Goal: Task Accomplishment & Management: Manage account settings

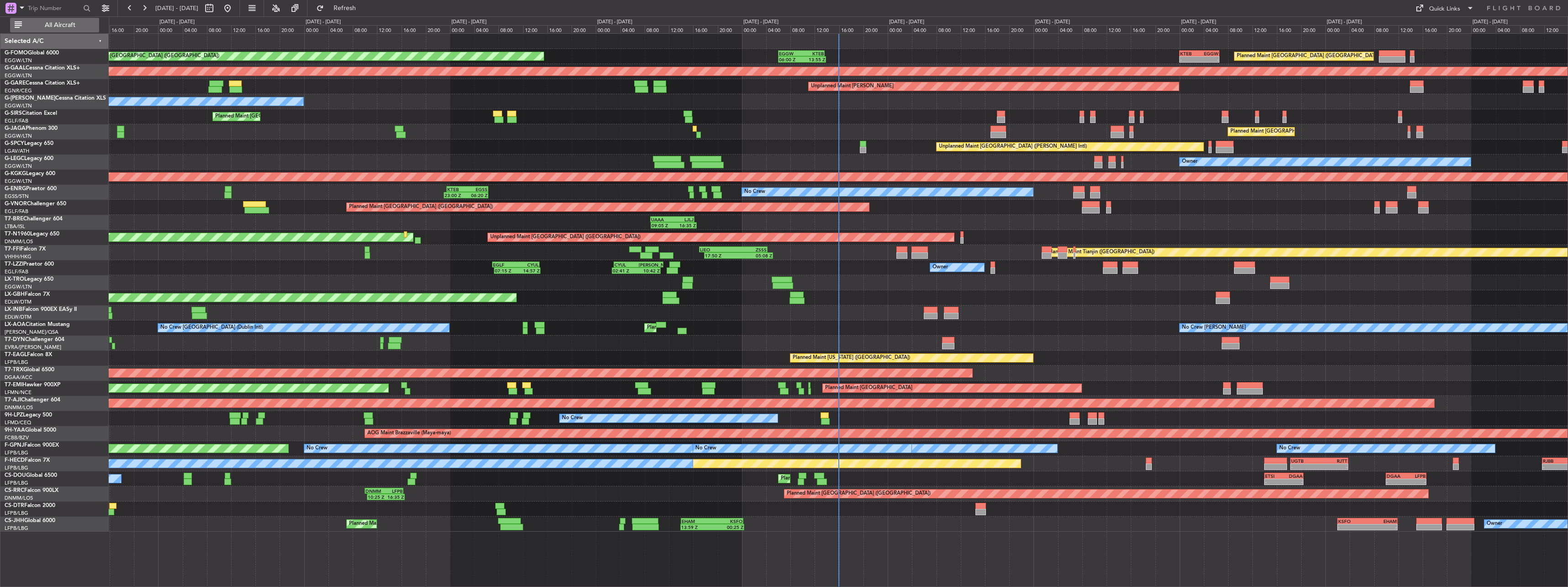
click at [45, 33] on fb-flight-board "[DATE] - [DATE] Refresh Quick Links All Aircraft Planned Maint [GEOGRAPHIC_DATA…" at bounding box center [784, 297] width 1568 height 580
click at [59, 28] on span "All Aircraft" at bounding box center [60, 25] width 72 height 7
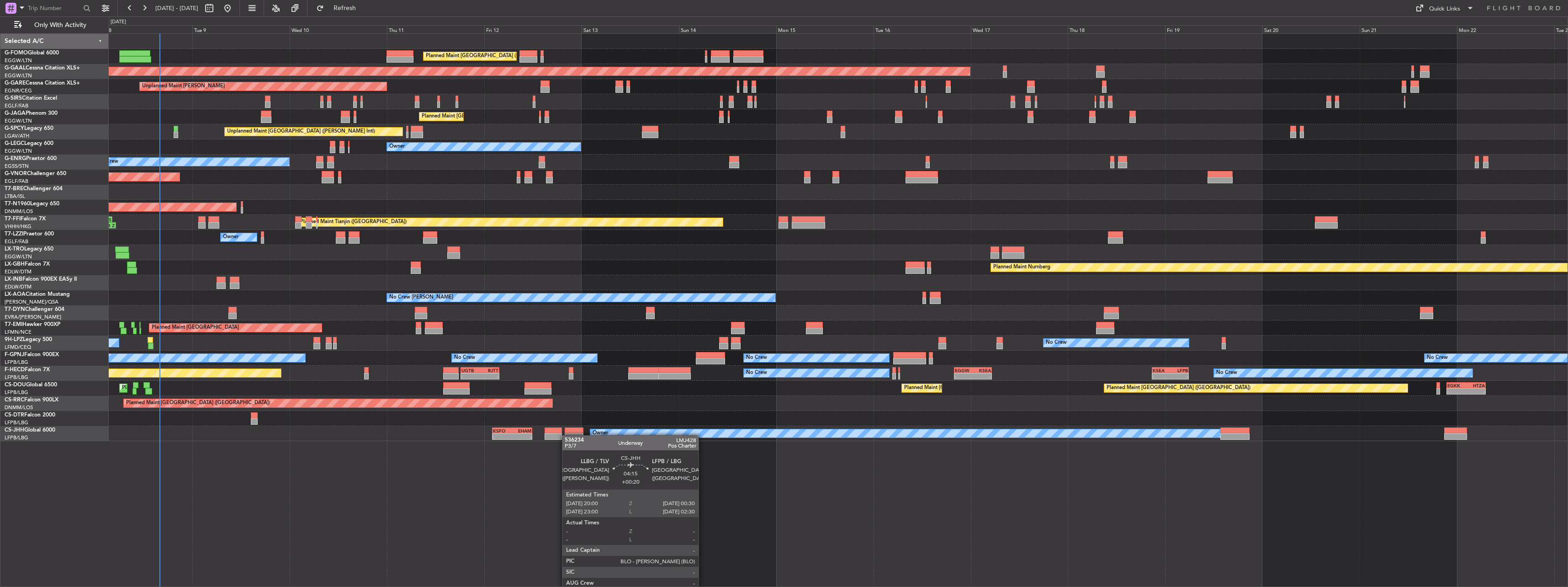
click at [567, 435] on div "Planned Maint [GEOGRAPHIC_DATA] ([GEOGRAPHIC_DATA]) Planned Maint [GEOGRAPHIC_D…" at bounding box center [838, 237] width 1459 height 407
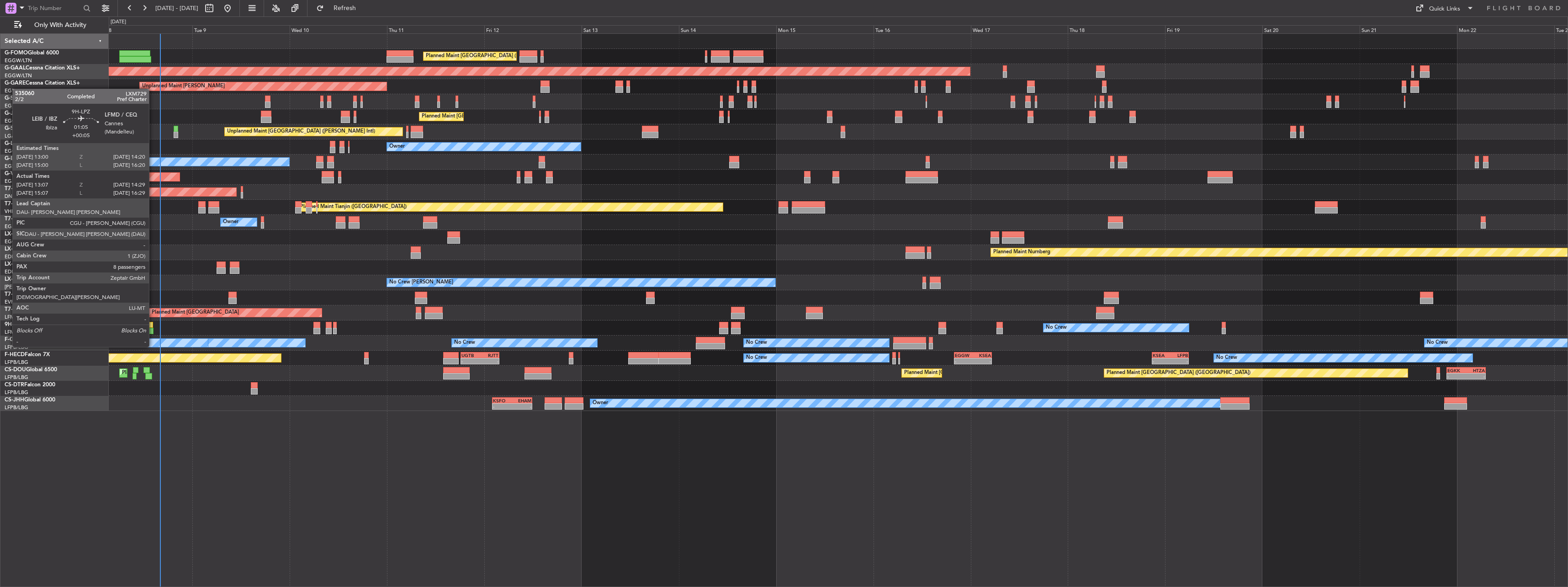
click at [153, 329] on div at bounding box center [151, 331] width 6 height 7
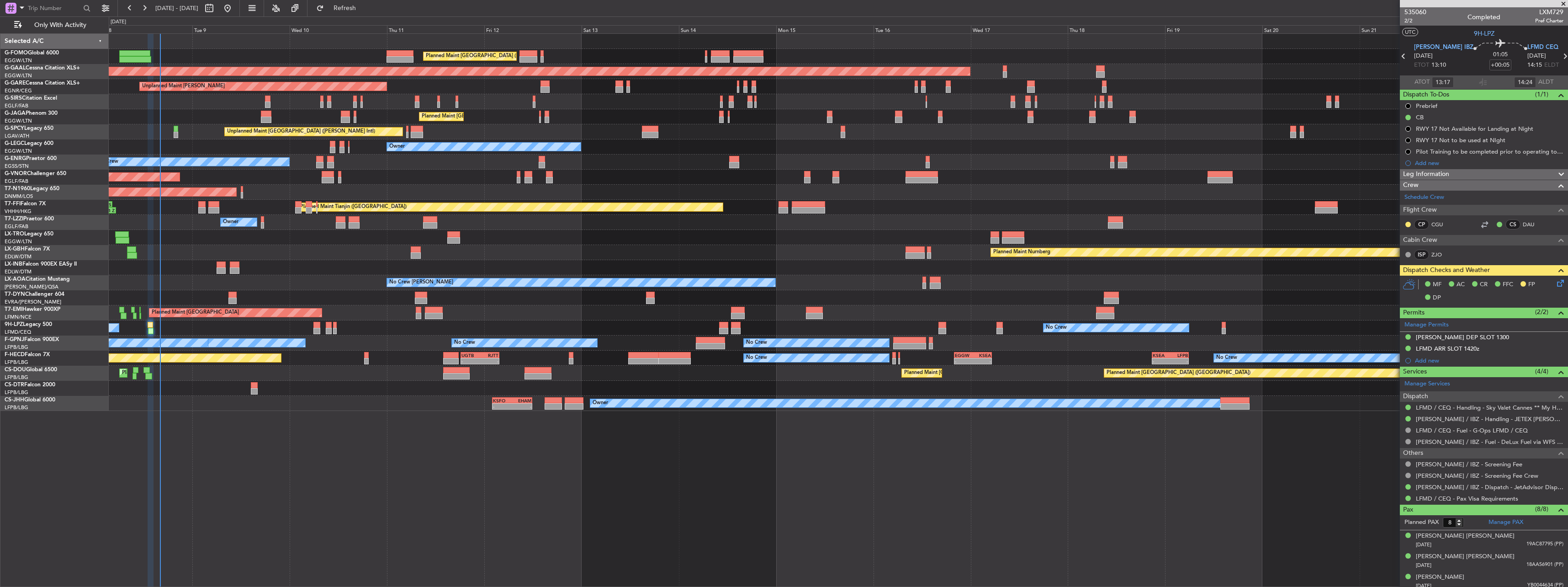
click at [270, 96] on div at bounding box center [267, 99] width 5 height 7
type input "-00:05"
type input "5"
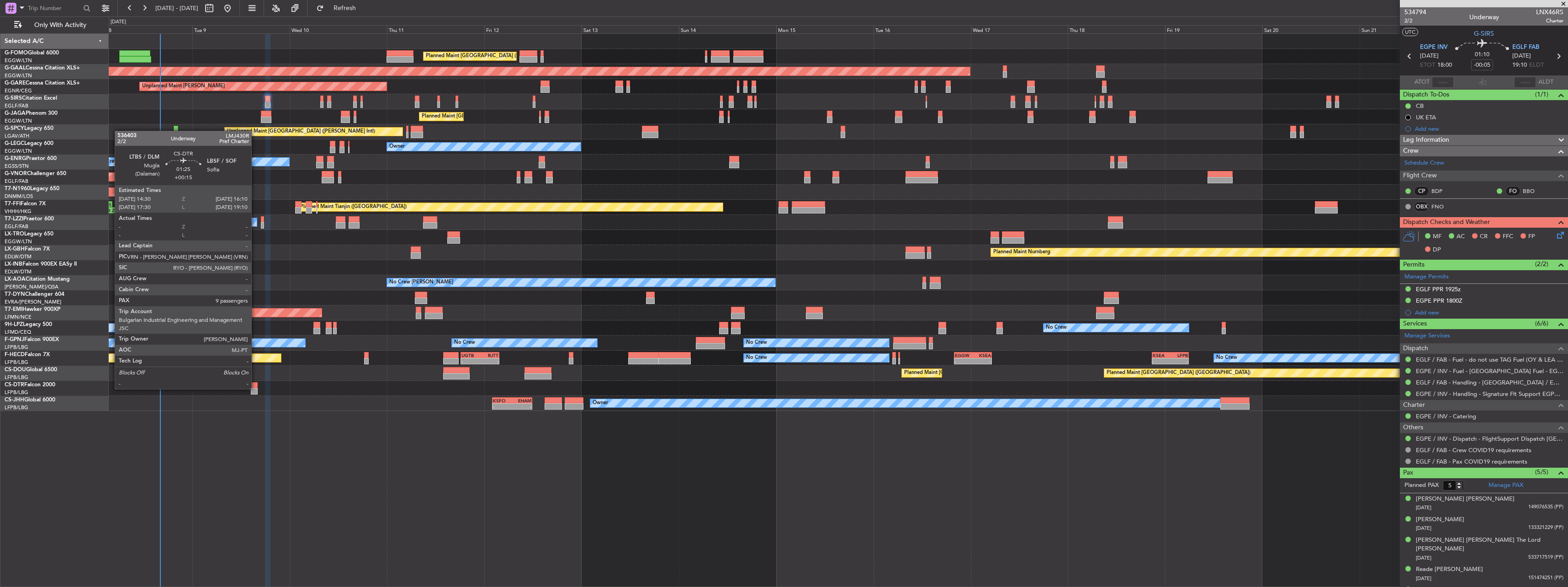
click at [256, 388] on div at bounding box center [254, 391] width 7 height 7
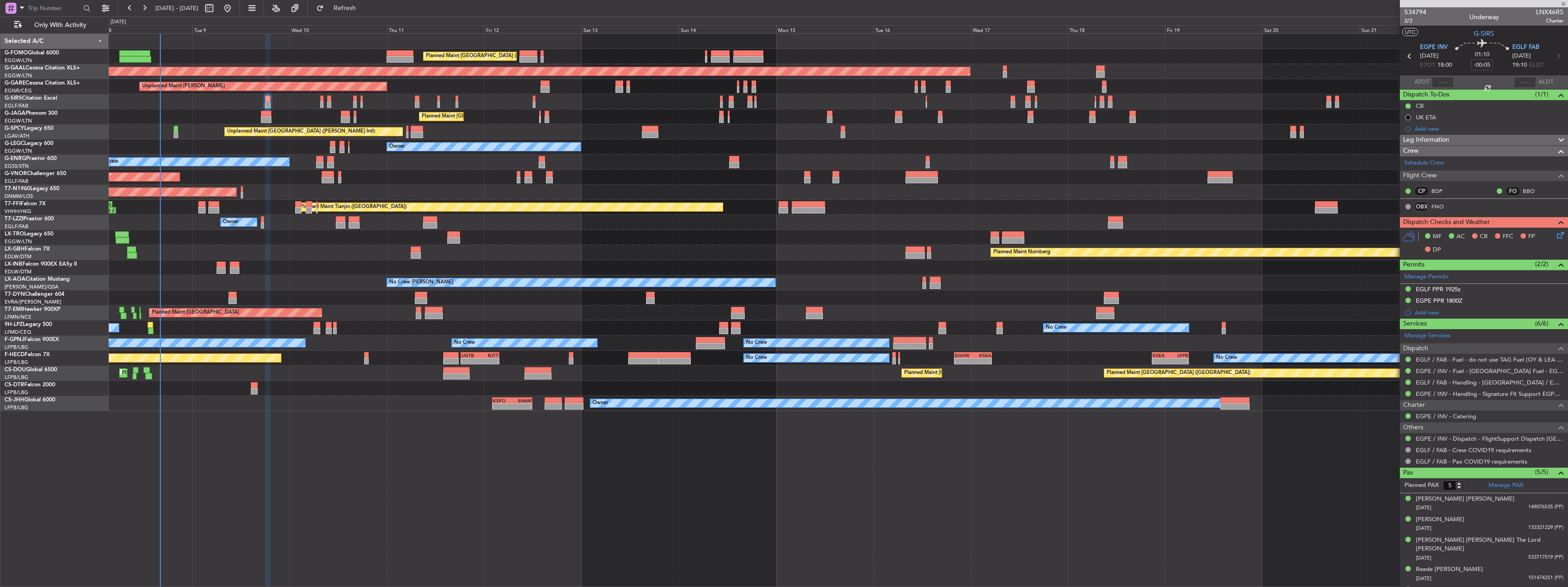
type input "+00:15"
type input "9"
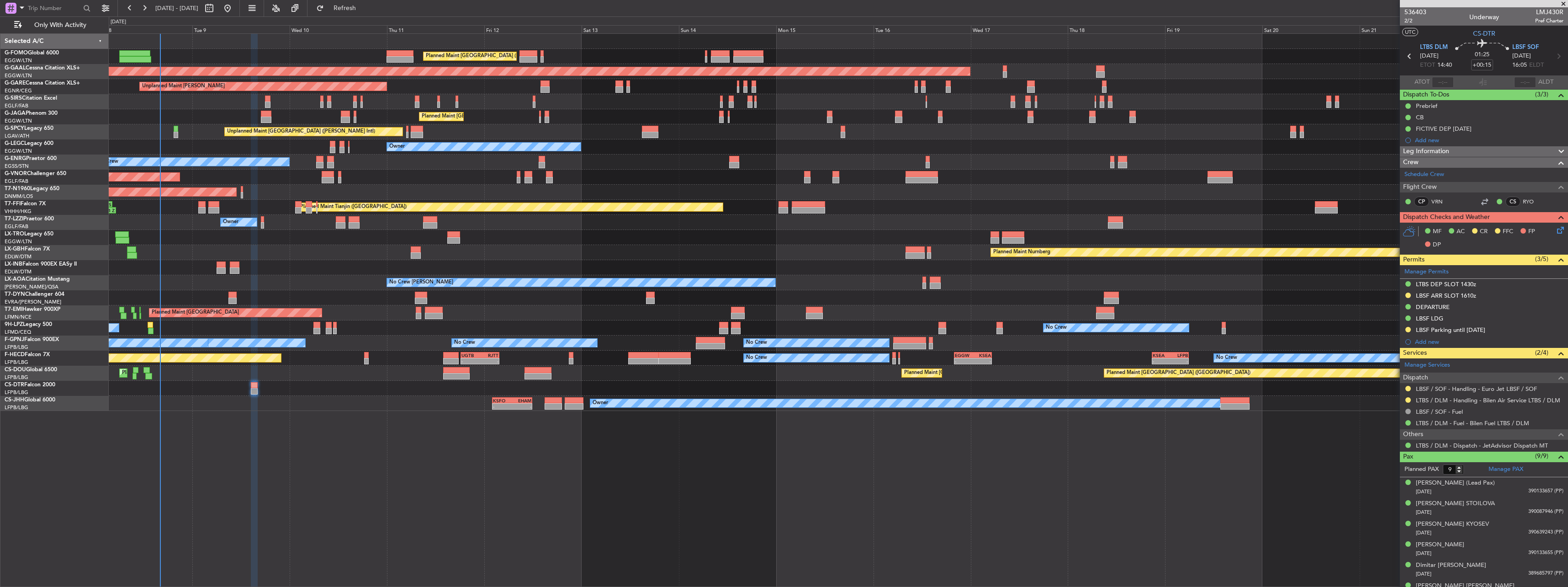
click at [1408, 329] on button at bounding box center [1408, 329] width 5 height 5
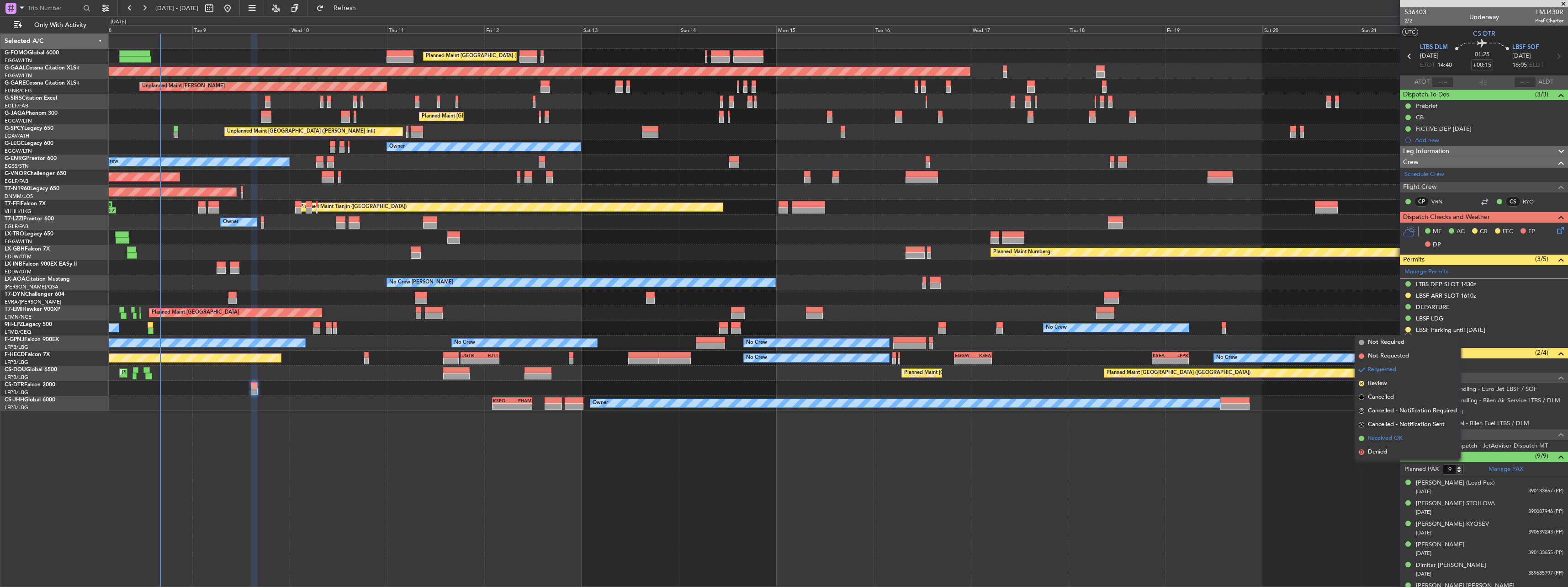
click at [1387, 441] on span "Received OK" at bounding box center [1385, 438] width 35 height 9
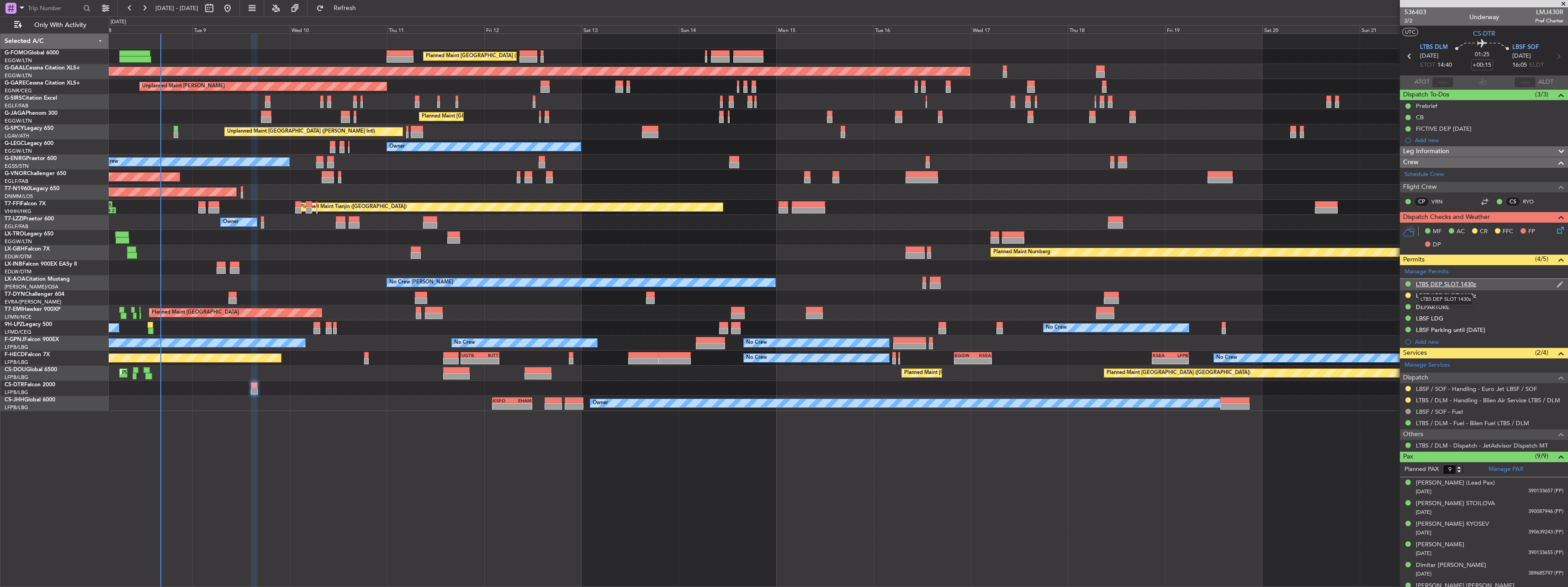
click at [1443, 284] on div "LTBS DEP SLOT 1430z" at bounding box center [1446, 284] width 60 height 8
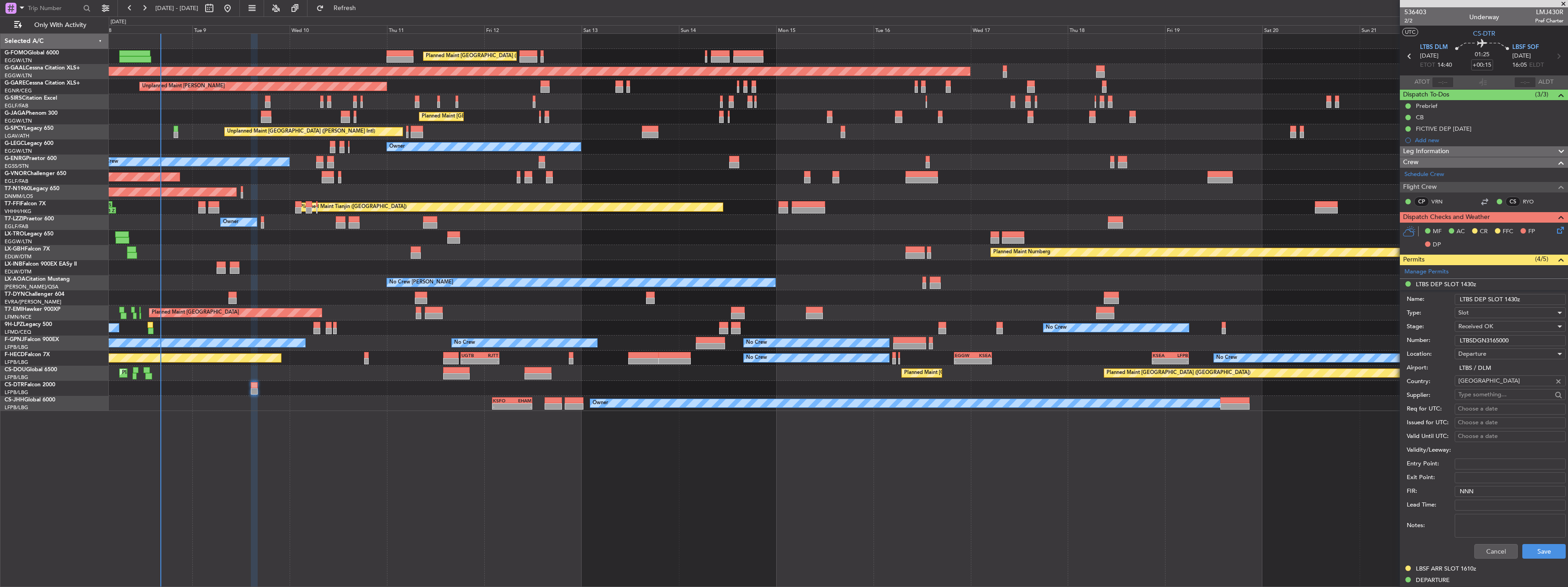
click at [1514, 298] on input "LTBS DEP SLOT 1430z" at bounding box center [1510, 300] width 111 height 11
type input "LTBS DEP SLOT 1500z"
drag, startPoint x: 1471, startPoint y: 459, endPoint x: 1474, endPoint y: 490, distance: 31.1
click at [1474, 490] on form "Name: LTBS DEP SLOT 1500z Type: Slot Stage: Received OK Number: LTBSDGN3165000 …" at bounding box center [1484, 427] width 168 height 273
drag, startPoint x: 1463, startPoint y: 462, endPoint x: 1466, endPoint y: 494, distance: 32.1
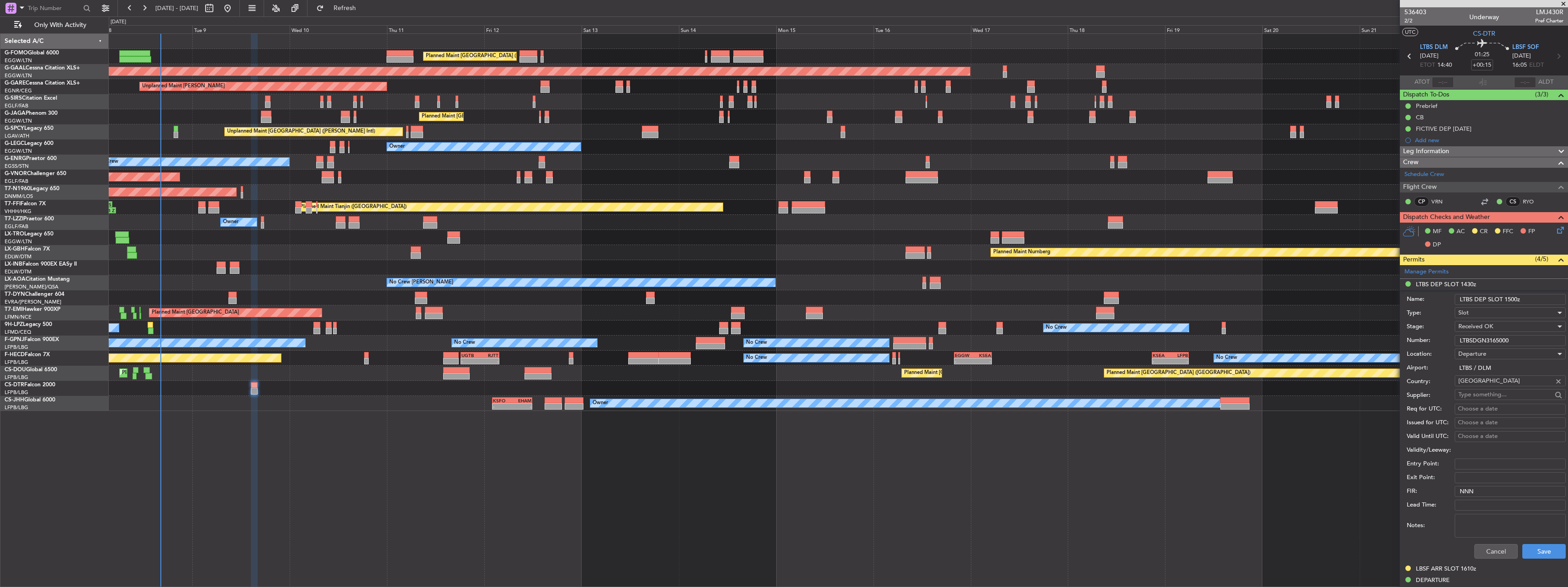
click at [1465, 482] on form "Name: LTBS DEP SLOT 1500z Type: Slot Stage: Received OK Number: LTBSDGN3165000 …" at bounding box center [1484, 427] width 168 height 273
click at [1493, 519] on textarea "Notes:" at bounding box center [1510, 525] width 111 height 24
paste textarea "slot tolerance of +15 / -15 minutes"
click at [1503, 516] on textarea "slot tolerance of +15 / -15 minutes" at bounding box center [1510, 525] width 111 height 24
click at [1461, 518] on textarea "slot tolerance +15 / -15 minutes" at bounding box center [1510, 525] width 111 height 24
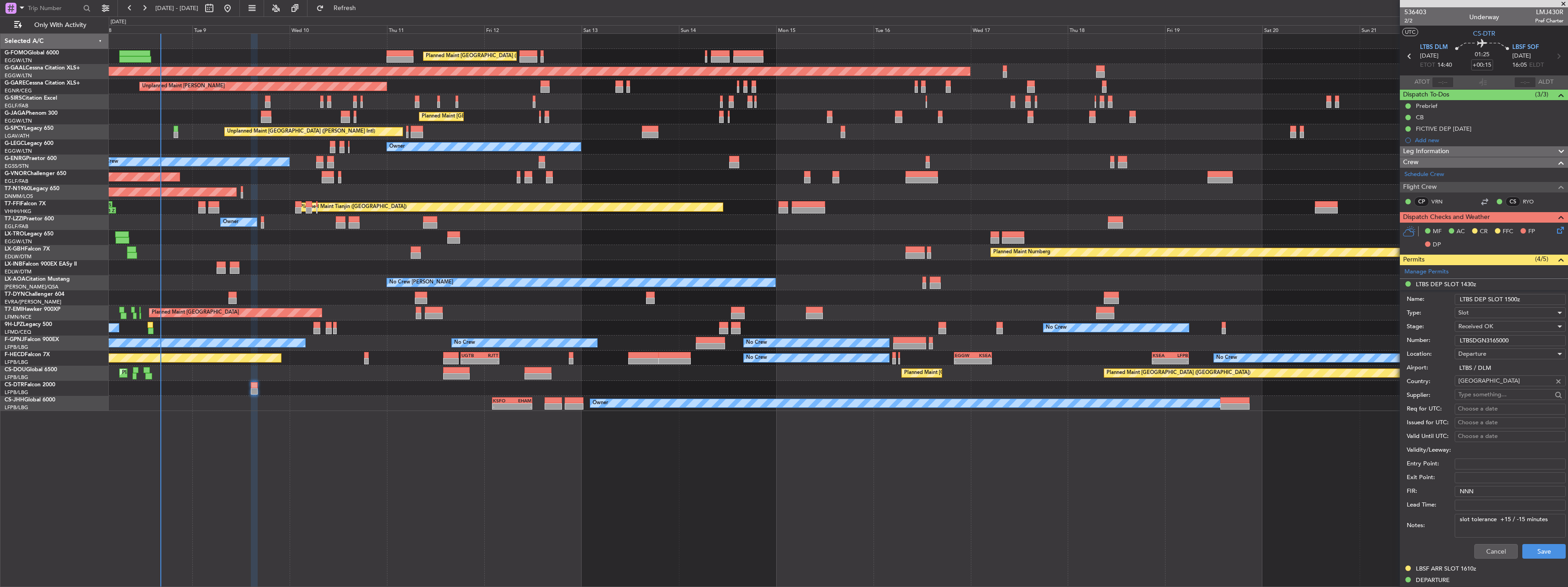
click at [1463, 519] on textarea "slot tolerance +15 / -15 minutes" at bounding box center [1510, 525] width 111 height 24
type textarea "lot tolerance +15 / -15 minutes"
click at [1459, 519] on textarea "lot tolerance +15 / -15 minutes" at bounding box center [1510, 525] width 111 height 24
click at [1459, 521] on textarea "lot tolerance +15 / -15 minutes" at bounding box center [1510, 525] width 111 height 24
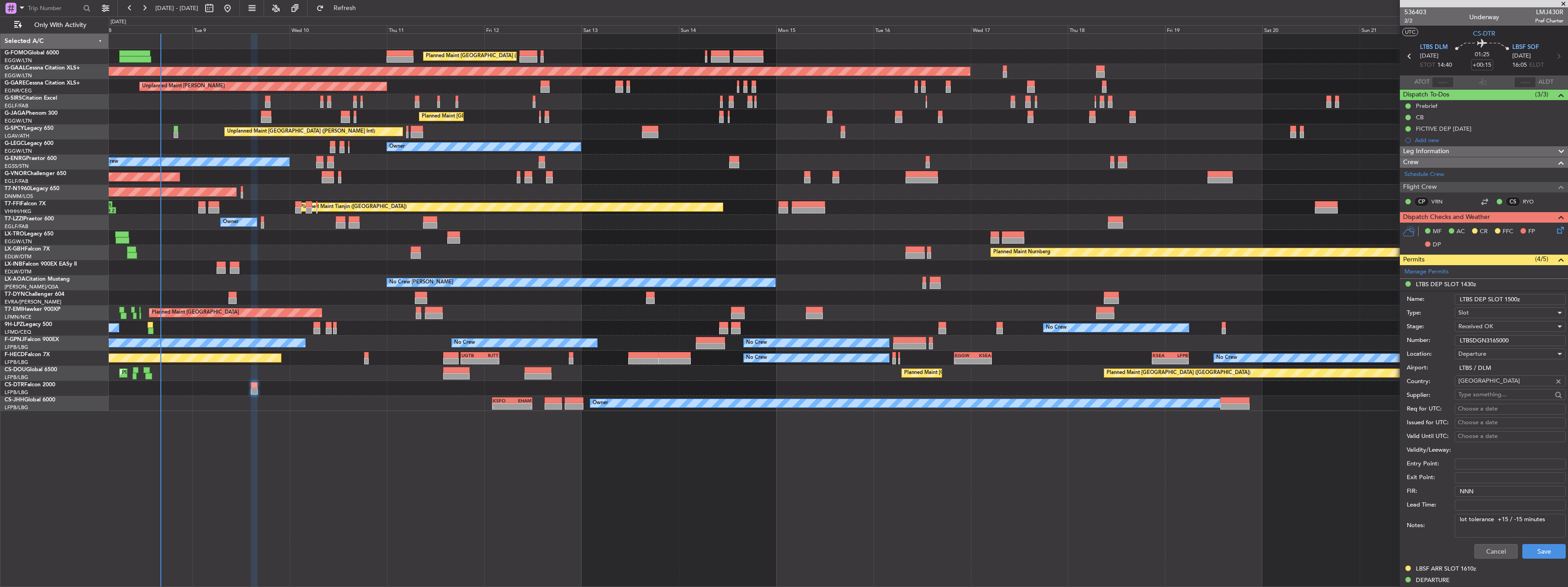
click at [1461, 521] on textarea "lot tolerance +15 / -15 minutes" at bounding box center [1510, 525] width 111 height 24
click at [1467, 519] on textarea "lot tolerance +15 / -15 minutes" at bounding box center [1510, 525] width 111 height 24
click at [1474, 524] on textarea "lot tolerance +15 / -15 minutes" at bounding box center [1510, 525] width 111 height 24
click at [1460, 522] on textarea "lot tolerance +15 / -15 minutes" at bounding box center [1510, 525] width 111 height 24
click at [1463, 521] on textarea "lot tolerance +15 / -15 minutes" at bounding box center [1510, 525] width 111 height 24
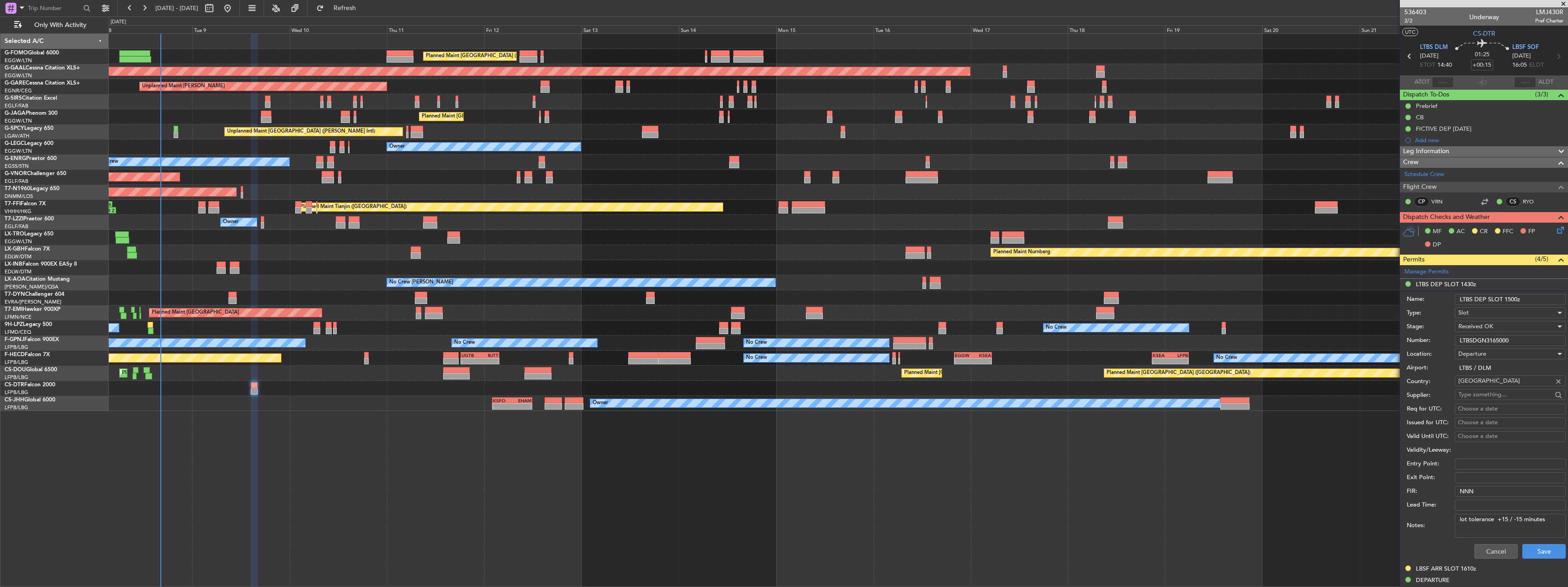
click at [1465, 519] on textarea "lot tolerance +15 / -15 minutes" at bounding box center [1510, 525] width 111 height 24
click at [1458, 521] on textarea "lot tolerance +15 / -15 minutes" at bounding box center [1510, 525] width 111 height 24
click at [1460, 521] on textarea "lot tolerance +15 / -15 minutes" at bounding box center [1510, 525] width 111 height 24
click at [1464, 519] on textarea "lot tolerance +15 / -15 minutes" at bounding box center [1510, 525] width 111 height 24
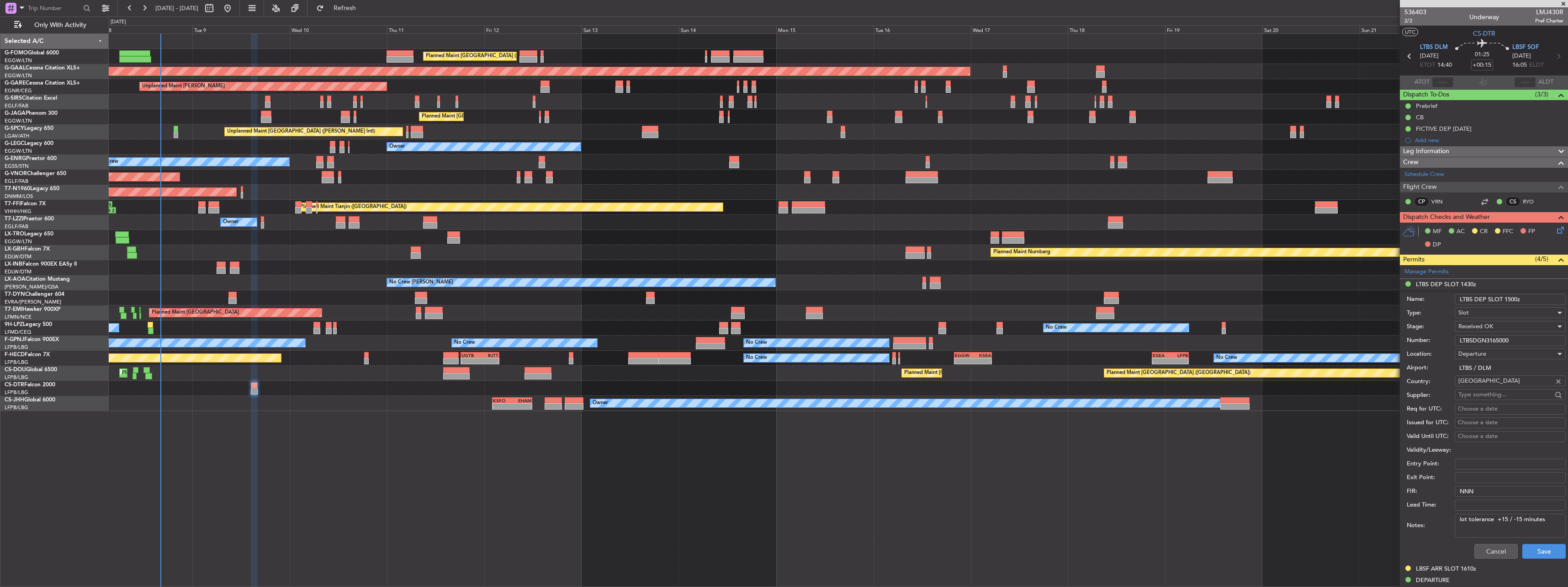
click at [1501, 533] on textarea "lot tolerance +15 / -15 minutes" at bounding box center [1510, 525] width 111 height 24
drag, startPoint x: 1457, startPoint y: 519, endPoint x: 1559, endPoint y: 516, distance: 102.0
click at [1559, 516] on form "Name: LTBS DEP SLOT 1500z Type: Slot Stage: Received OK Number: LTBSDGN3165000 …" at bounding box center [1484, 427] width 168 height 273
click at [1475, 521] on textarea "Notes:" at bounding box center [1510, 525] width 111 height 24
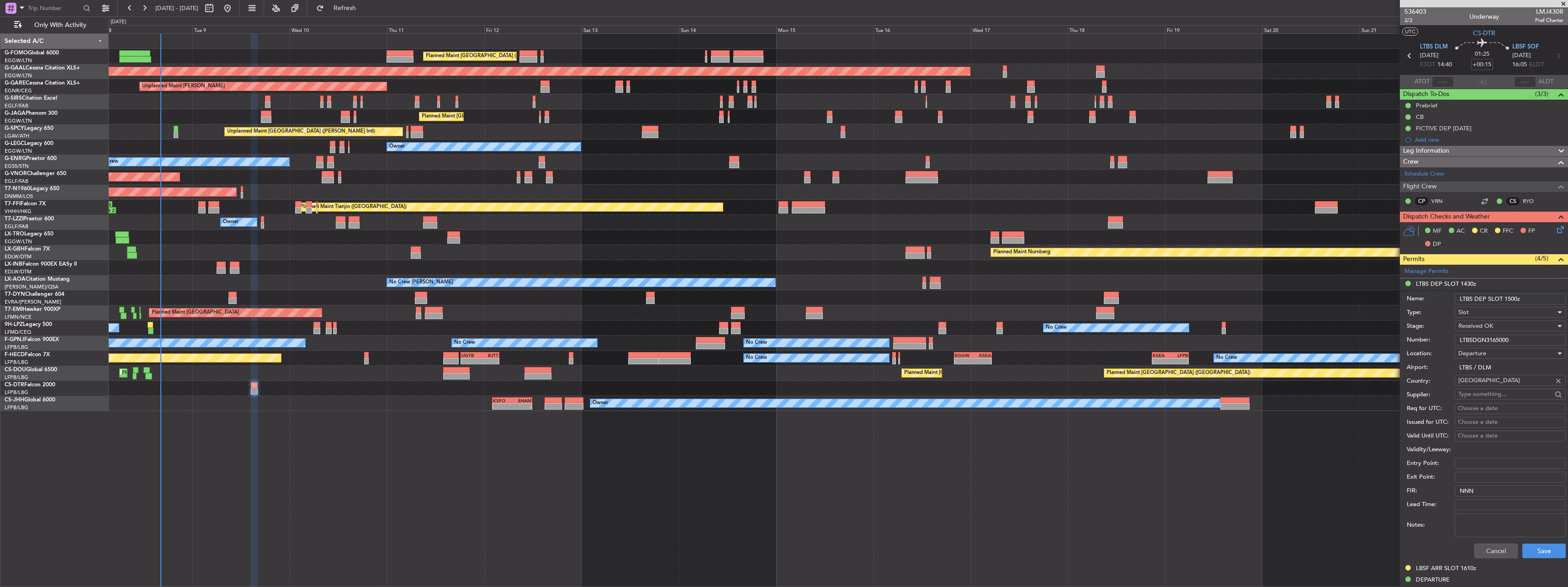
click at [1471, 521] on textarea "Notes:" at bounding box center [1510, 525] width 111 height 24
paste textarea "slot tolerance of +15 / -15 minutes"
click at [1424, 545] on div "Cancel Save" at bounding box center [1486, 550] width 159 height 24
click at [1471, 519] on textarea "Sslot tolerance of +15 / -15 minutes" at bounding box center [1510, 525] width 111 height 24
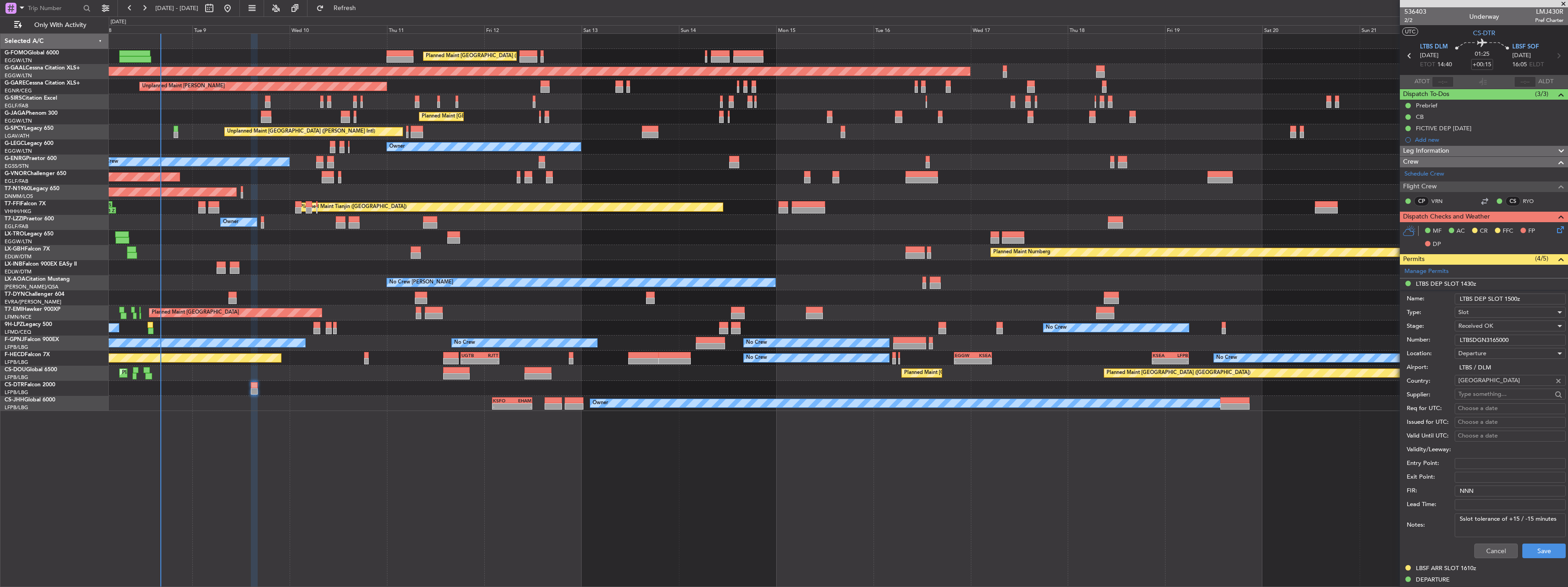
click at [1466, 522] on textarea "Sslot tolerance of +15 / -15 minutes" at bounding box center [1510, 525] width 111 height 24
click at [1465, 521] on textarea "Sslot tolerance of +15 / -15 minutes" at bounding box center [1510, 525] width 111 height 24
type textarea "Slot tolerance of +15 / -15 minutes"
click at [1545, 552] on button "Save" at bounding box center [1544, 550] width 43 height 15
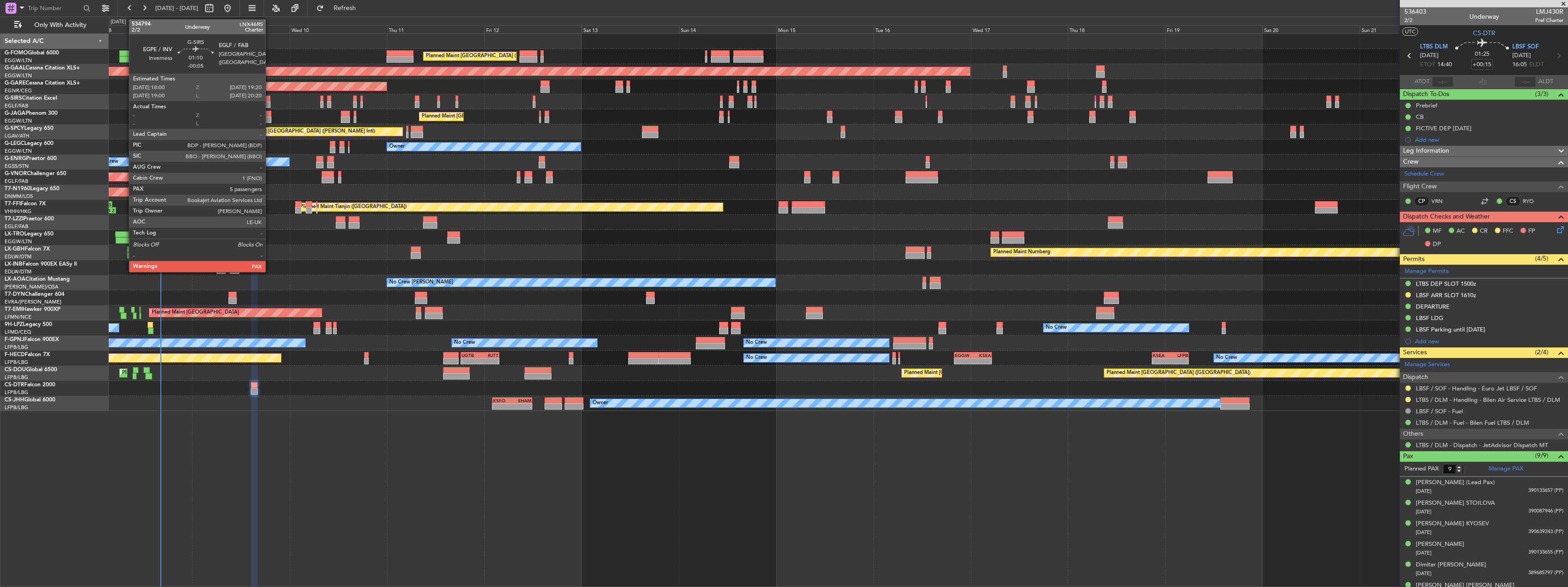
click at [270, 97] on div at bounding box center [267, 99] width 5 height 7
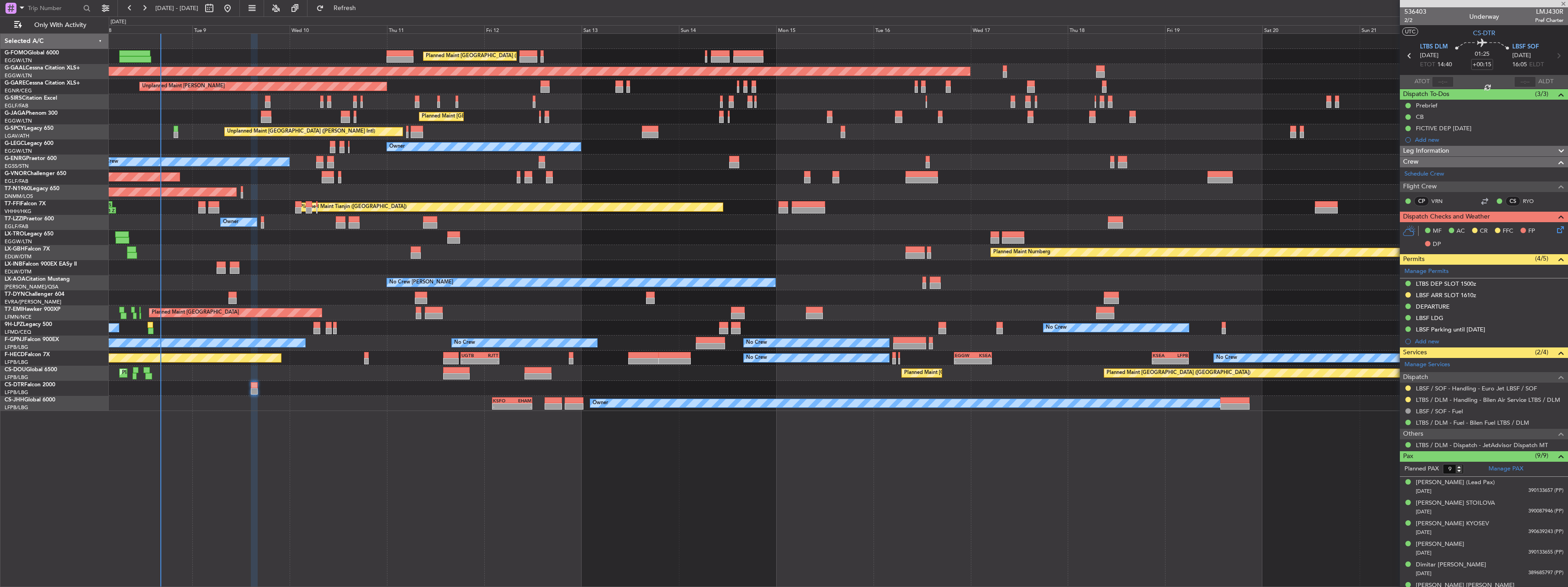
type input "-00:05"
type input "5"
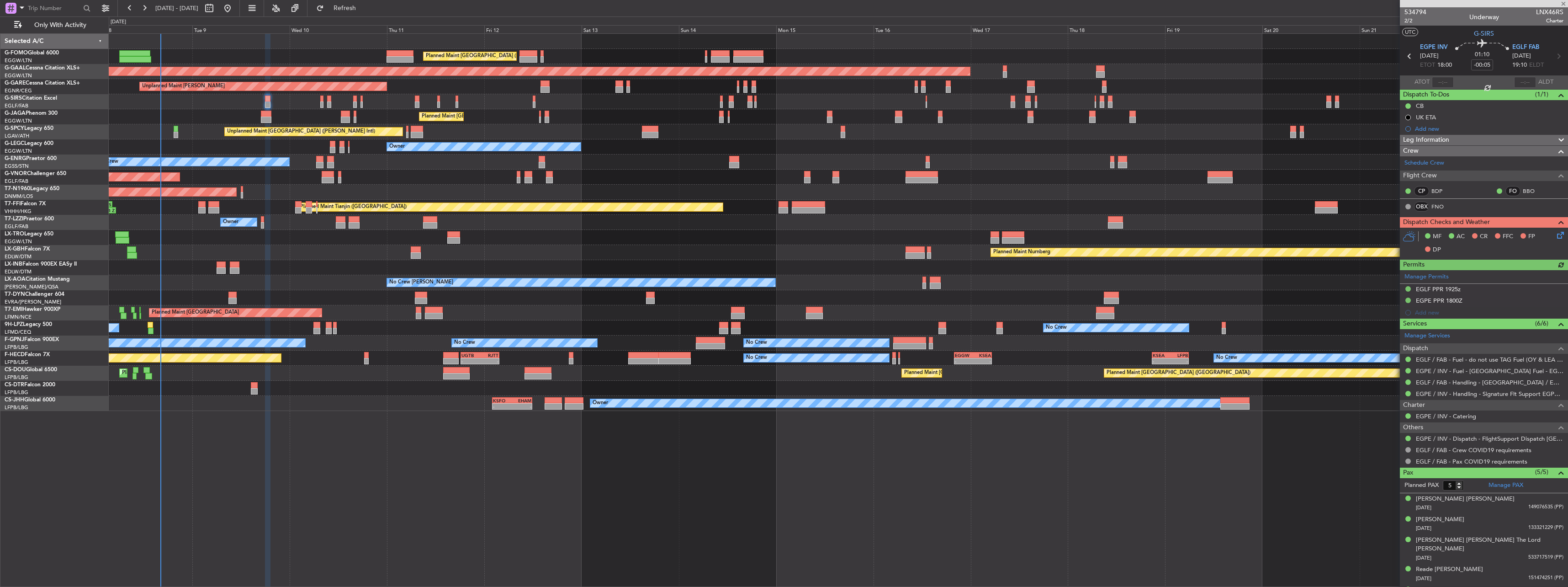
scroll to position [9, 0]
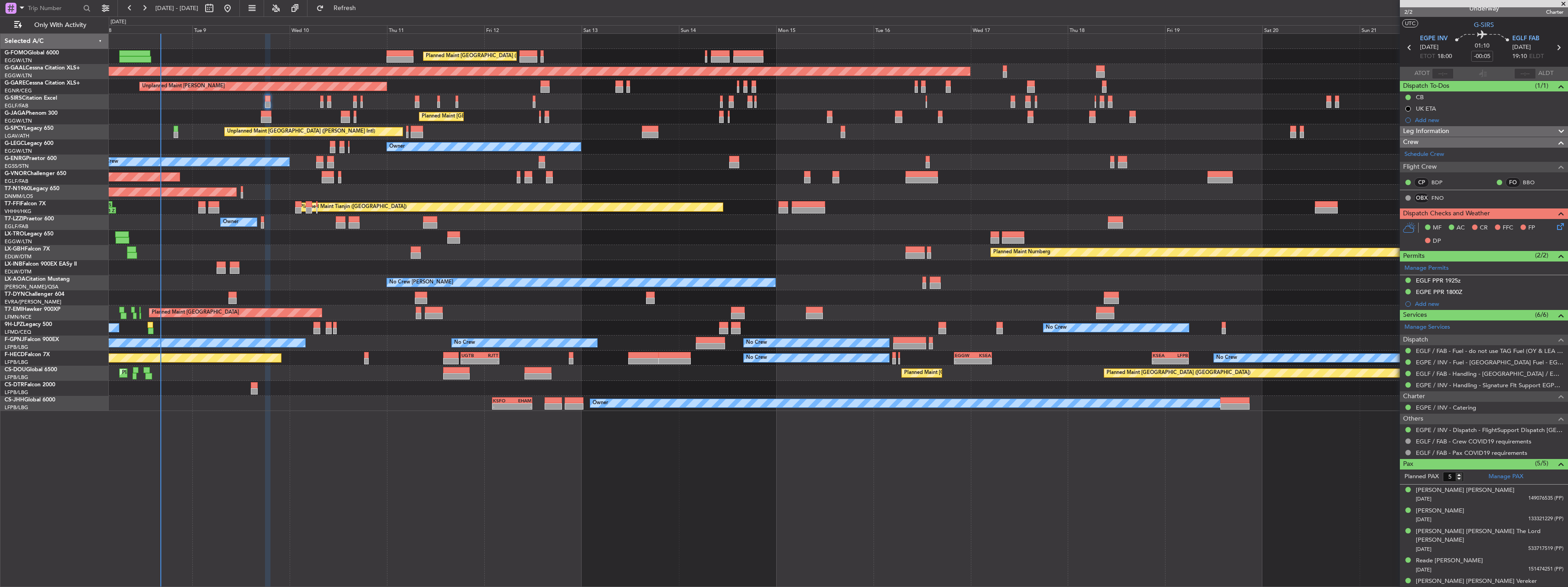
click at [265, 107] on div at bounding box center [267, 105] width 5 height 7
click at [265, 115] on div at bounding box center [266, 114] width 10 height 7
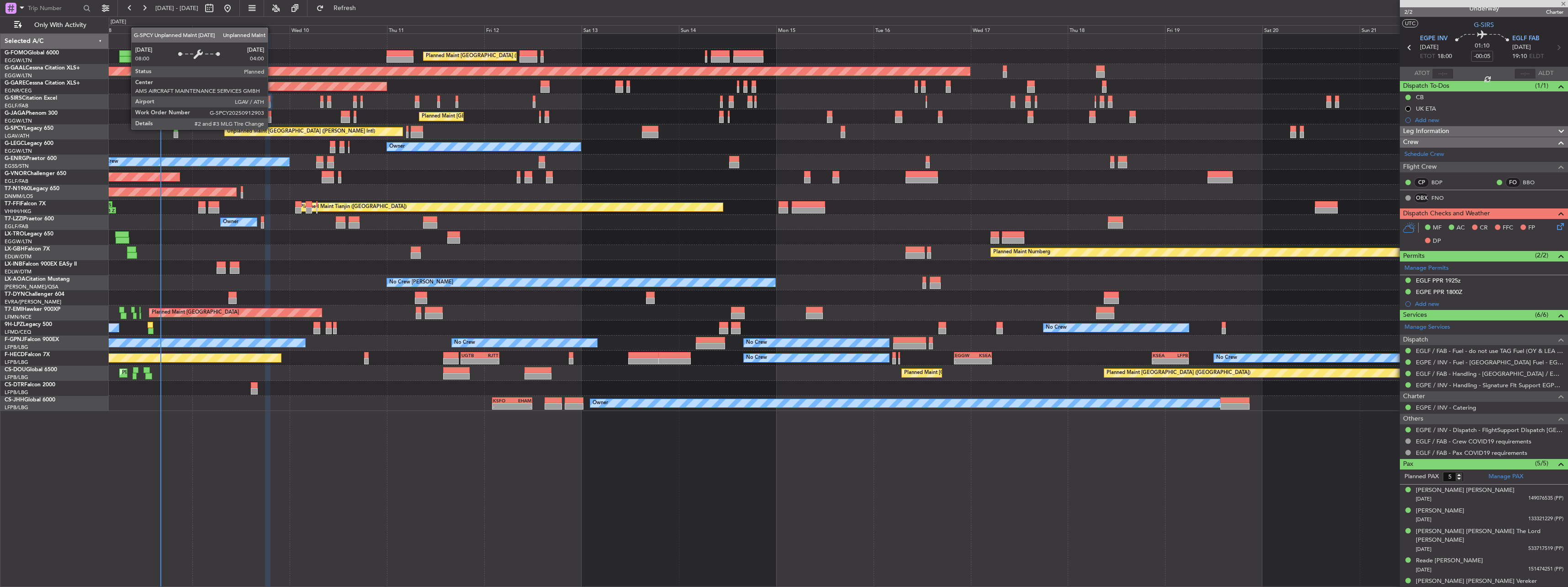
type input "+00:05"
type input "2"
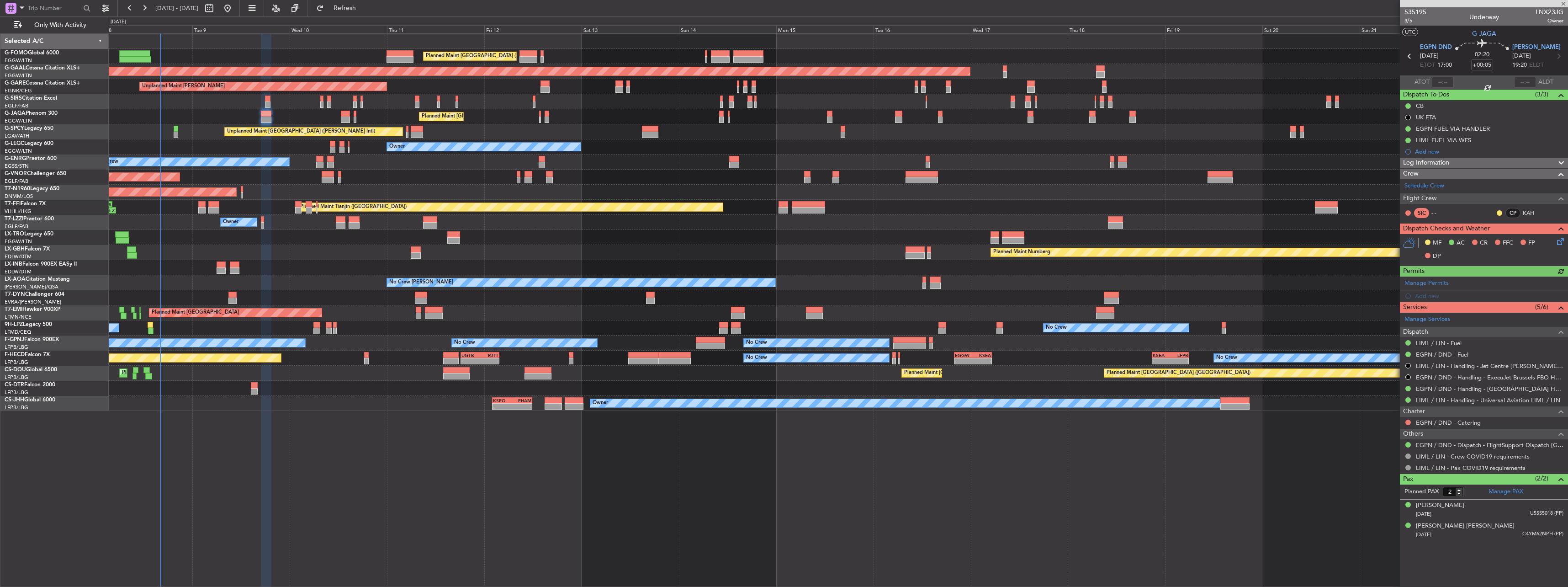
click at [240, 189] on div "Unplanned Maint London (Stansted) Planned Maint London (Stansted)" at bounding box center [838, 192] width 1459 height 15
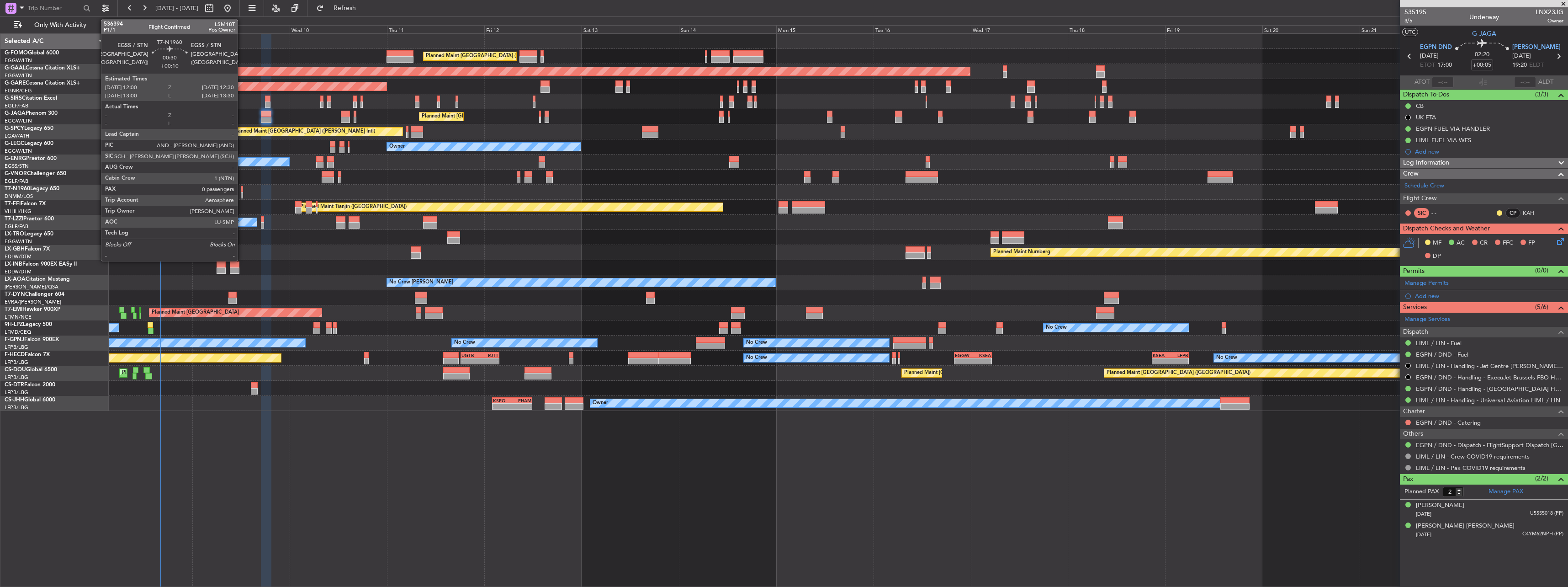
click at [242, 188] on div at bounding box center [242, 189] width 2 height 7
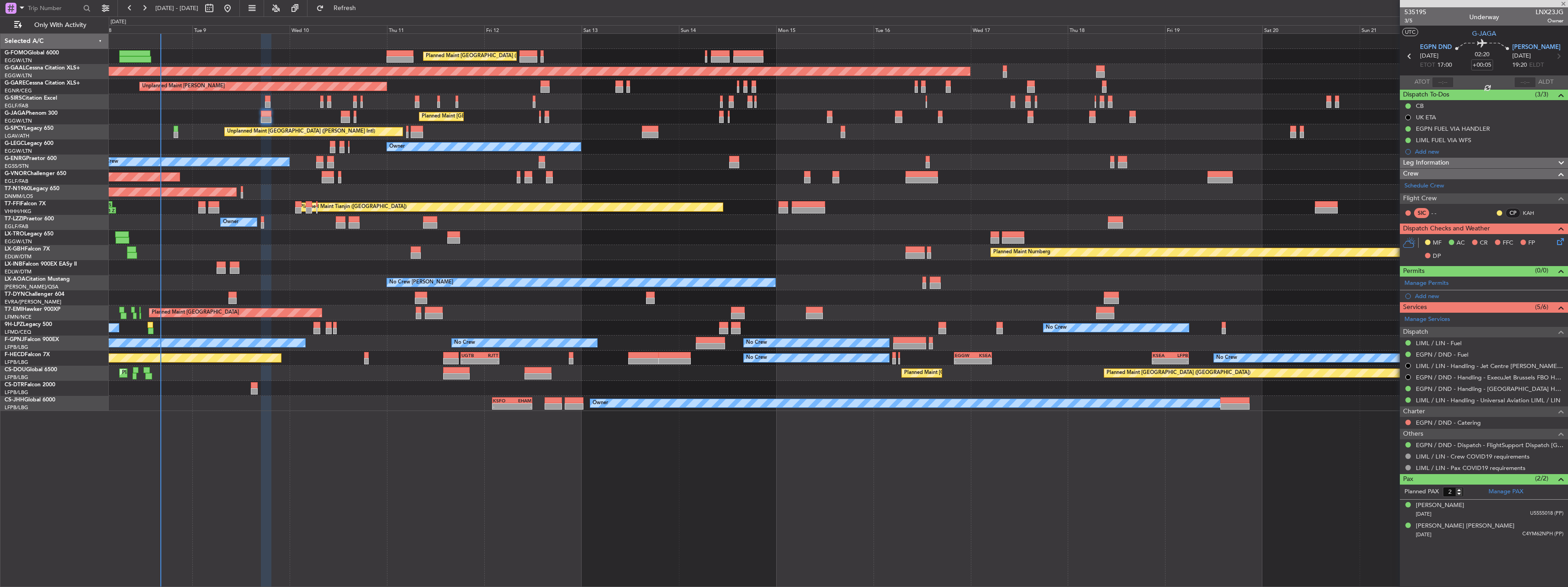
type input "+00:10"
type input "0"
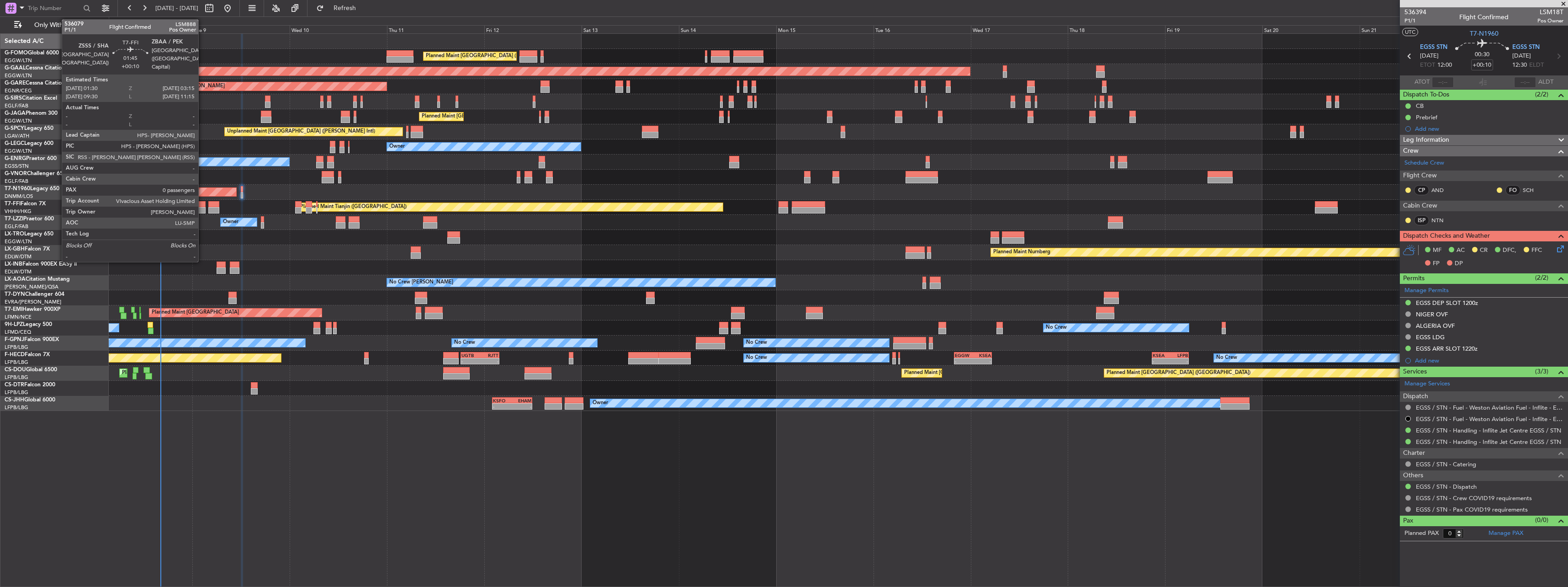
click at [203, 206] on div at bounding box center [202, 204] width 7 height 7
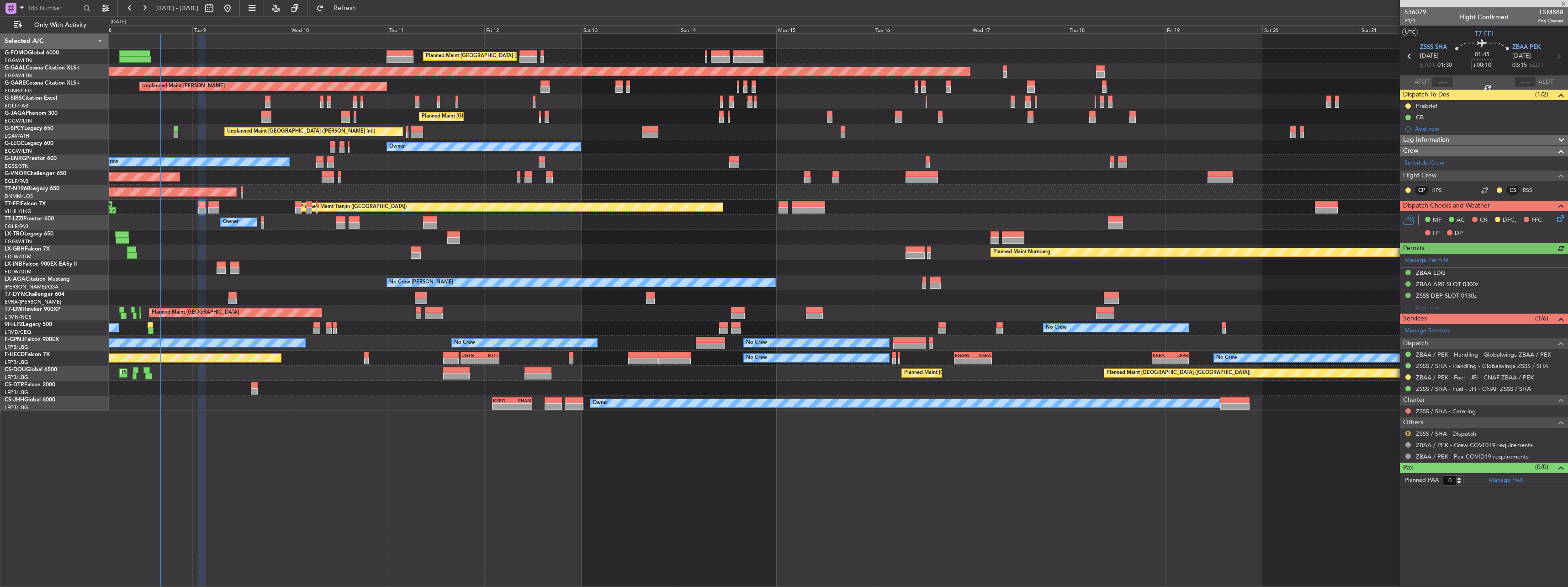
click at [1409, 434] on button "R" at bounding box center [1408, 433] width 5 height 5
click at [1400, 542] on li "Confirmed" at bounding box center [1407, 542] width 105 height 14
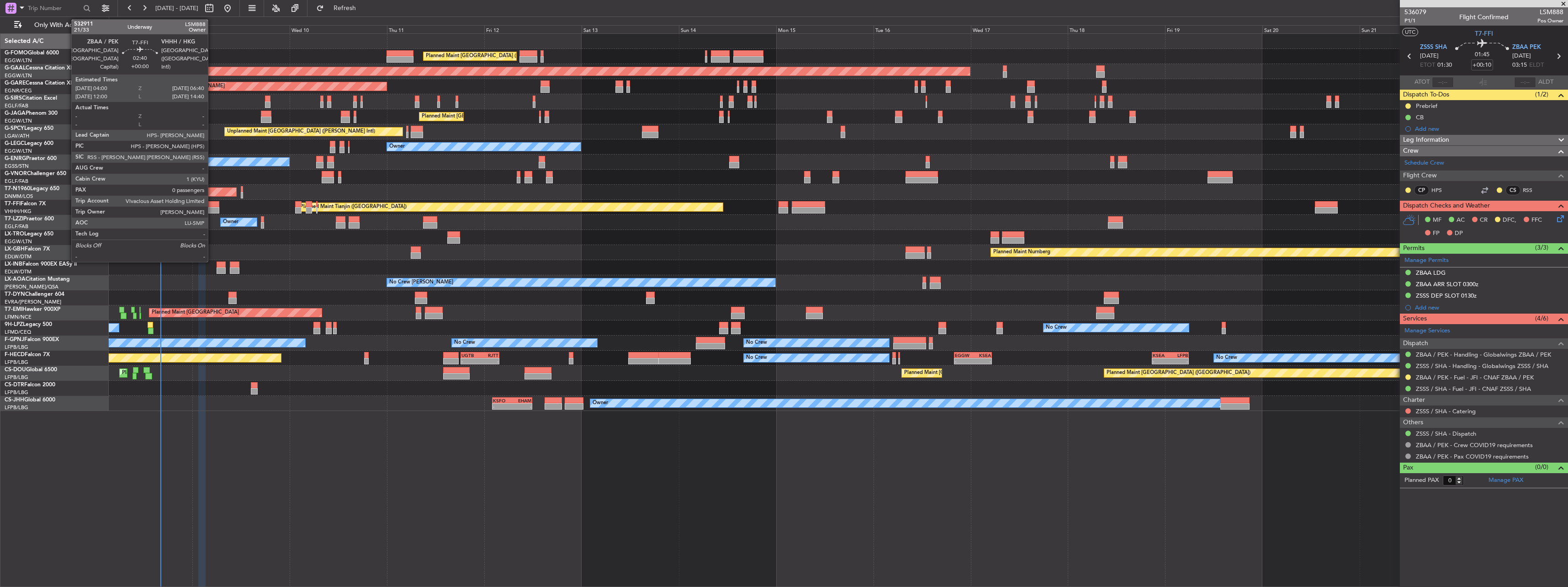
click at [212, 202] on div at bounding box center [214, 204] width 11 height 7
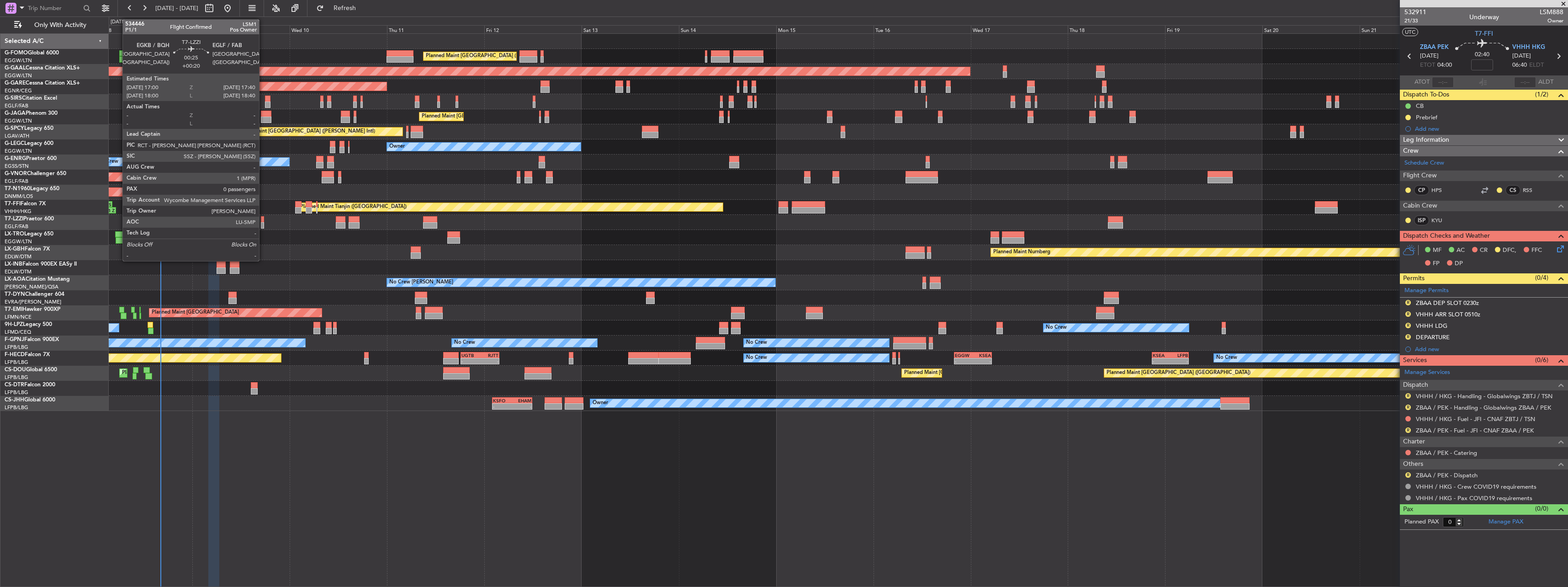
click at [263, 218] on div at bounding box center [262, 219] width 3 height 7
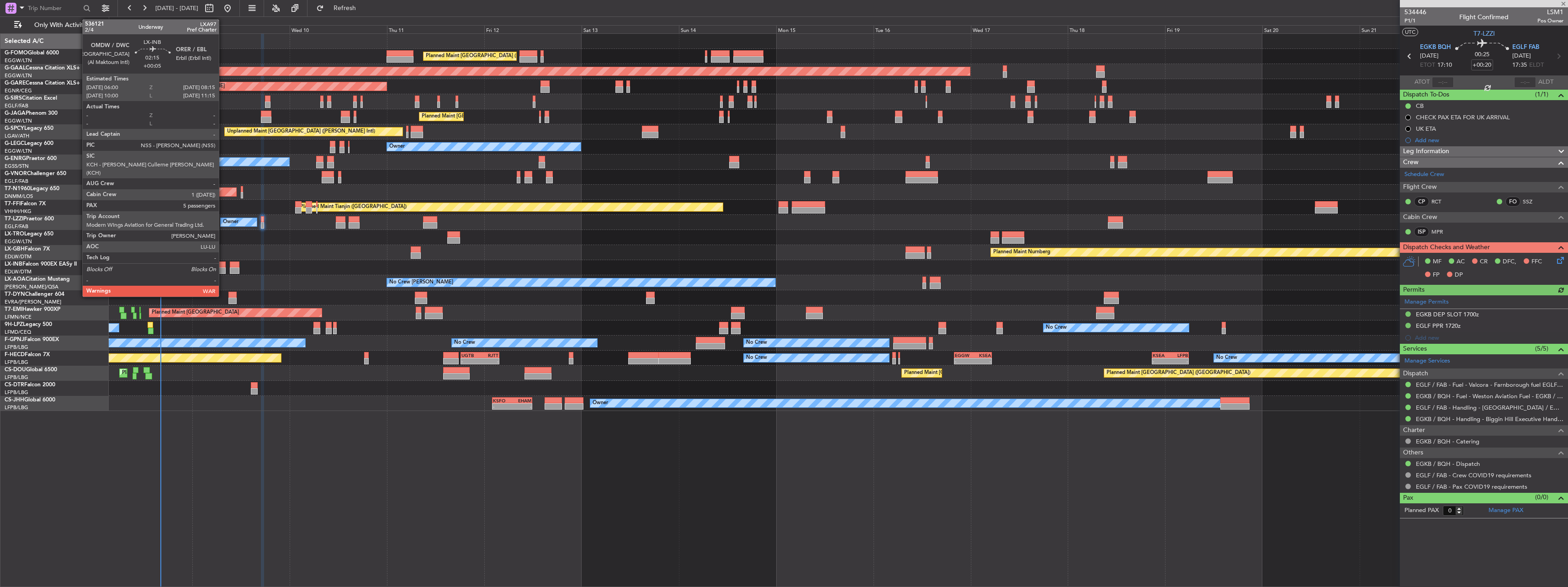
click at [223, 265] on div at bounding box center [221, 264] width 9 height 7
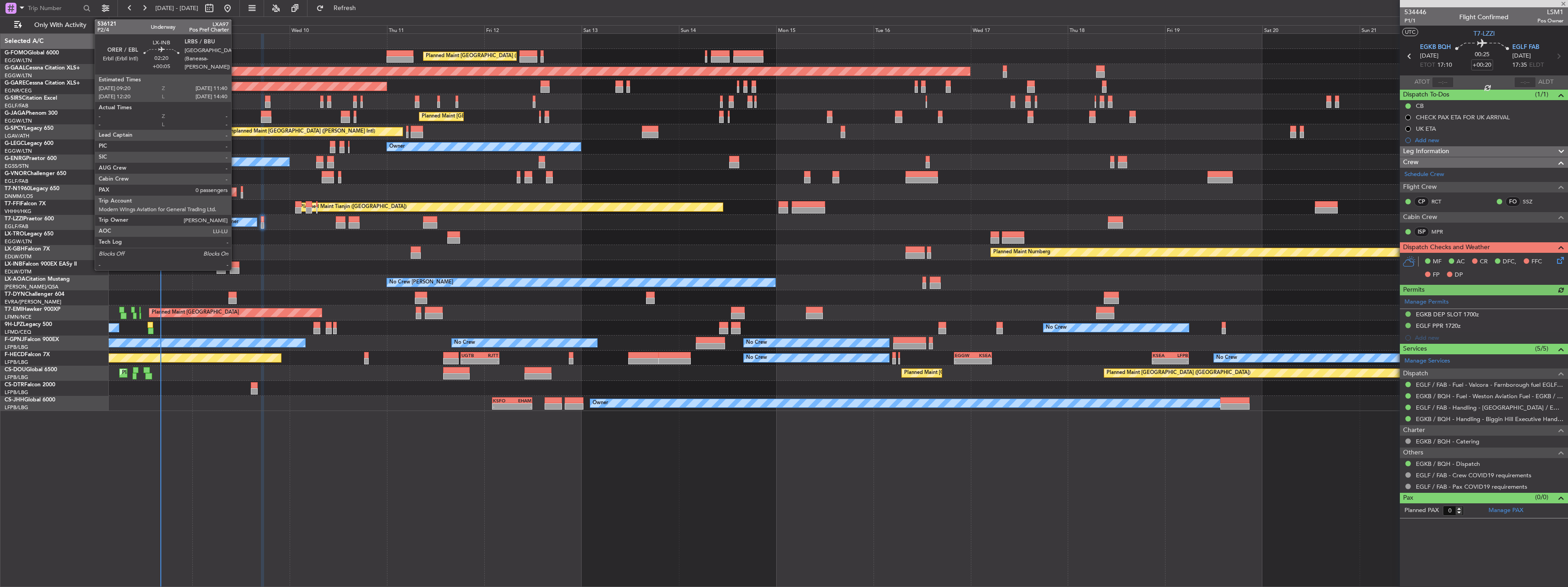
type input "+00:05"
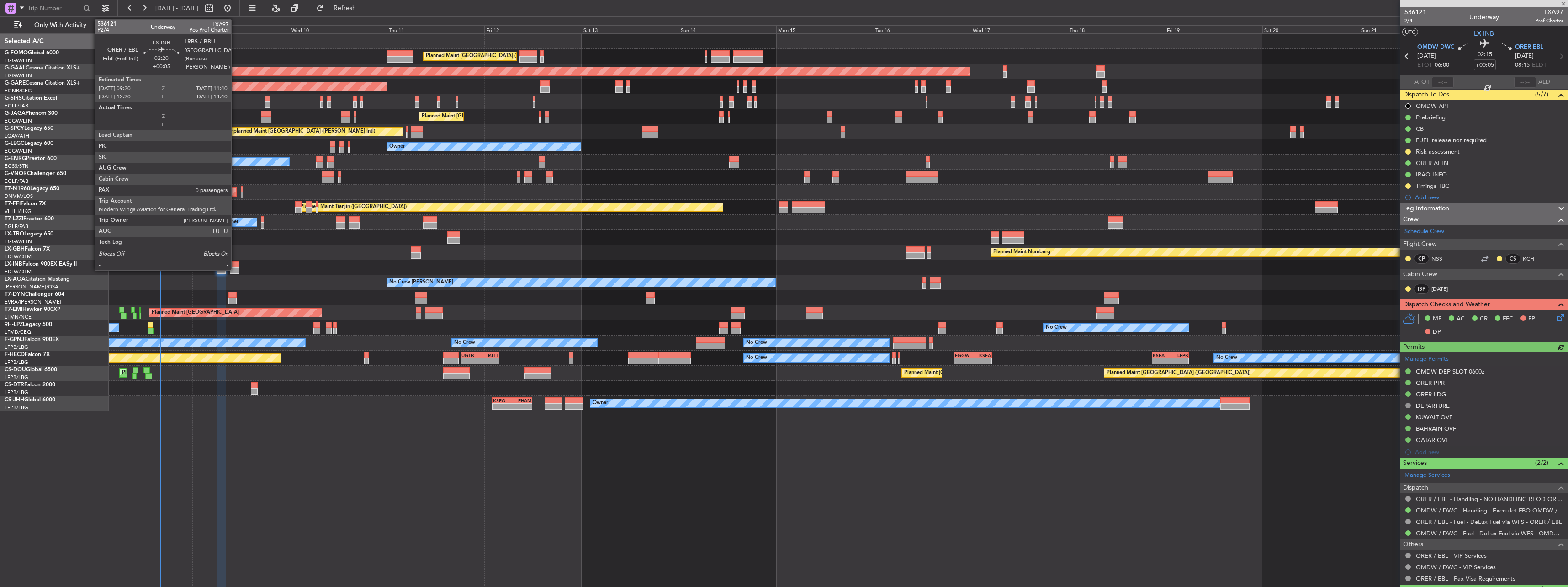
click at [236, 265] on div at bounding box center [235, 264] width 10 height 7
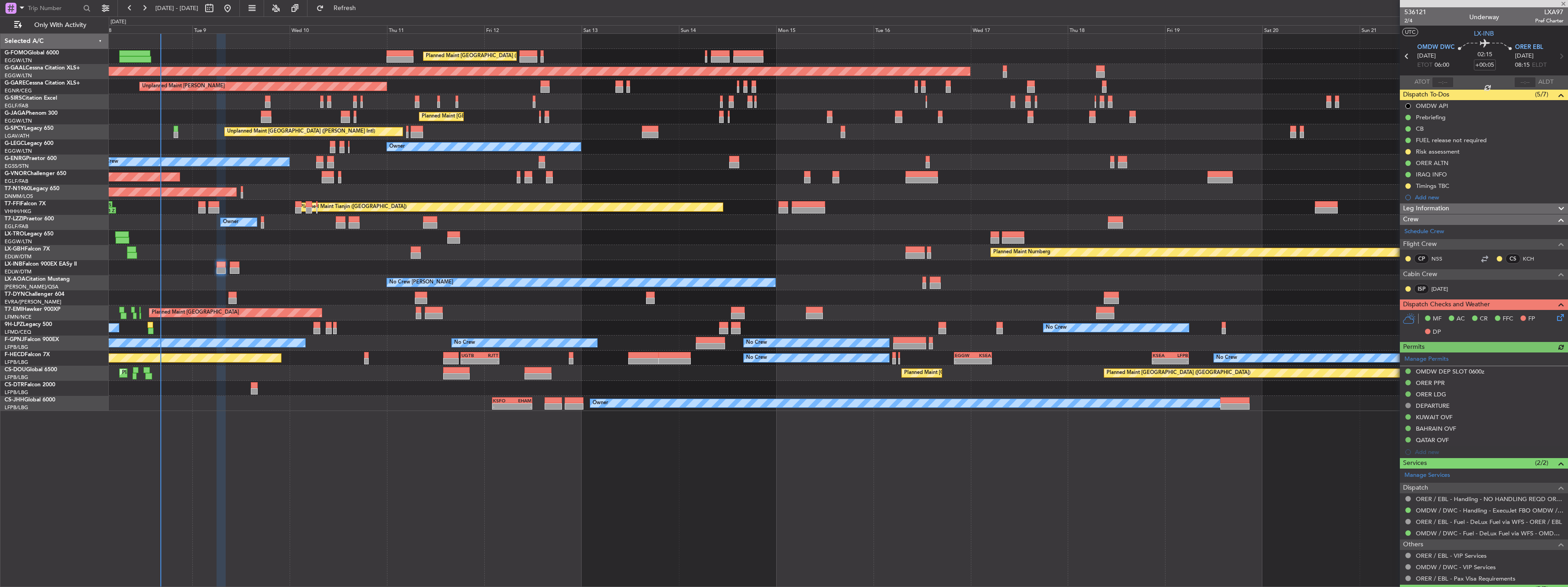
type input "0"
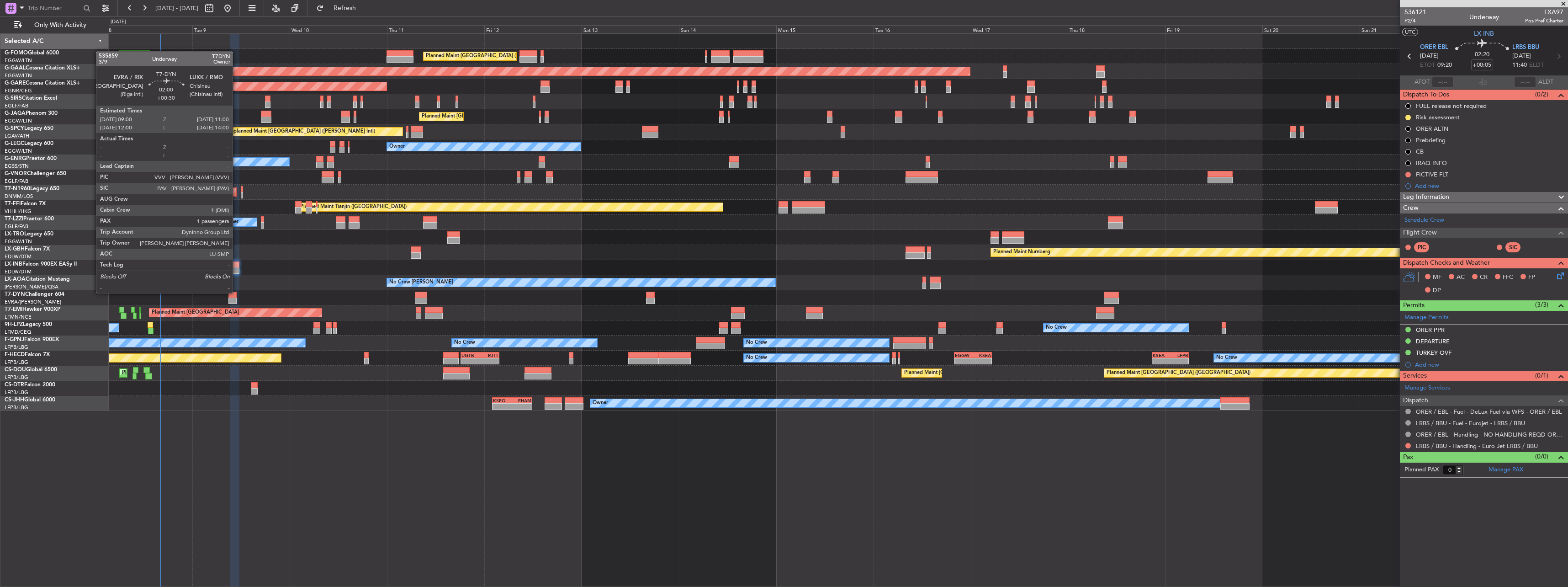
click at [231, 296] on div at bounding box center [233, 295] width 9 height 7
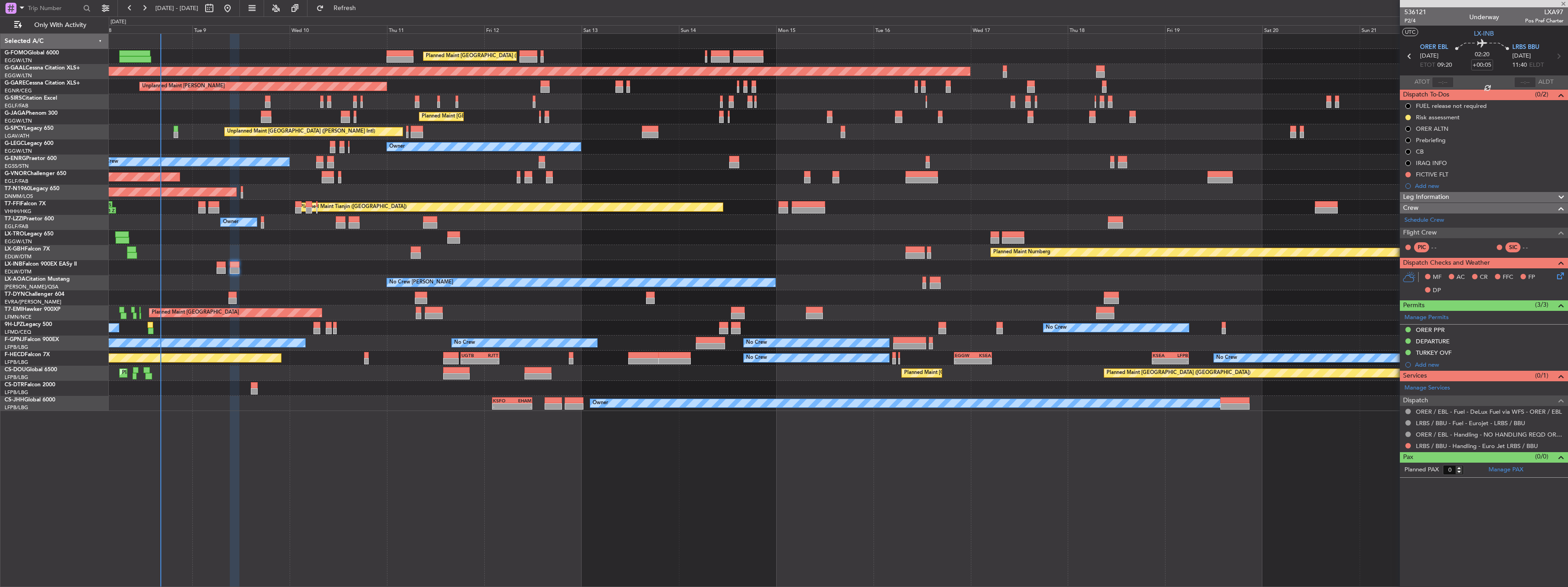
type input "+00:30"
type input "1"
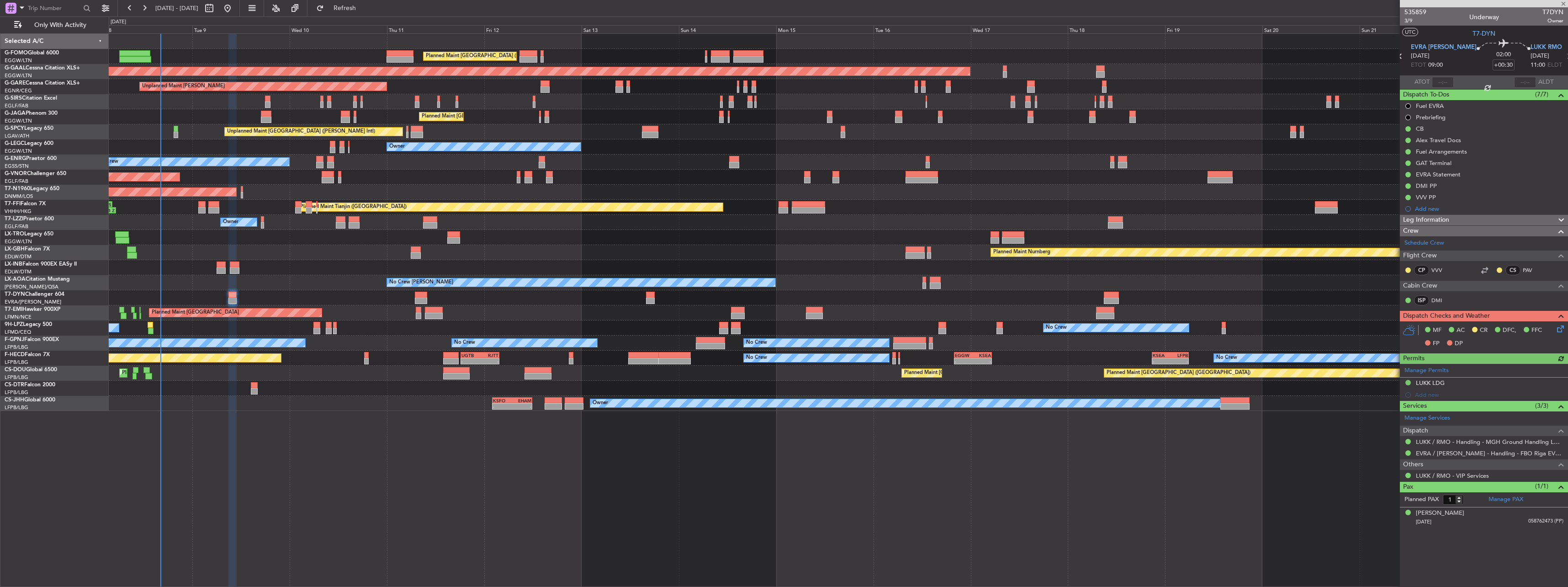
click at [245, 382] on div at bounding box center [838, 388] width 1459 height 15
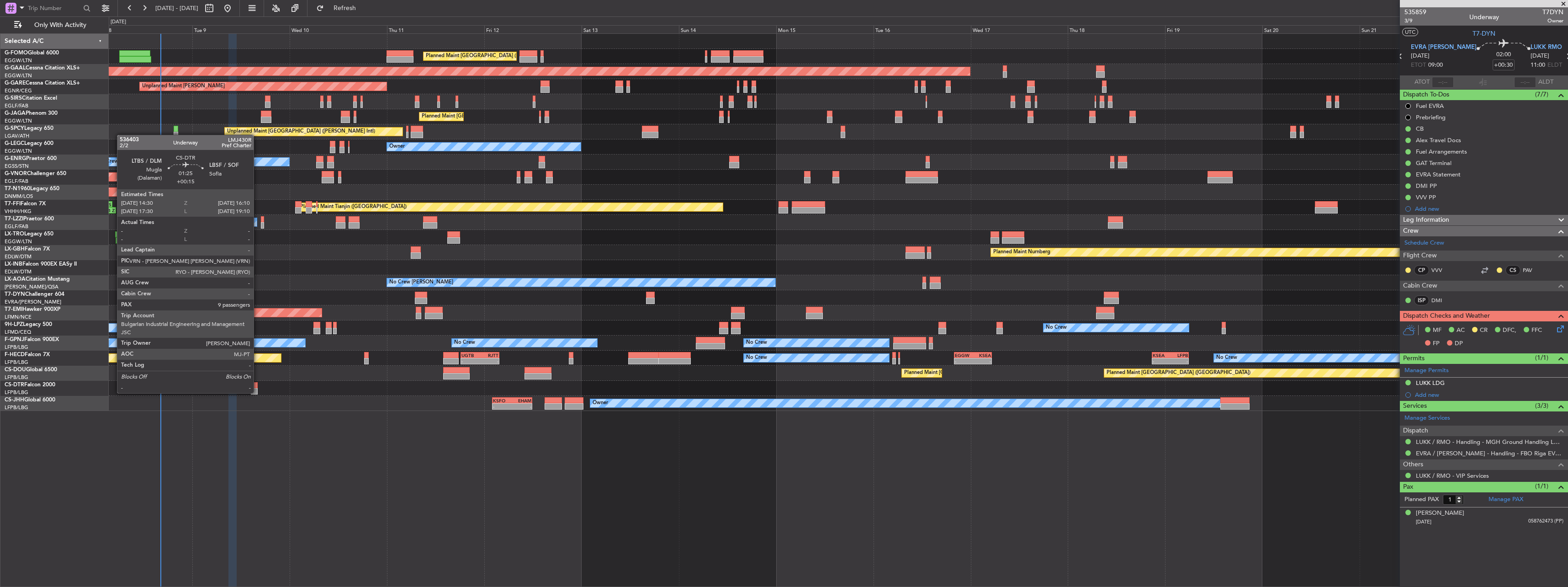
click at [256, 389] on div at bounding box center [254, 391] width 7 height 7
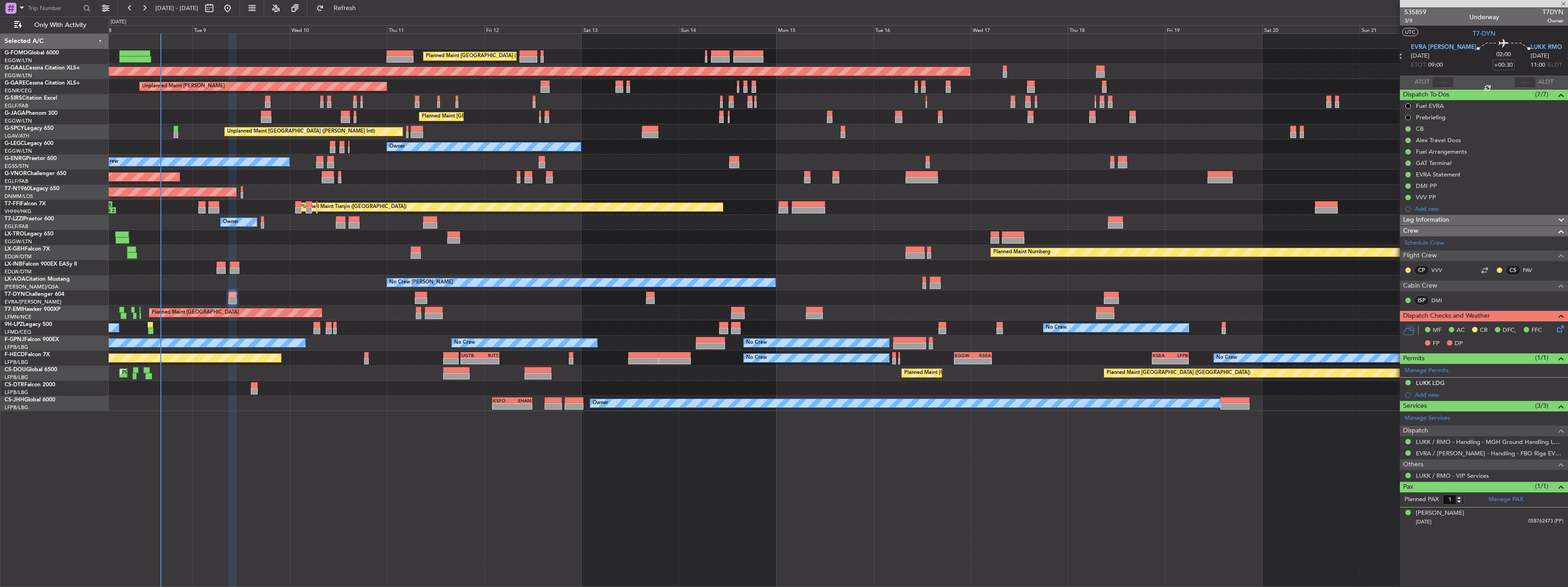
click at [254, 387] on div at bounding box center [254, 385] width 7 height 7
type input "+00:15"
type input "9"
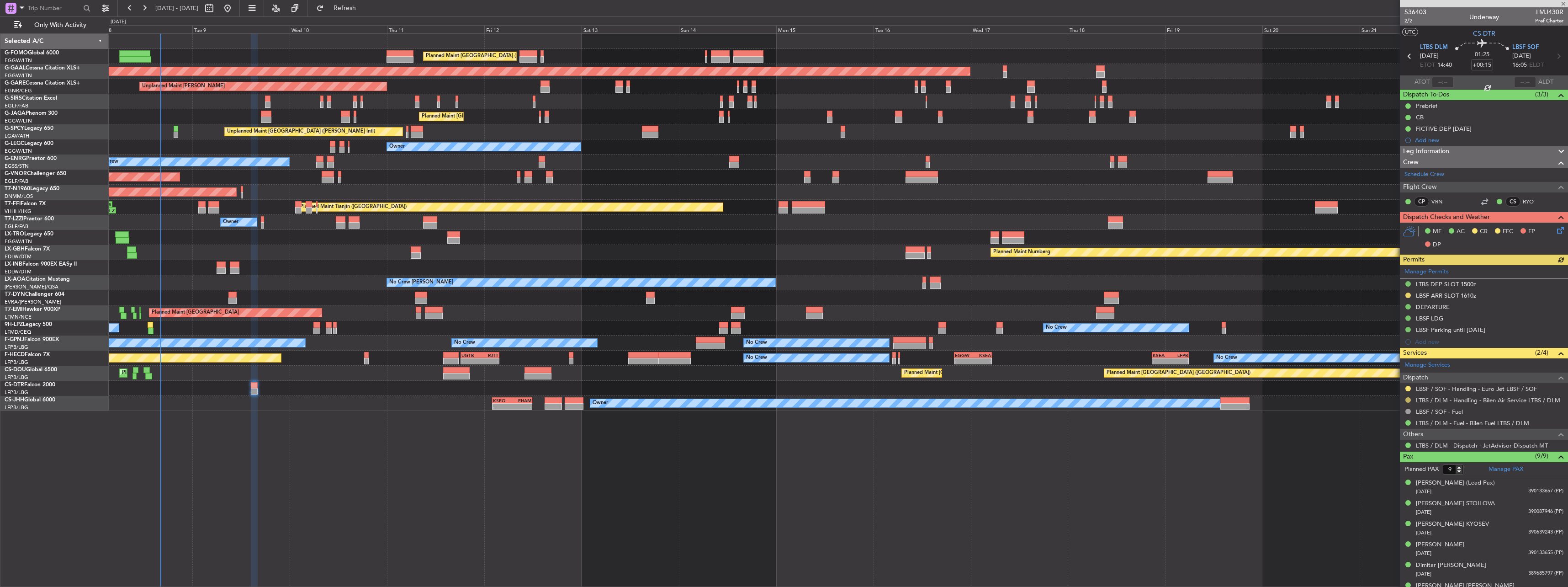
click at [1408, 400] on button at bounding box center [1408, 399] width 5 height 5
click at [1394, 512] on span "Confirmed" at bounding box center [1382, 508] width 29 height 9
drag, startPoint x: 1465, startPoint y: 420, endPoint x: 1537, endPoint y: 534, distance: 134.8
click at [1534, 529] on div "536403 2/2 Underway LMJ430R Pref Charter UTC CS-DTR LTBS DLM 09/09/2025 ETOT 14…" at bounding box center [1484, 335] width 168 height 655
click at [1408, 320] on button at bounding box center [1408, 318] width 5 height 5
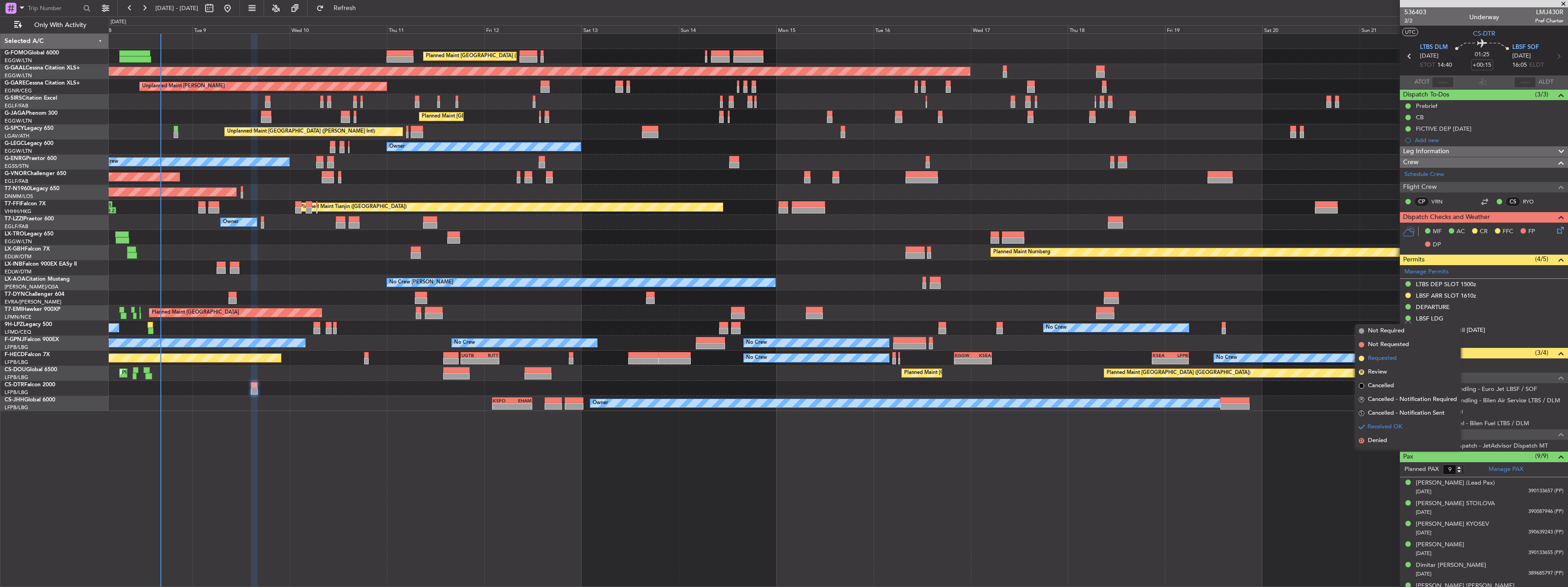
click at [1379, 359] on span "Requested" at bounding box center [1382, 358] width 29 height 9
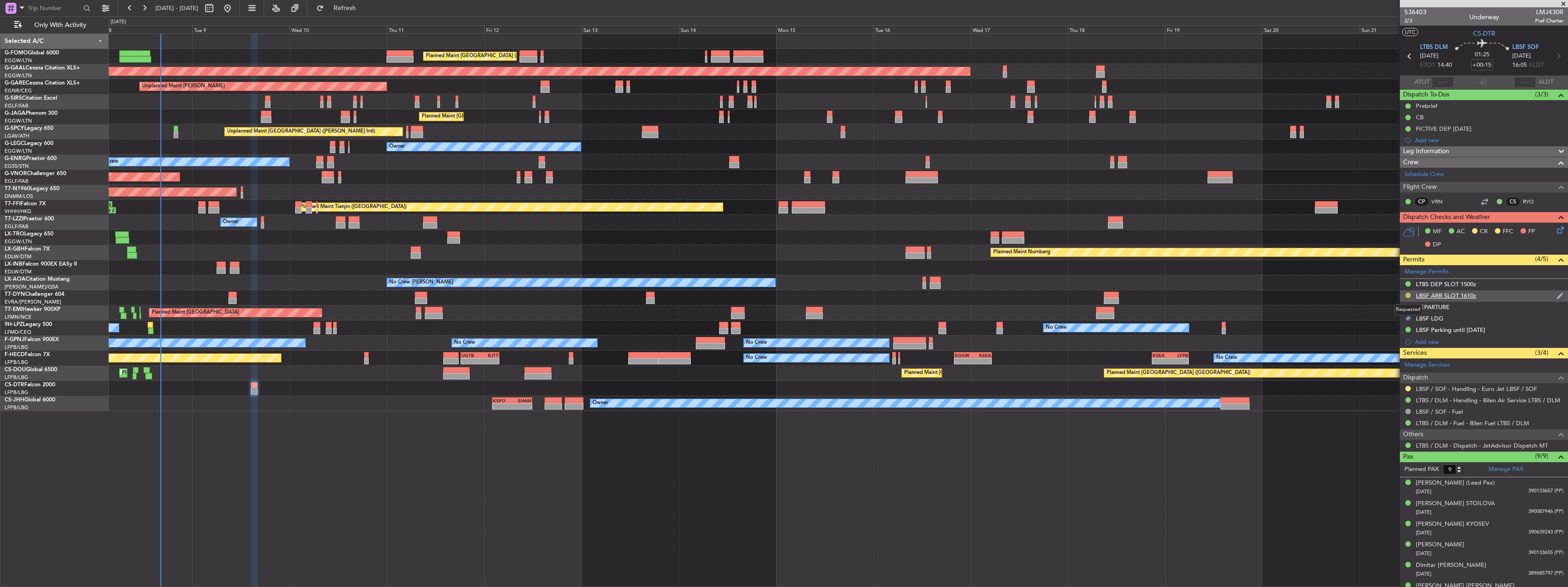
click at [1409, 296] on button at bounding box center [1408, 295] width 5 height 5
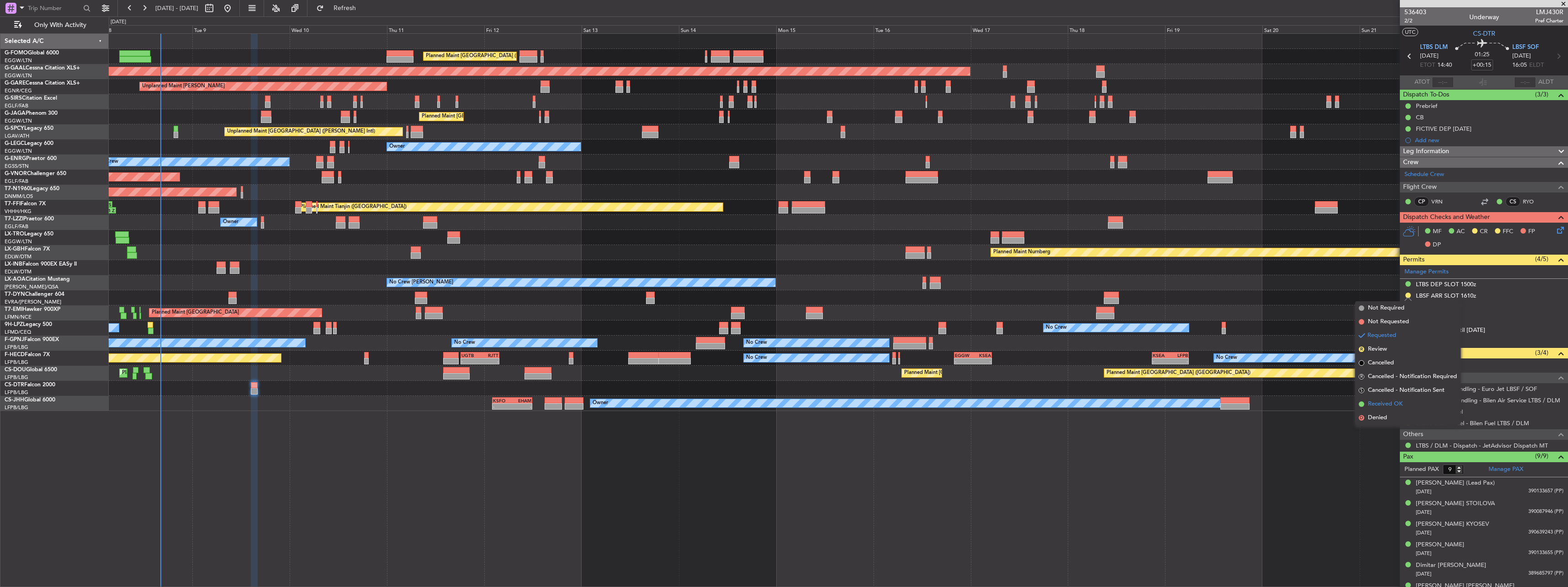
click at [1395, 406] on span "Received OK" at bounding box center [1385, 404] width 35 height 9
click at [299, 102] on div "Planned Maint [GEOGRAPHIC_DATA] ([GEOGRAPHIC_DATA])" at bounding box center [838, 102] width 1459 height 15
click at [1406, 387] on button at bounding box center [1408, 388] width 5 height 5
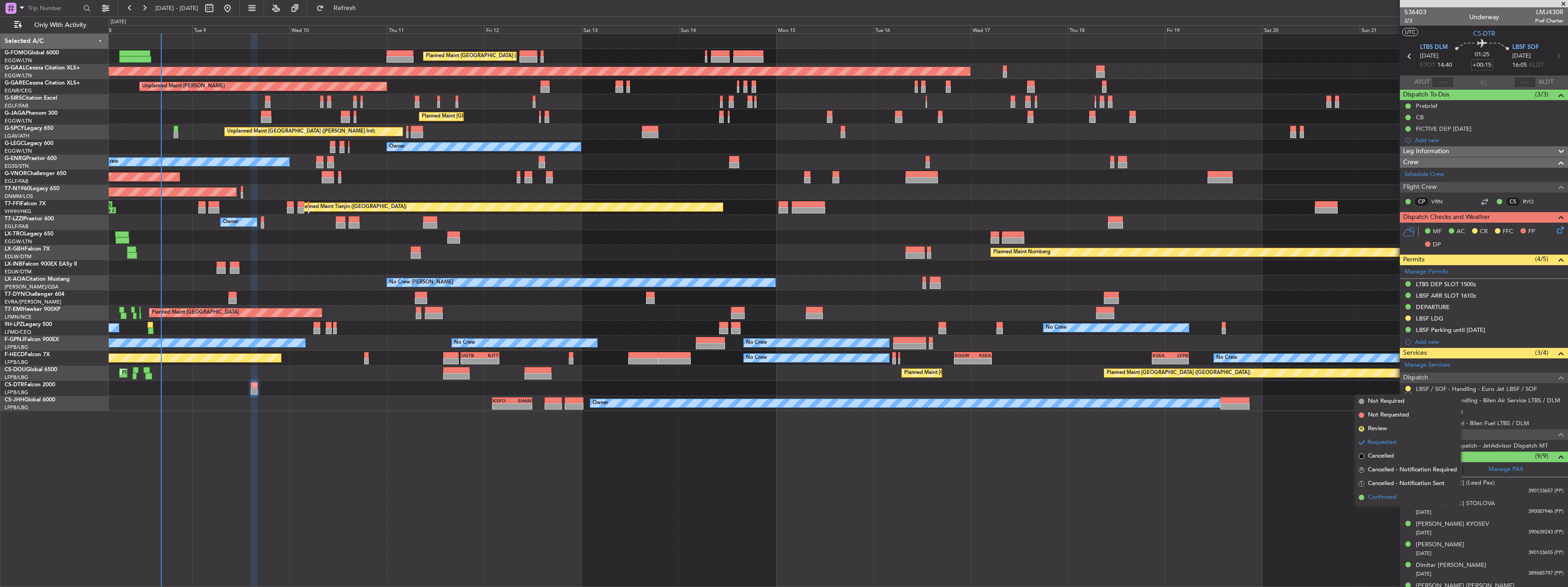
click at [1377, 493] on span "Confirmed" at bounding box center [1382, 497] width 29 height 9
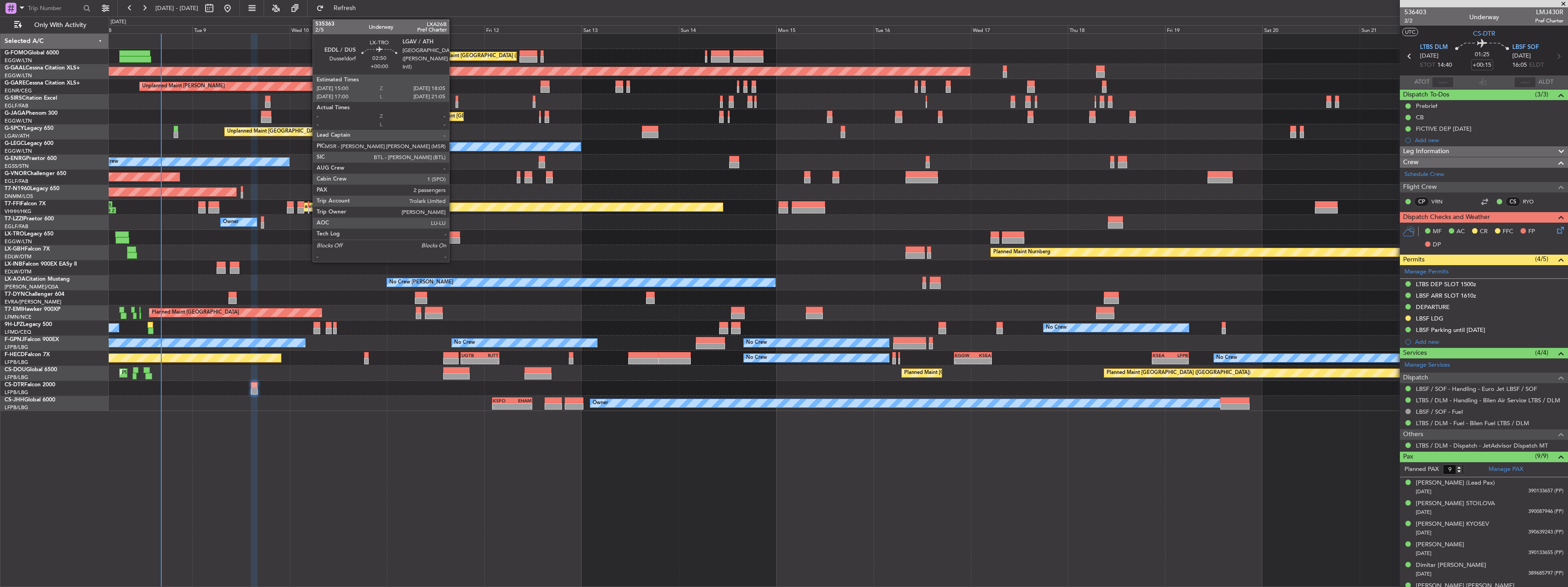
click at [453, 235] on div at bounding box center [453, 234] width 13 height 7
type input "2"
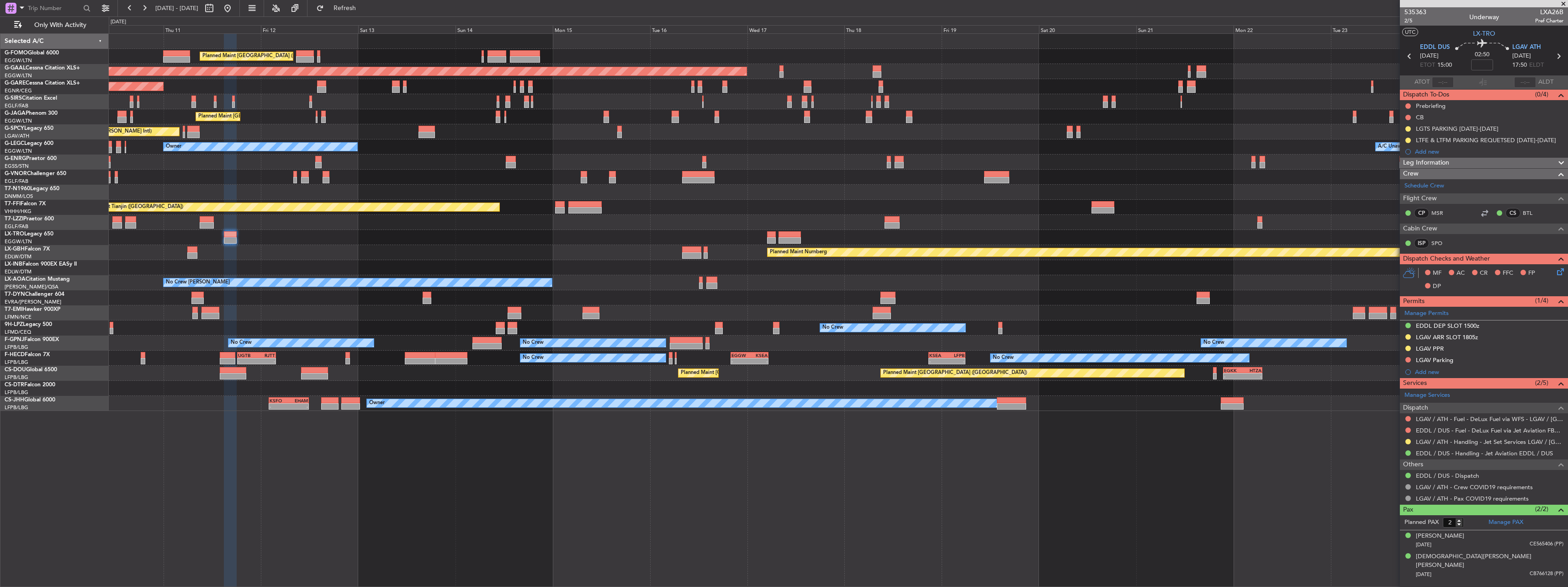
click at [555, 270] on div "Planned Maint London (Luton) Planned Maint Dusseldorf Unplanned Maint Chester P…" at bounding box center [838, 222] width 1459 height 377
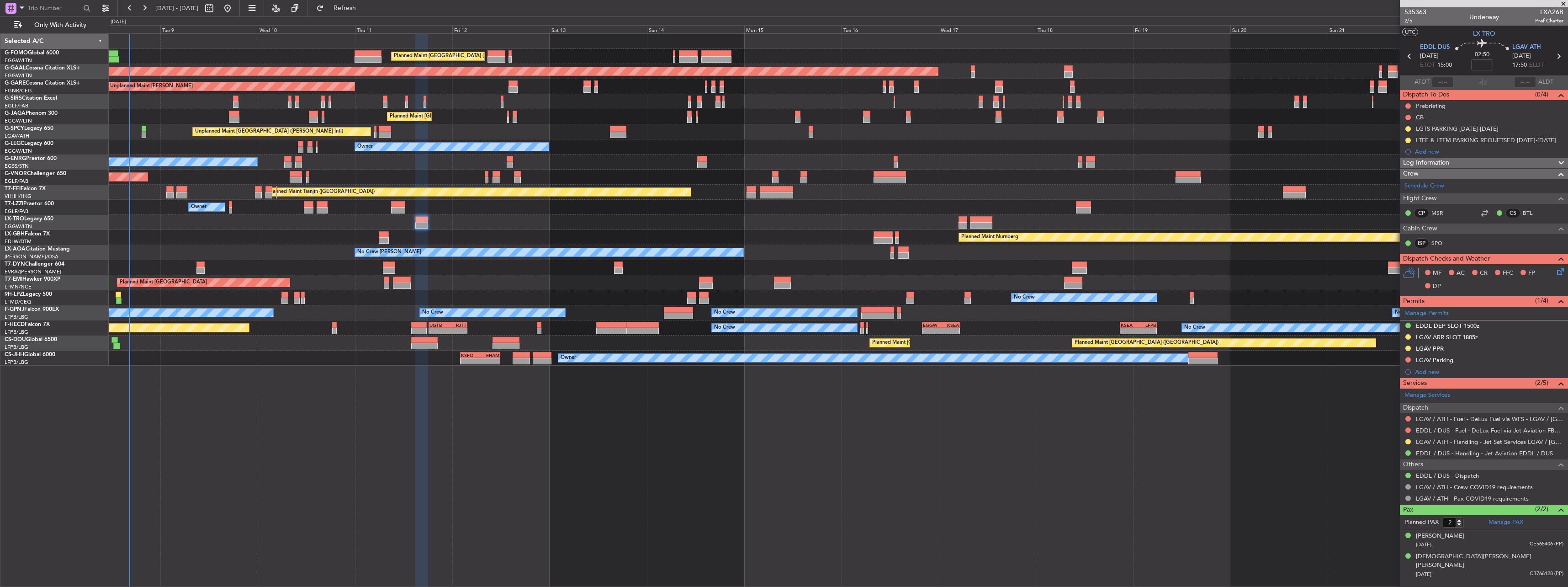
click at [492, 303] on div "Planned Maint London (Luton) Planned Maint London (Luton) Planned Maint Dusseld…" at bounding box center [838, 200] width 1459 height 332
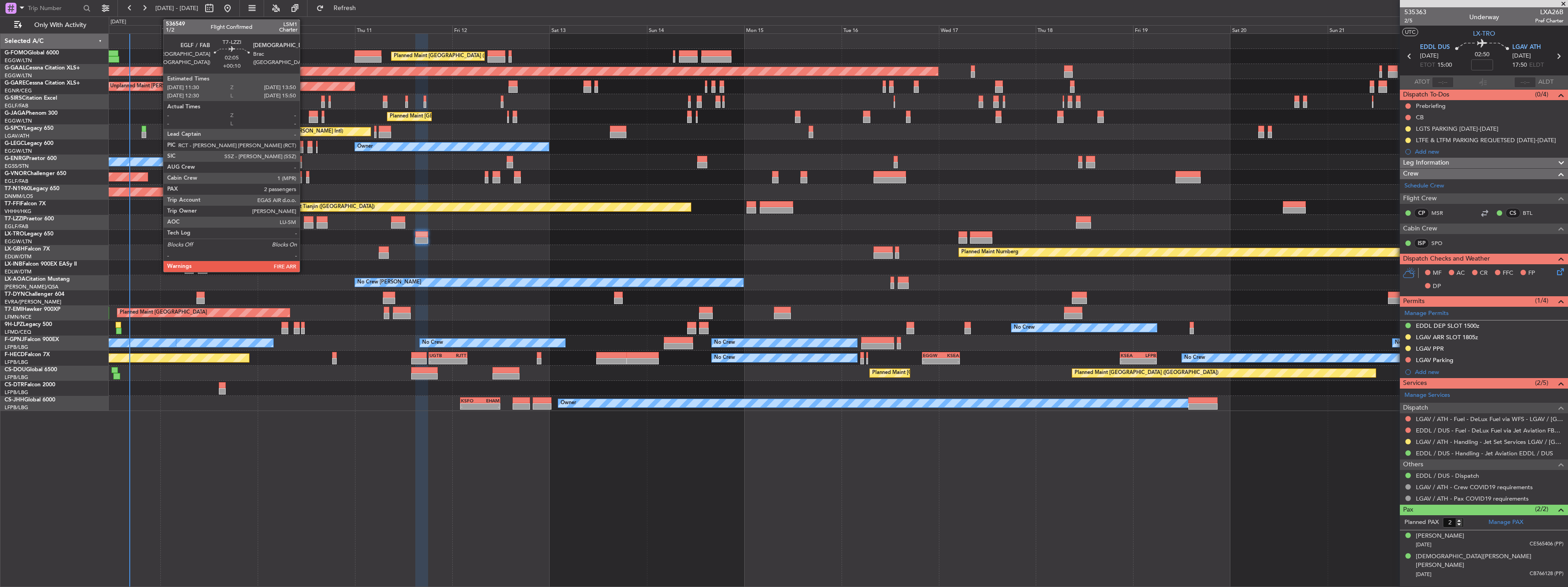
click at [304, 223] on div at bounding box center [309, 225] width 10 height 7
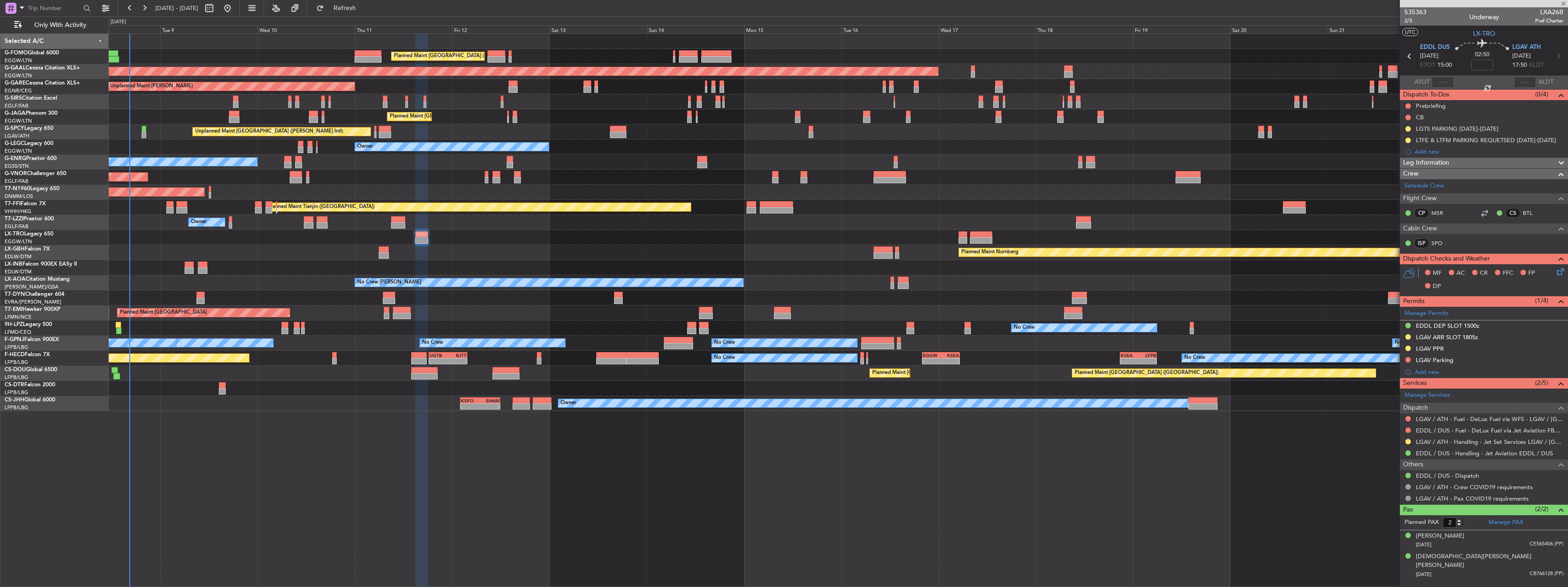
type input "+00:10"
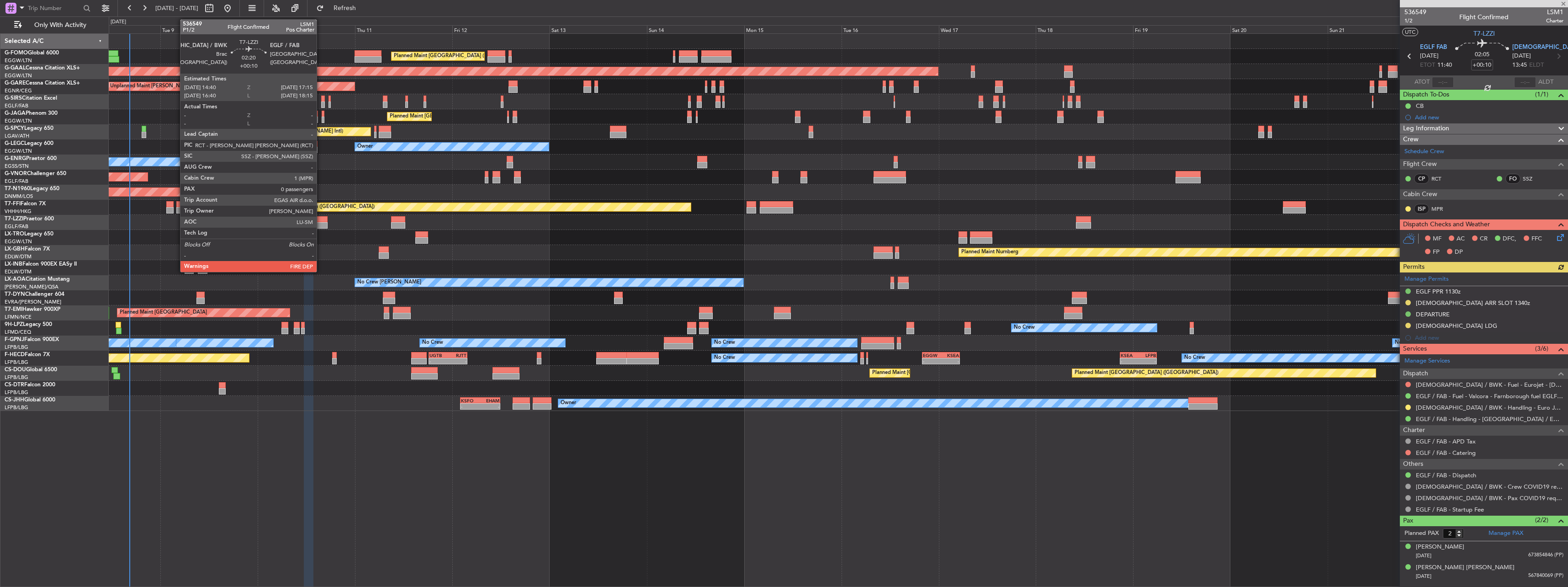
click at [321, 225] on div at bounding box center [321, 225] width 10 height 7
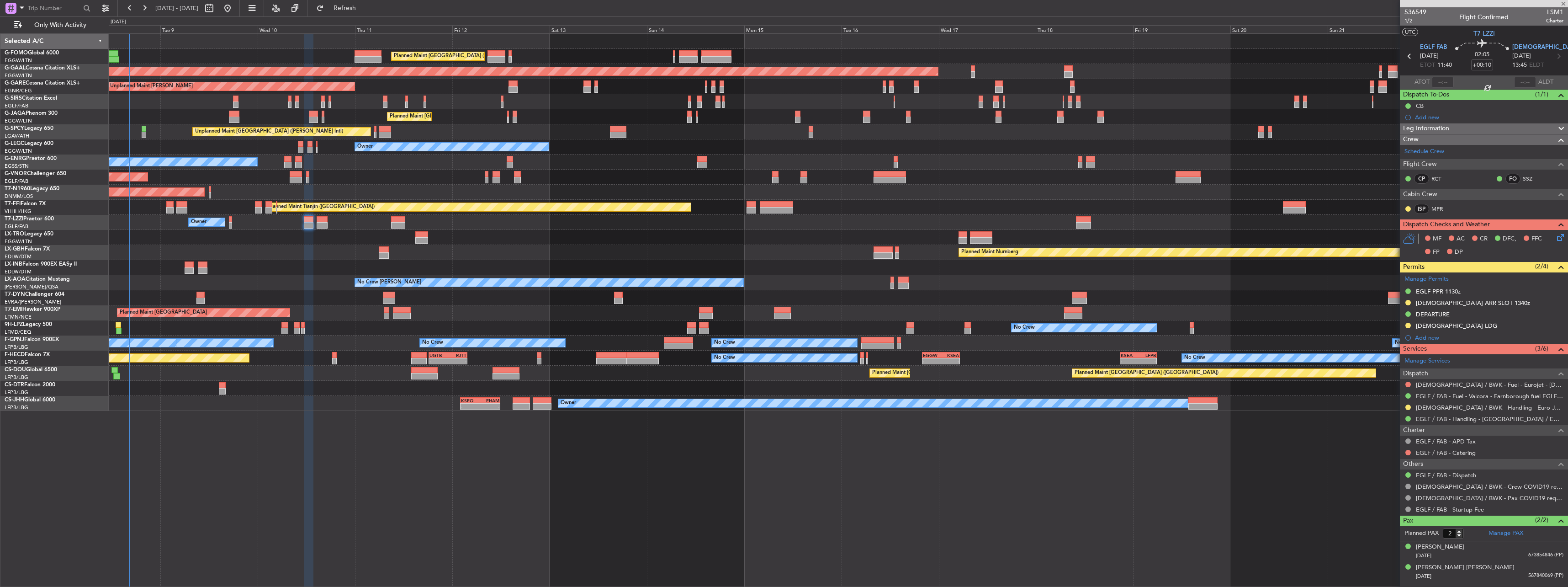
type input "0"
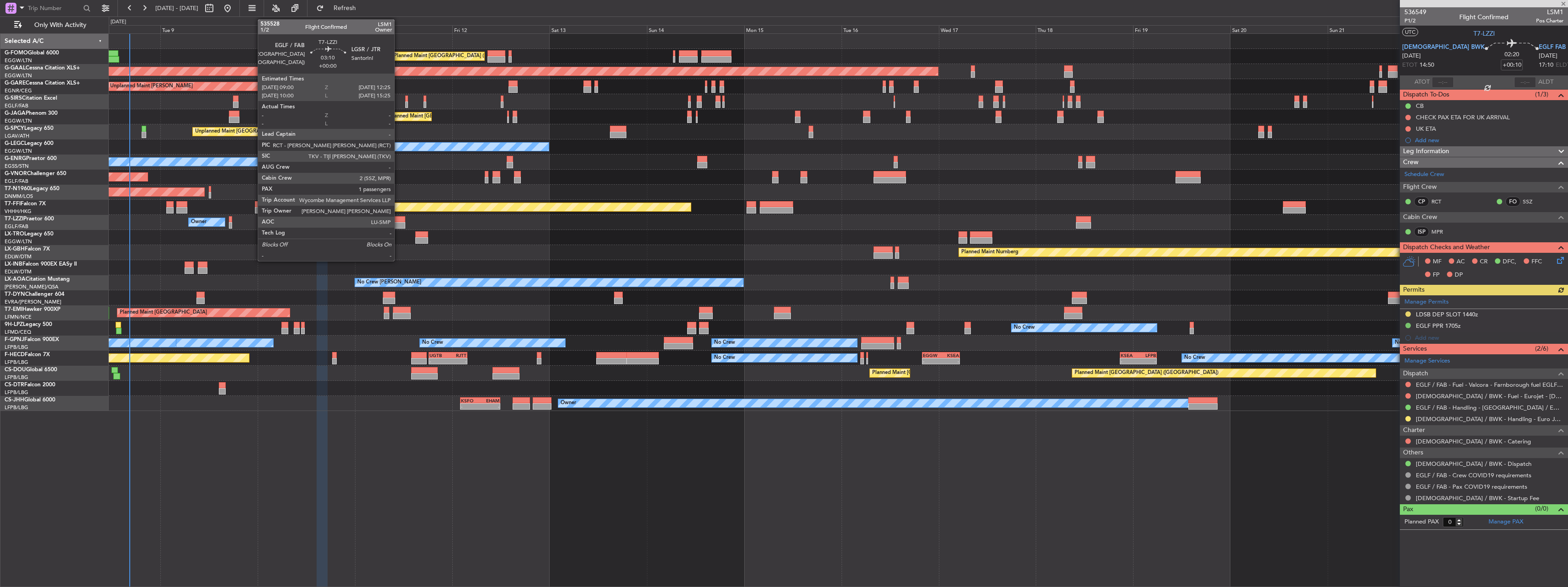
click at [399, 219] on div at bounding box center [397, 219] width 14 height 7
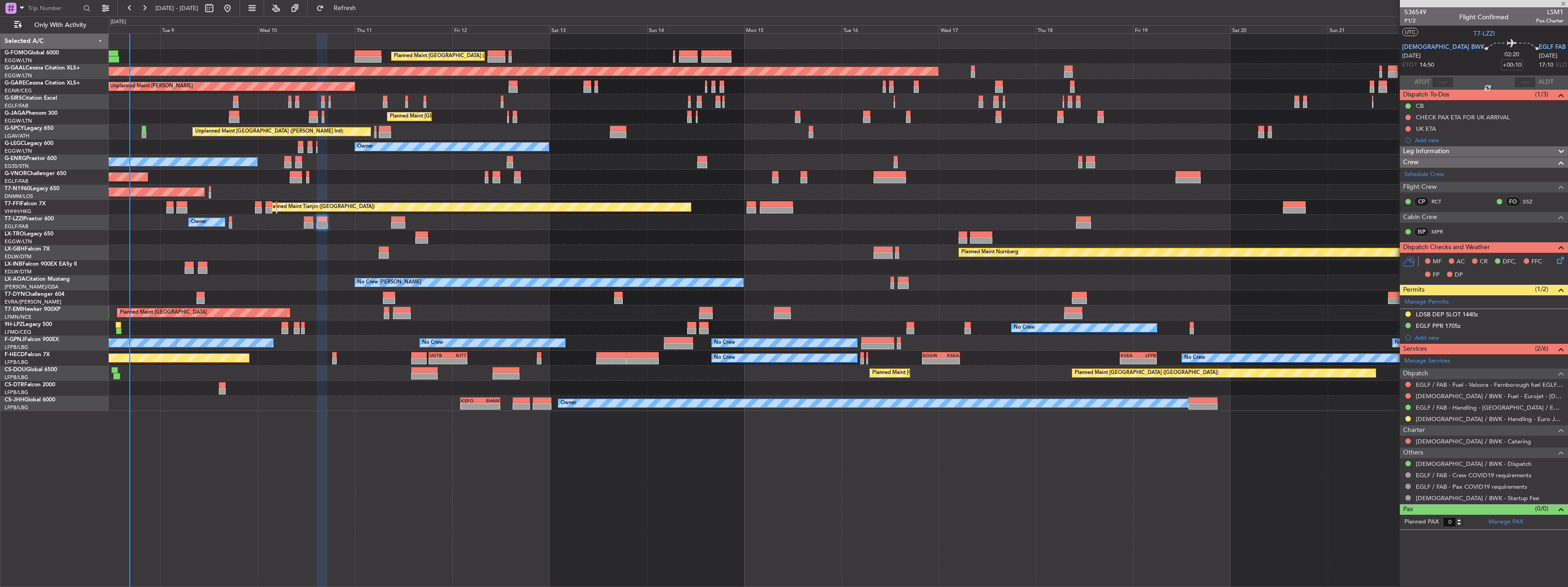
type input "1"
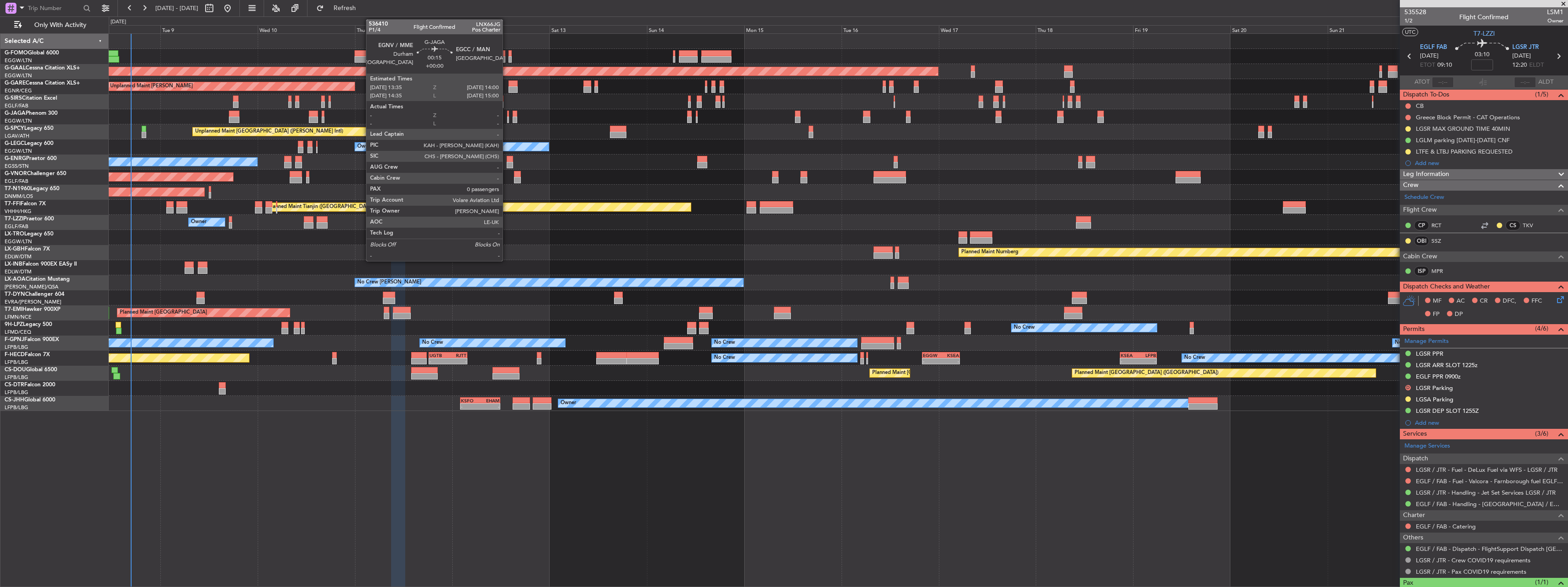
click at [507, 114] on div at bounding box center [508, 114] width 2 height 7
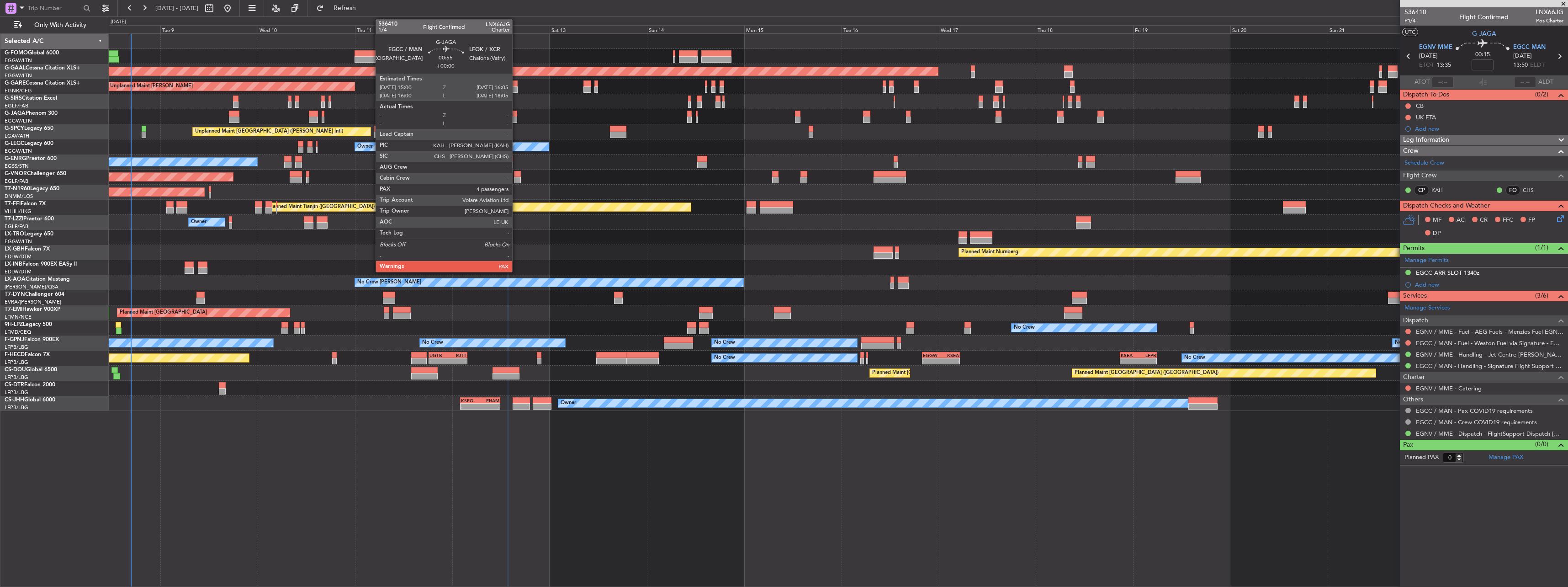
click at [516, 118] on div at bounding box center [515, 119] width 5 height 7
type input "4"
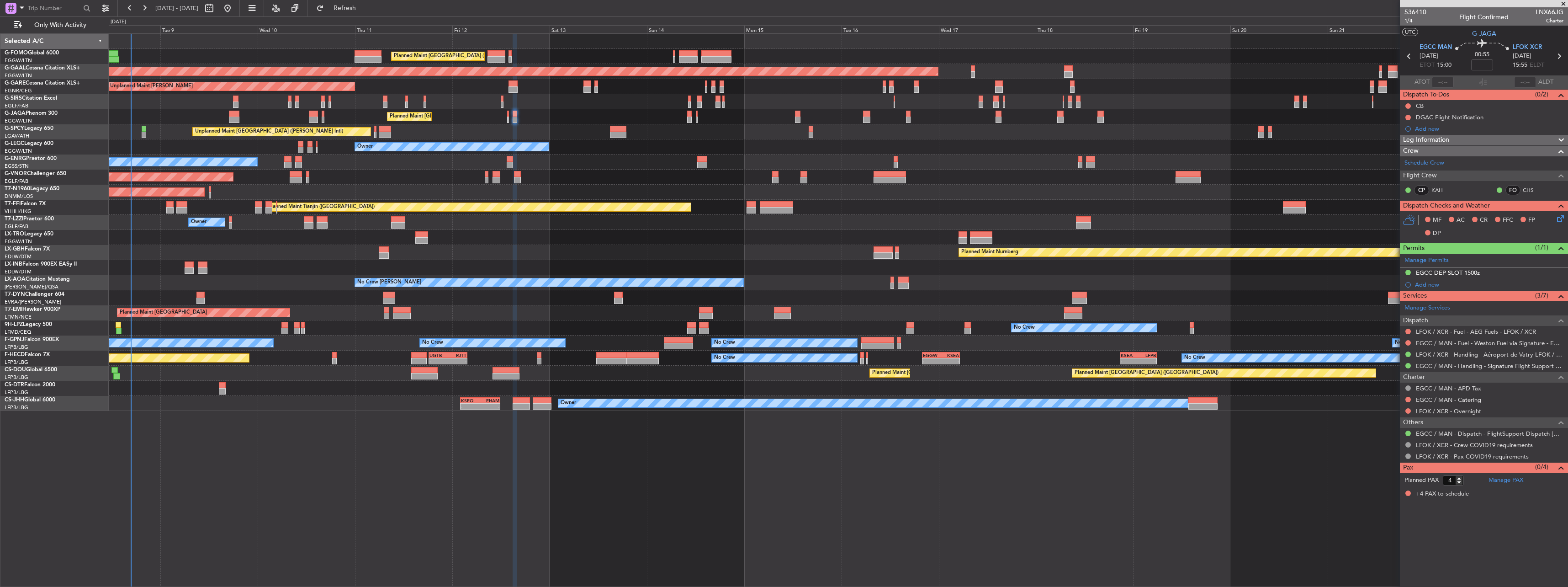
click at [510, 116] on div "Planned Maint [GEOGRAPHIC_DATA] ([GEOGRAPHIC_DATA])" at bounding box center [838, 116] width 1459 height 15
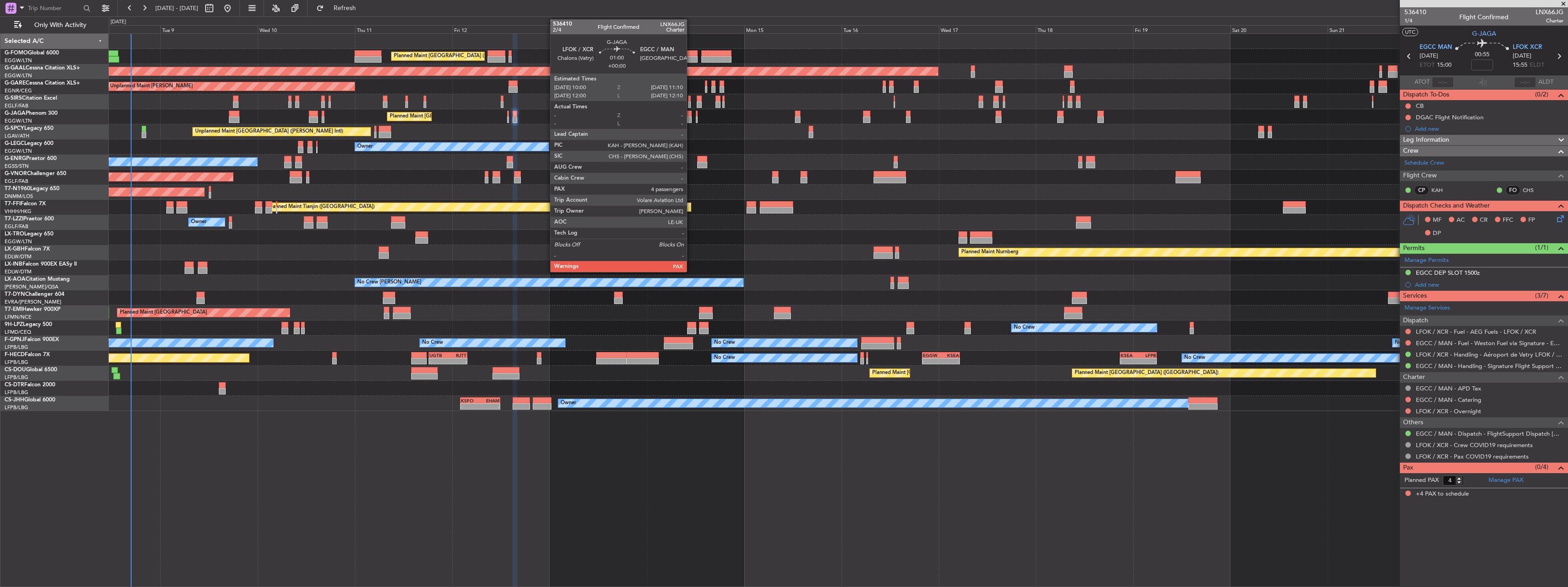
click at [691, 113] on div at bounding box center [690, 114] width 5 height 7
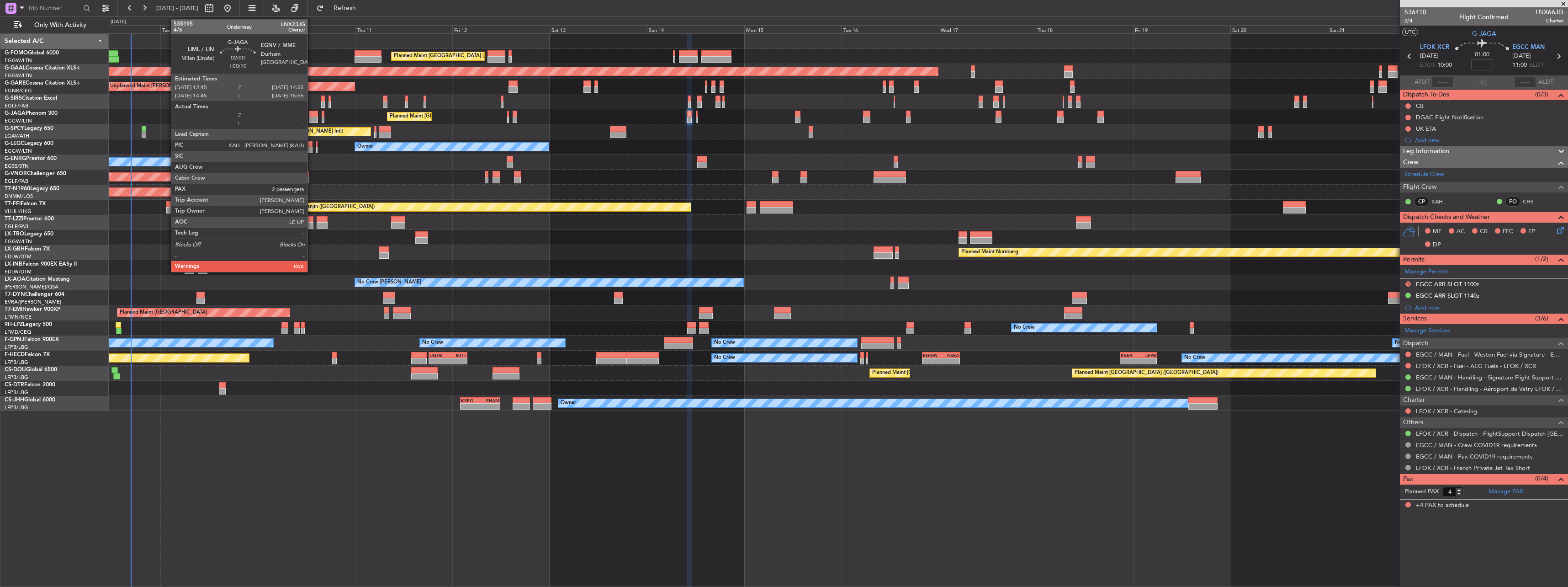
click at [312, 115] on div at bounding box center [313, 114] width 9 height 7
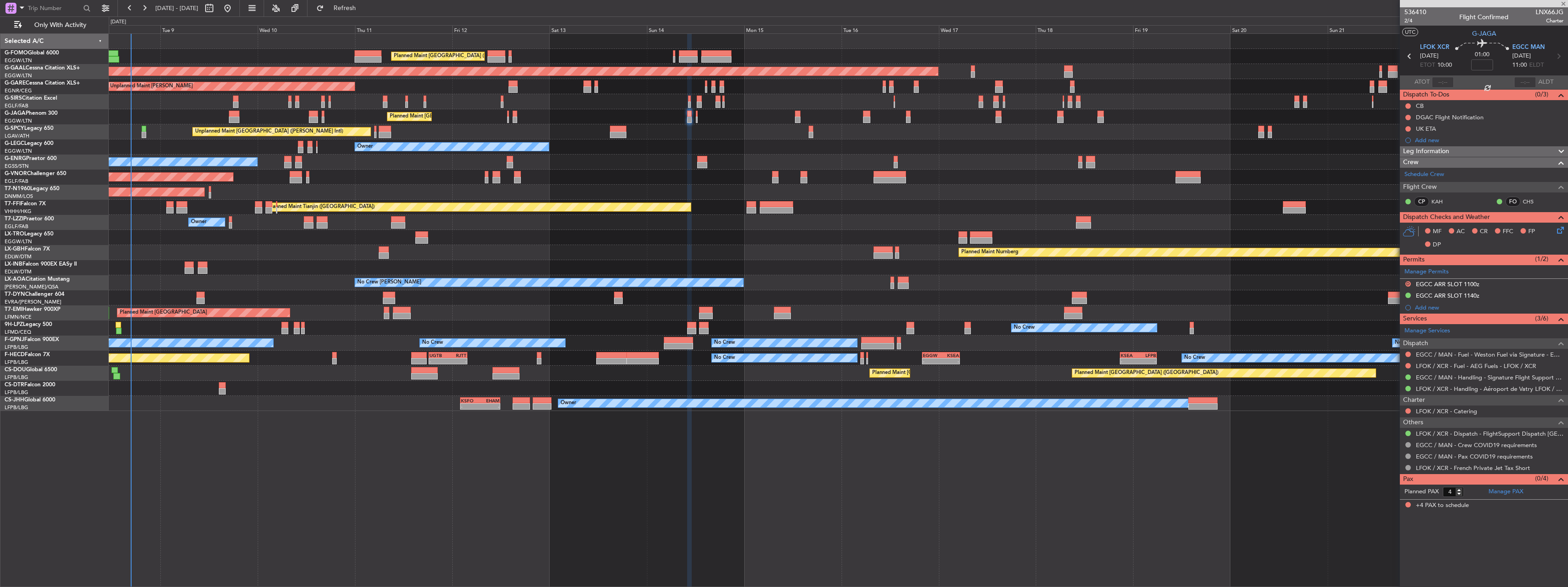
click at [314, 121] on div "Planned Maint [GEOGRAPHIC_DATA] ([GEOGRAPHIC_DATA])" at bounding box center [838, 116] width 1459 height 15
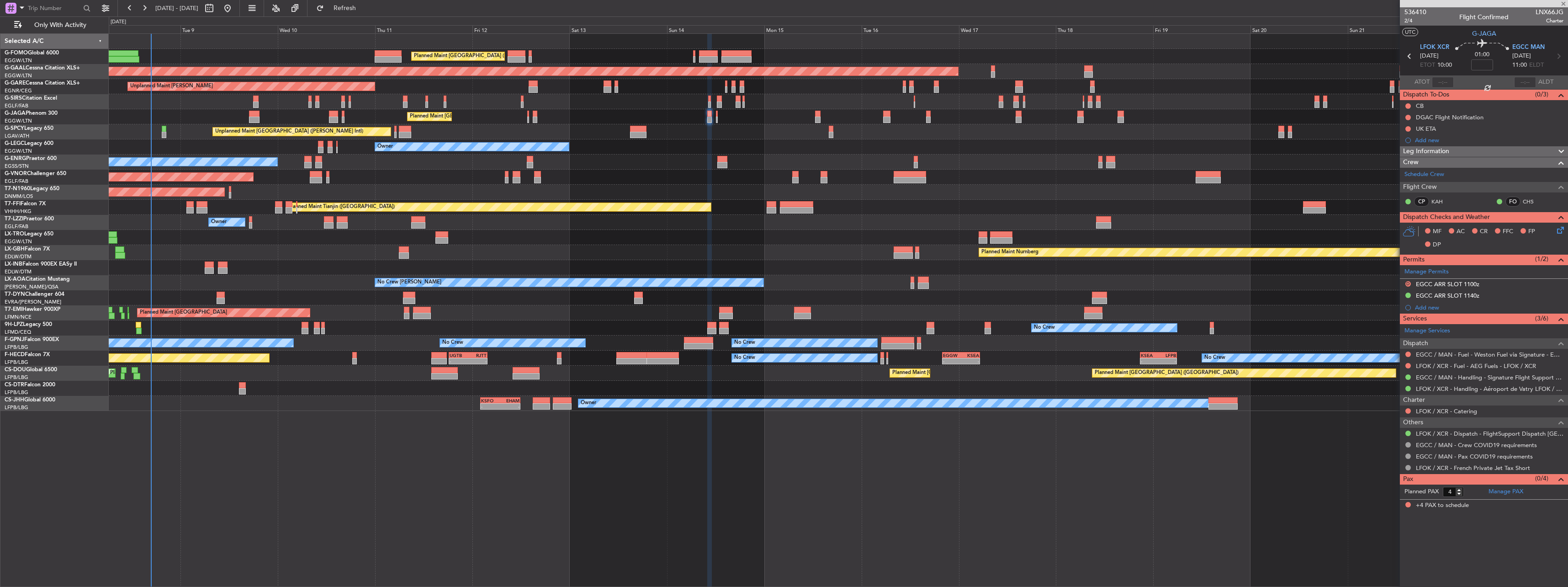
type input "+00:10"
type input "2"
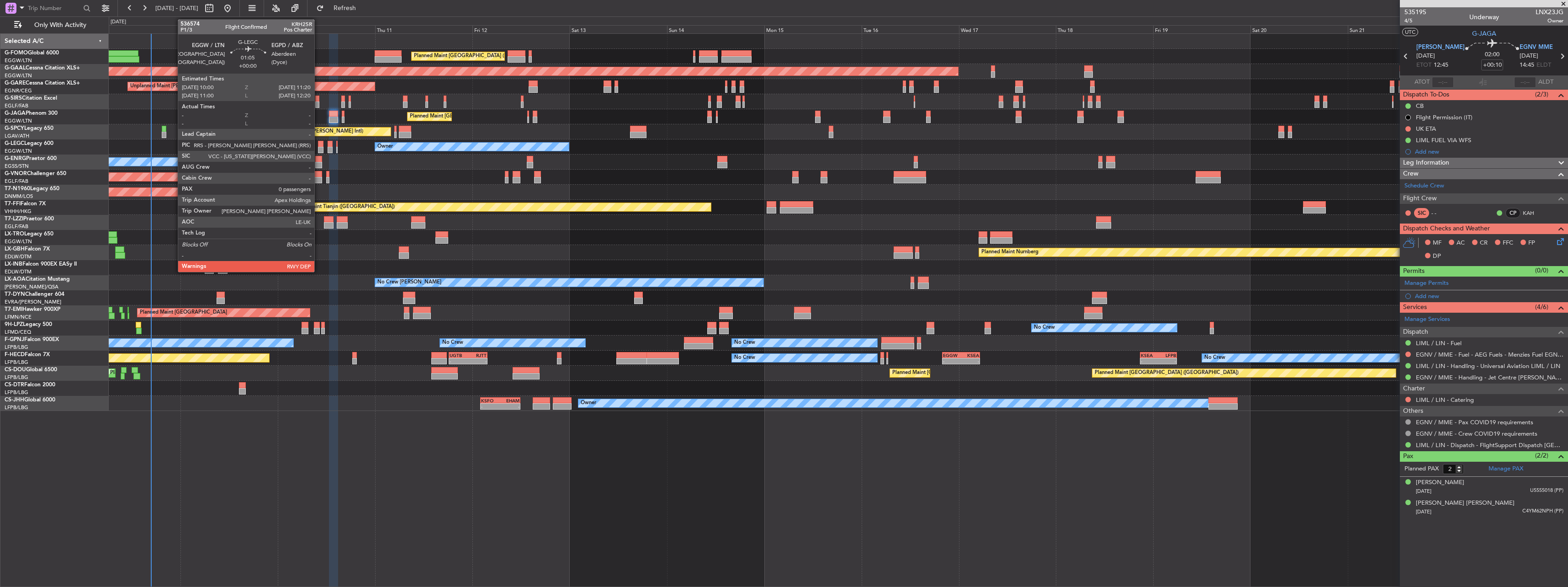
click at [318, 144] on div at bounding box center [320, 144] width 5 height 7
type input "0"
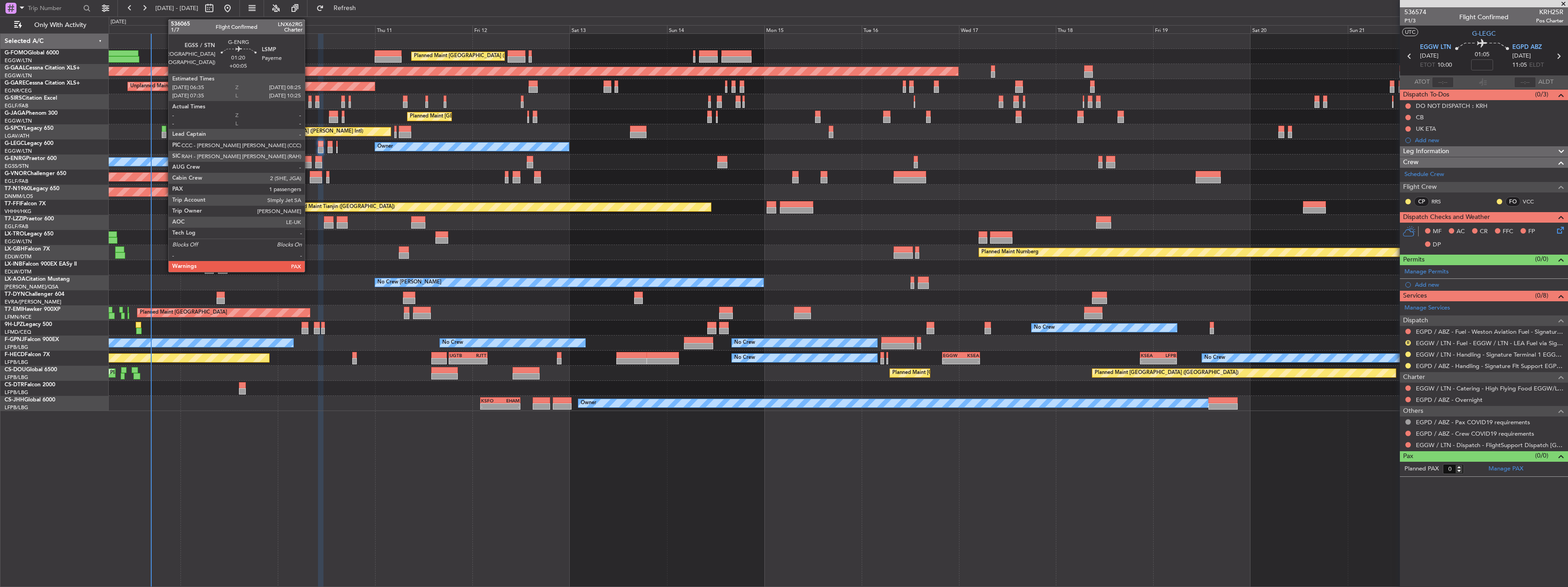
click at [309, 164] on div at bounding box center [308, 165] width 8 height 7
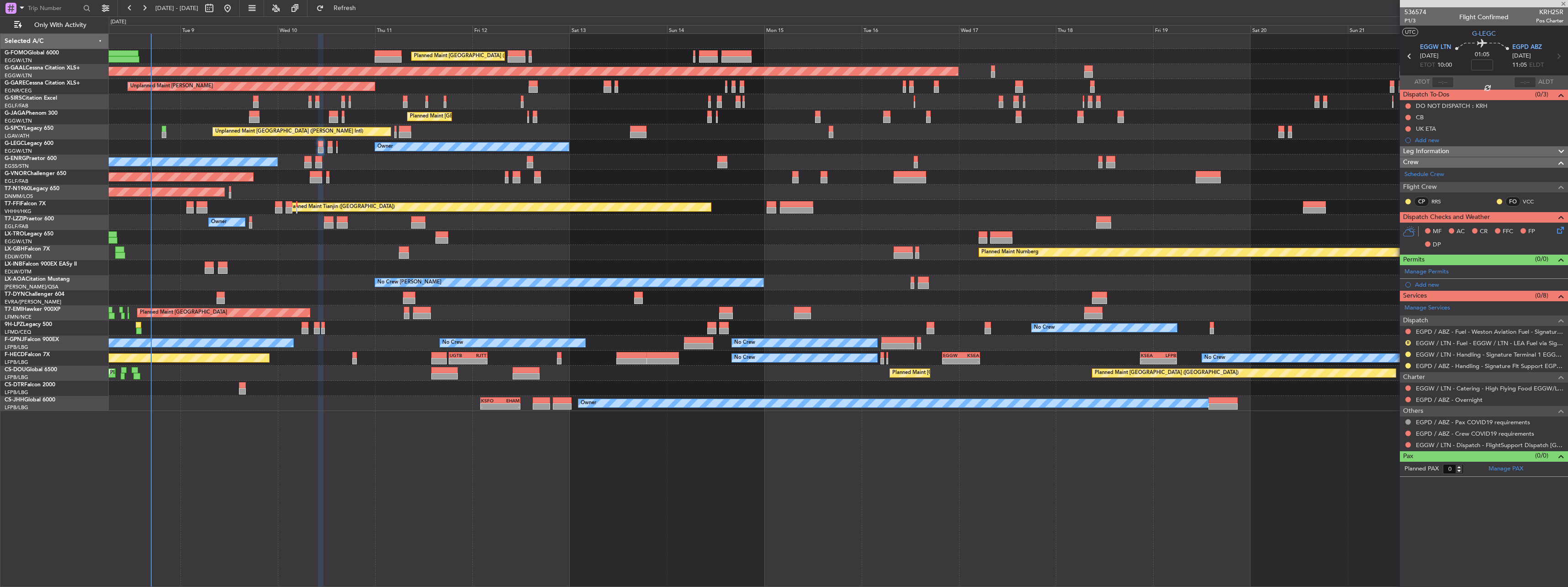
type input "+00:05"
type input "1"
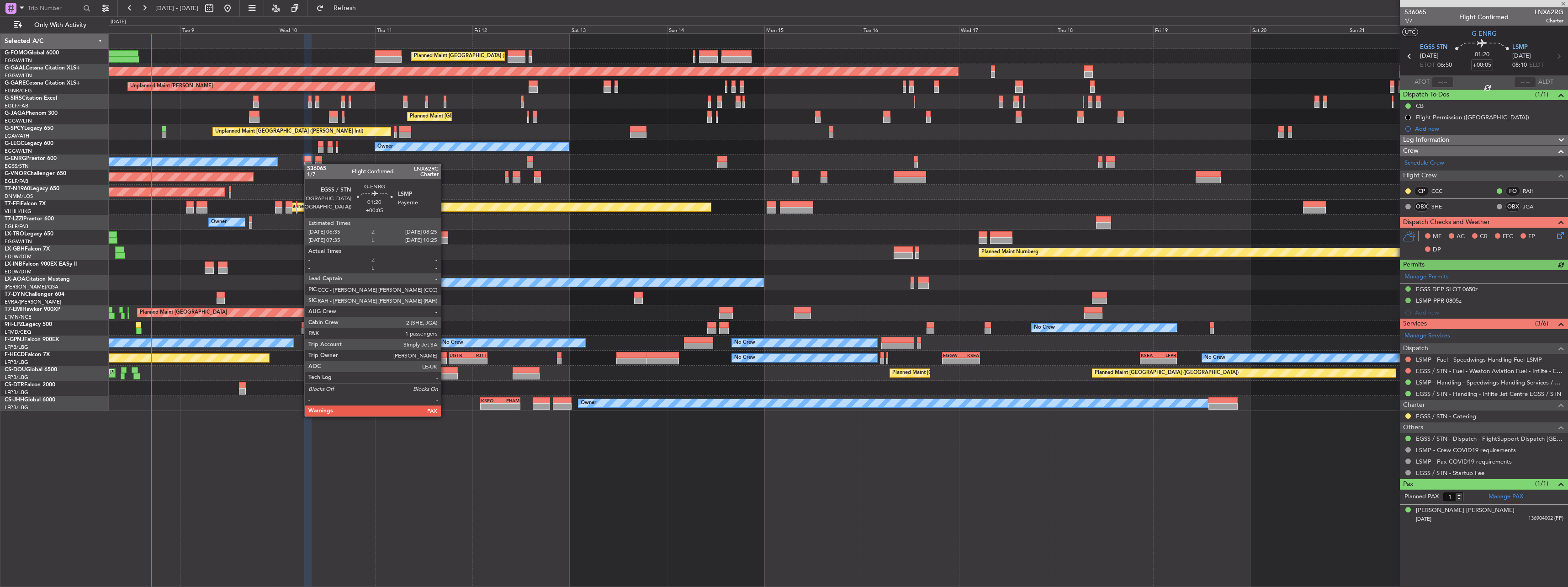
click at [309, 164] on div at bounding box center [308, 165] width 8 height 7
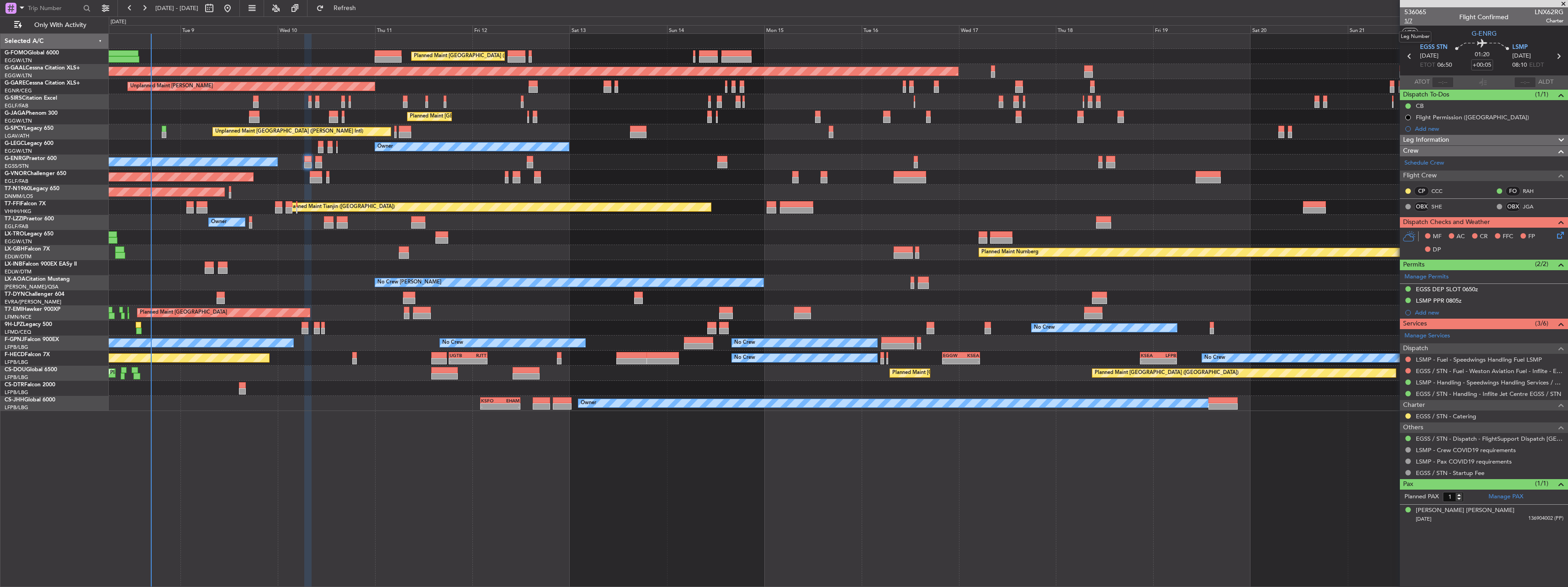
click at [1410, 18] on span "1/7" at bounding box center [1415, 21] width 22 height 8
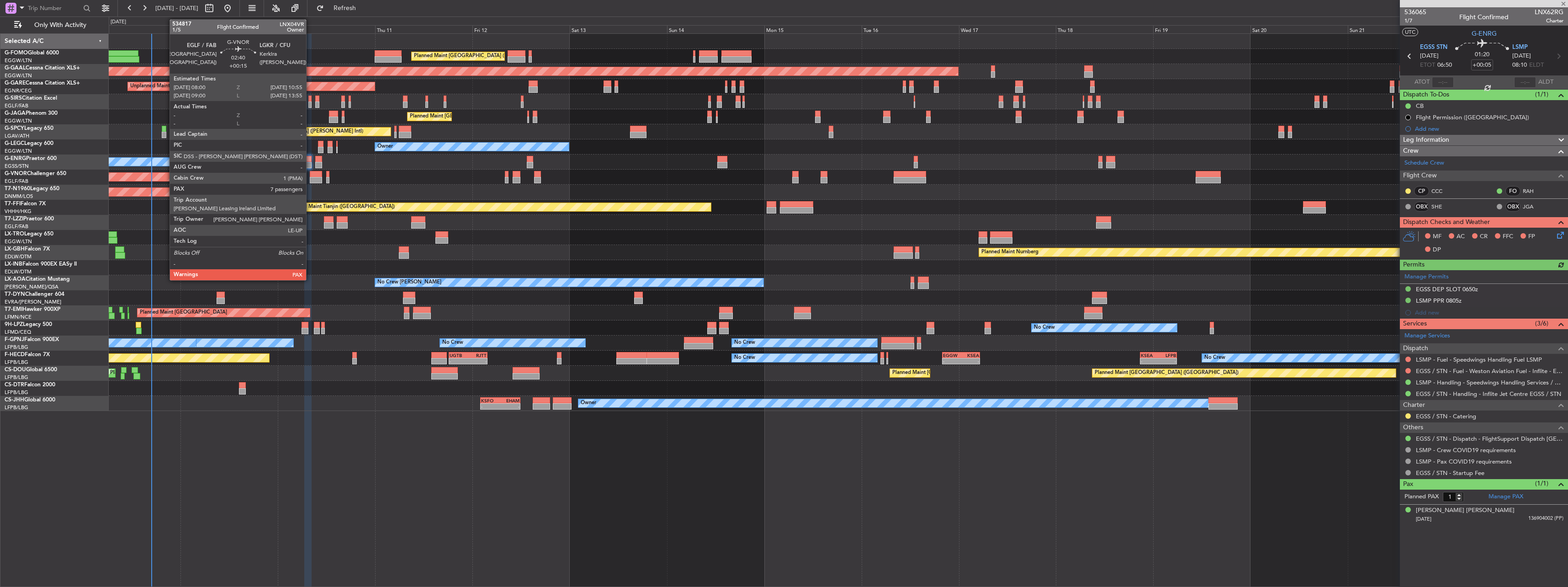
click at [310, 177] on div at bounding box center [316, 180] width 12 height 7
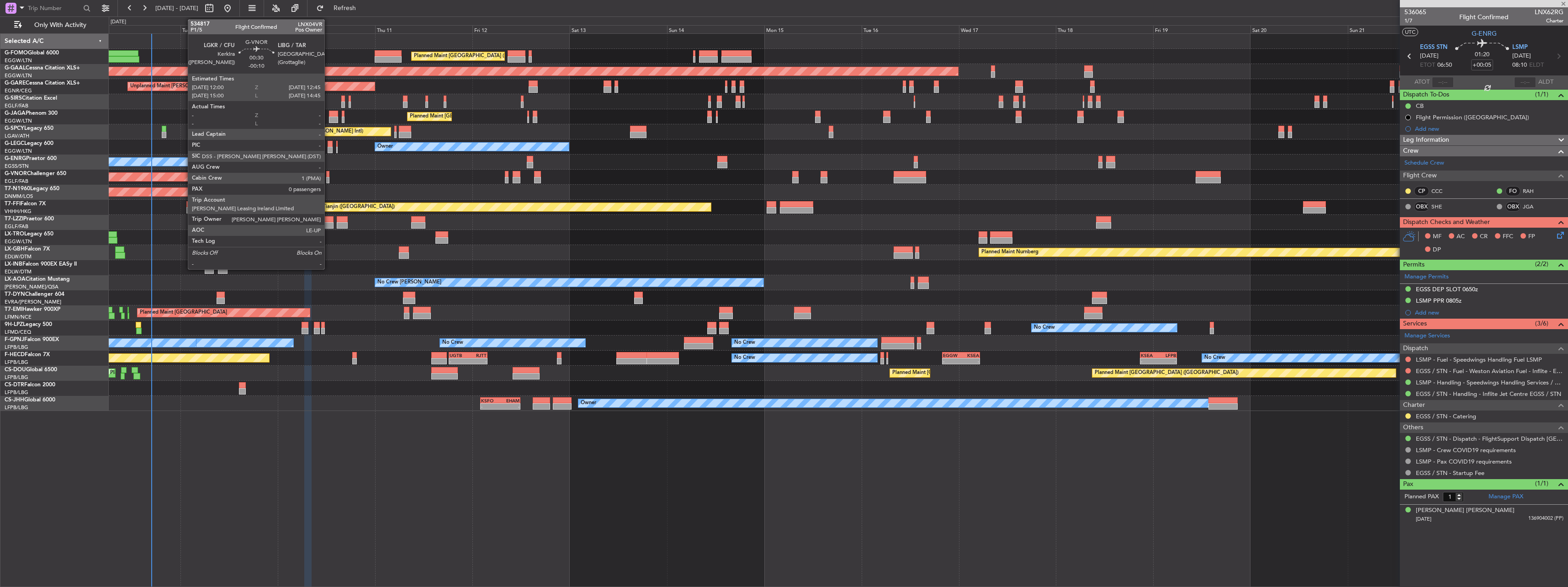
type input "+00:15"
type input "7"
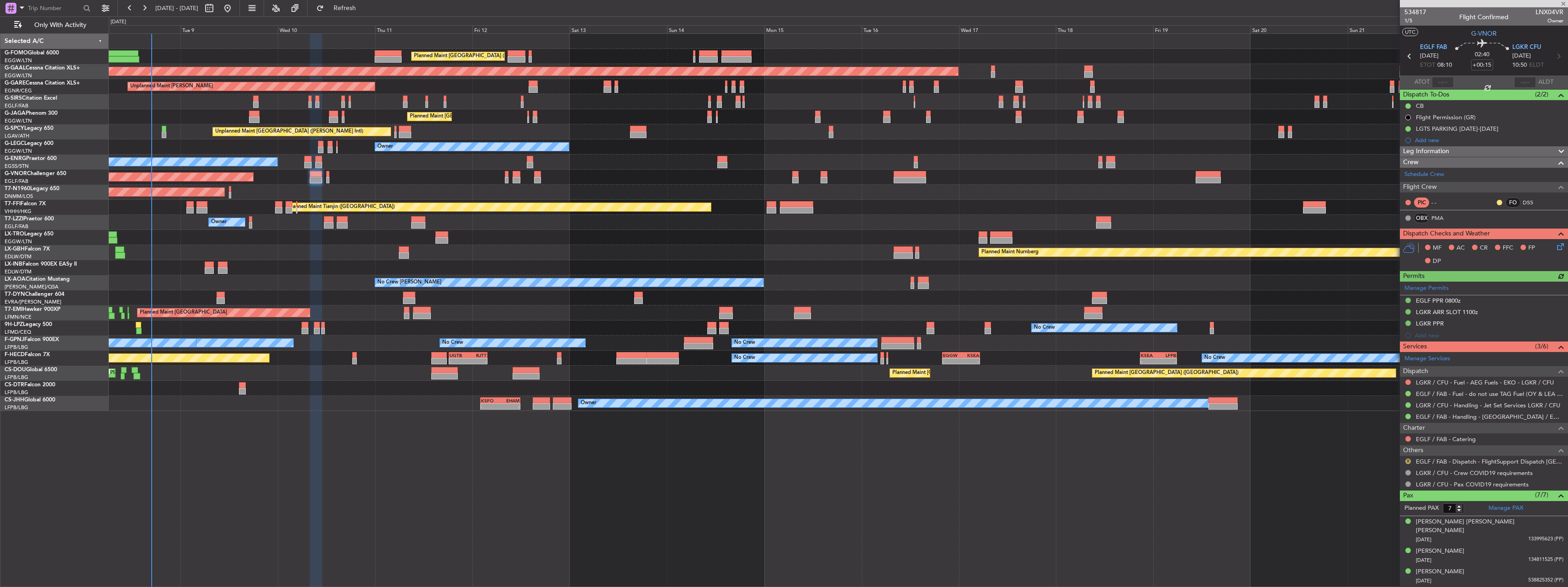
click at [1408, 461] on button "R" at bounding box center [1408, 461] width 5 height 5
click at [1388, 568] on span "Confirmed" at bounding box center [1382, 569] width 29 height 9
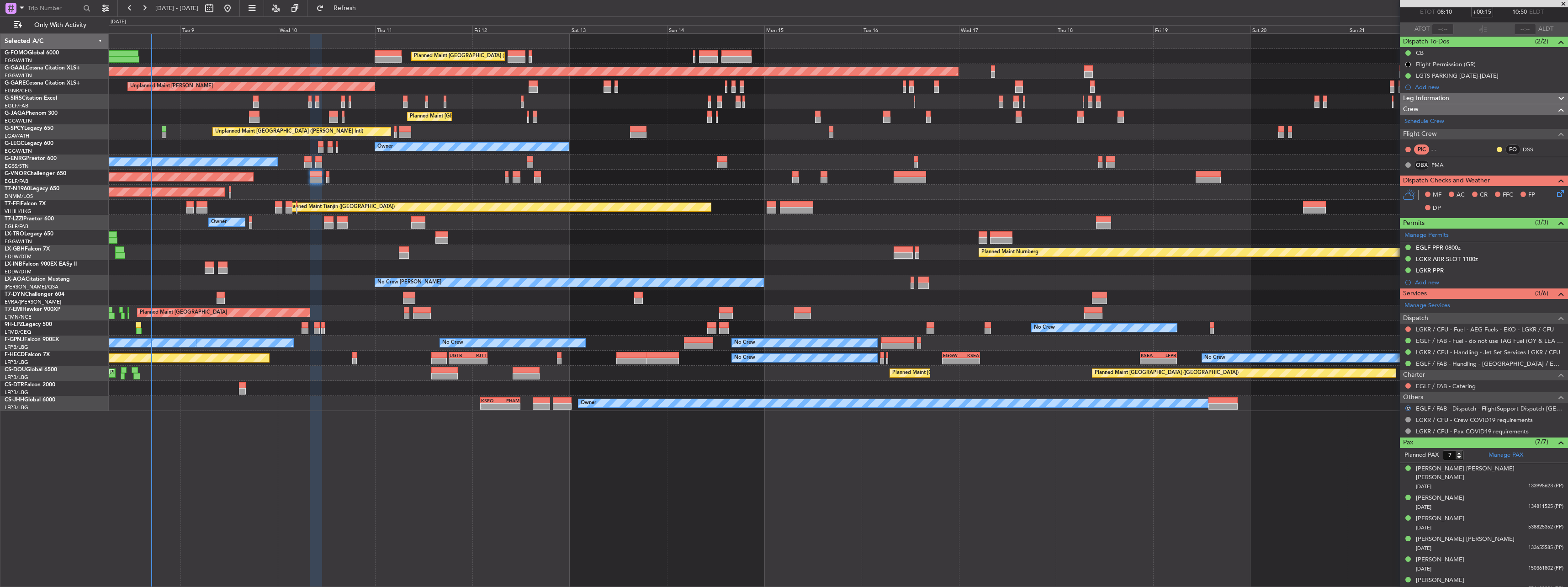
scroll to position [72, 0]
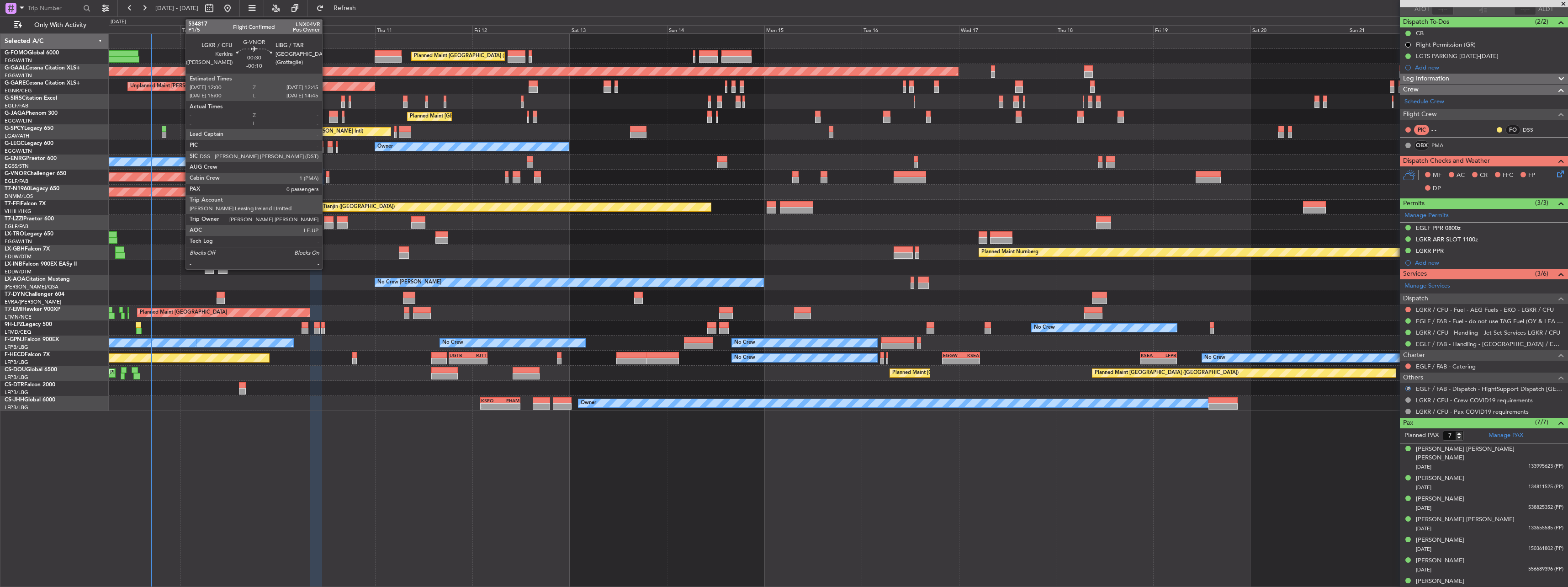
click at [326, 177] on div at bounding box center [327, 180] width 3 height 7
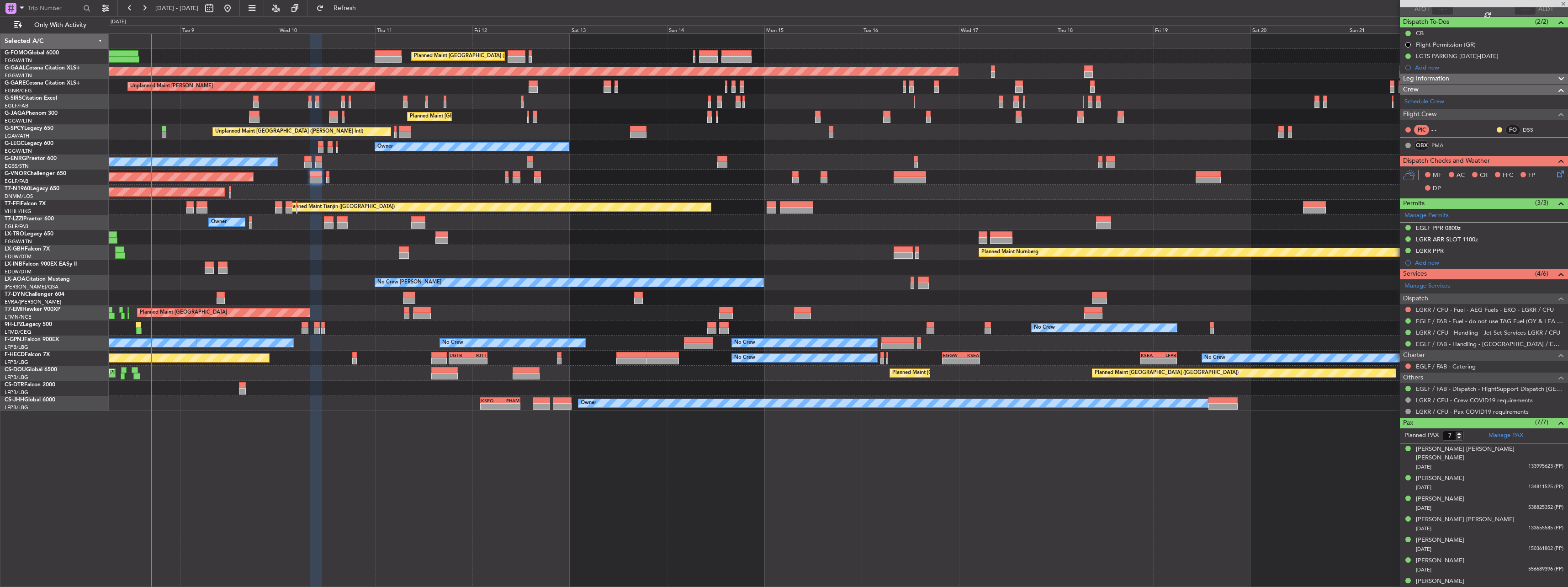
type input "-00:10"
type input "0"
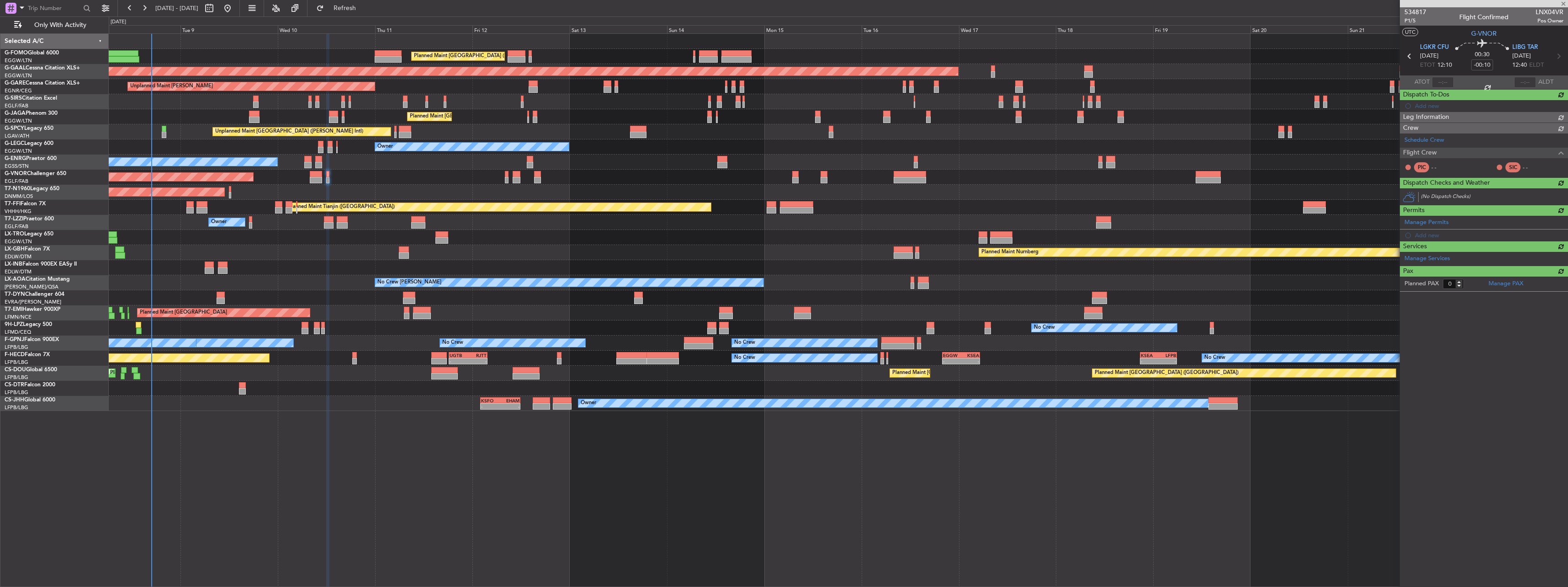
scroll to position [0, 0]
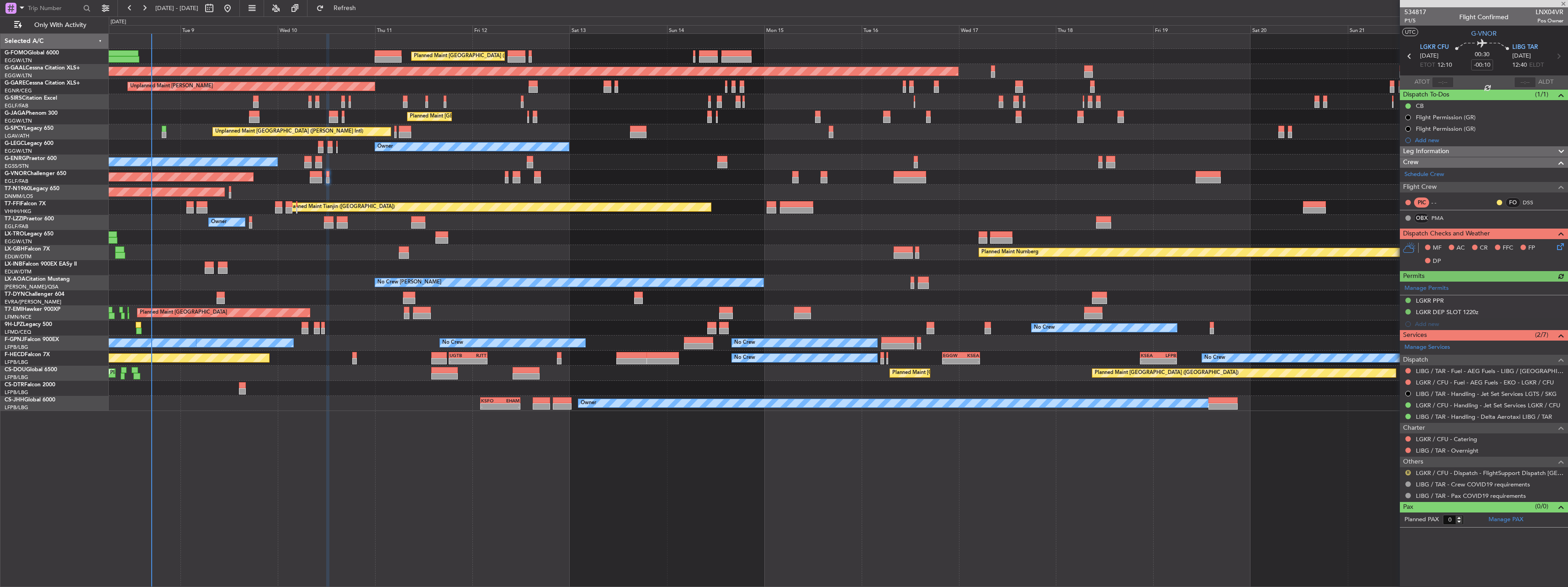
click at [1406, 472] on button "R" at bounding box center [1408, 473] width 5 height 5
drag, startPoint x: 1398, startPoint y: 449, endPoint x: 1397, endPoint y: 461, distance: 12.0
click at [1397, 461] on ul "Not Required Not Requested Review Requested Cancelled R Cancelled - Notificatio…" at bounding box center [1407, 411] width 105 height 110
click at [1408, 471] on button "R" at bounding box center [1408, 473] width 5 height 5
click at [1401, 464] on li "Confirmed" at bounding box center [1407, 459] width 105 height 14
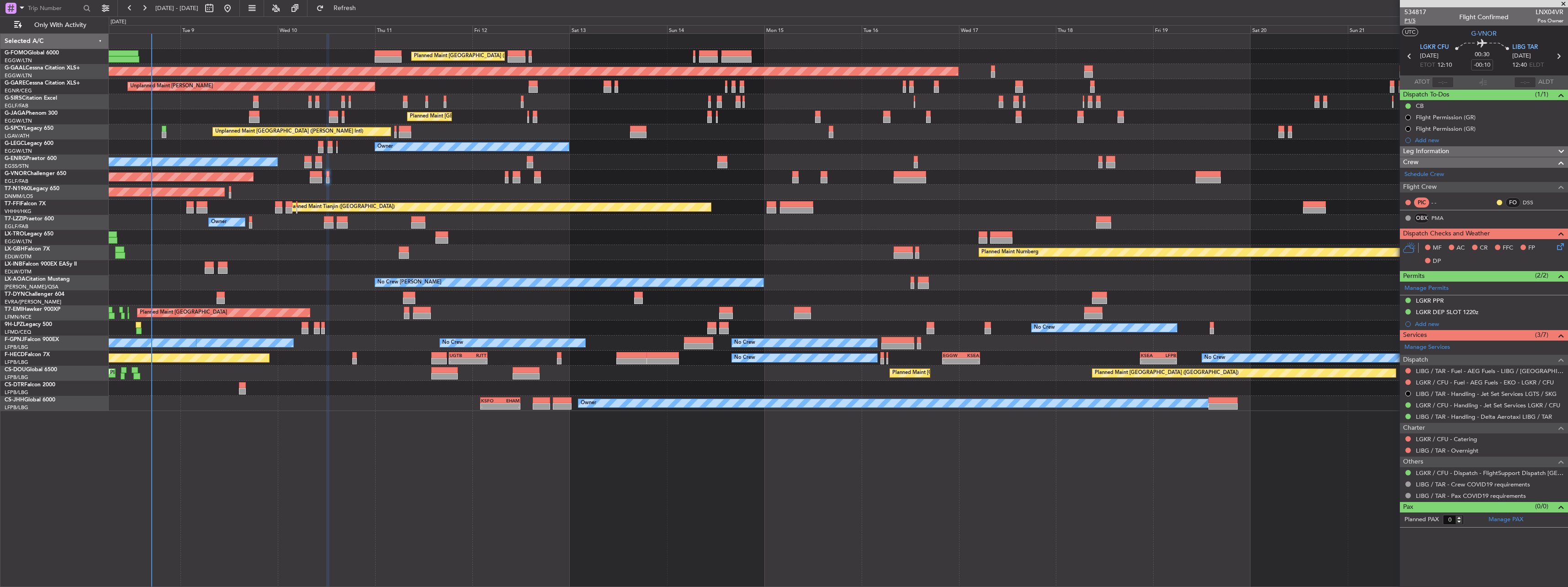
click at [1415, 21] on span "P1/5" at bounding box center [1415, 21] width 22 height 8
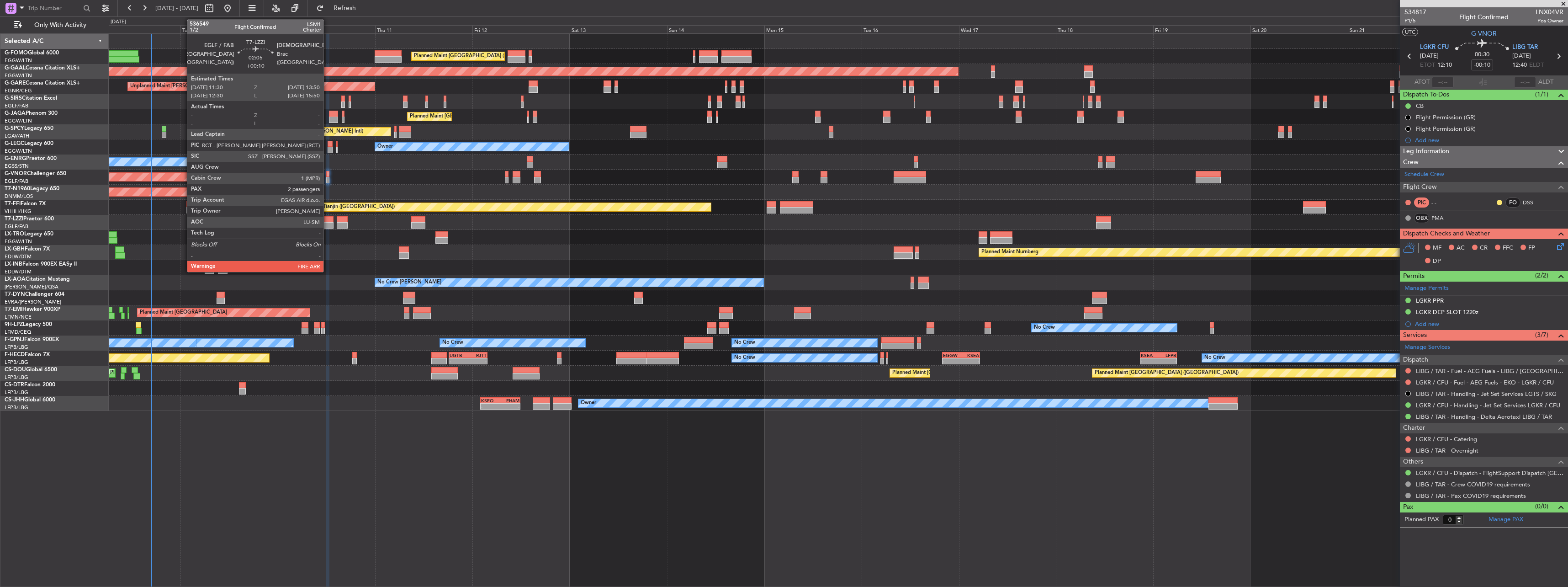
click at [327, 224] on div at bounding box center [329, 225] width 10 height 7
type input "+00:10"
type input "2"
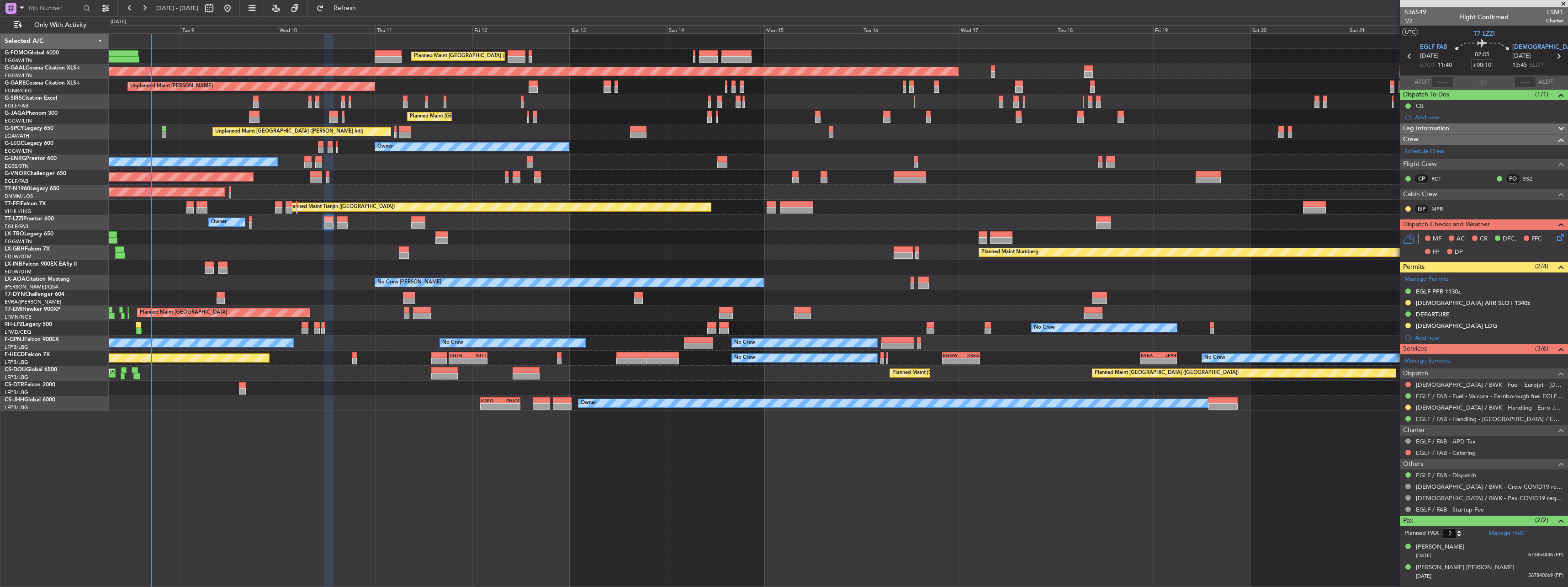
click at [1410, 18] on span "1/2" at bounding box center [1415, 21] width 22 height 8
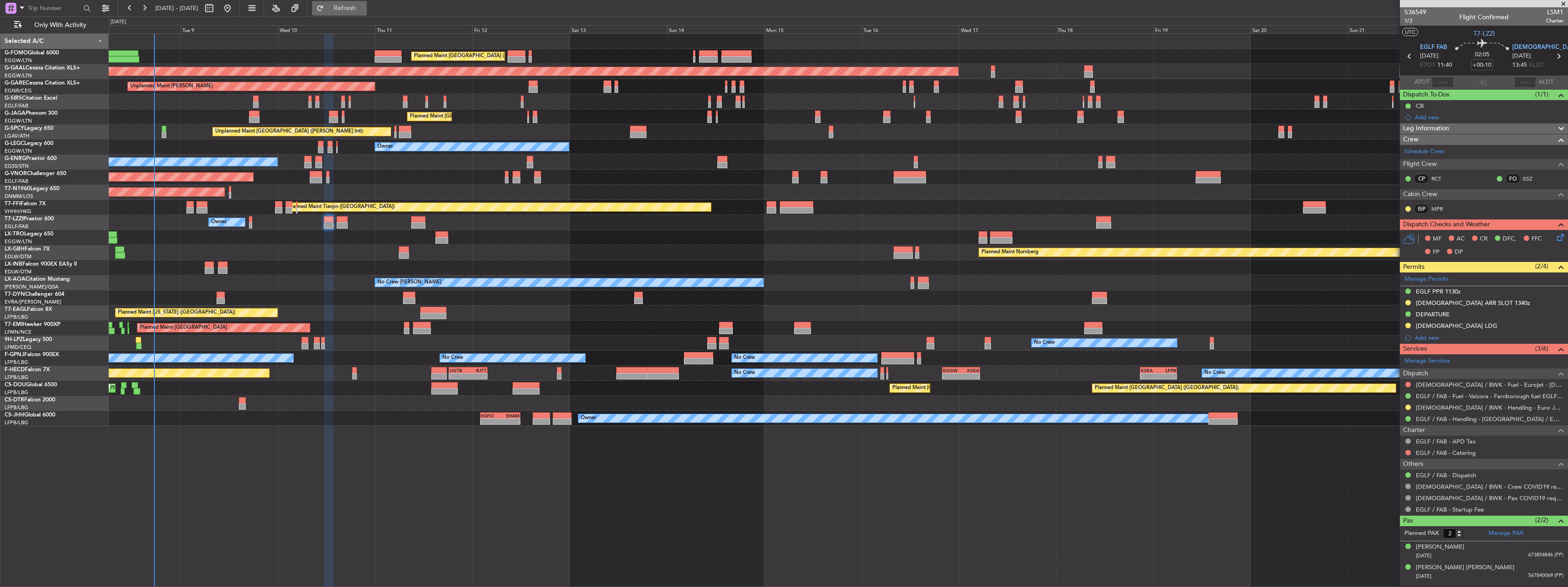
click at [364, 9] on span "Refresh" at bounding box center [345, 8] width 38 height 7
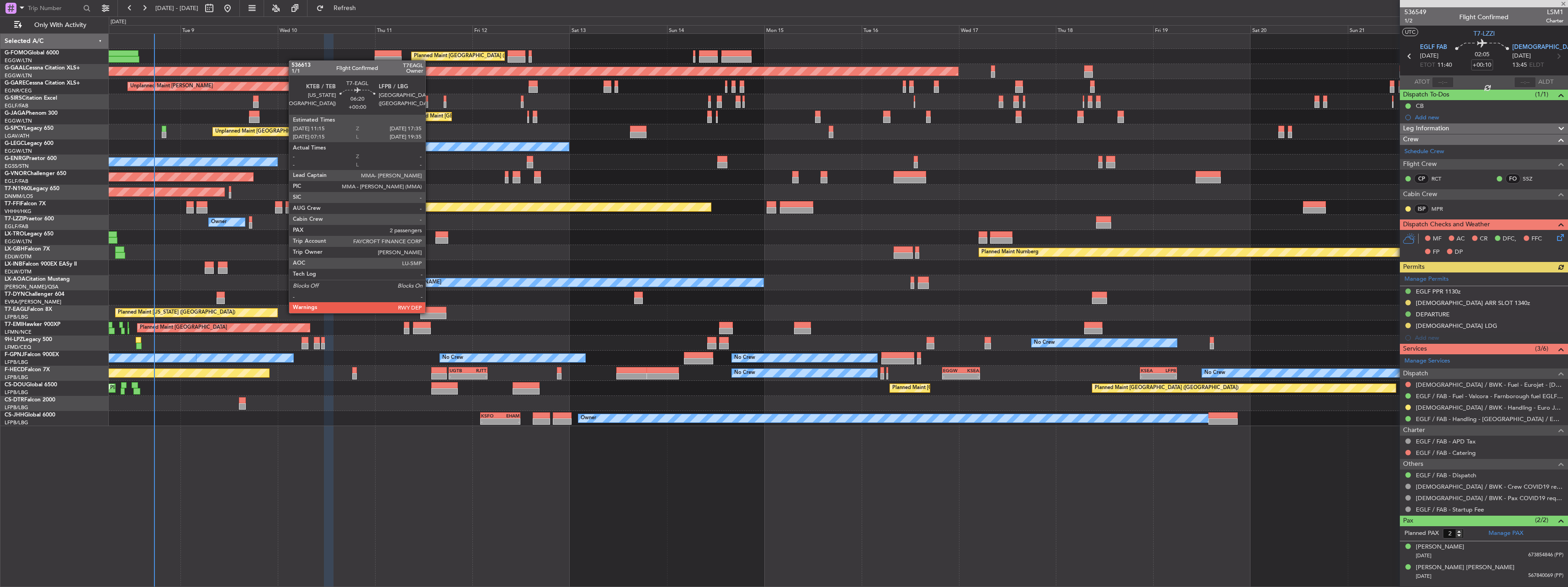
click at [430, 312] on div at bounding box center [433, 310] width 26 height 7
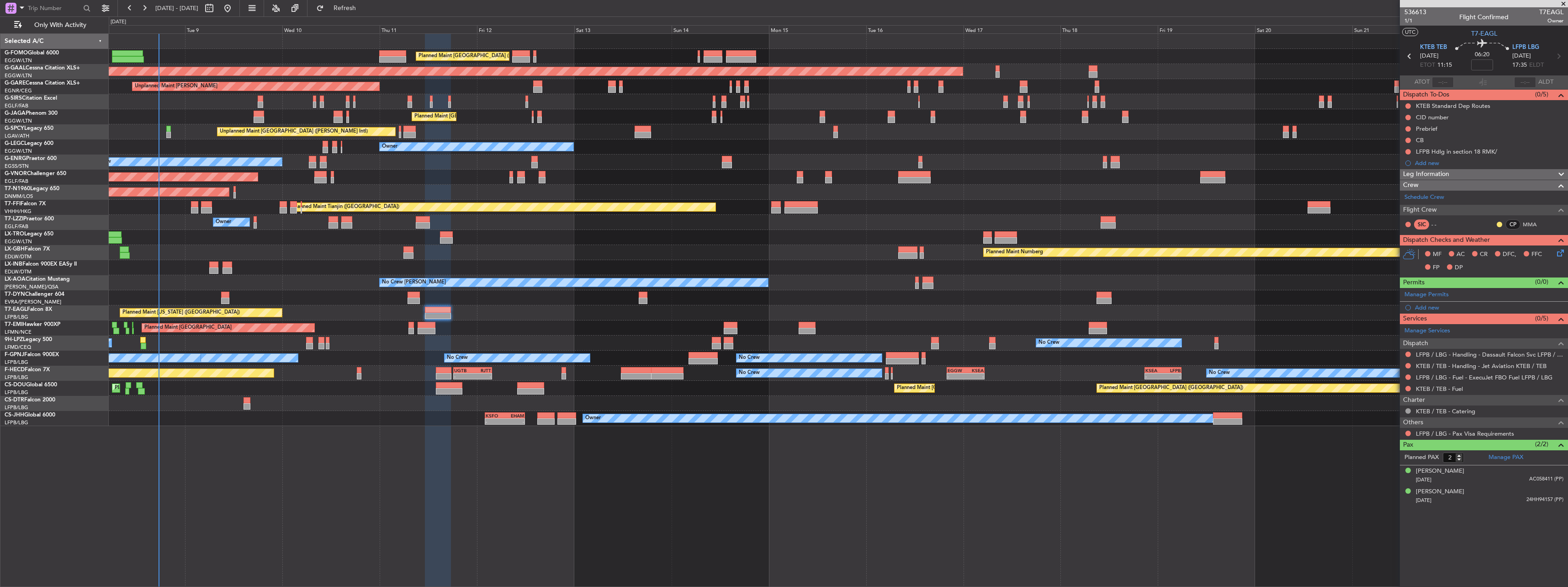
click at [877, 466] on div "Planned Maint London (Luton) Planned Maint London (Luton) Planned Maint Dusseld…" at bounding box center [838, 310] width 1459 height 554
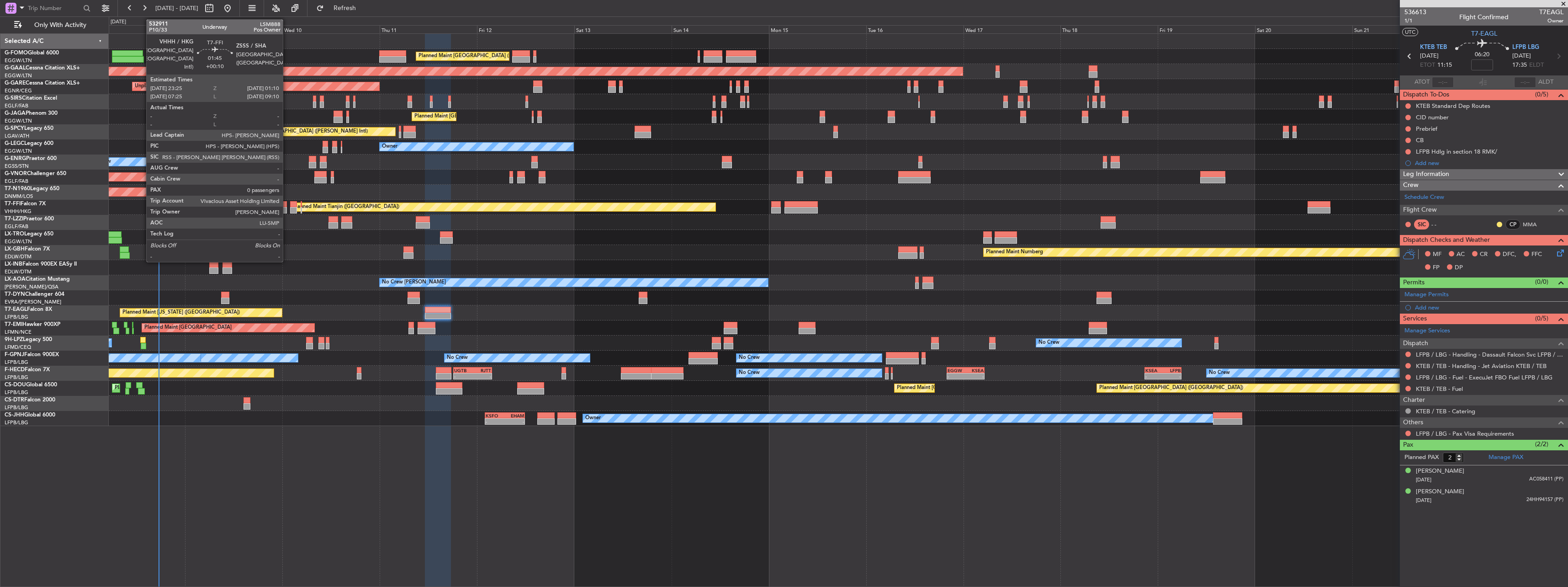
click at [287, 209] on div at bounding box center [283, 210] width 7 height 7
type input "+00:10"
type input "0"
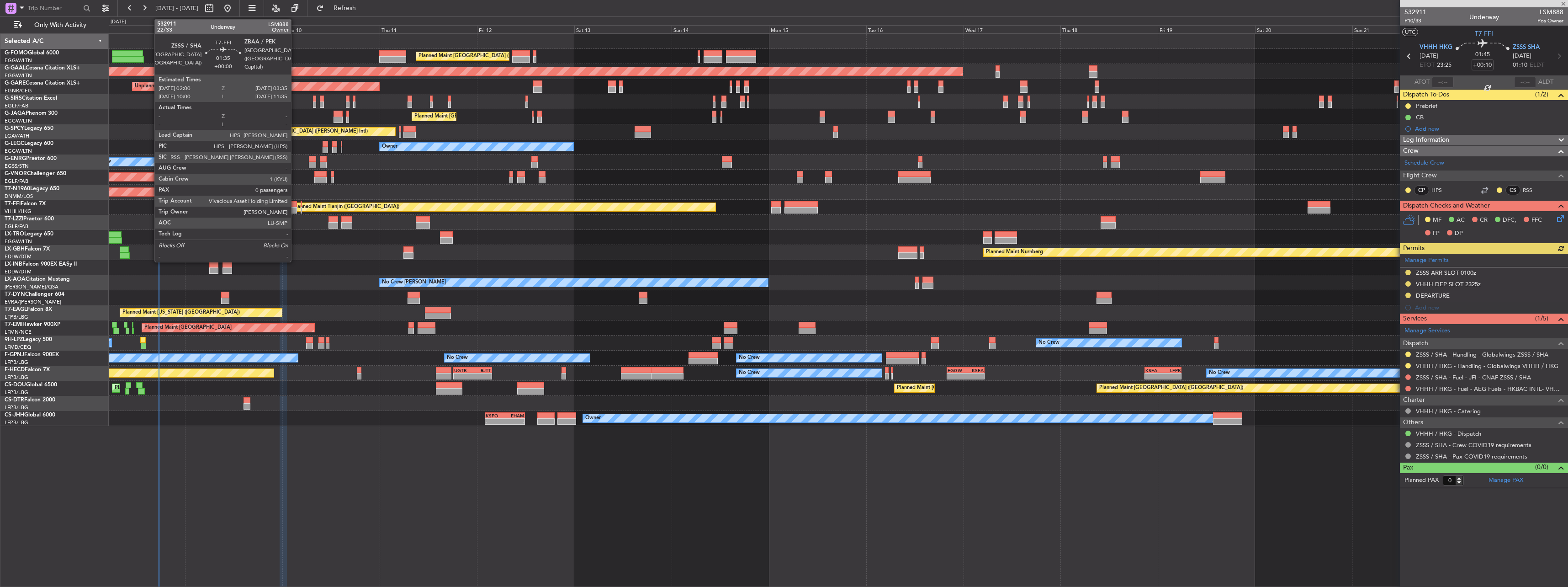
click at [295, 208] on div at bounding box center [293, 210] width 7 height 7
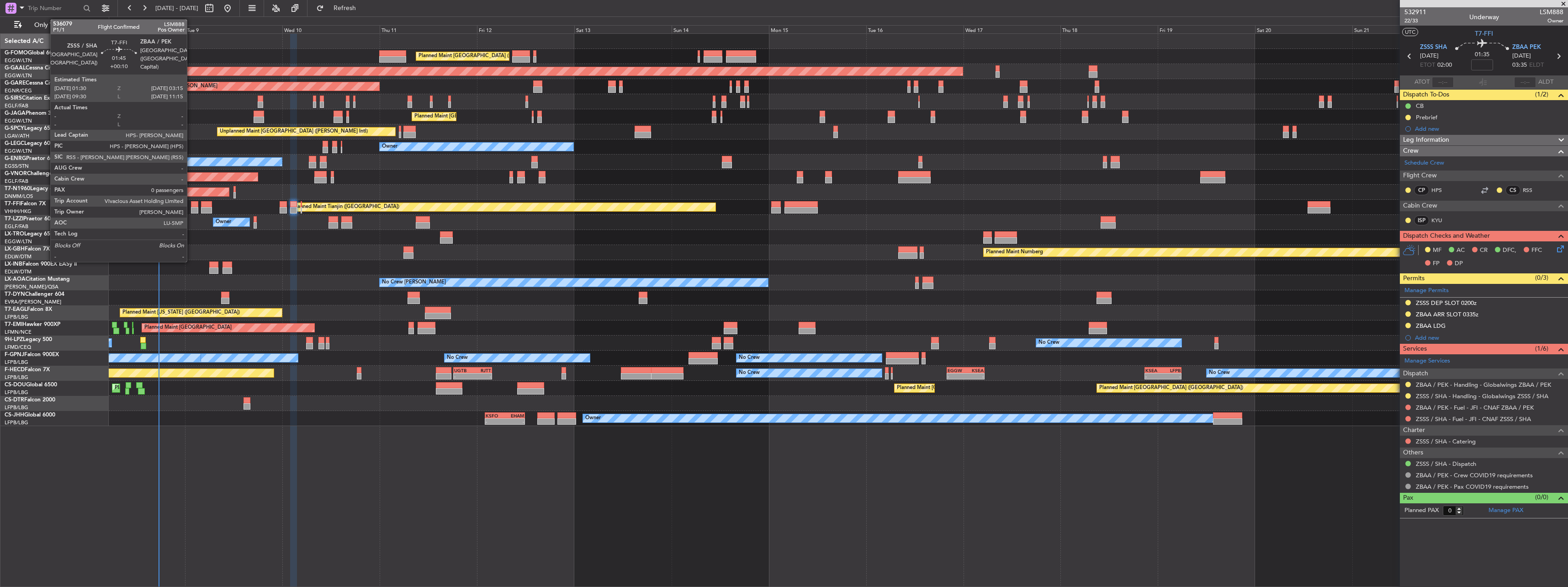
click at [191, 211] on div at bounding box center [195, 210] width 7 height 7
type input "+00:10"
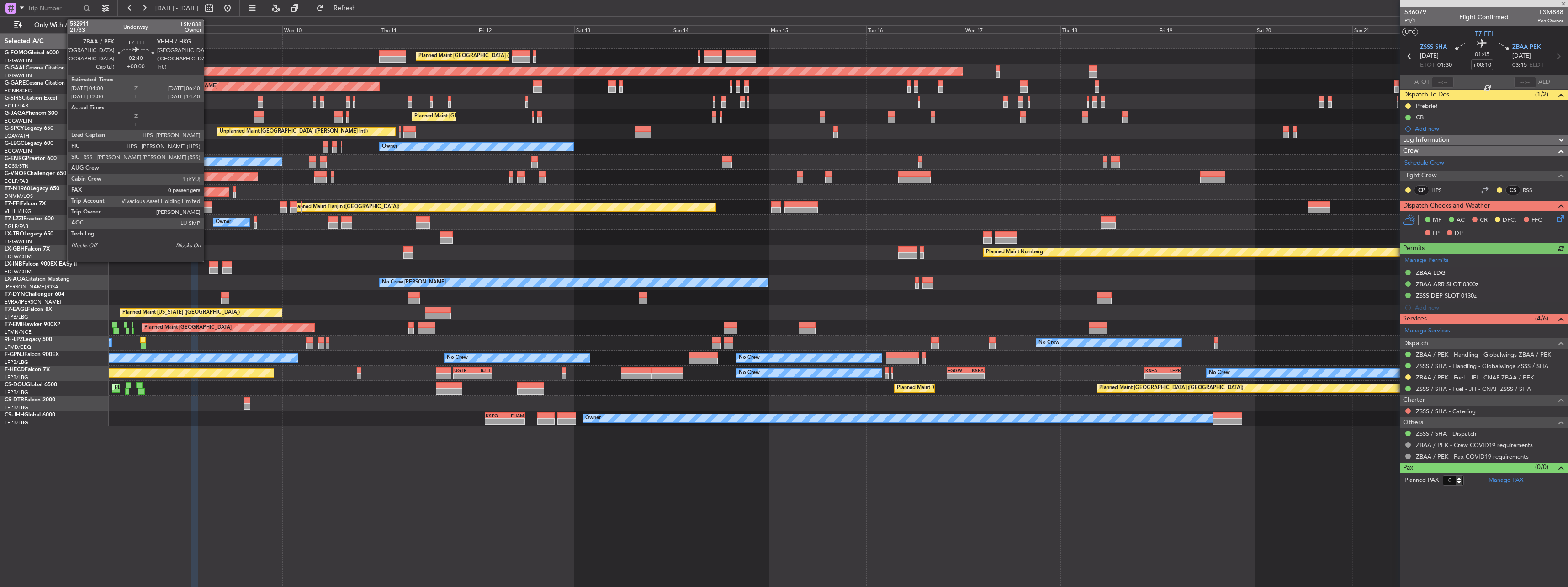
click at [208, 207] on div at bounding box center [206, 210] width 11 height 7
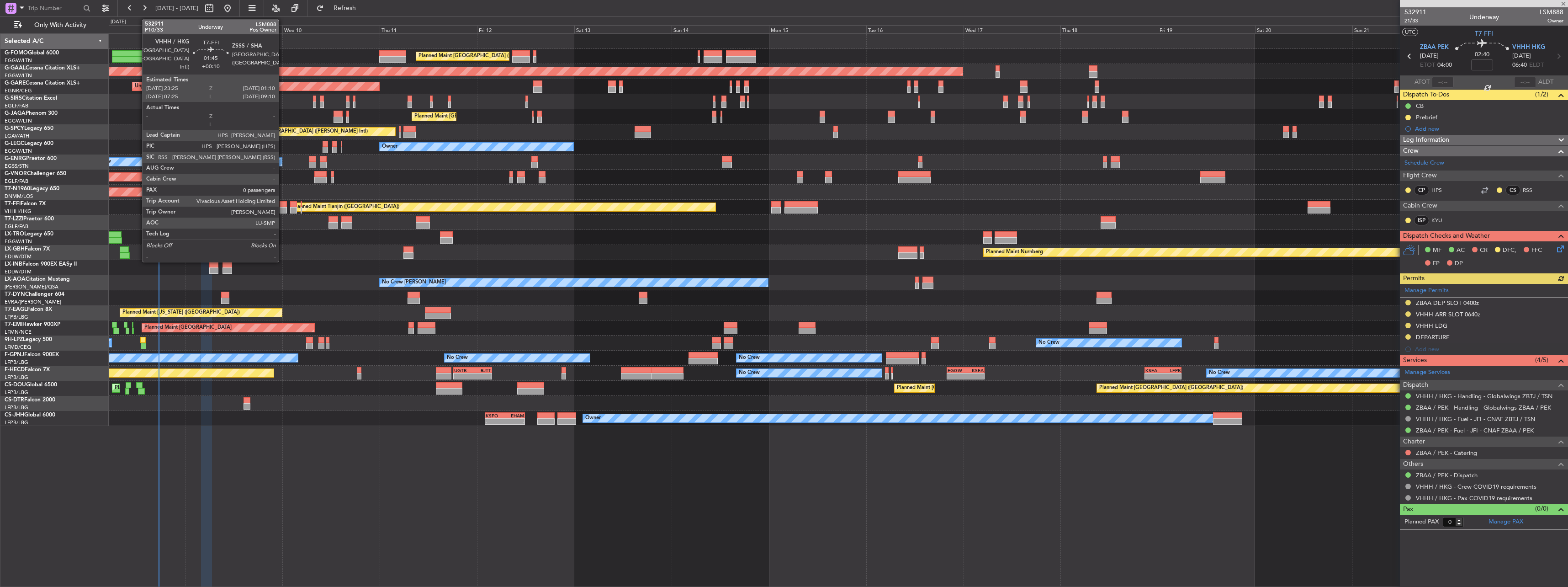
click at [283, 209] on div at bounding box center [283, 210] width 7 height 7
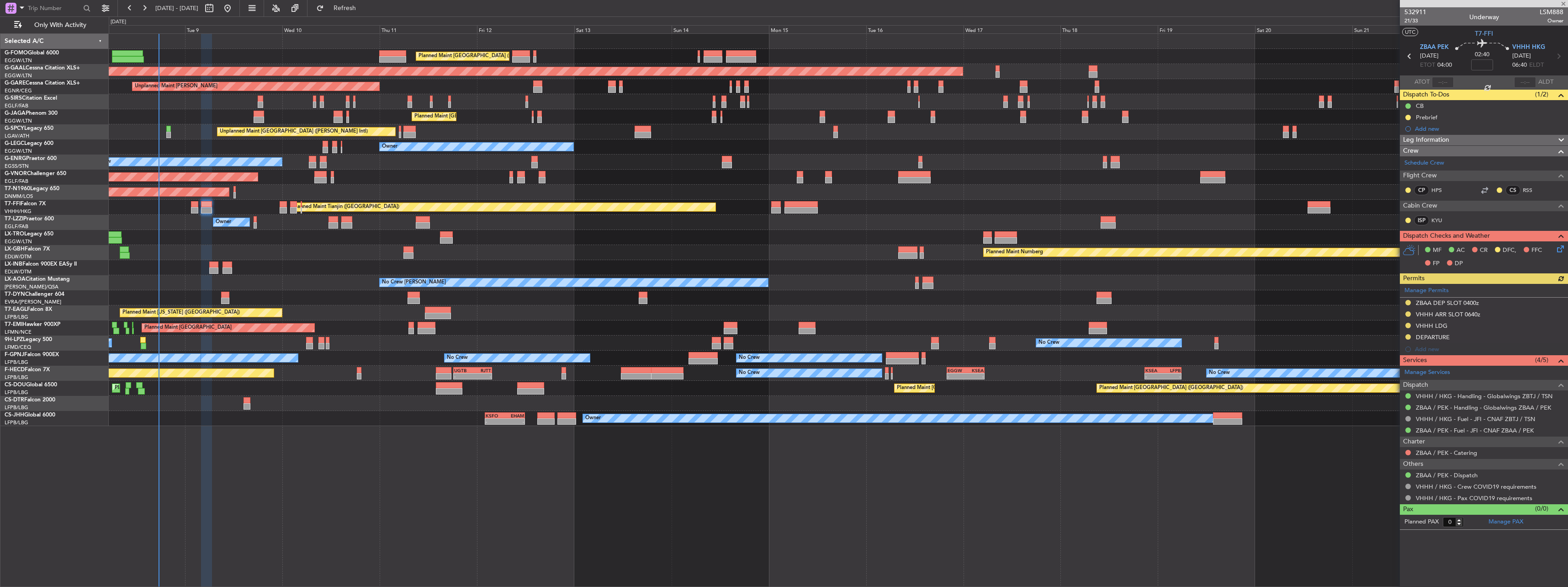
type input "+00:10"
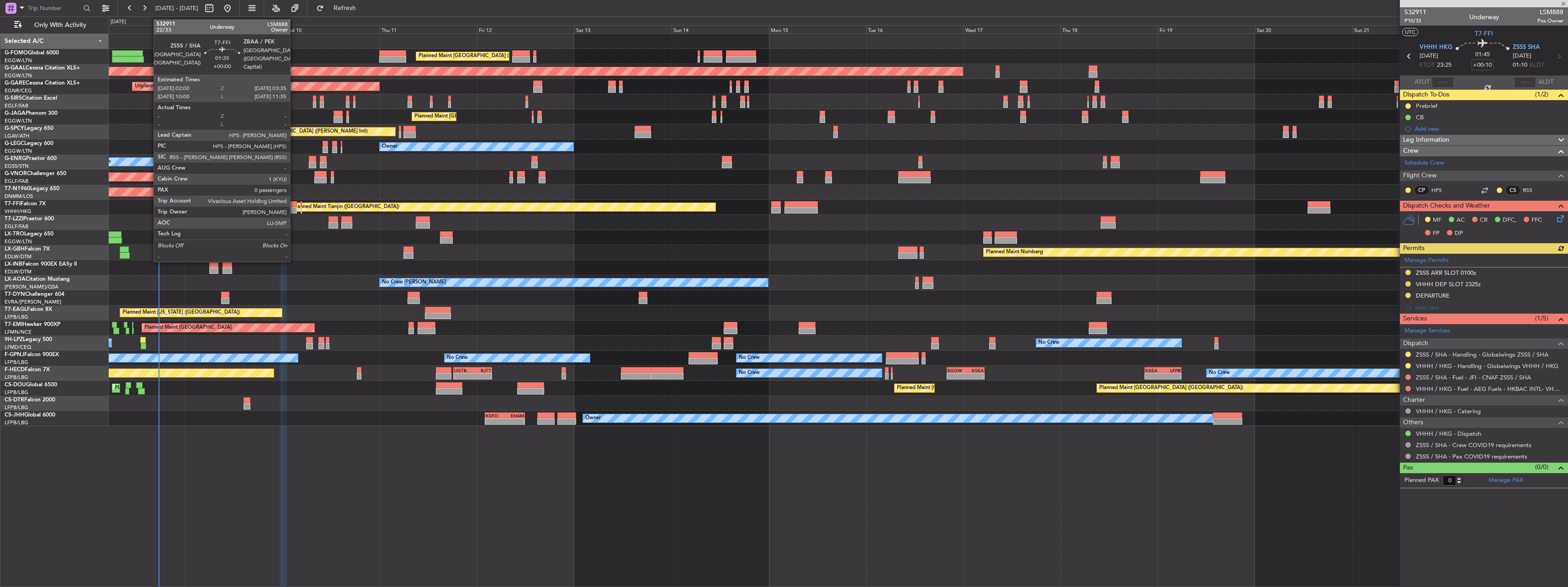
click at [294, 208] on div at bounding box center [293, 210] width 7 height 7
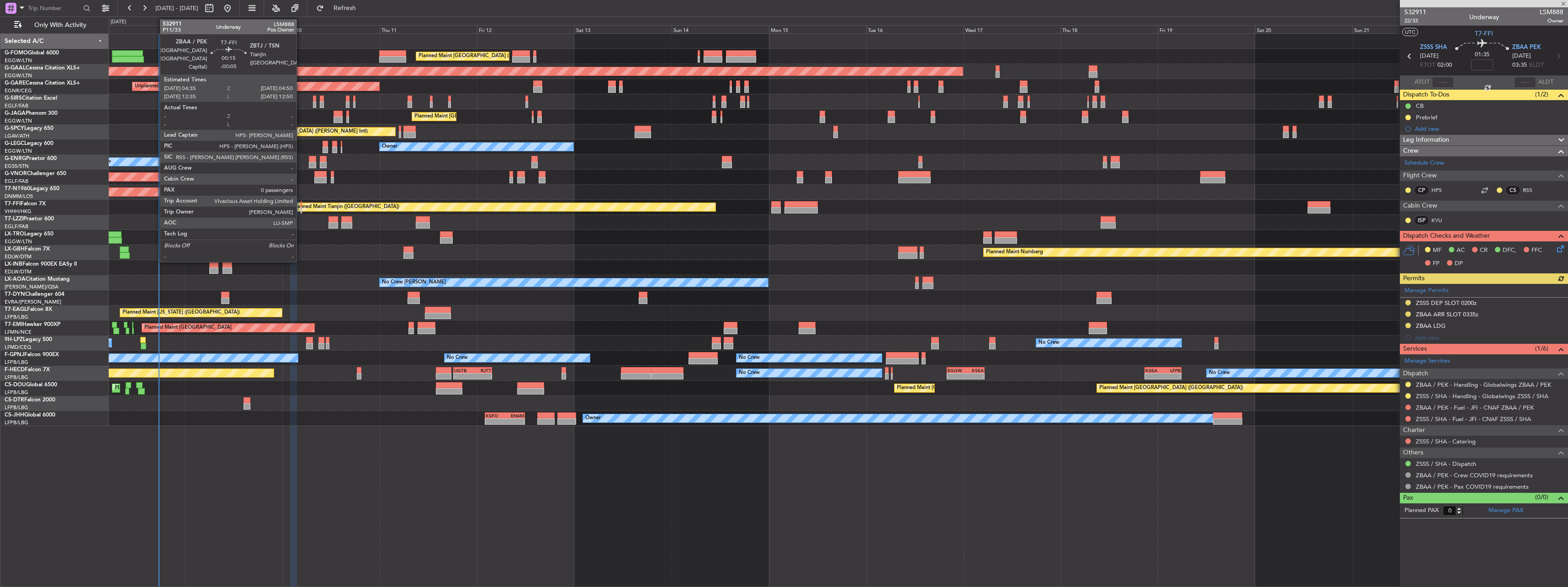
click at [301, 208] on div at bounding box center [301, 210] width 1 height 7
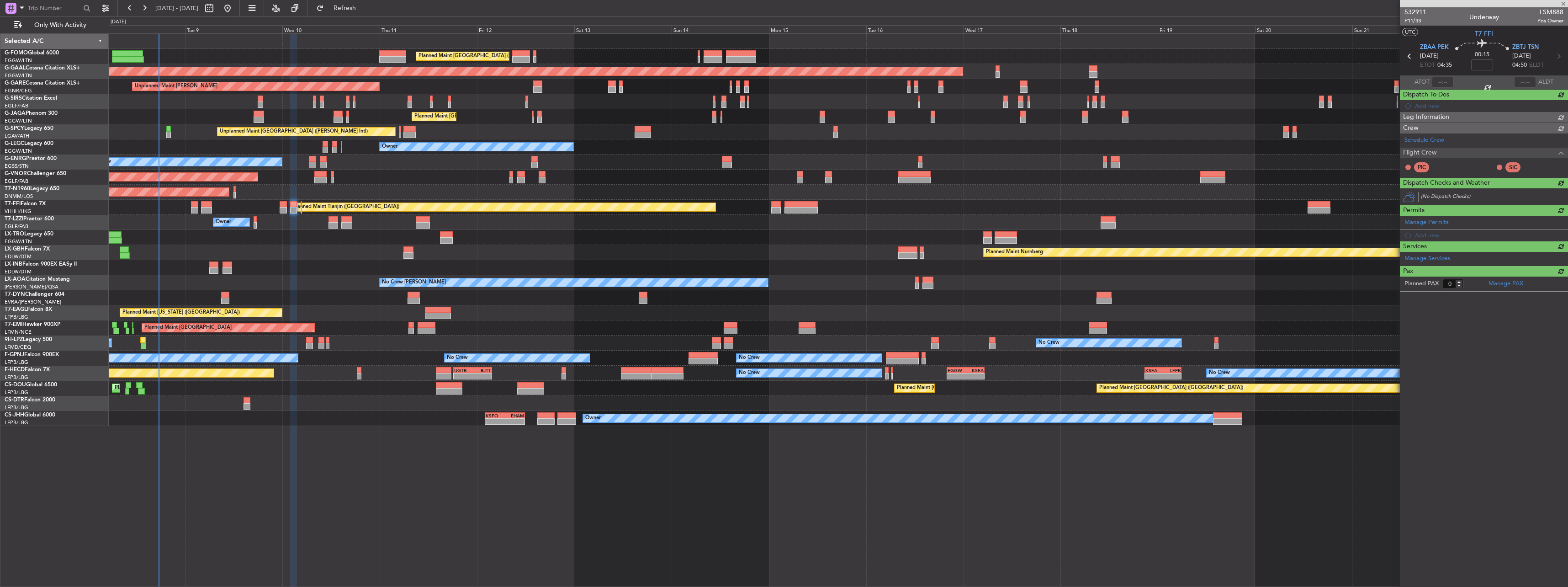
type input "-00:05"
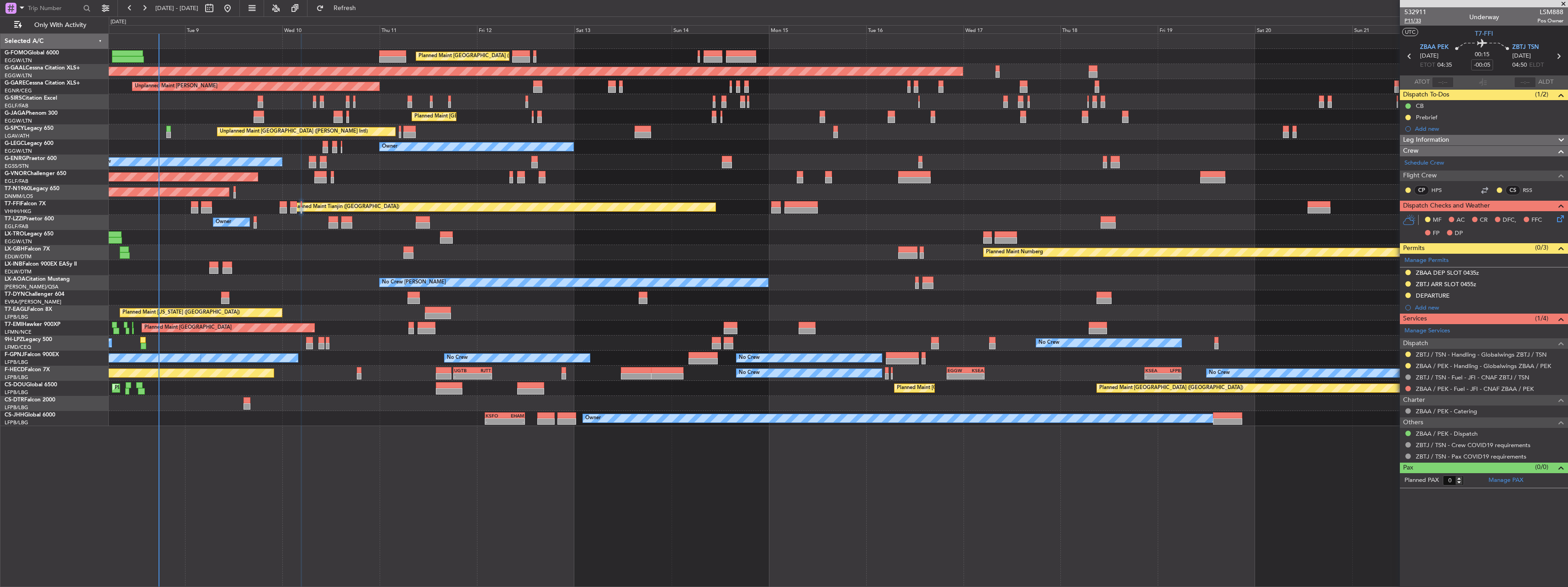
click at [1418, 21] on span "P11/33" at bounding box center [1415, 21] width 22 height 8
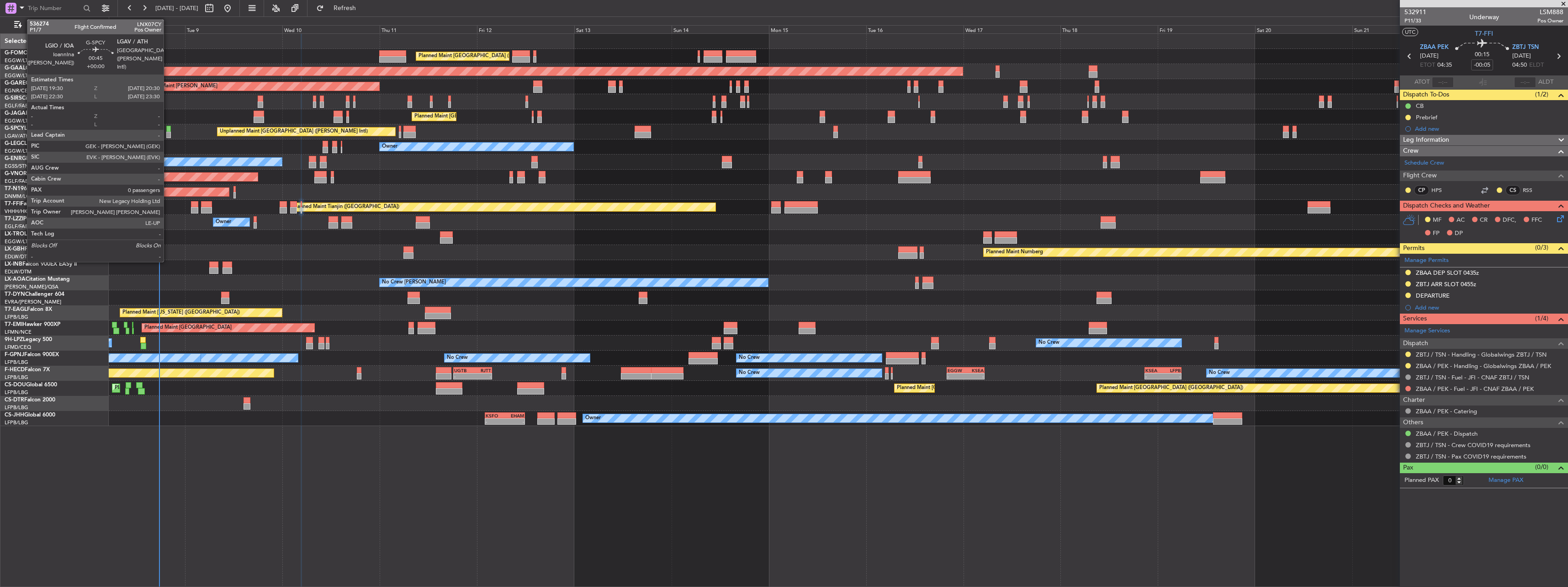
click at [167, 128] on div at bounding box center [168, 128] width 4 height 7
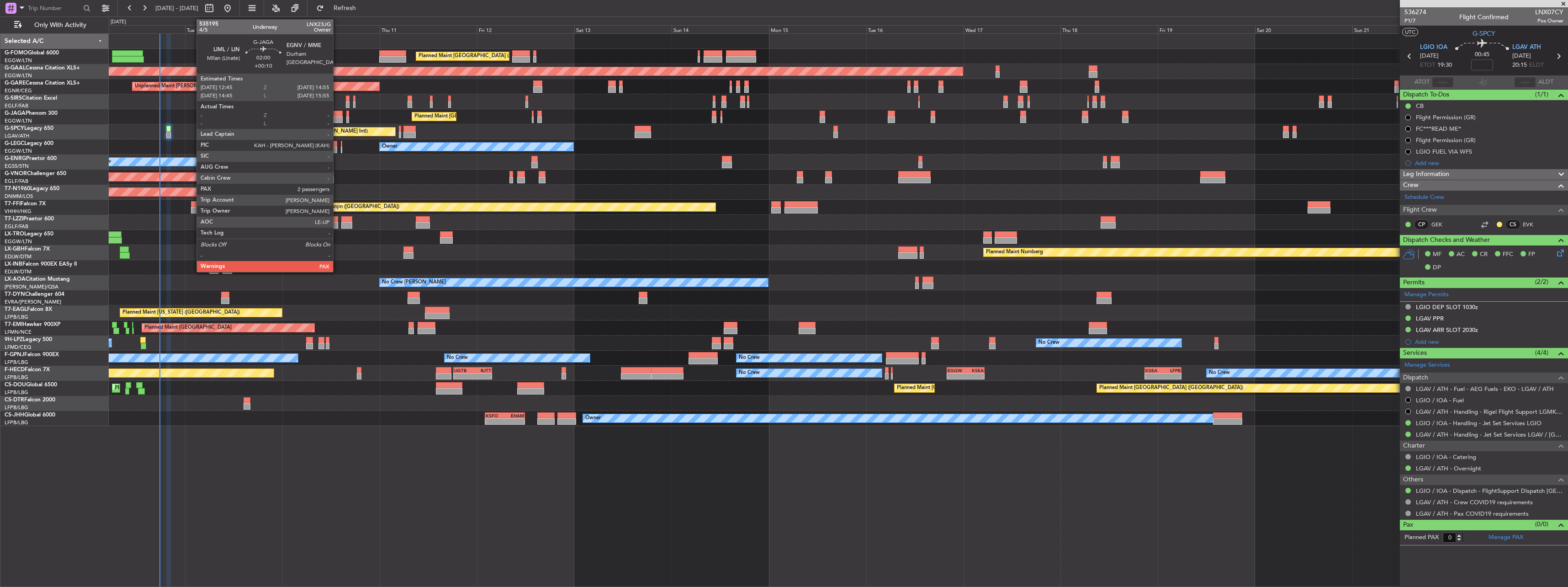
click at [337, 113] on div at bounding box center [338, 114] width 9 height 7
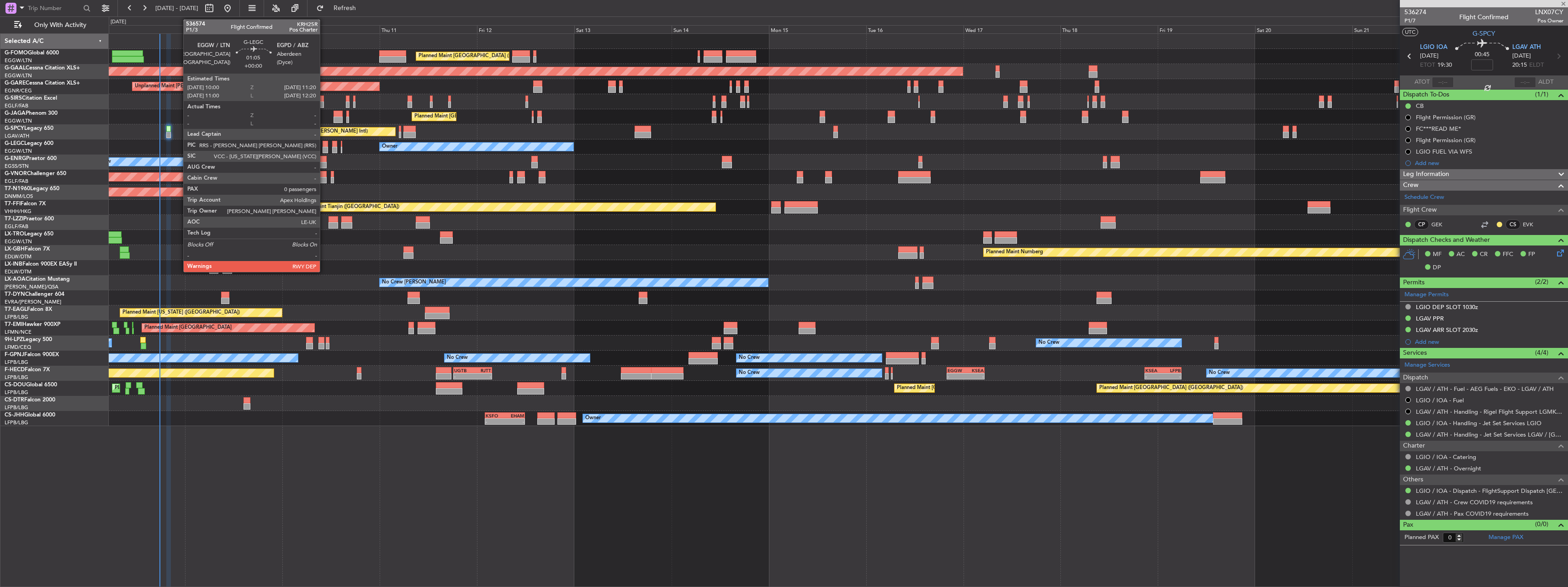
type input "+00:10"
type input "2"
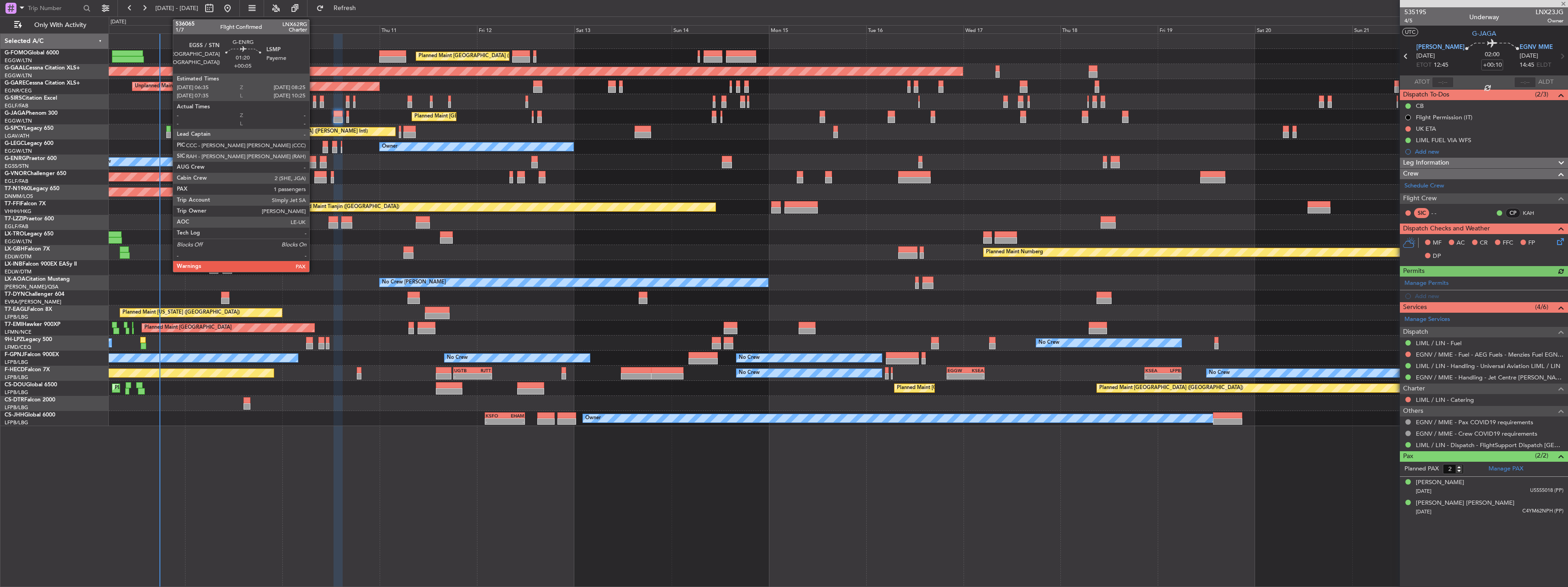
click at [313, 160] on div at bounding box center [312, 159] width 8 height 7
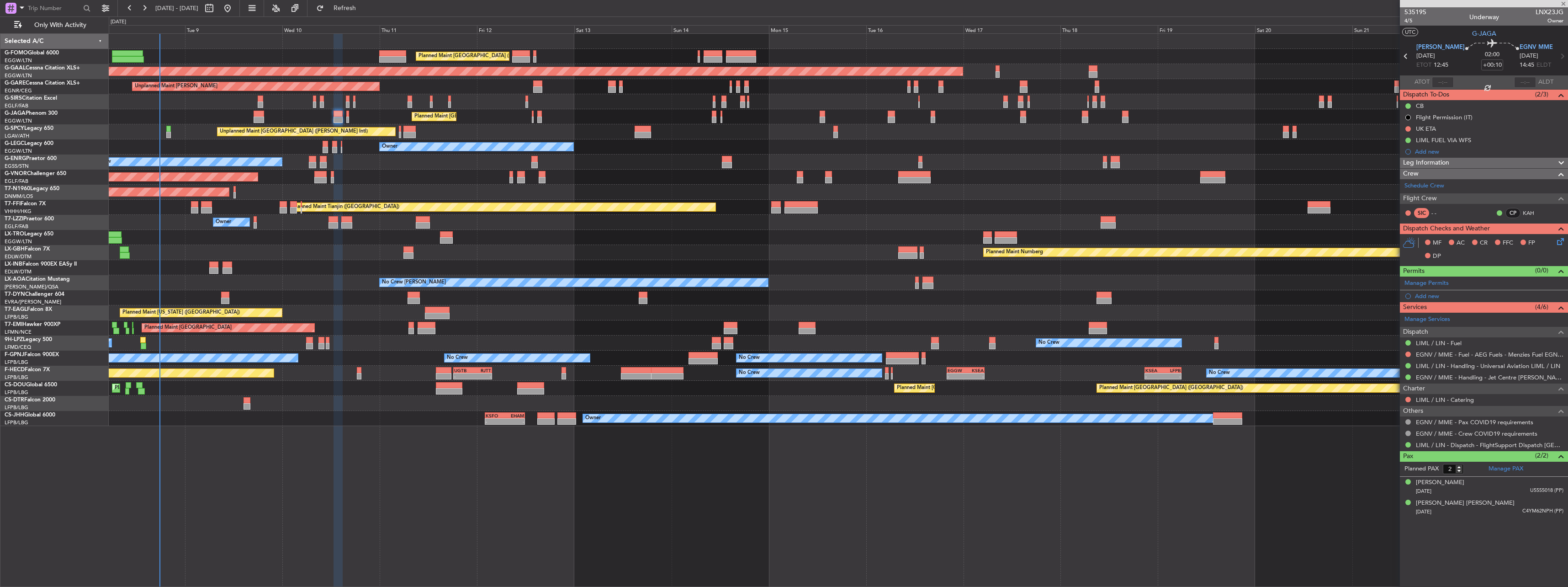
type input "+00:05"
type input "1"
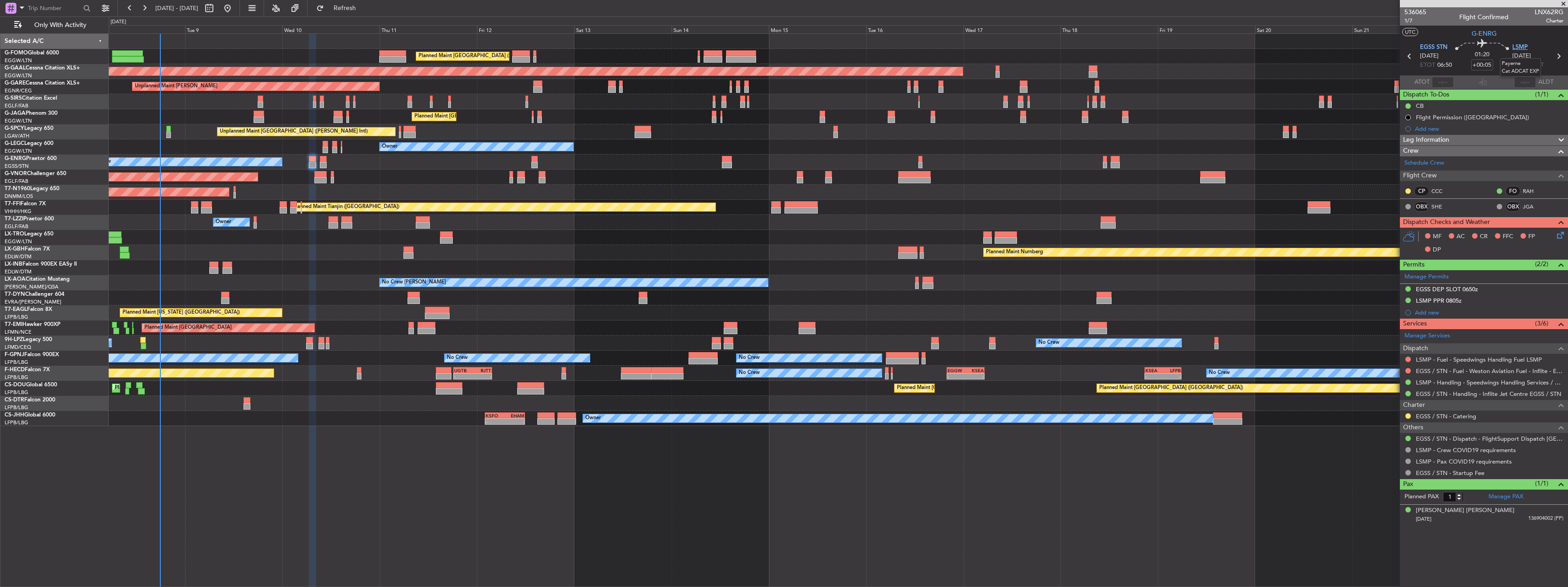
click at [1528, 43] on span "LSMP" at bounding box center [1520, 47] width 16 height 9
click at [1559, 236] on icon at bounding box center [1559, 234] width 7 height 7
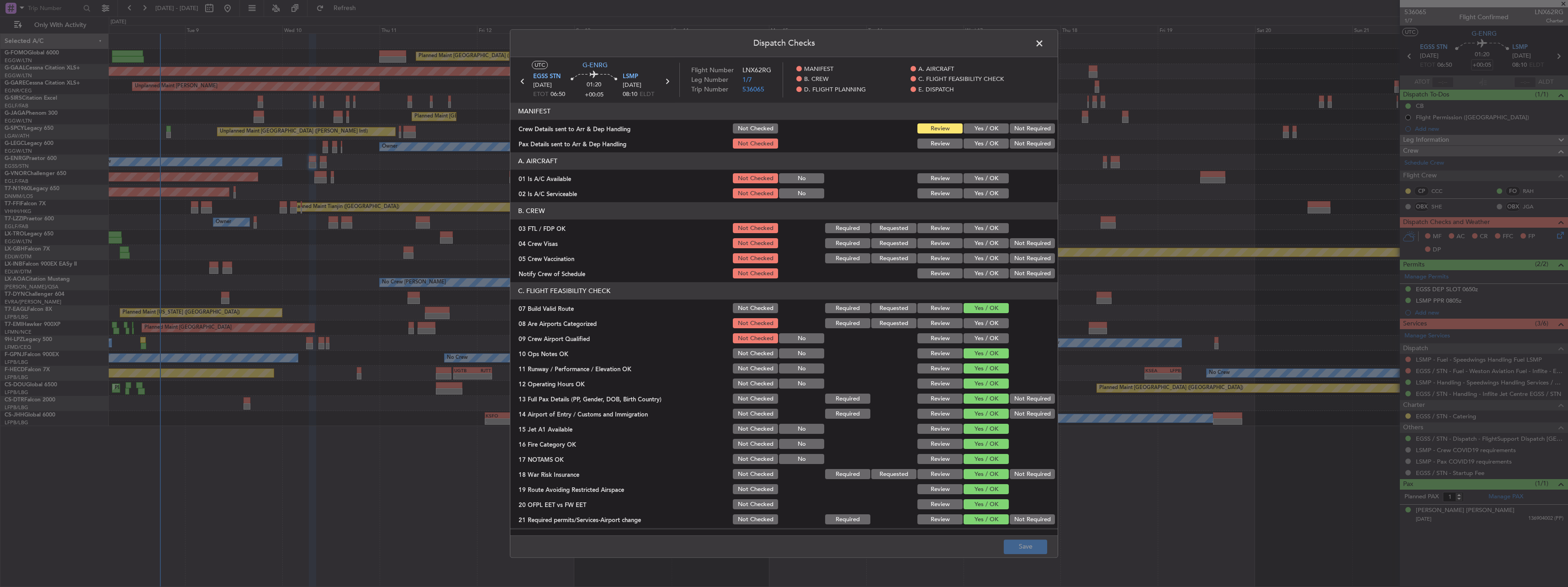
click at [975, 127] on button "Yes / OK" at bounding box center [986, 128] width 45 height 10
click at [978, 144] on button "Yes / OK" at bounding box center [986, 144] width 45 height 10
click at [983, 171] on section "A. AIRCRAFT 01 Is A/C Available Not Checked No Review Yes / OK 02 Is A/C Servic…" at bounding box center [783, 177] width 547 height 47
click at [985, 181] on button "Yes / OK" at bounding box center [986, 178] width 45 height 10
click at [985, 195] on button "Yes / OK" at bounding box center [986, 194] width 45 height 10
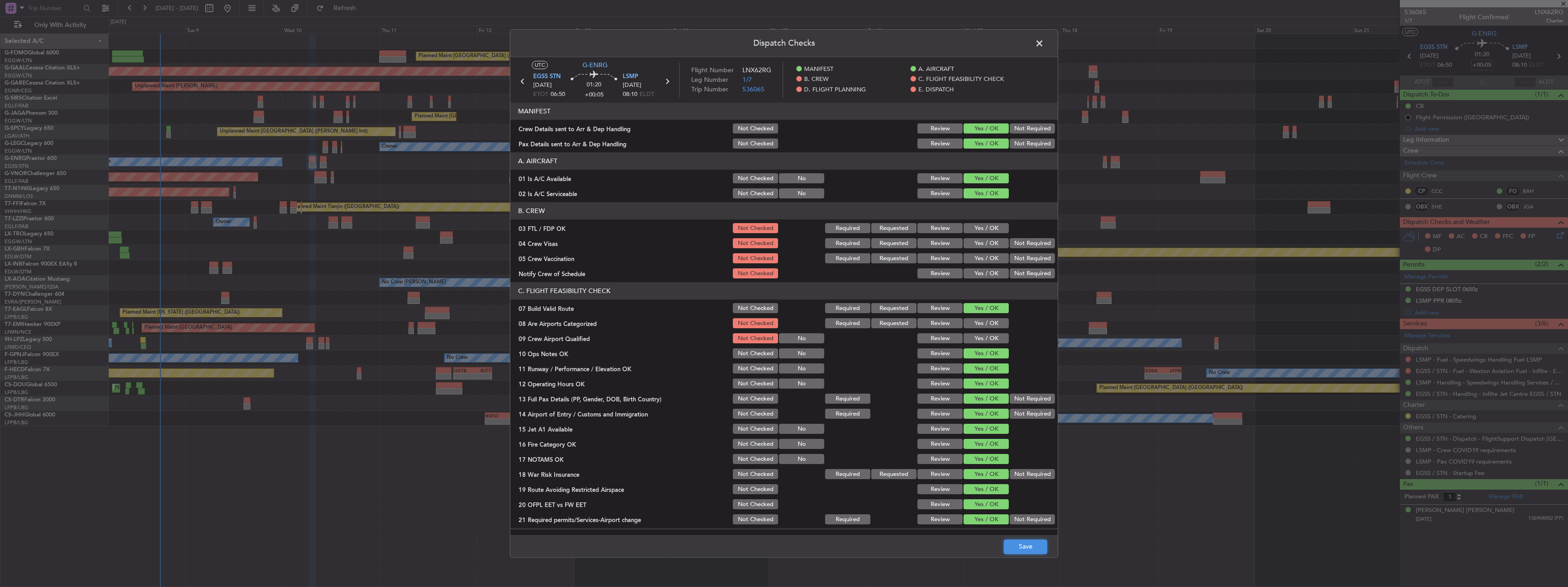
drag, startPoint x: 1029, startPoint y: 552, endPoint x: 1029, endPoint y: 542, distance: 10.0
click at [1029, 552] on button "Save" at bounding box center [1025, 547] width 43 height 15
click at [1044, 41] on span at bounding box center [1044, 46] width 0 height 18
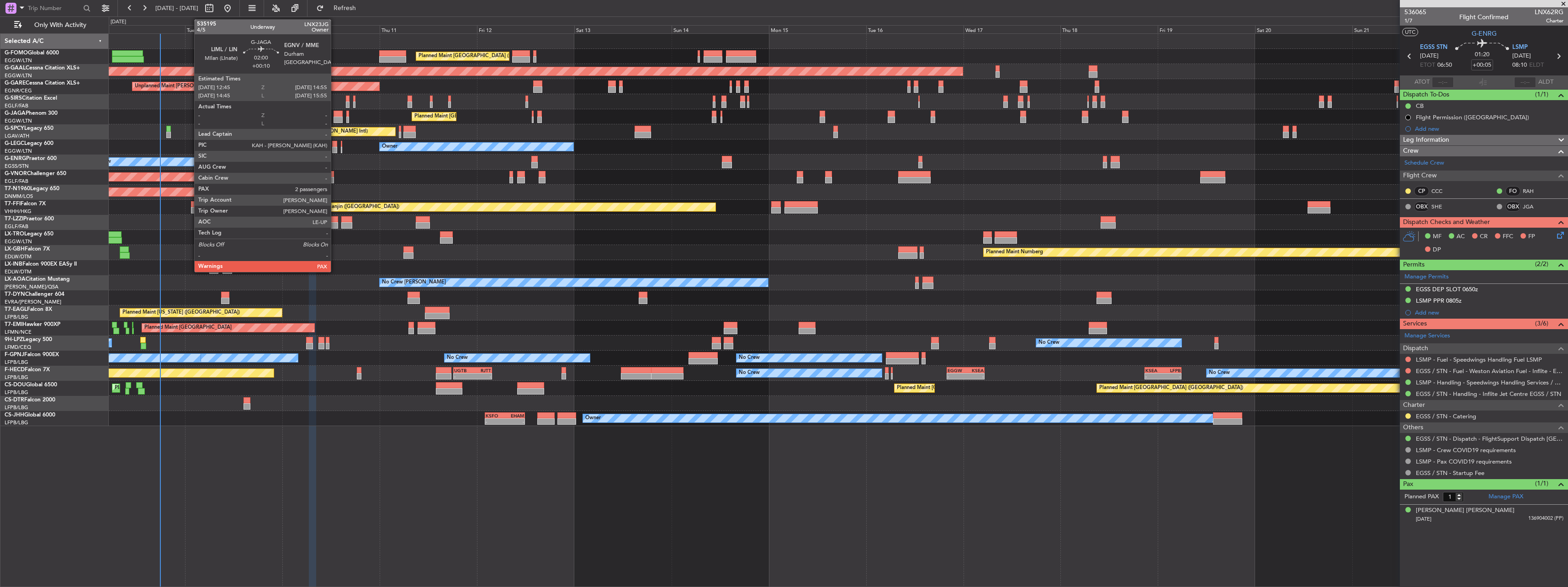
click at [335, 120] on div at bounding box center [338, 119] width 9 height 7
type input "+00:10"
type input "2"
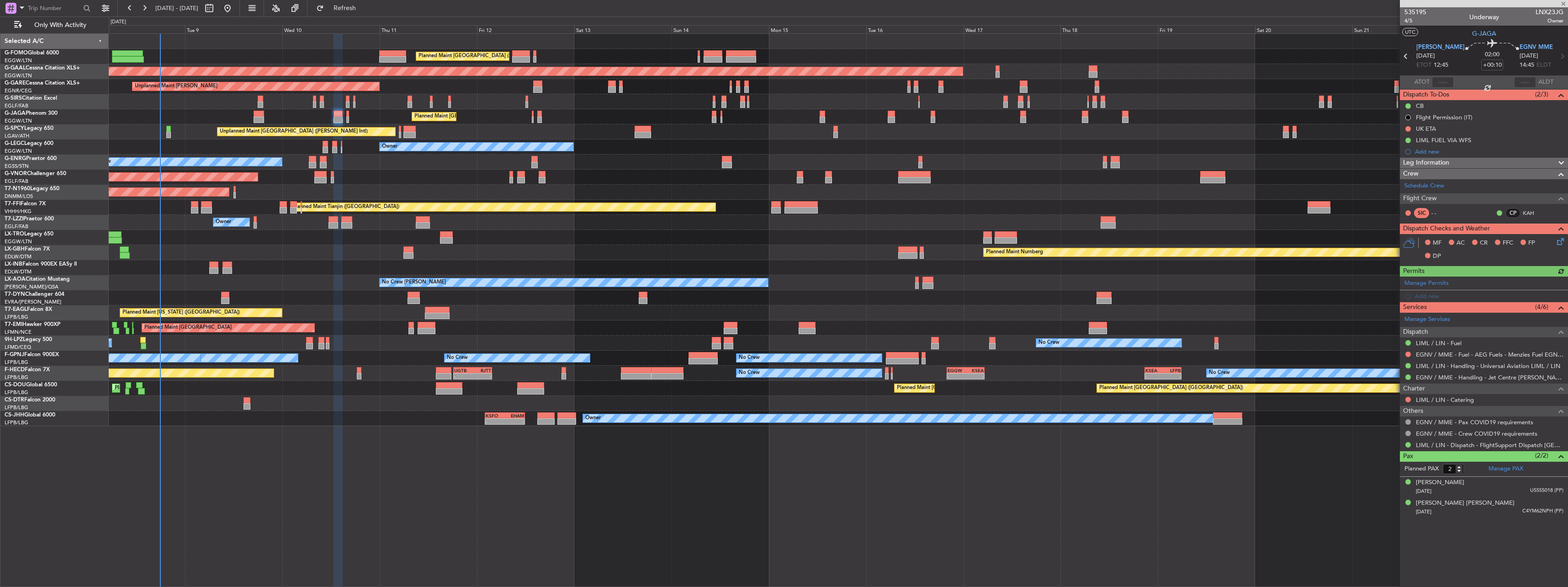
click at [1432, 310] on div "Services (4/6)" at bounding box center [1484, 307] width 168 height 10
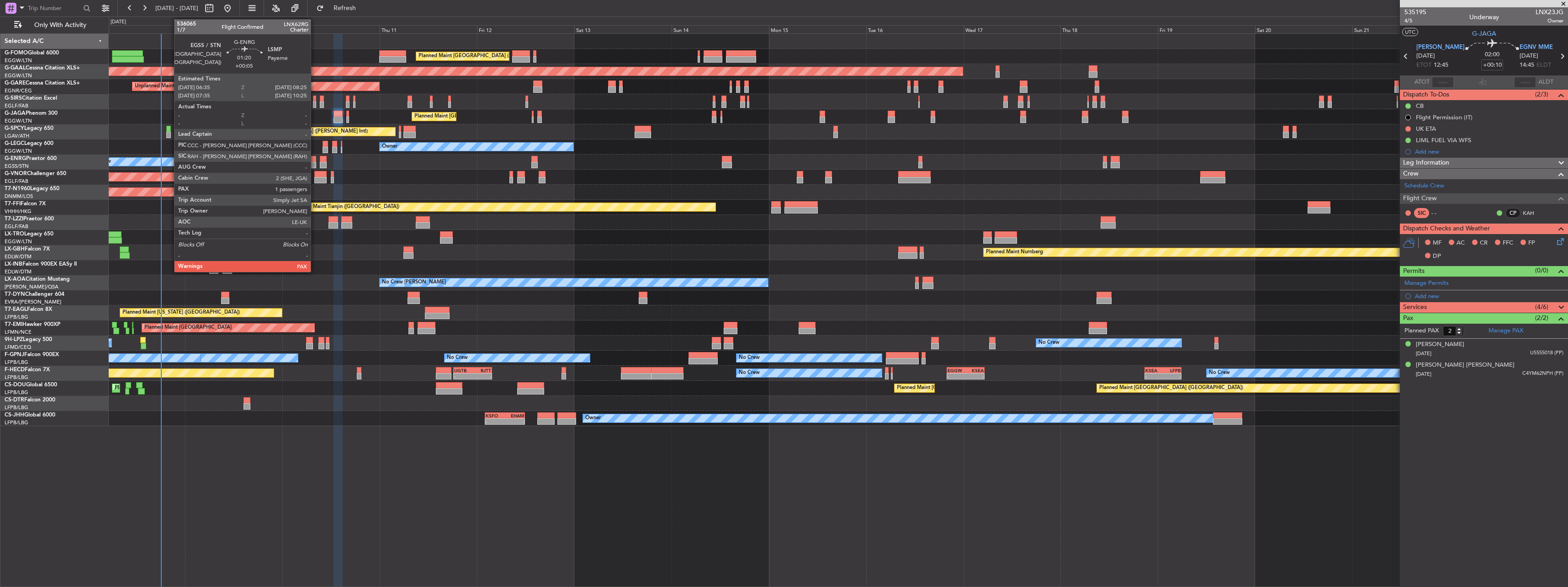
click at [315, 160] on div at bounding box center [312, 159] width 8 height 7
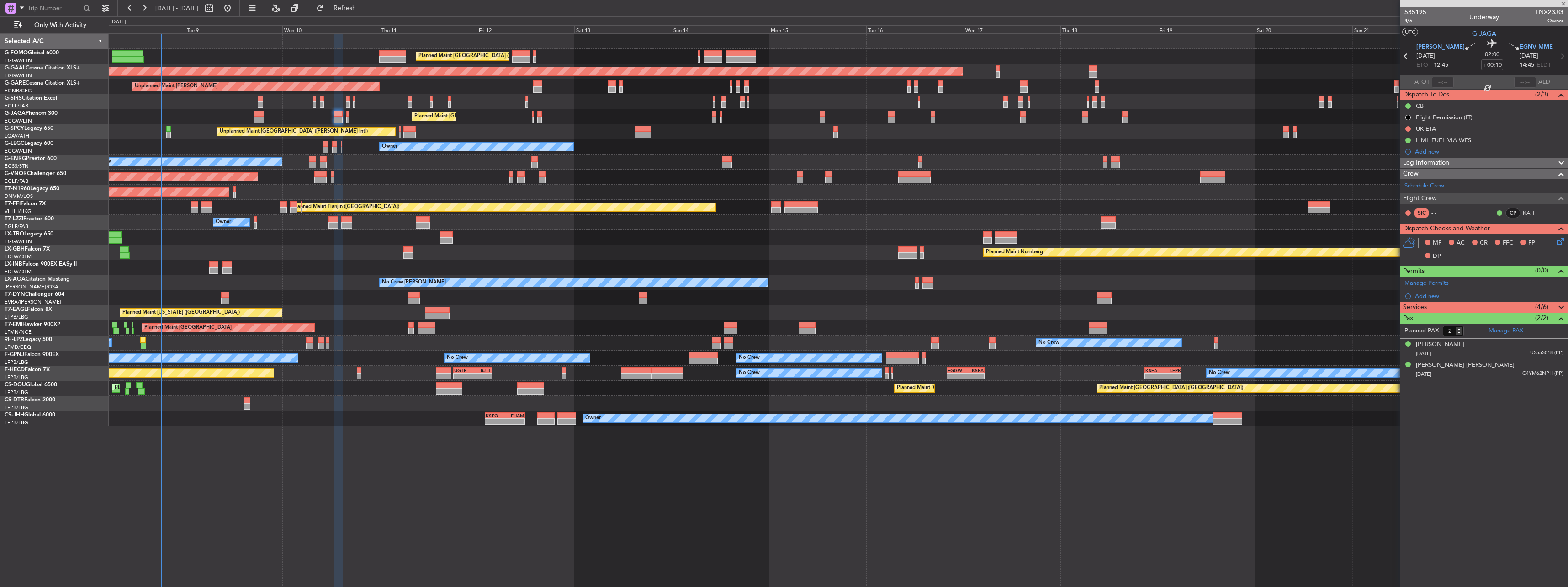
type input "+00:05"
type input "1"
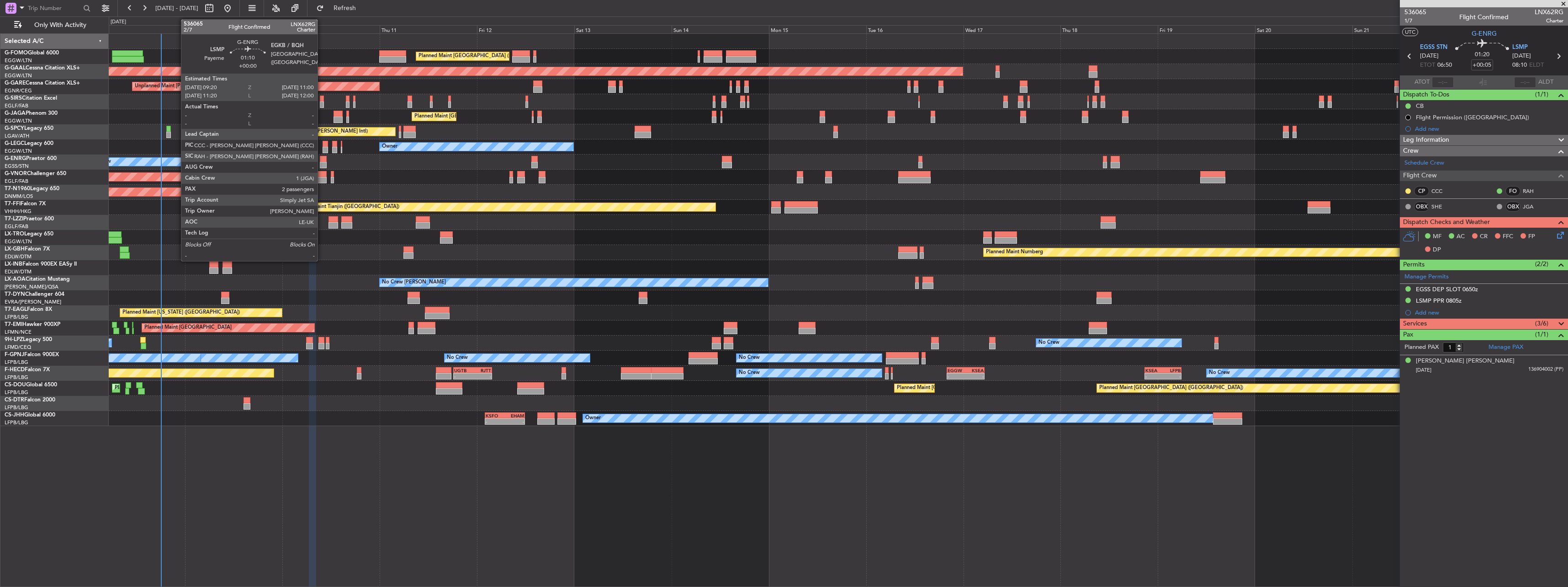
click at [321, 162] on div at bounding box center [323, 165] width 7 height 7
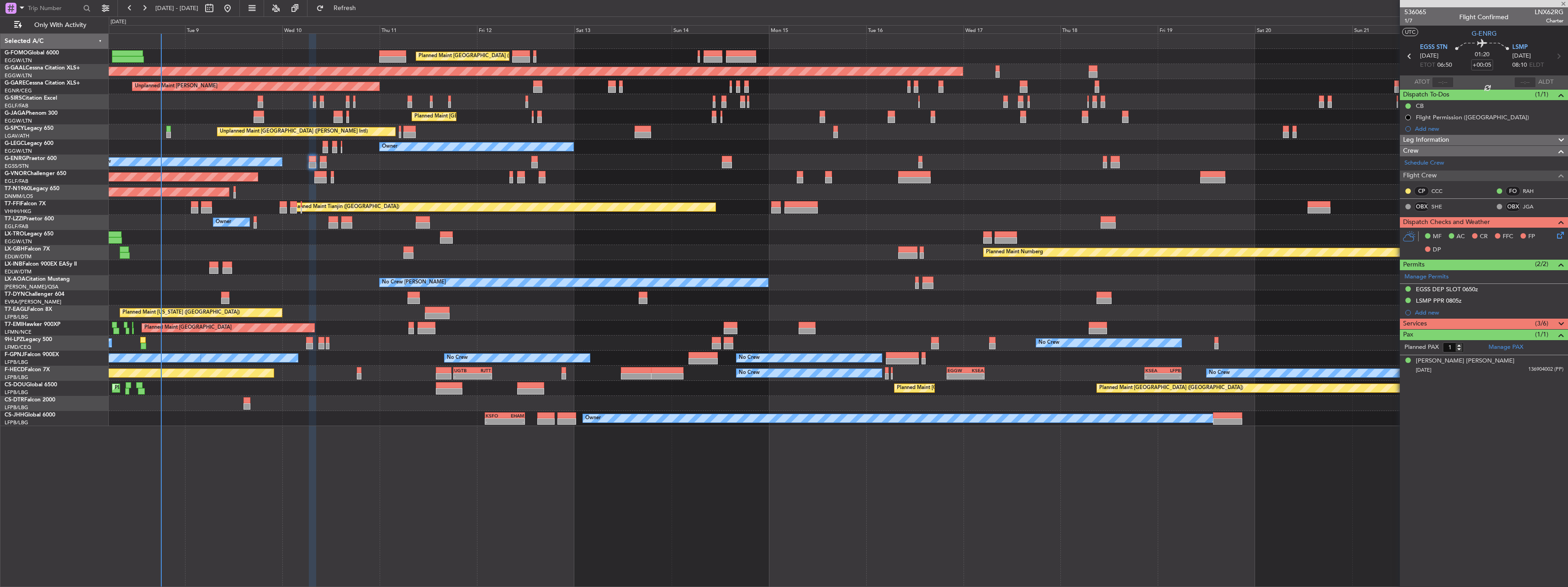
type input "2"
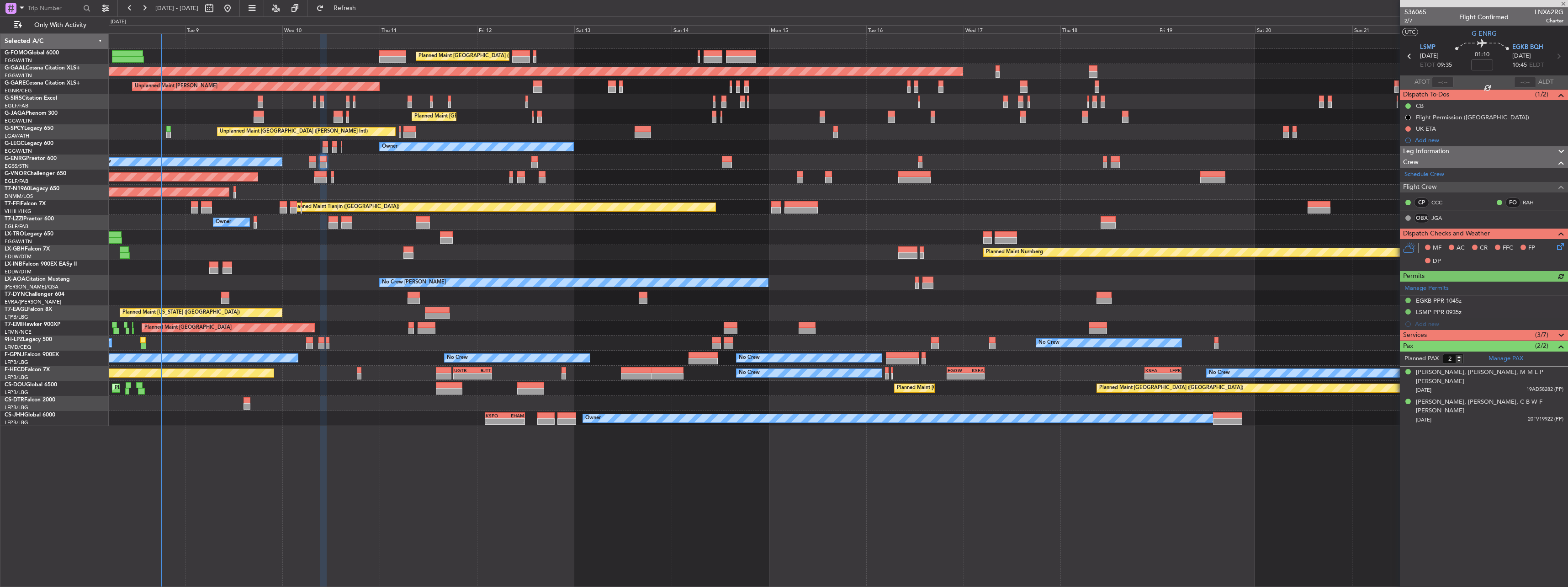
click at [1558, 248] on icon at bounding box center [1559, 245] width 7 height 7
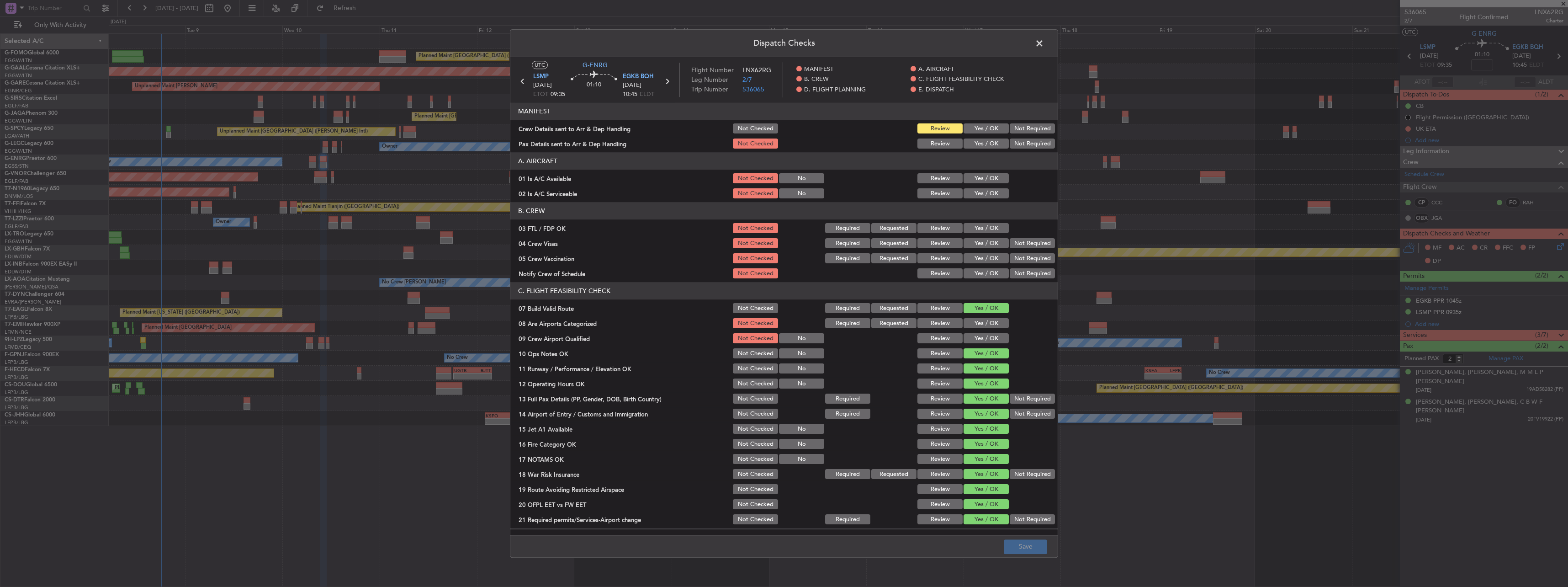
click at [992, 126] on button "Yes / OK" at bounding box center [986, 128] width 45 height 10
click at [983, 141] on button "Yes / OK" at bounding box center [986, 144] width 45 height 10
click at [995, 174] on button "Yes / OK" at bounding box center [986, 178] width 45 height 10
click at [992, 192] on button "Yes / OK" at bounding box center [986, 194] width 45 height 10
click at [1023, 543] on button "Save" at bounding box center [1025, 547] width 43 height 15
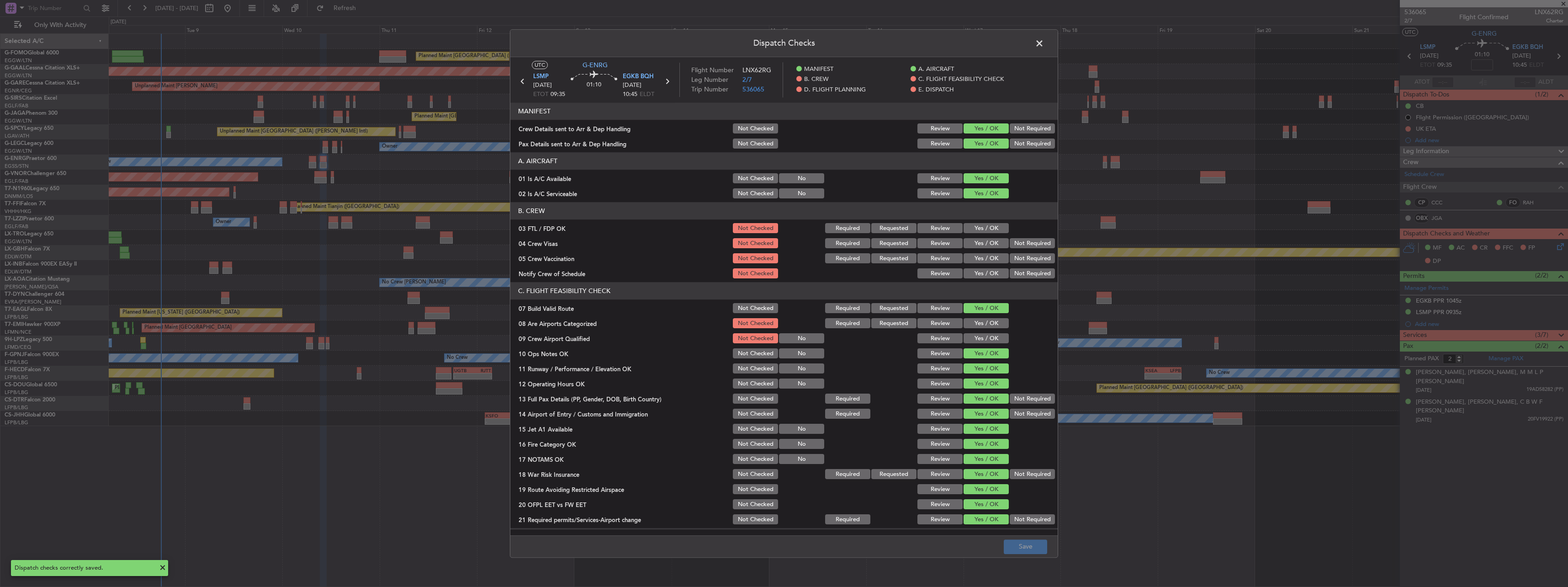
click at [1044, 41] on span at bounding box center [1044, 46] width 0 height 18
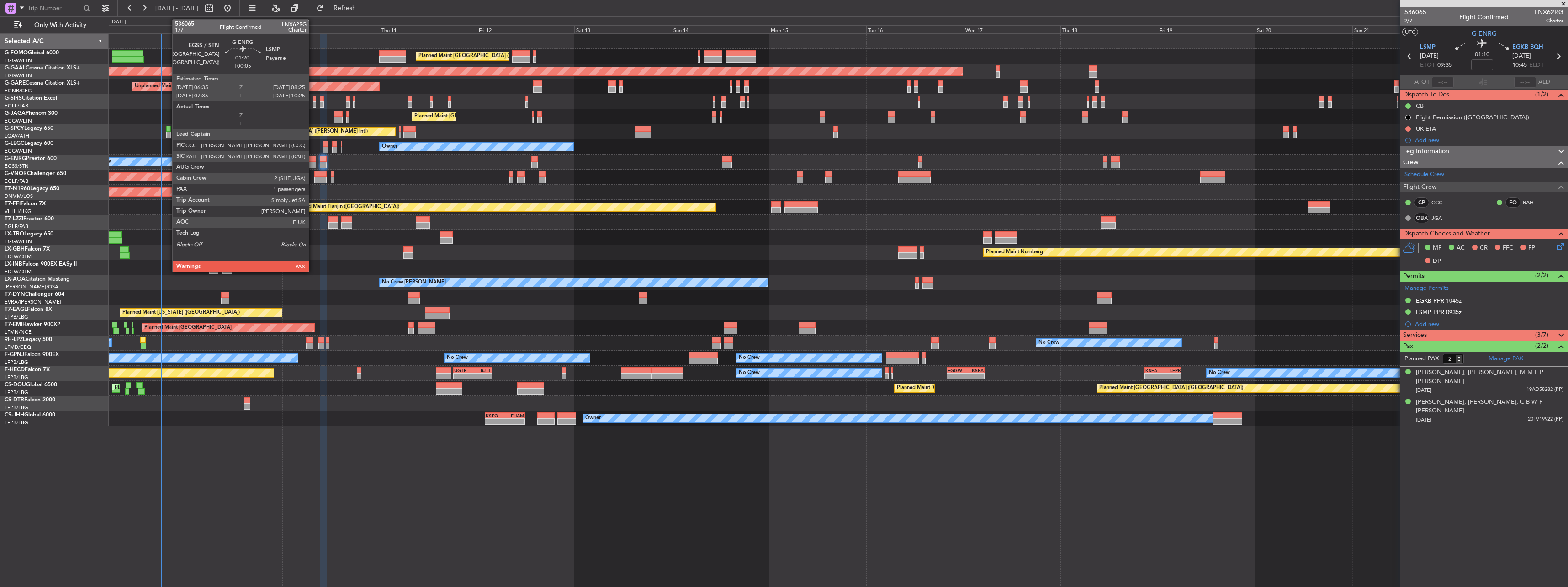
click at [313, 156] on div at bounding box center [312, 159] width 8 height 7
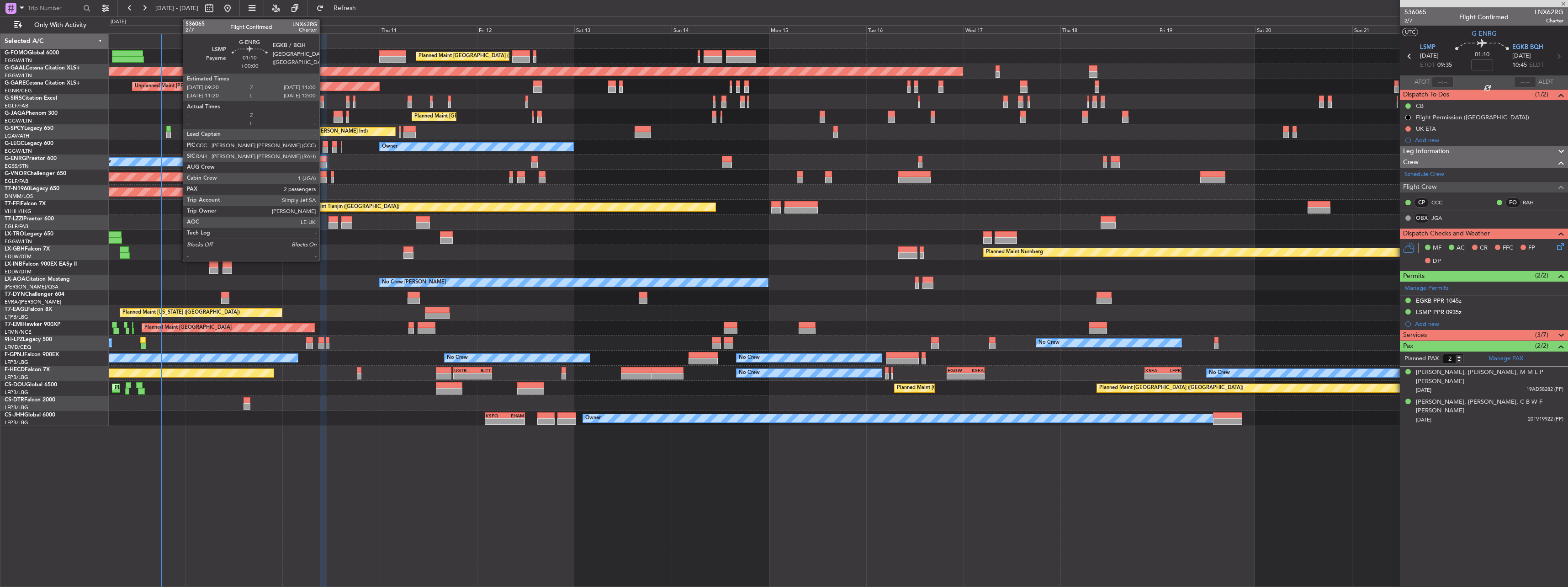
type input "+00:05"
type input "1"
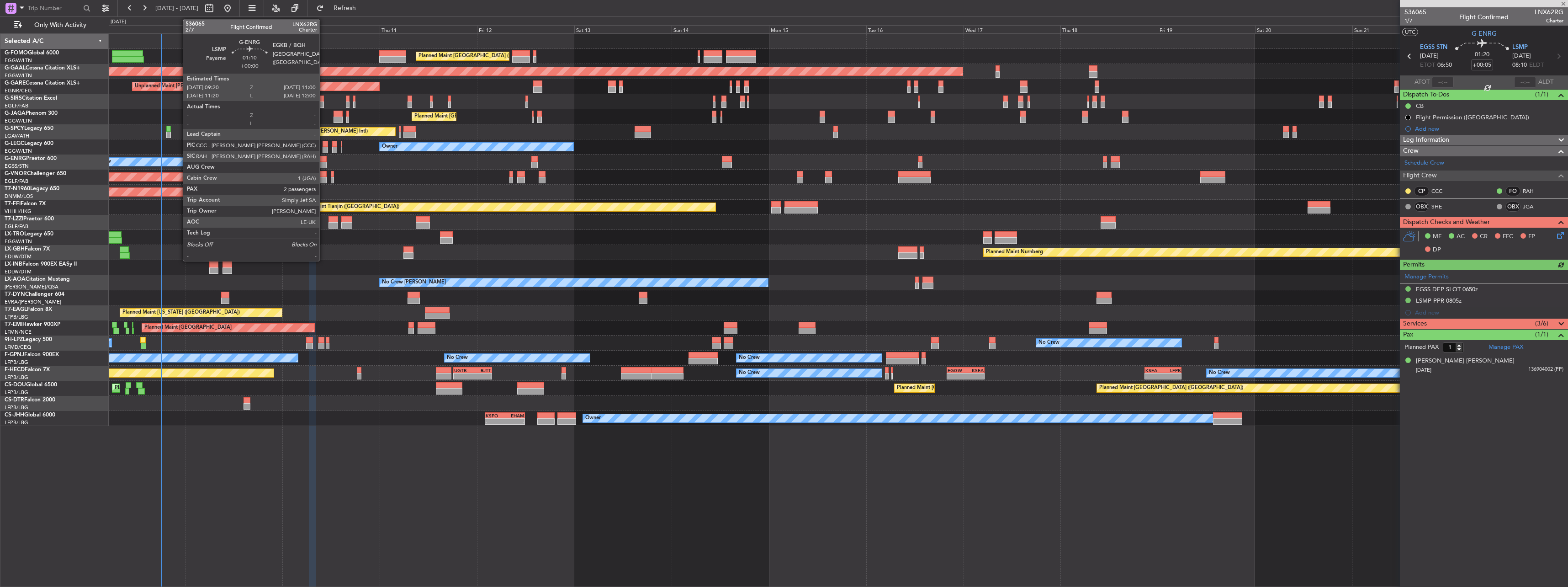
click at [323, 162] on div at bounding box center [323, 165] width 7 height 7
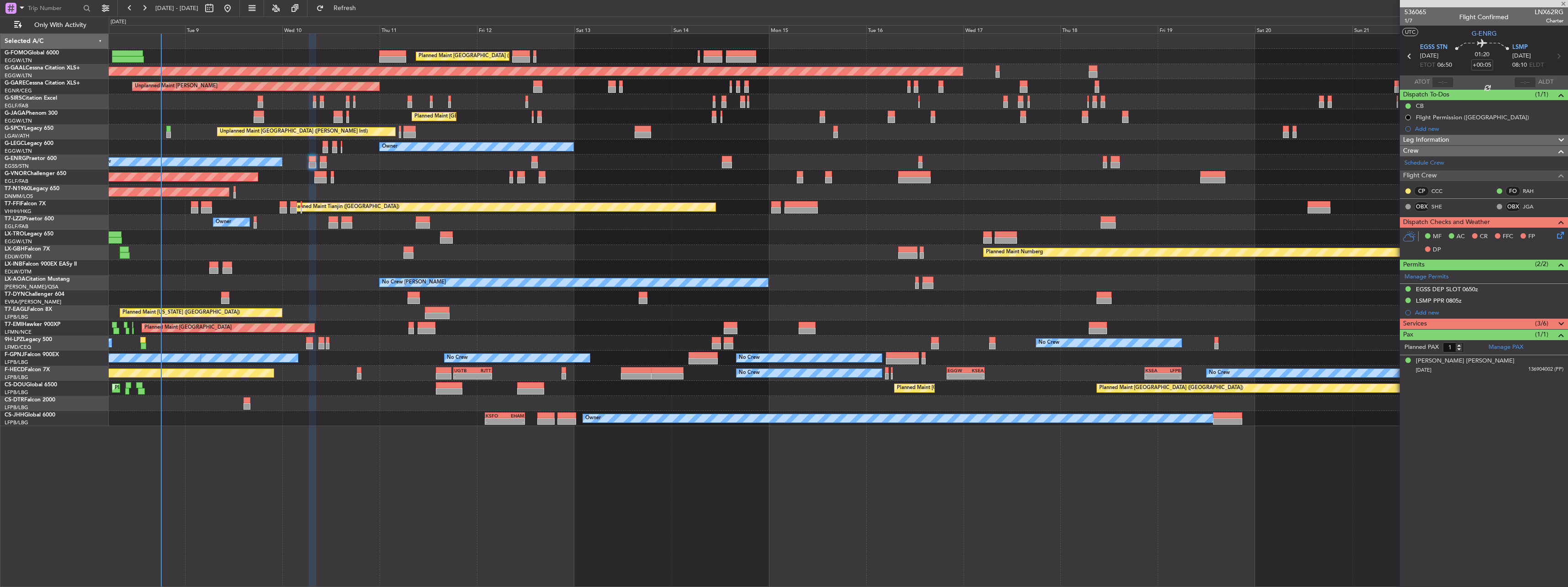
type input "2"
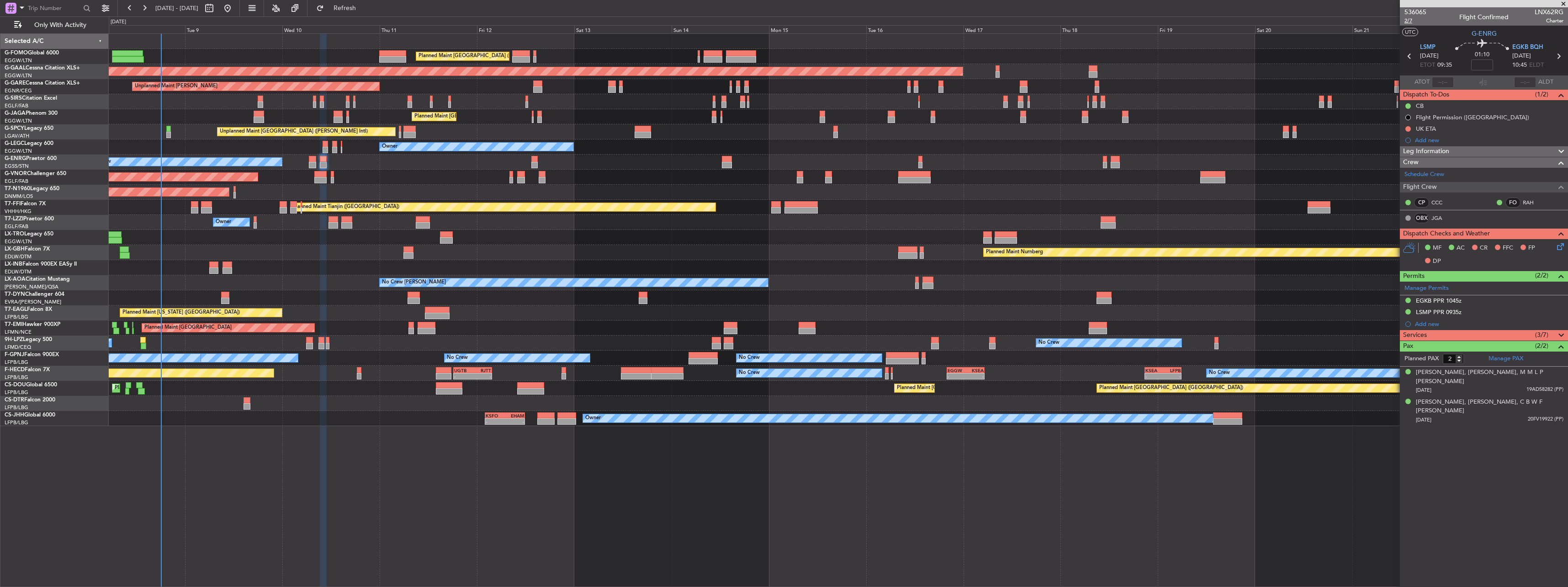
click at [1410, 21] on span "2/7" at bounding box center [1415, 21] width 22 height 8
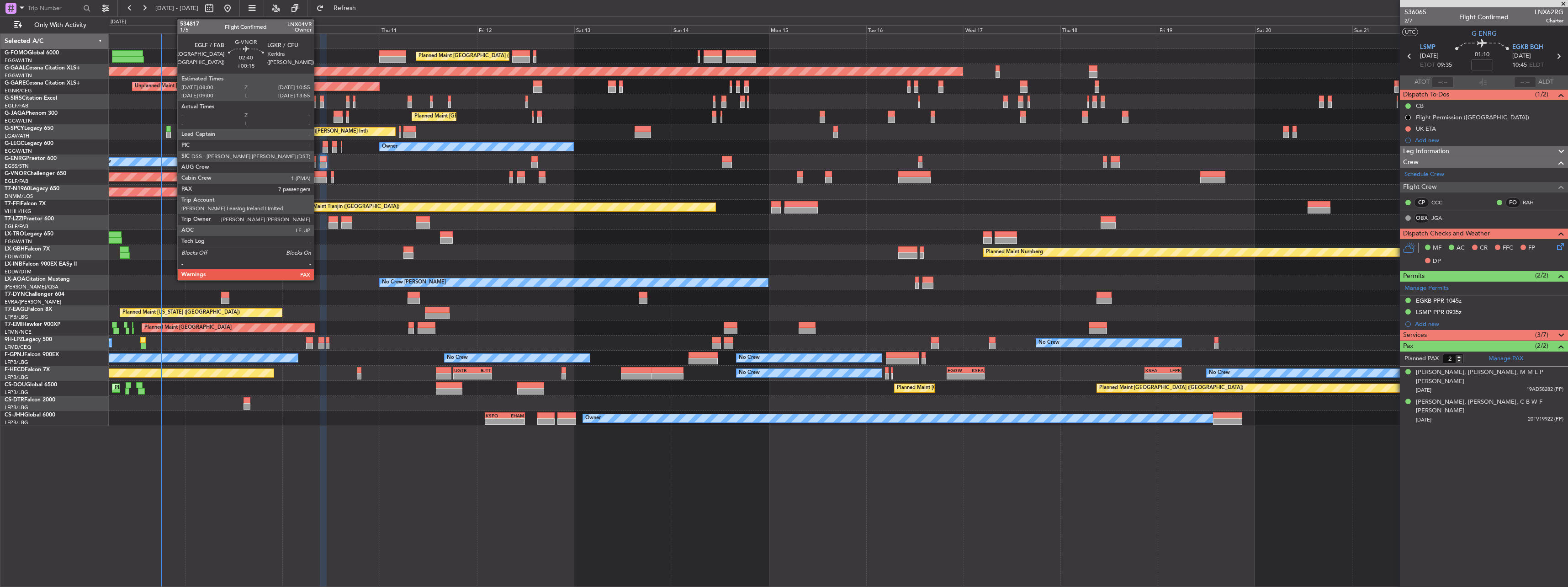
click at [318, 175] on div at bounding box center [320, 174] width 12 height 7
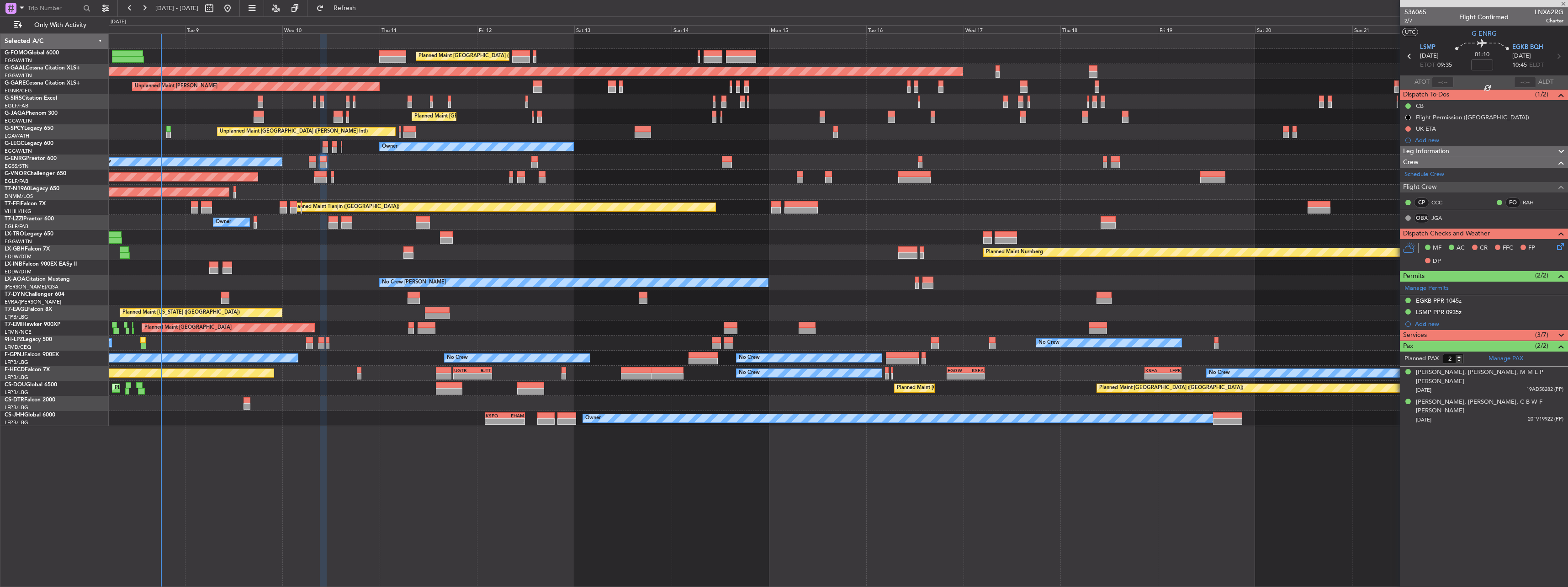
type input "+00:15"
type input "7"
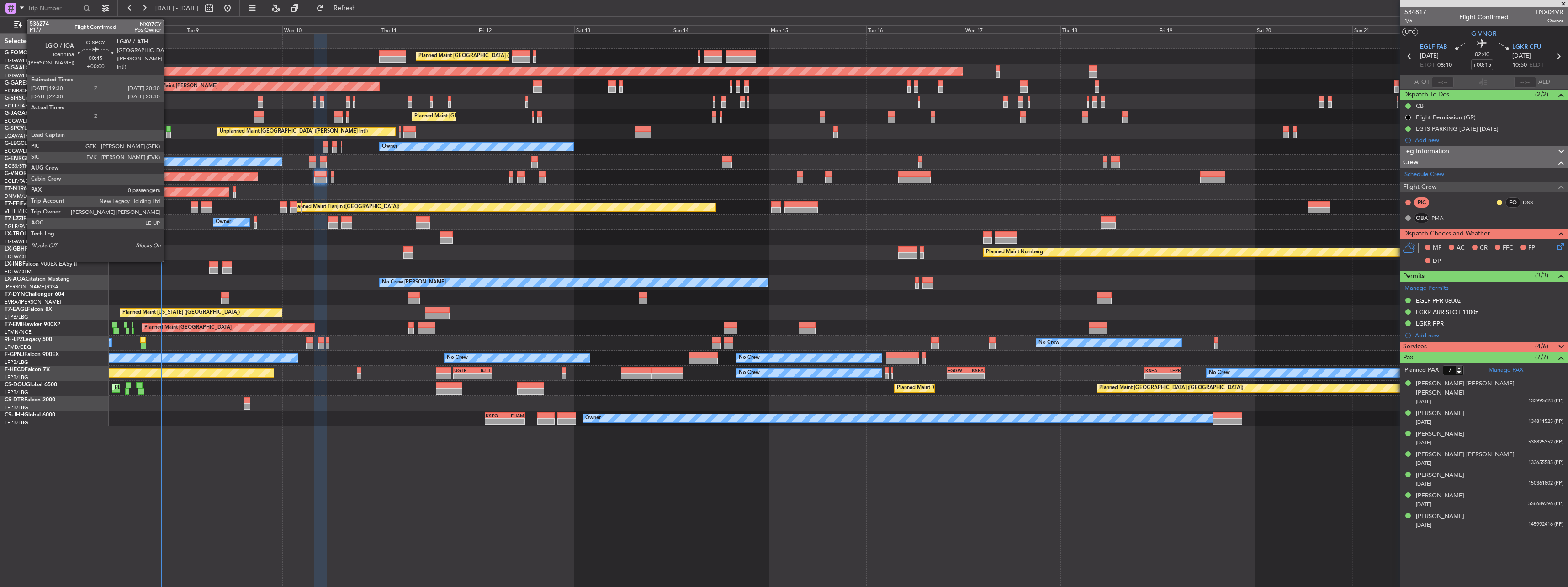
click at [167, 133] on div at bounding box center [168, 135] width 4 height 7
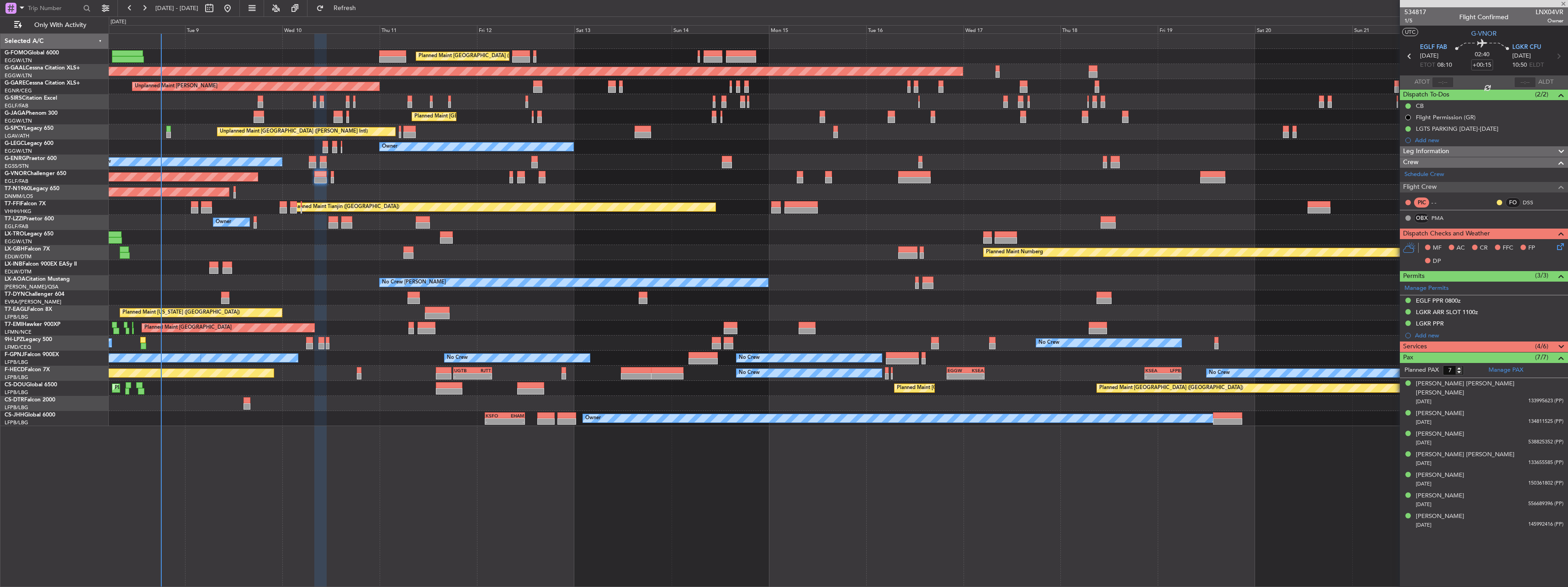
type input "0"
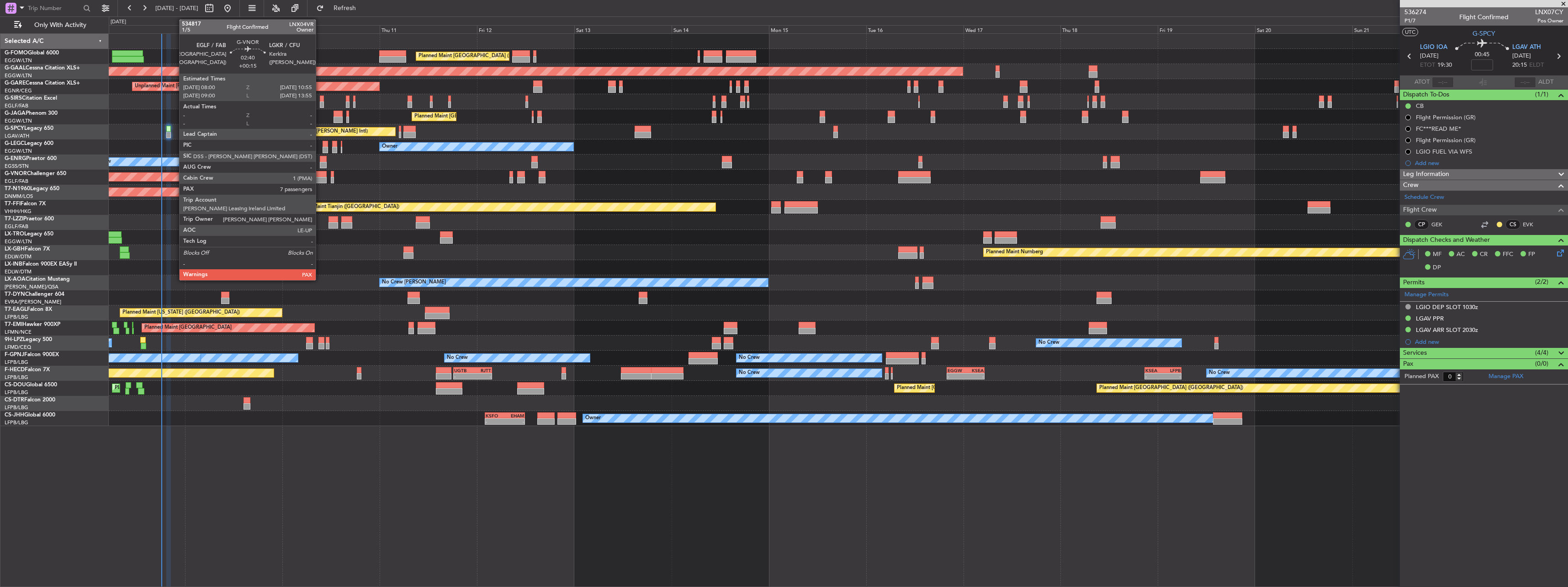
click at [320, 176] on div at bounding box center [320, 174] width 12 height 7
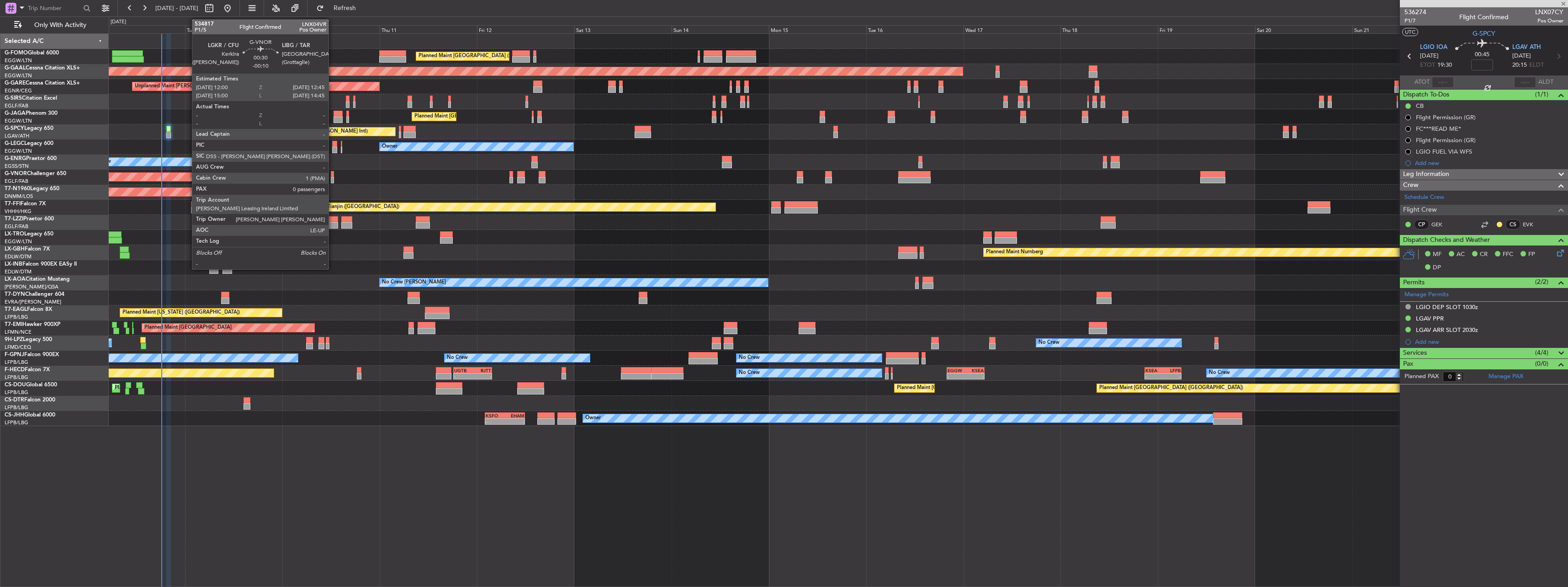
type input "+00:15"
type input "7"
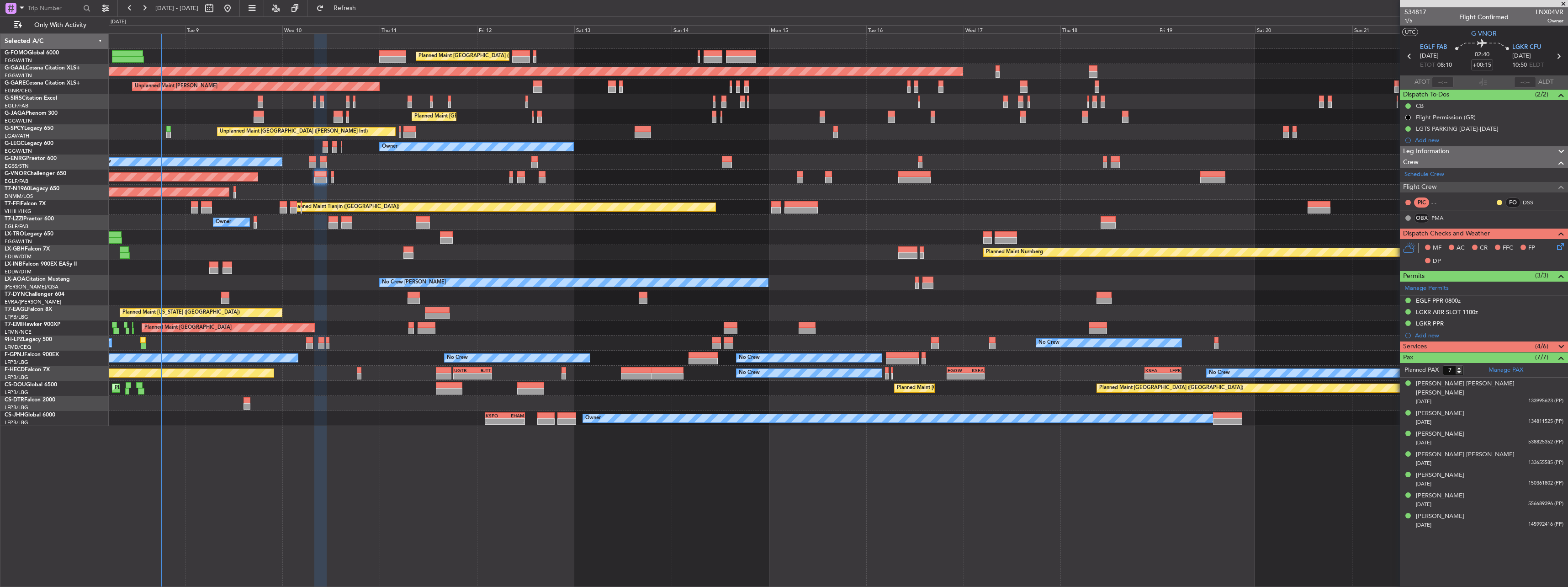
click at [1489, 345] on div "Services (4/6)" at bounding box center [1484, 346] width 168 height 10
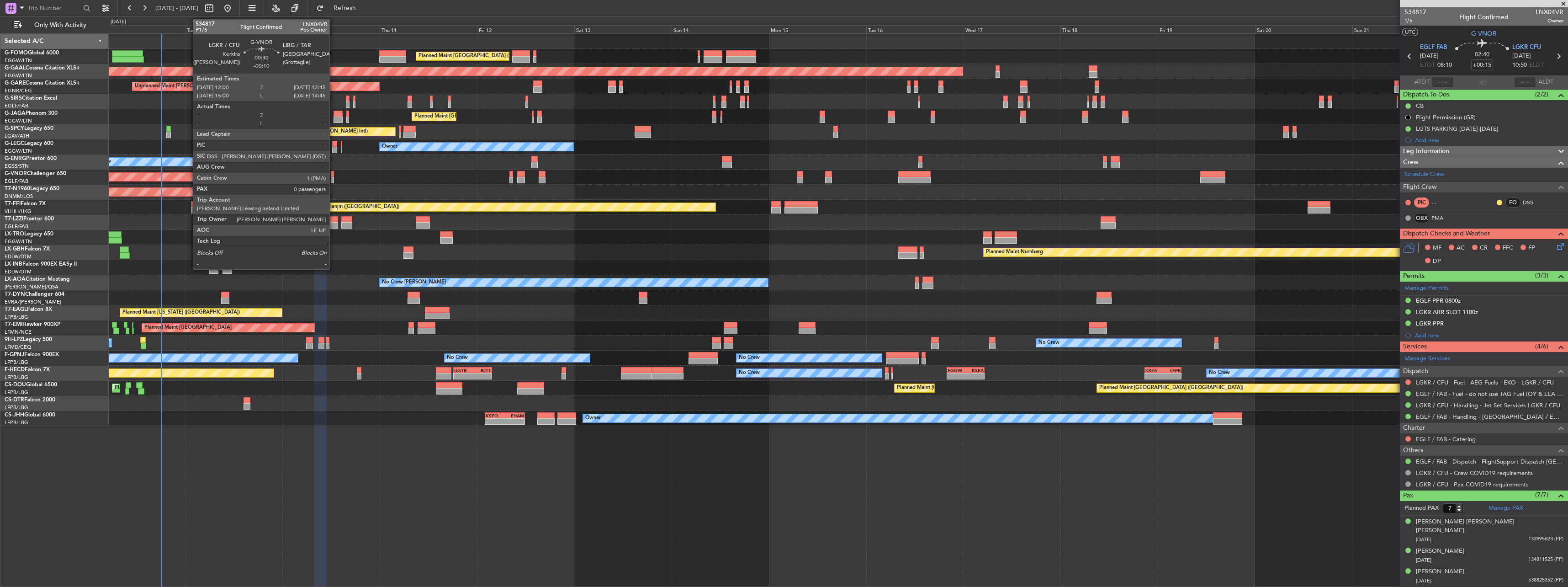
click at [334, 174] on div at bounding box center [332, 174] width 3 height 7
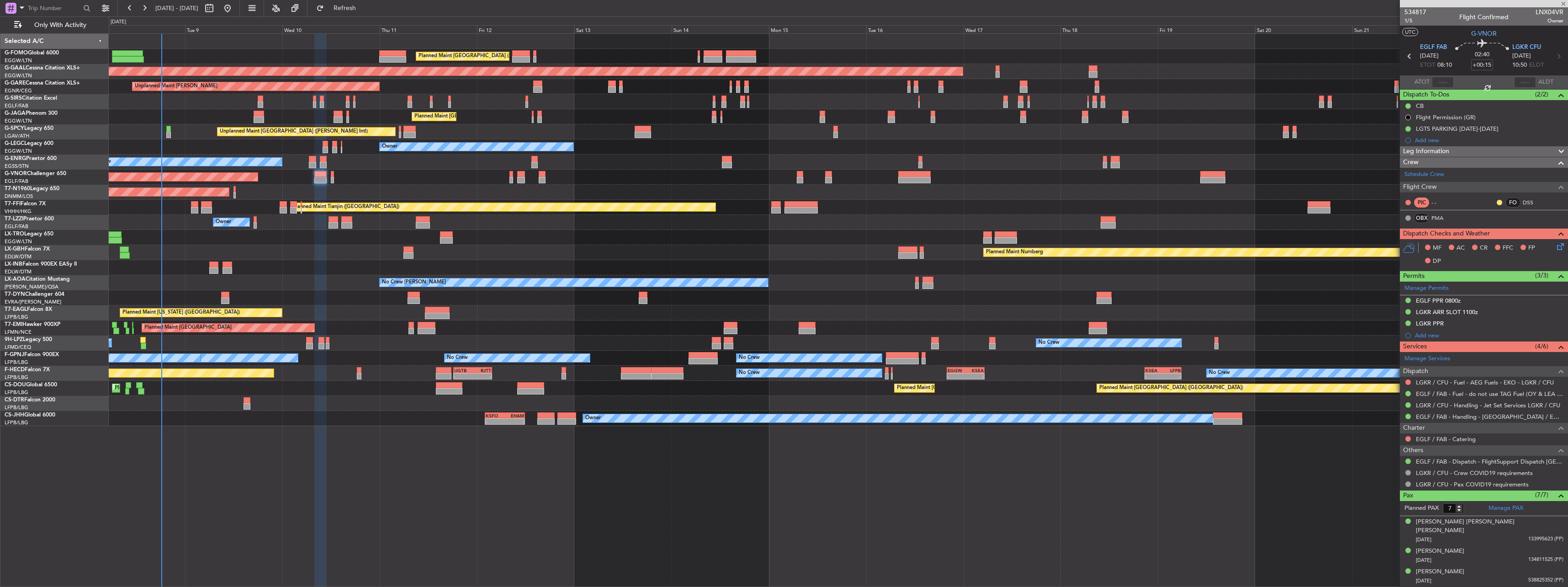
type input "-00:10"
type input "0"
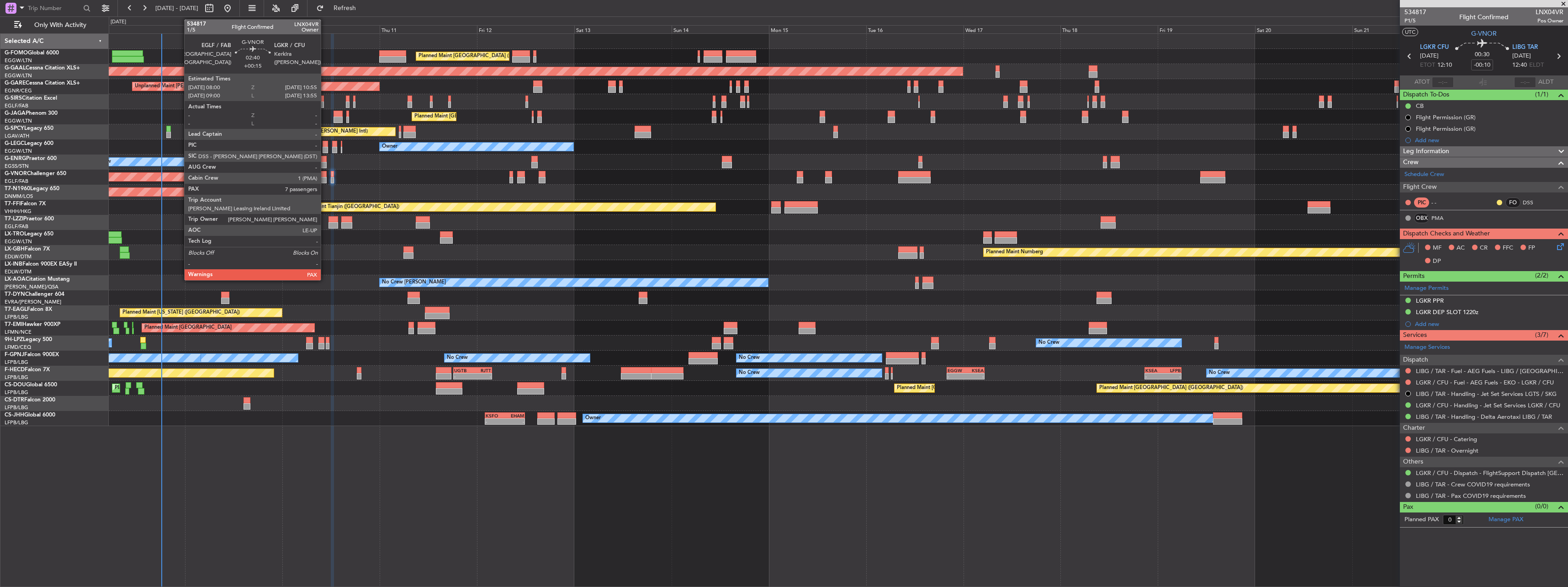
click at [325, 178] on div at bounding box center [320, 180] width 12 height 7
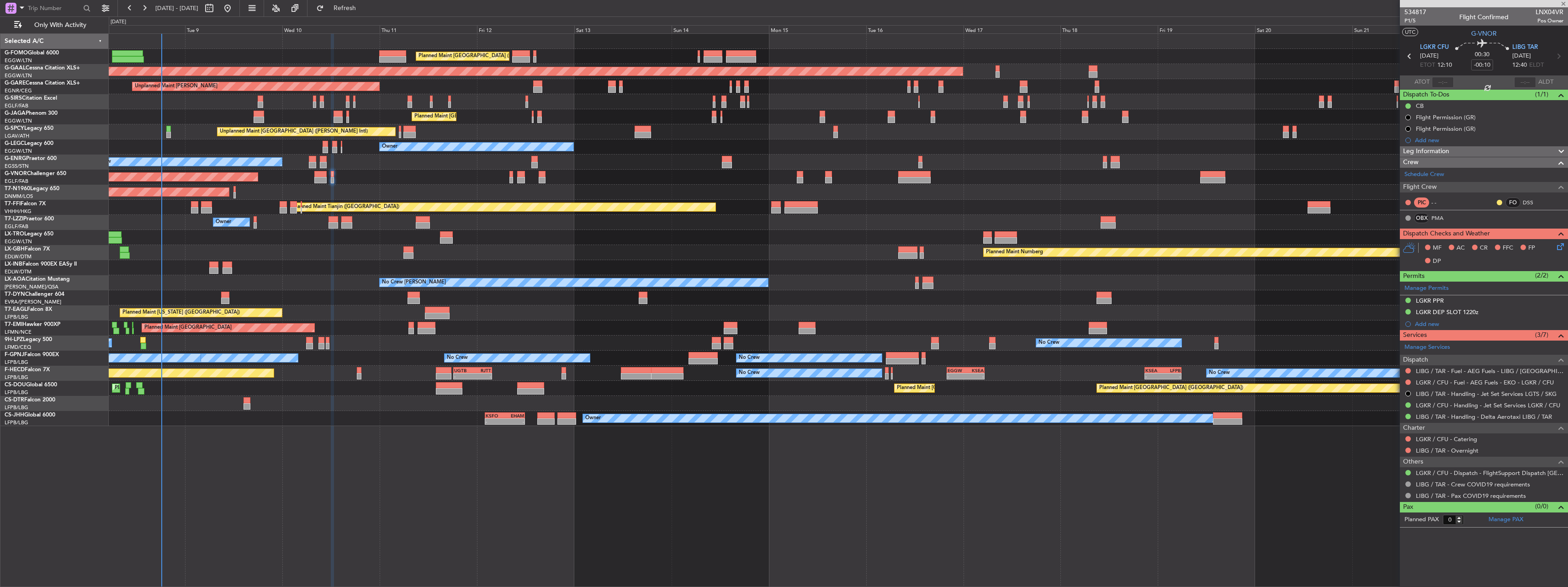
type input "+00:15"
type input "7"
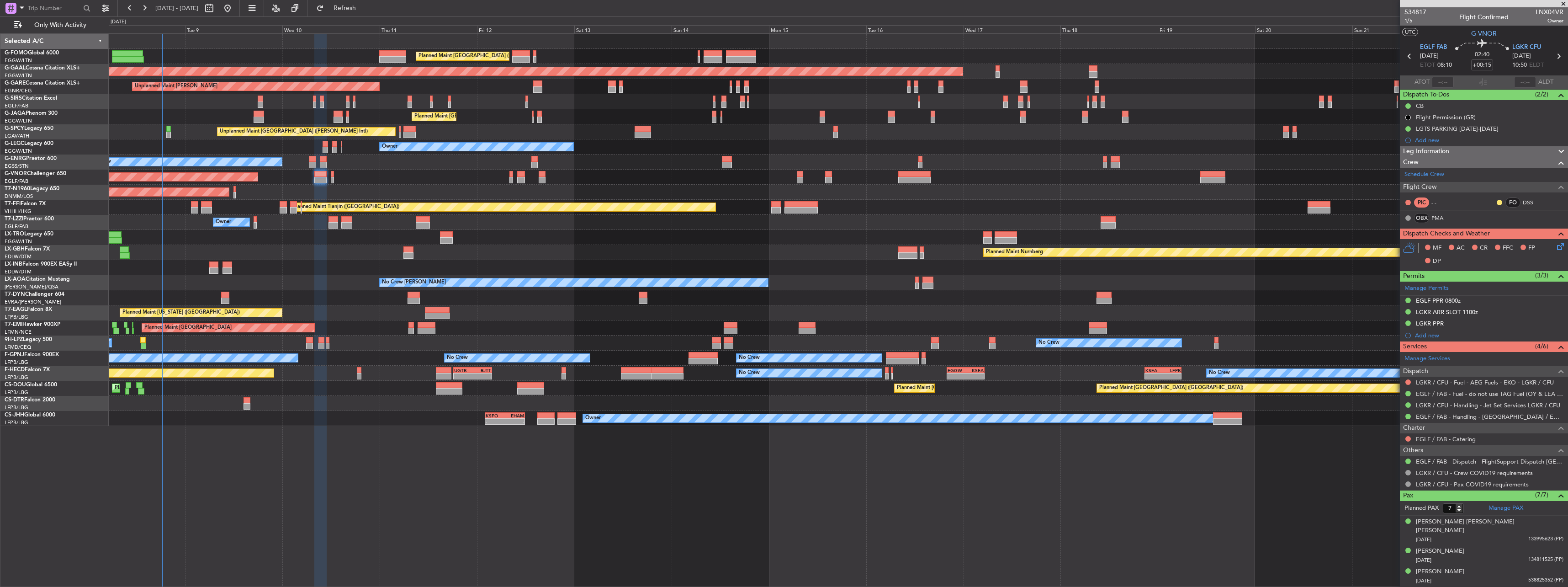
click at [1555, 247] on icon at bounding box center [1559, 245] width 7 height 7
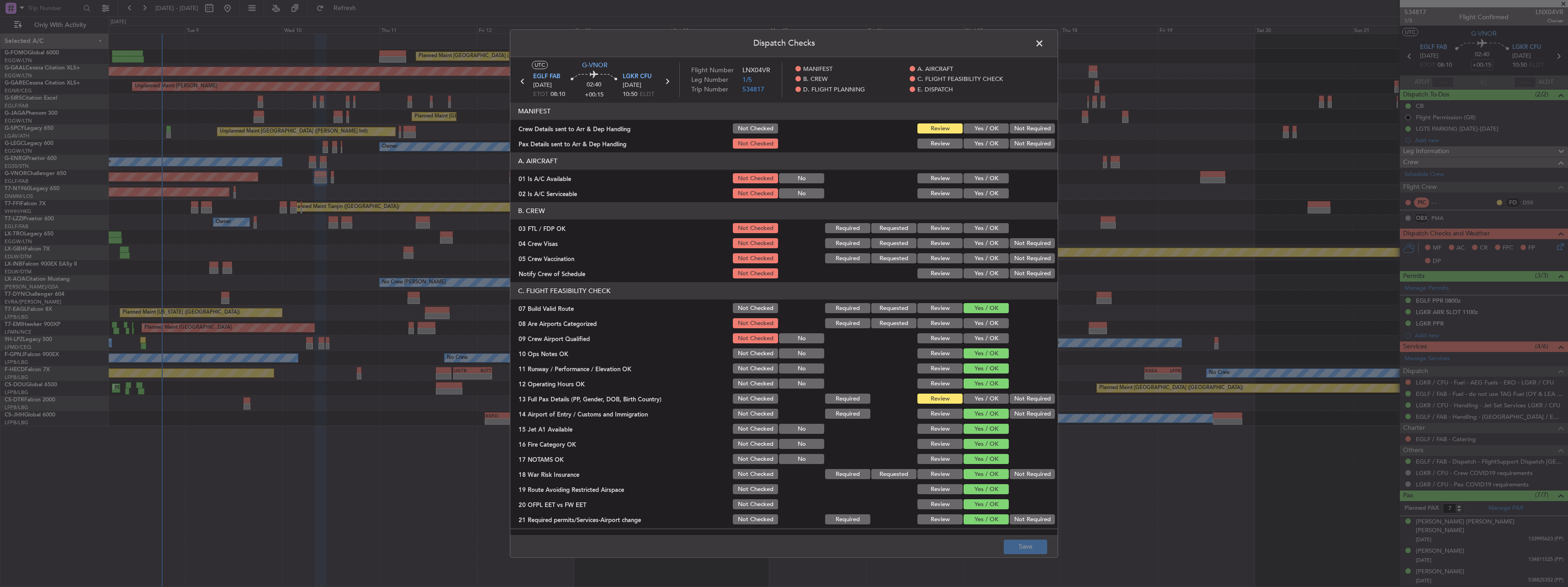
click at [979, 126] on button "Yes / OK" at bounding box center [986, 128] width 45 height 10
click at [983, 142] on button "Yes / OK" at bounding box center [986, 144] width 45 height 10
click at [987, 177] on button "Yes / OK" at bounding box center [986, 178] width 45 height 10
click at [985, 199] on div "Yes / OK" at bounding box center [985, 194] width 46 height 13
click at [986, 402] on button "Yes / OK" at bounding box center [986, 399] width 45 height 10
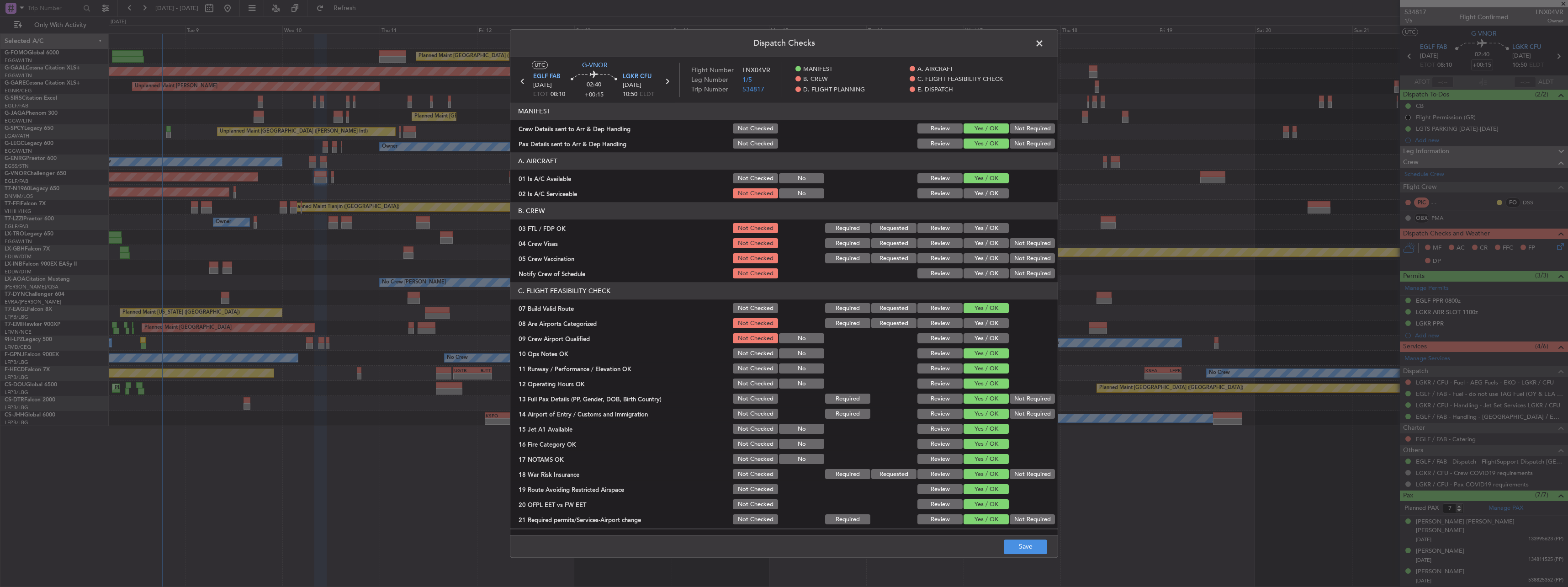
click at [981, 193] on button "Yes / OK" at bounding box center [986, 194] width 45 height 10
click at [1023, 541] on button "Save" at bounding box center [1025, 547] width 43 height 15
click at [1044, 46] on span at bounding box center [1044, 46] width 0 height 18
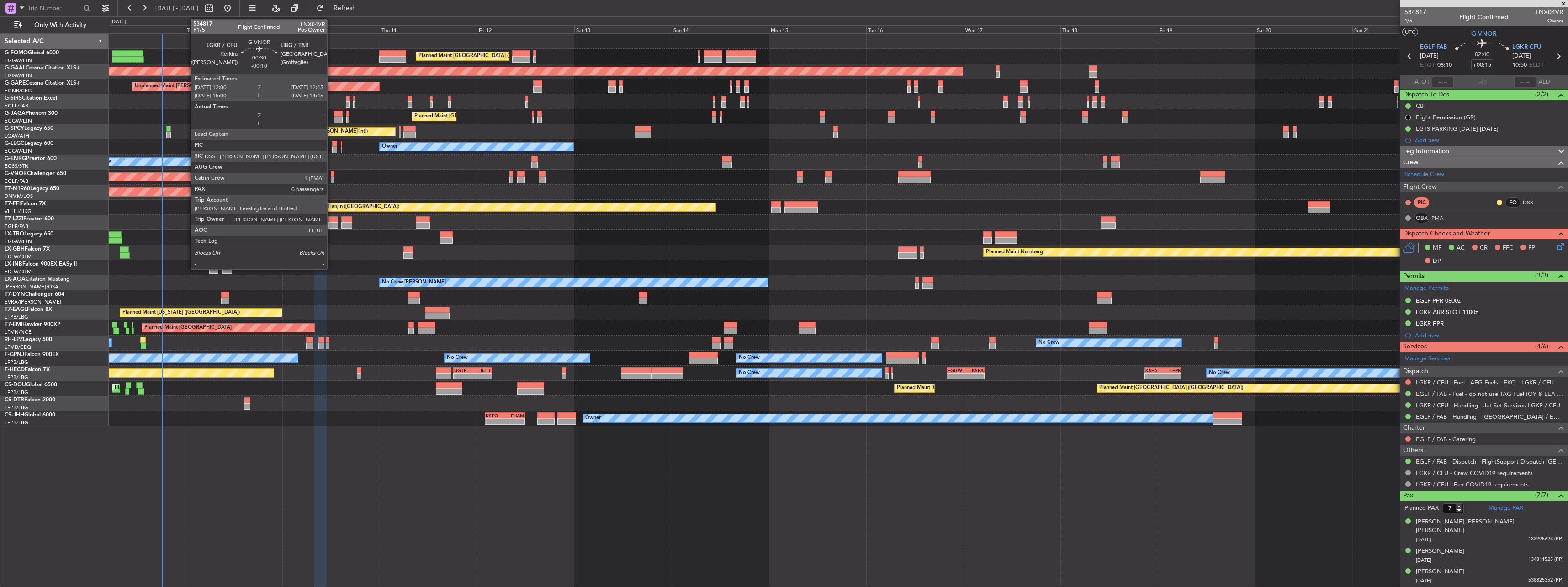
click at [331, 177] on div at bounding box center [332, 180] width 3 height 7
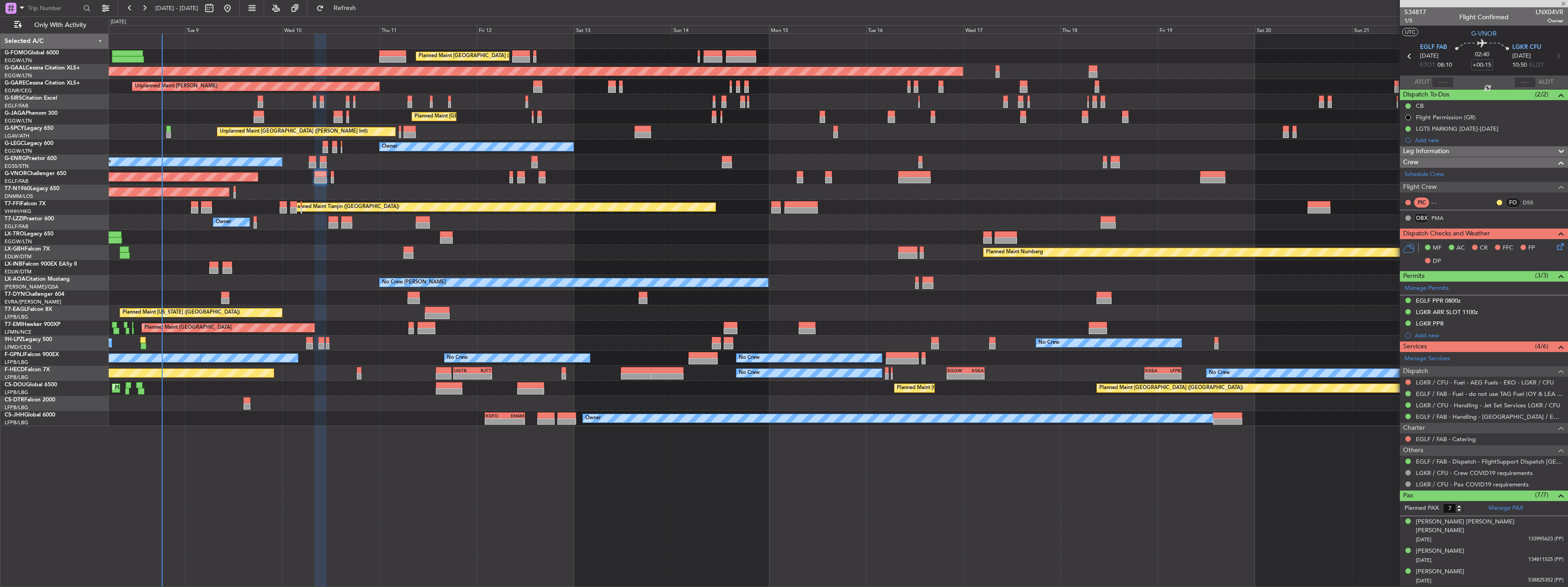
type input "-00:10"
type input "0"
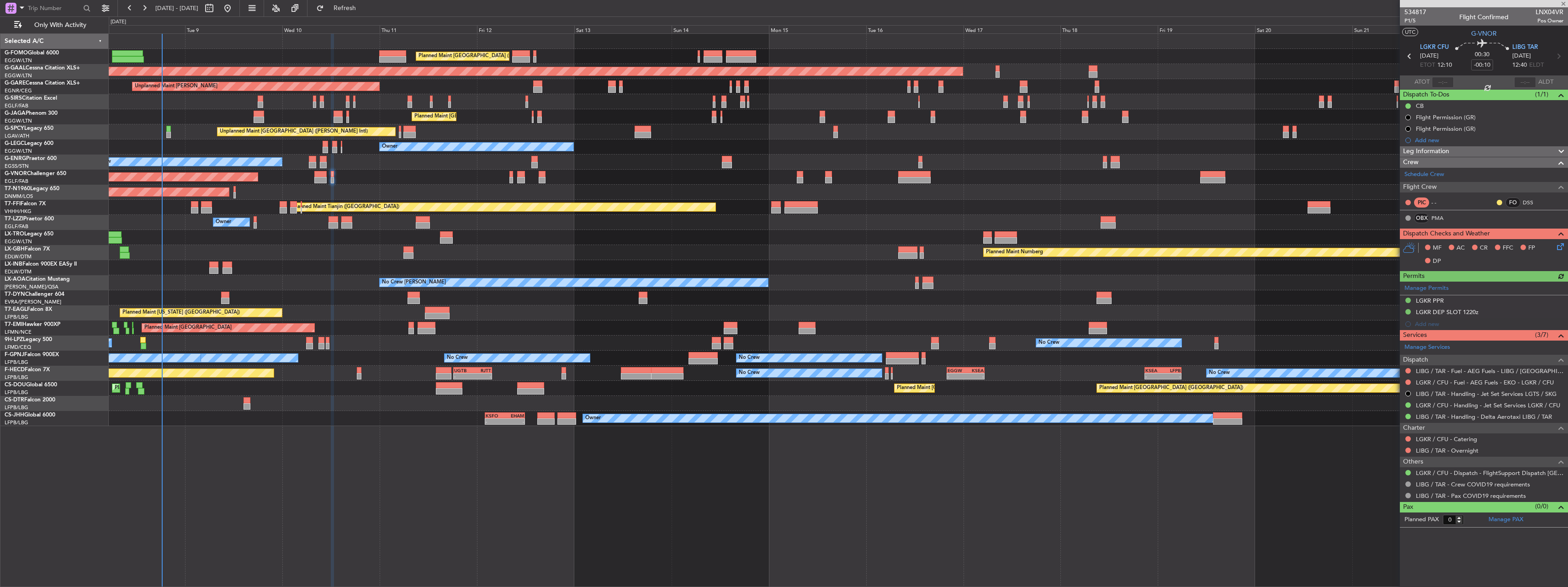
click at [1554, 246] on div "MF AC CR FFC FP DP" at bounding box center [1488, 255] width 135 height 27
click at [1558, 246] on icon at bounding box center [1559, 245] width 7 height 7
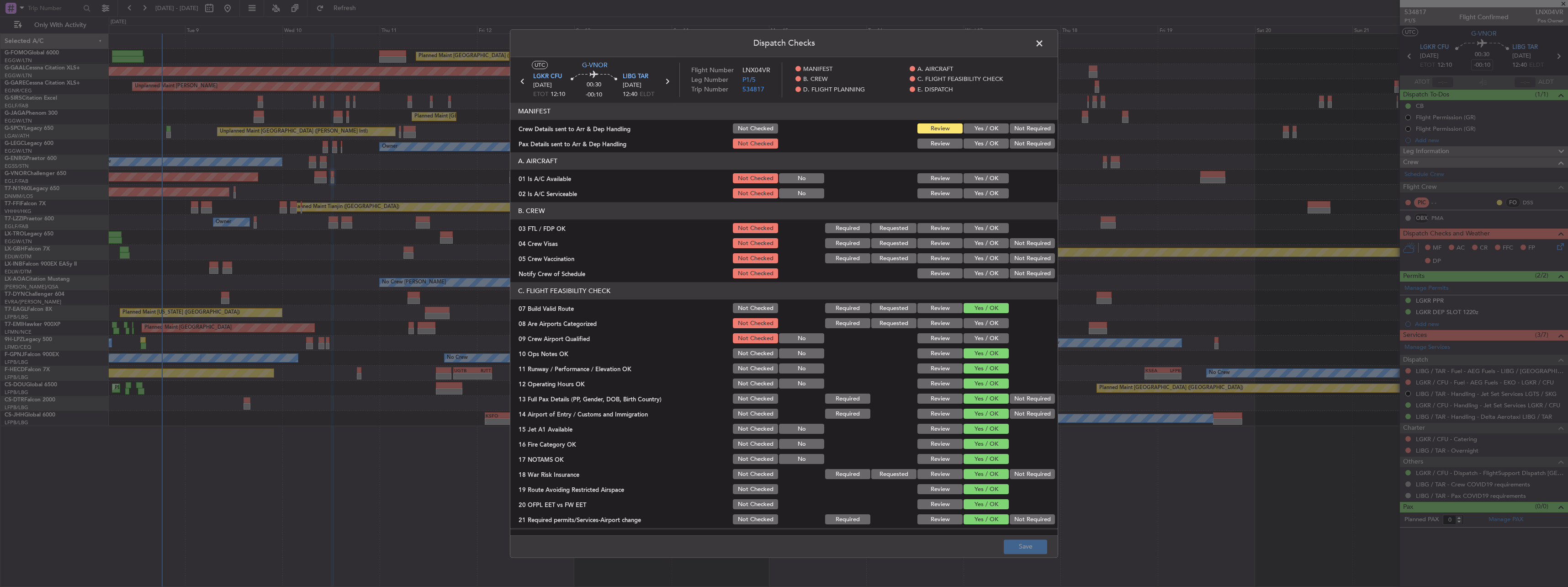
drag, startPoint x: 991, startPoint y: 130, endPoint x: 983, endPoint y: 142, distance: 14.4
click at [990, 130] on button "Yes / OK" at bounding box center [986, 128] width 45 height 10
click at [983, 142] on button "Yes / OK" at bounding box center [986, 144] width 45 height 10
click at [987, 186] on section "A. AIRCRAFT 01 Is A/C Available Not Checked No Review Yes / OK 02 Is A/C Servic…" at bounding box center [783, 177] width 547 height 47
drag, startPoint x: 981, startPoint y: 179, endPoint x: 984, endPoint y: 188, distance: 9.5
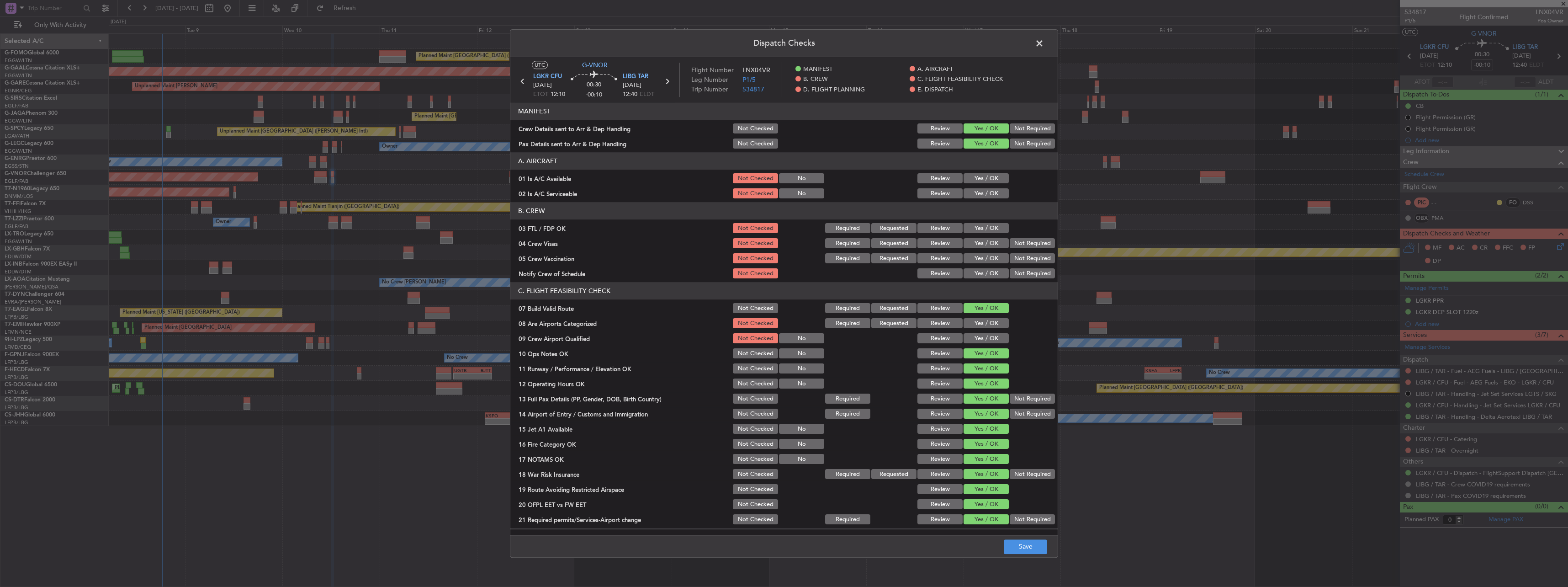
click at [982, 181] on button "Yes / OK" at bounding box center [986, 178] width 45 height 10
click at [985, 192] on button "Yes / OK" at bounding box center [986, 194] width 45 height 10
click at [1038, 544] on button "Save" at bounding box center [1025, 547] width 43 height 15
click at [1044, 46] on span at bounding box center [1044, 46] width 0 height 18
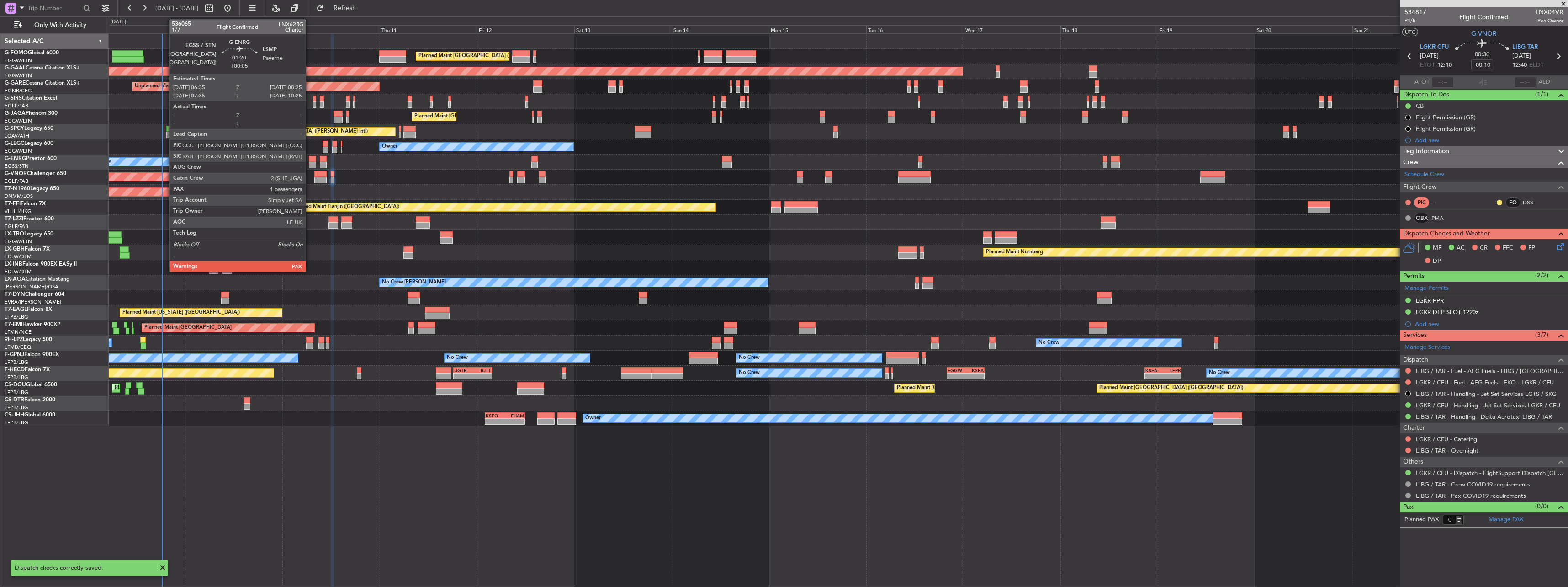
click at [310, 163] on div at bounding box center [312, 165] width 8 height 7
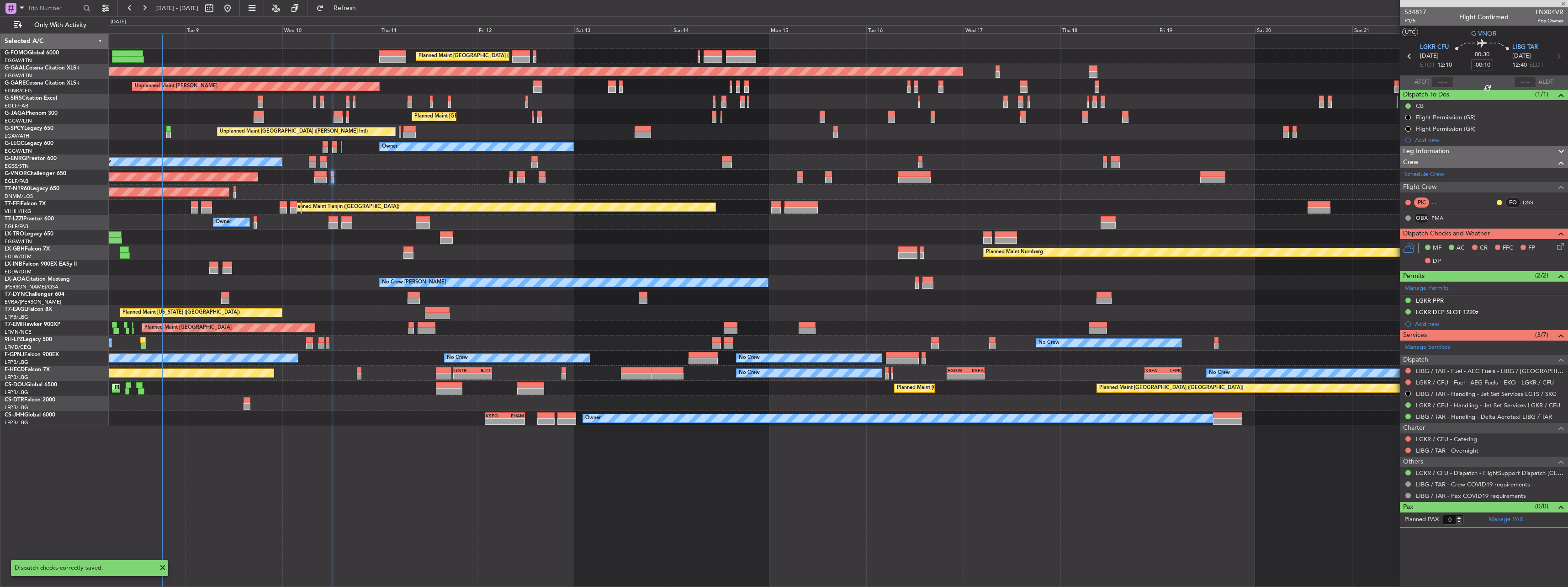
type input "+00:05"
type input "1"
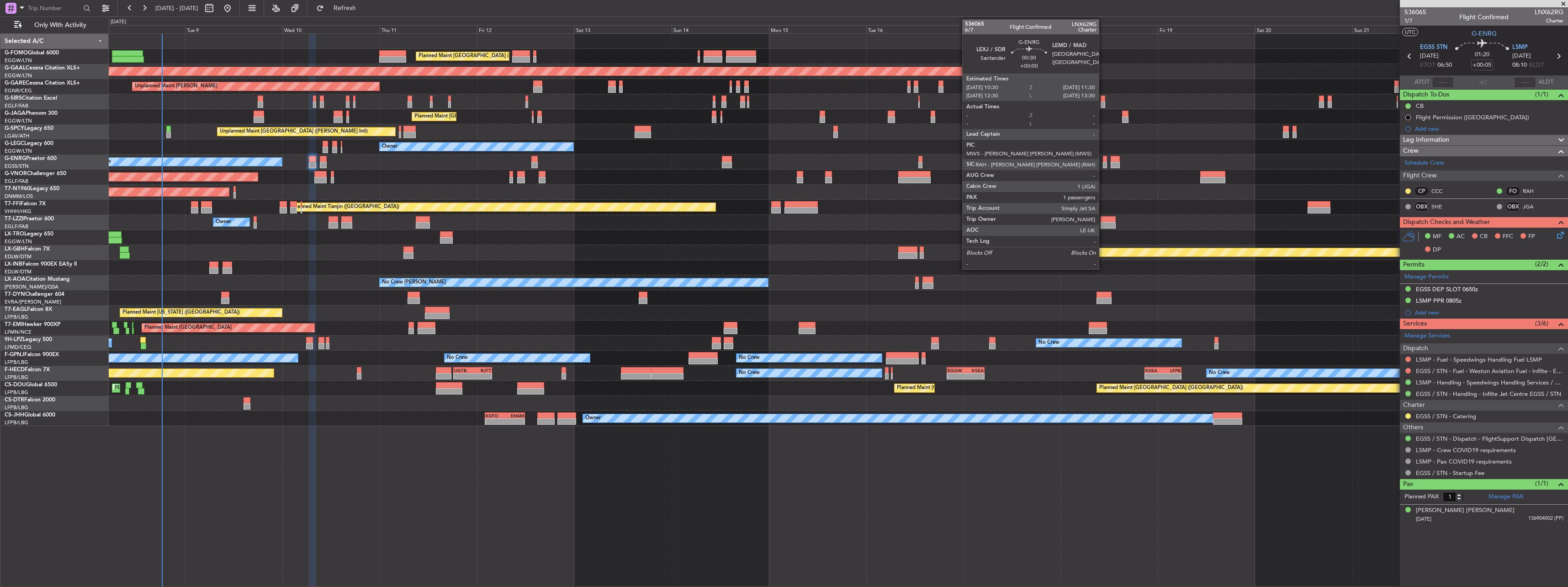
click at [1103, 161] on div at bounding box center [1105, 159] width 4 height 7
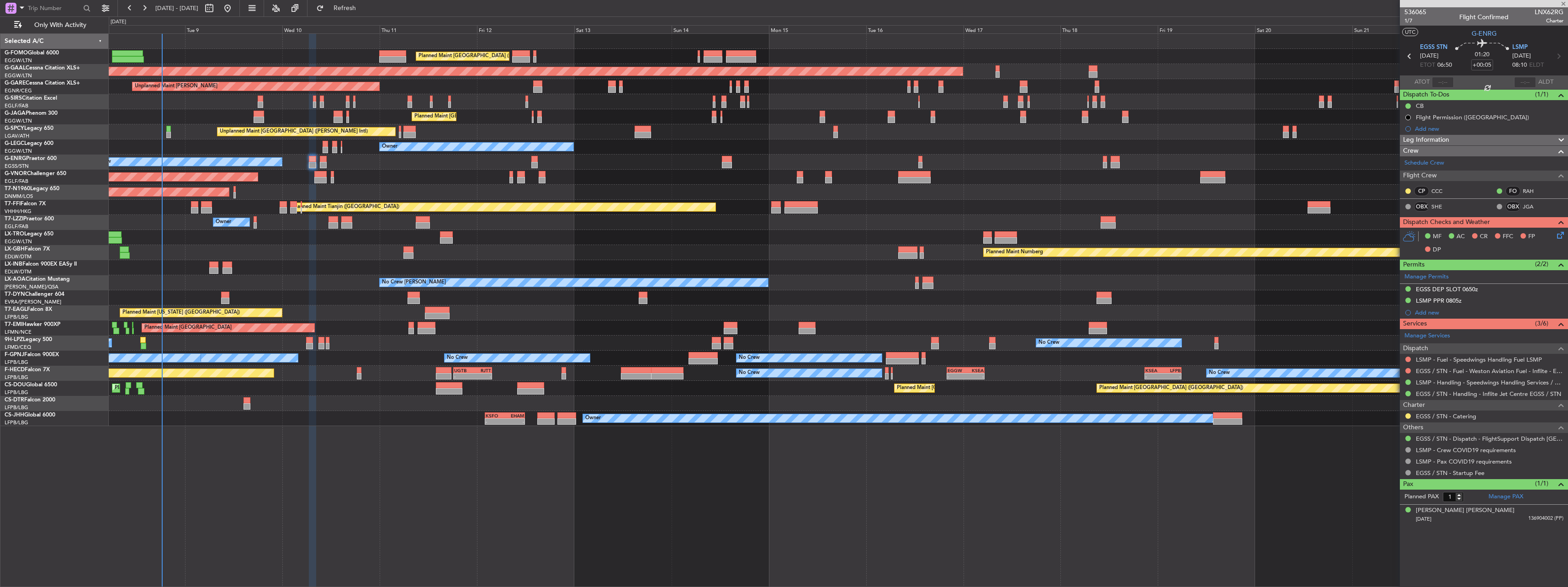
click at [1114, 161] on div at bounding box center [1115, 159] width 9 height 7
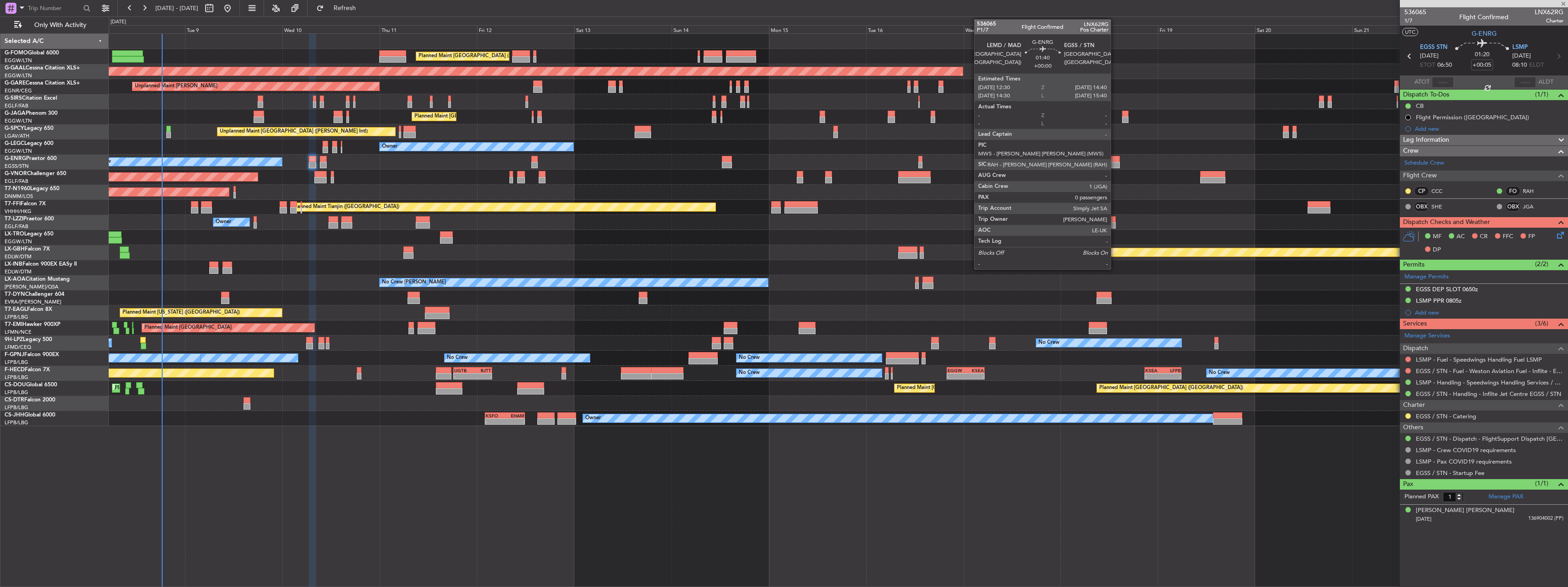
click at [1115, 162] on div at bounding box center [1115, 165] width 9 height 7
type input "0"
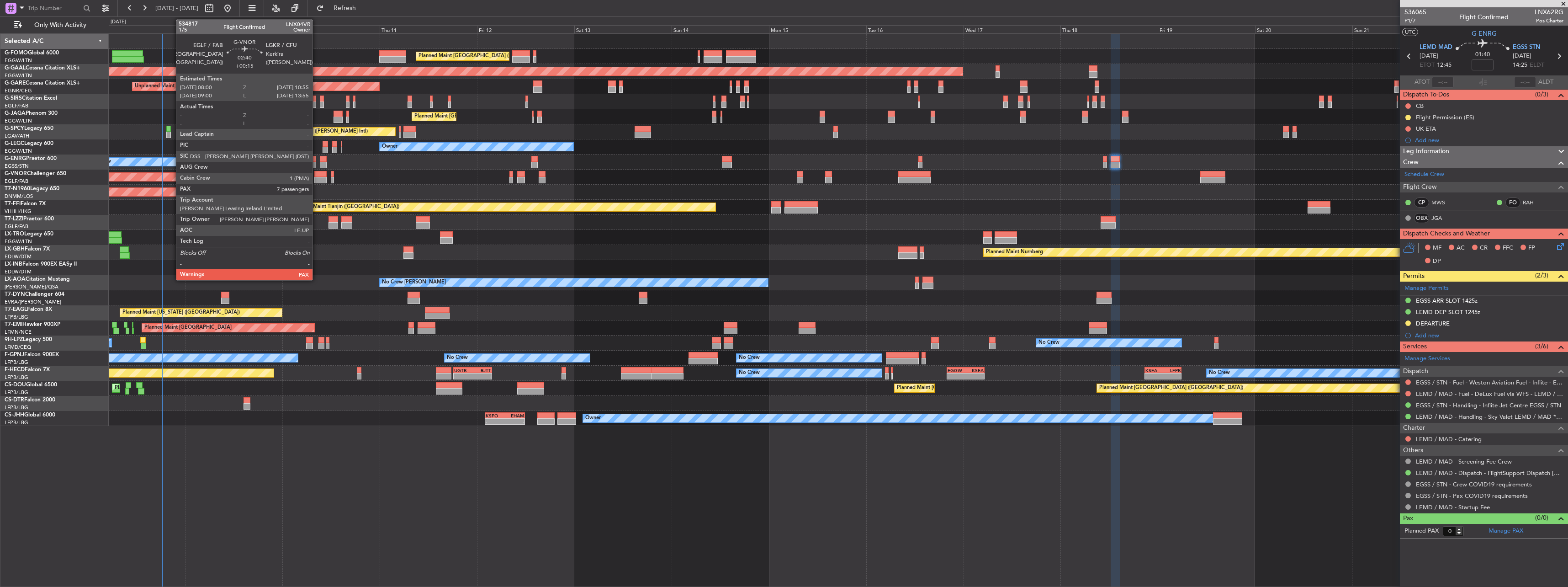
click at [317, 178] on div at bounding box center [320, 180] width 12 height 7
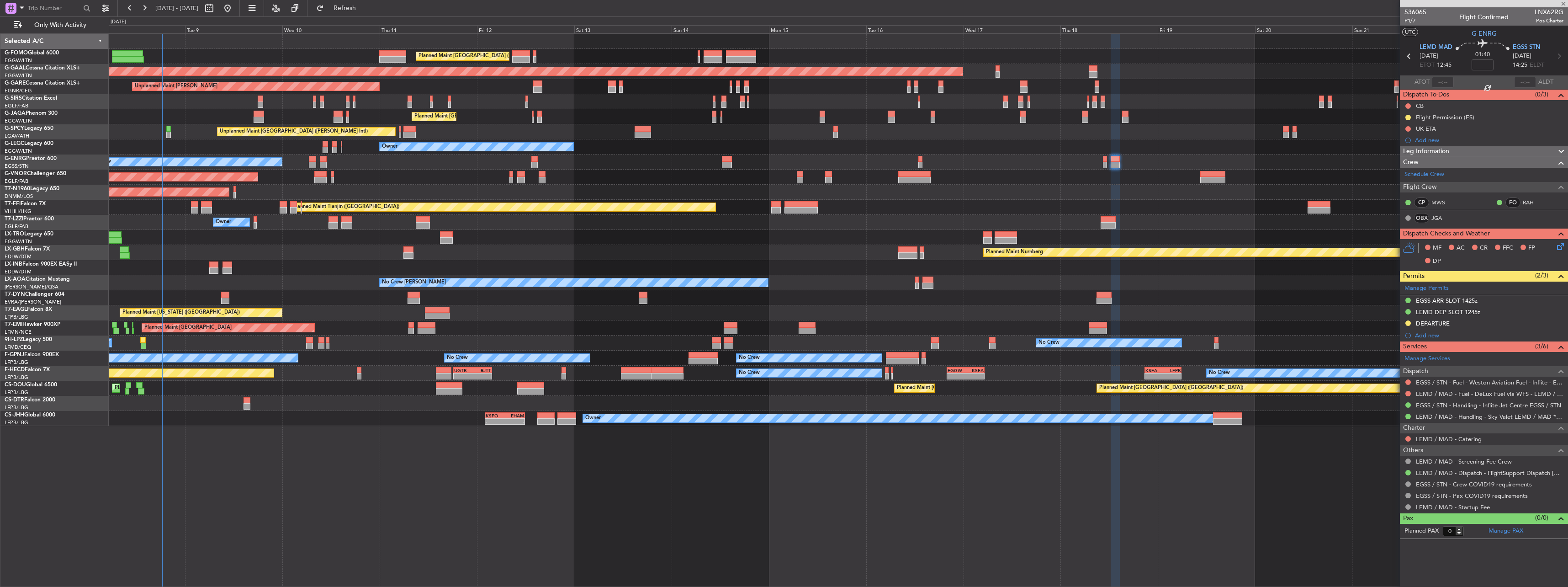
type input "+00:15"
type input "7"
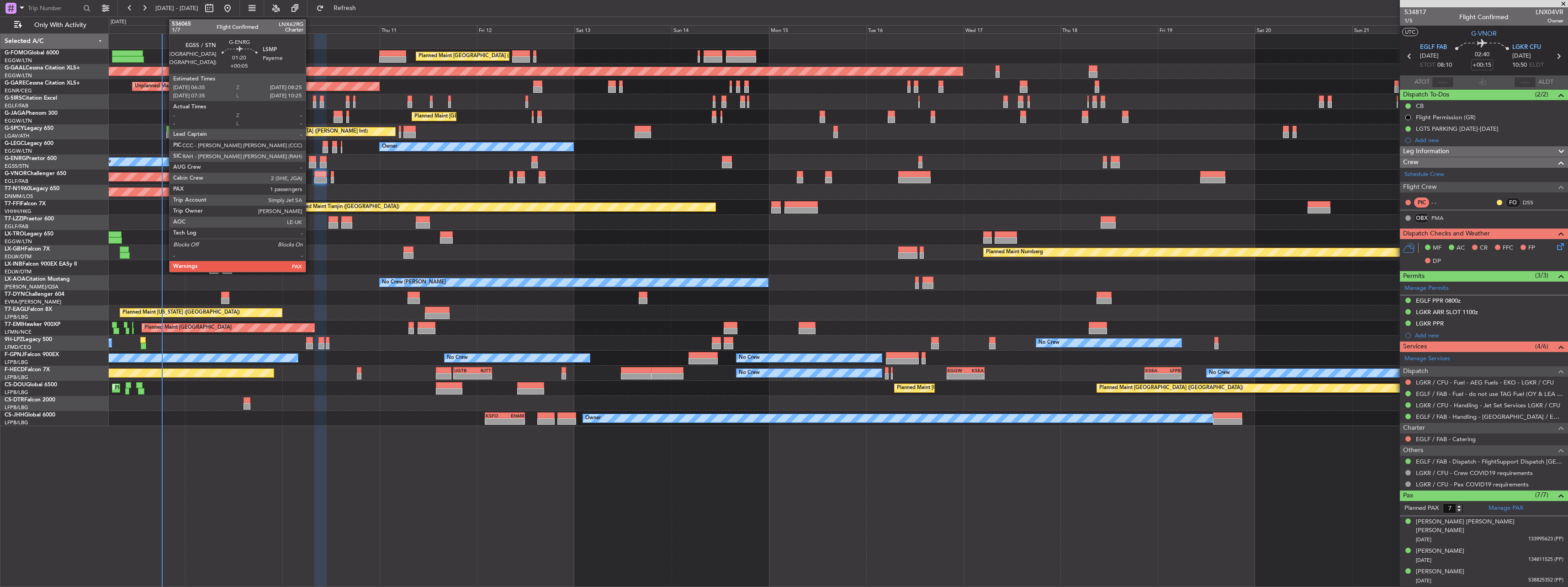
click at [310, 158] on div at bounding box center [312, 159] width 8 height 7
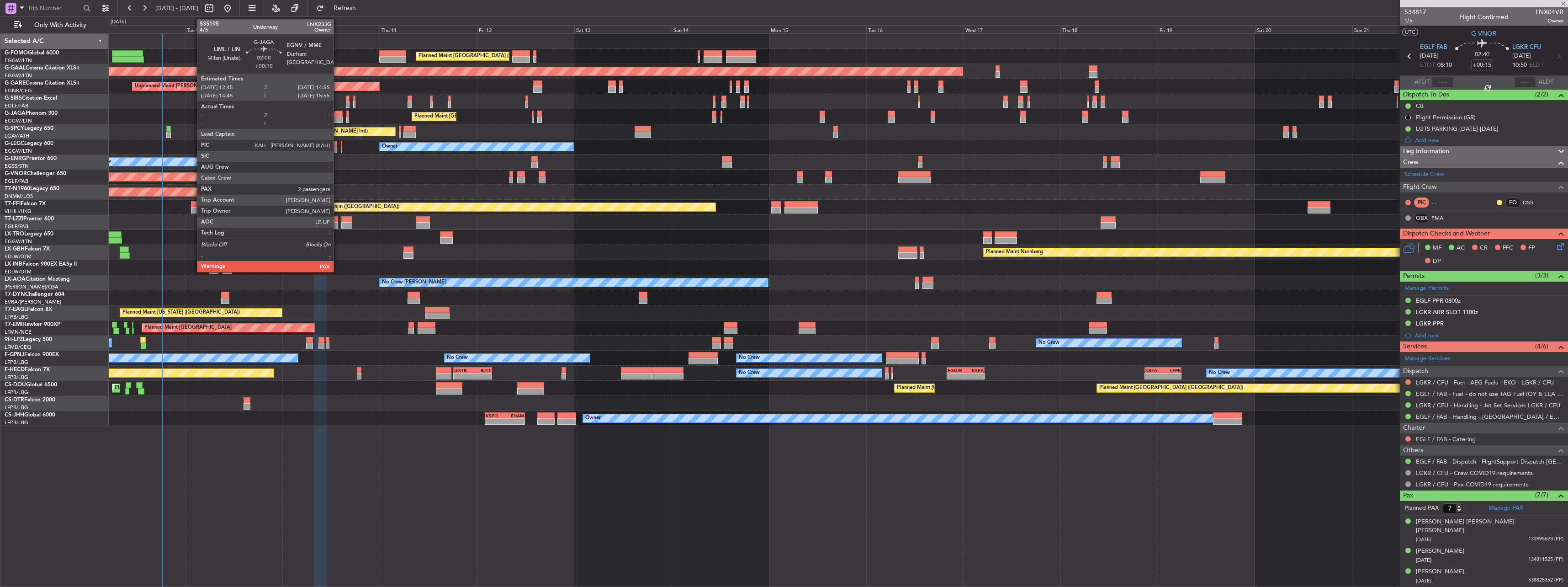
type input "+00:05"
type input "1"
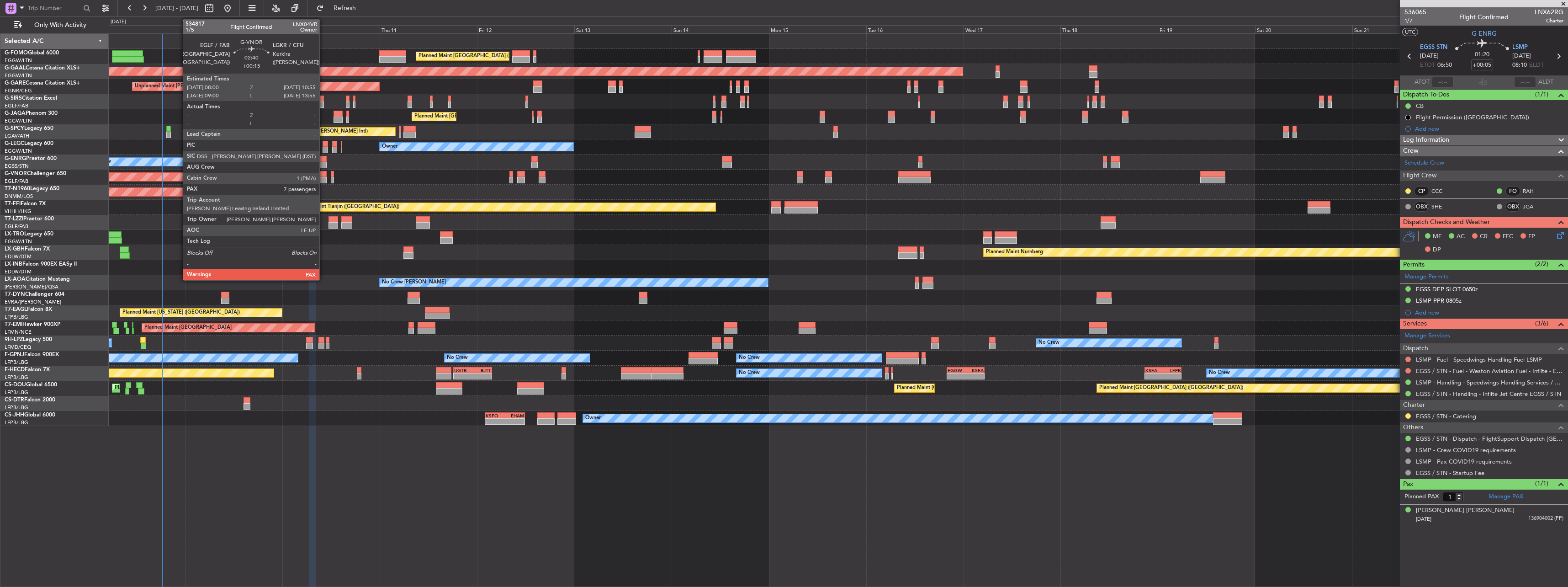
click at [323, 175] on div at bounding box center [320, 174] width 12 height 7
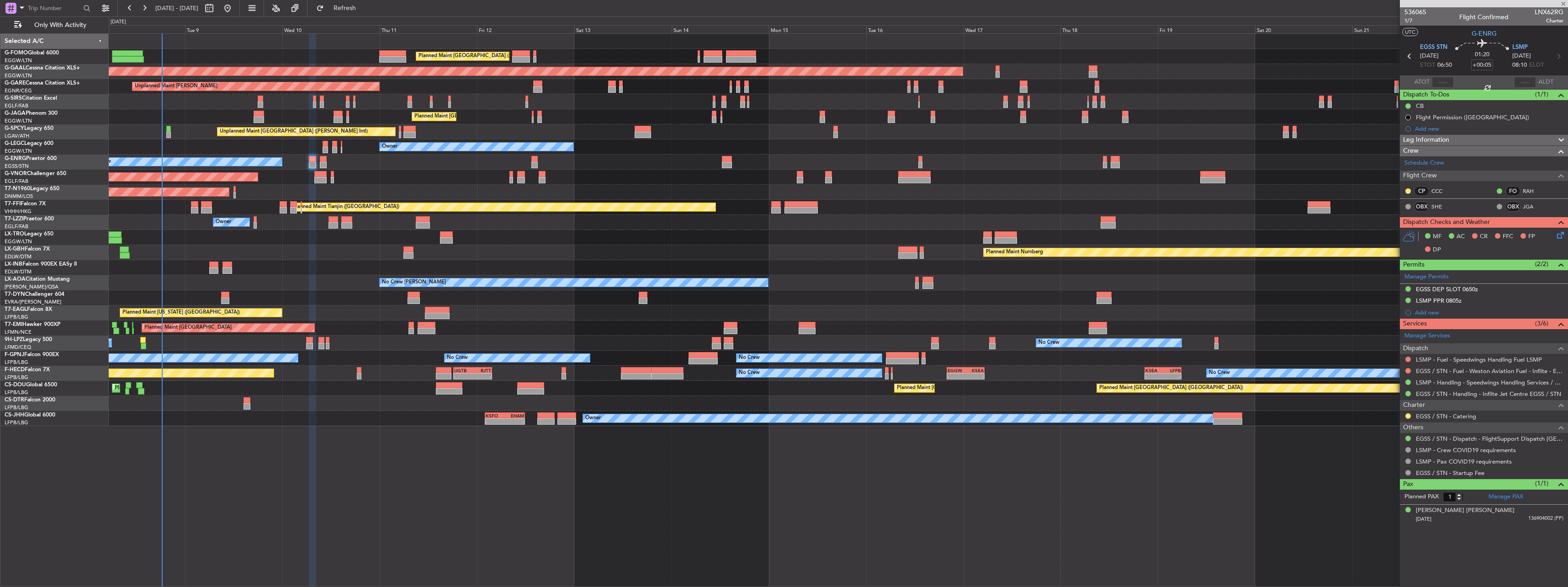
type input "+00:15"
type input "7"
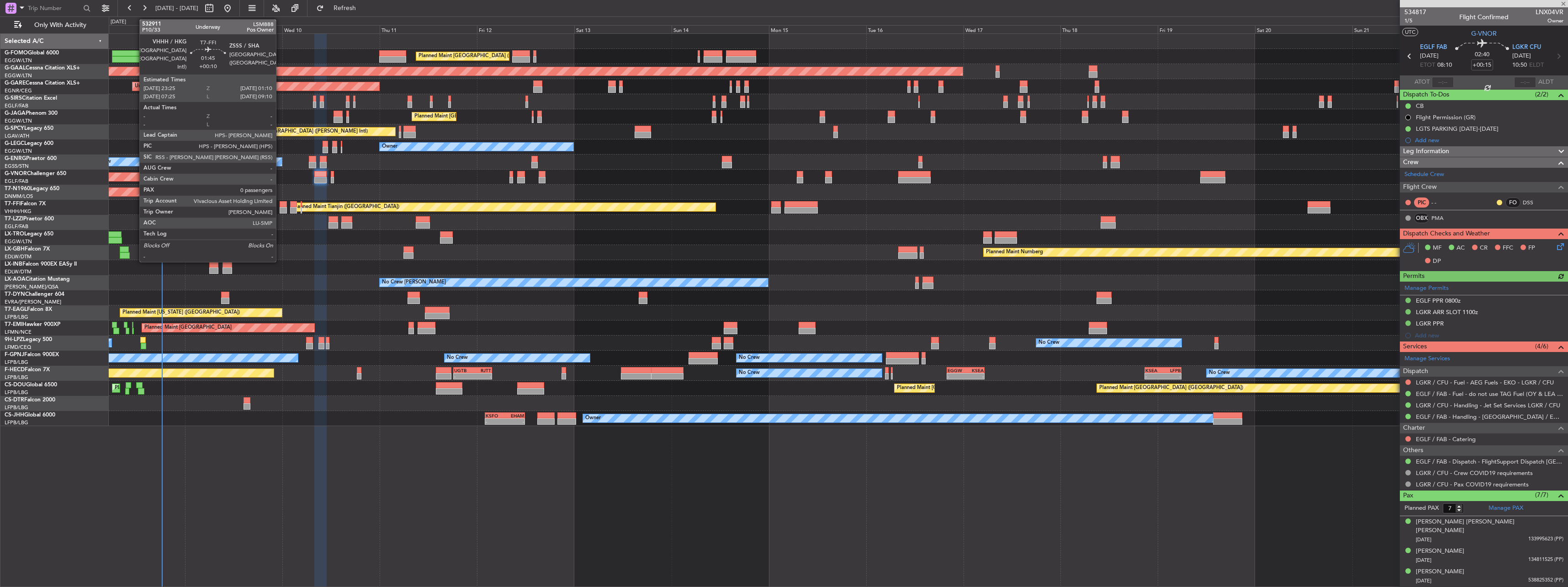
click at [280, 201] on div at bounding box center [283, 204] width 7 height 7
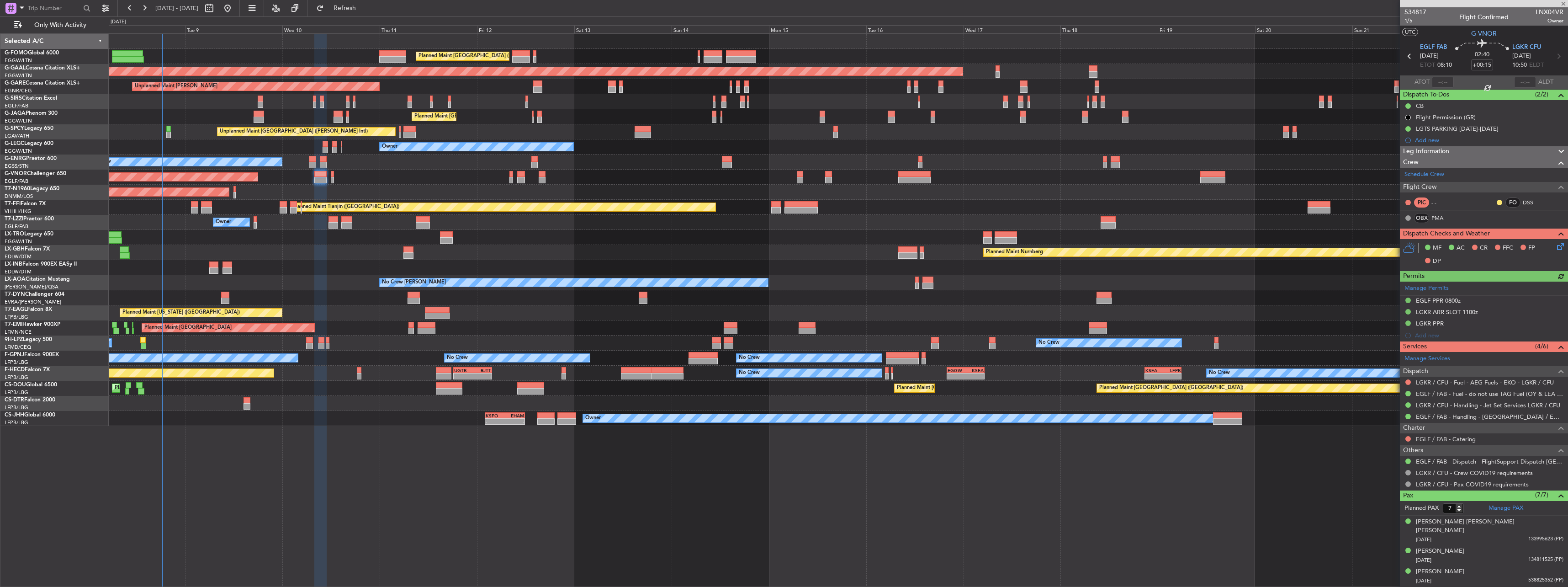
type input "+00:10"
type input "0"
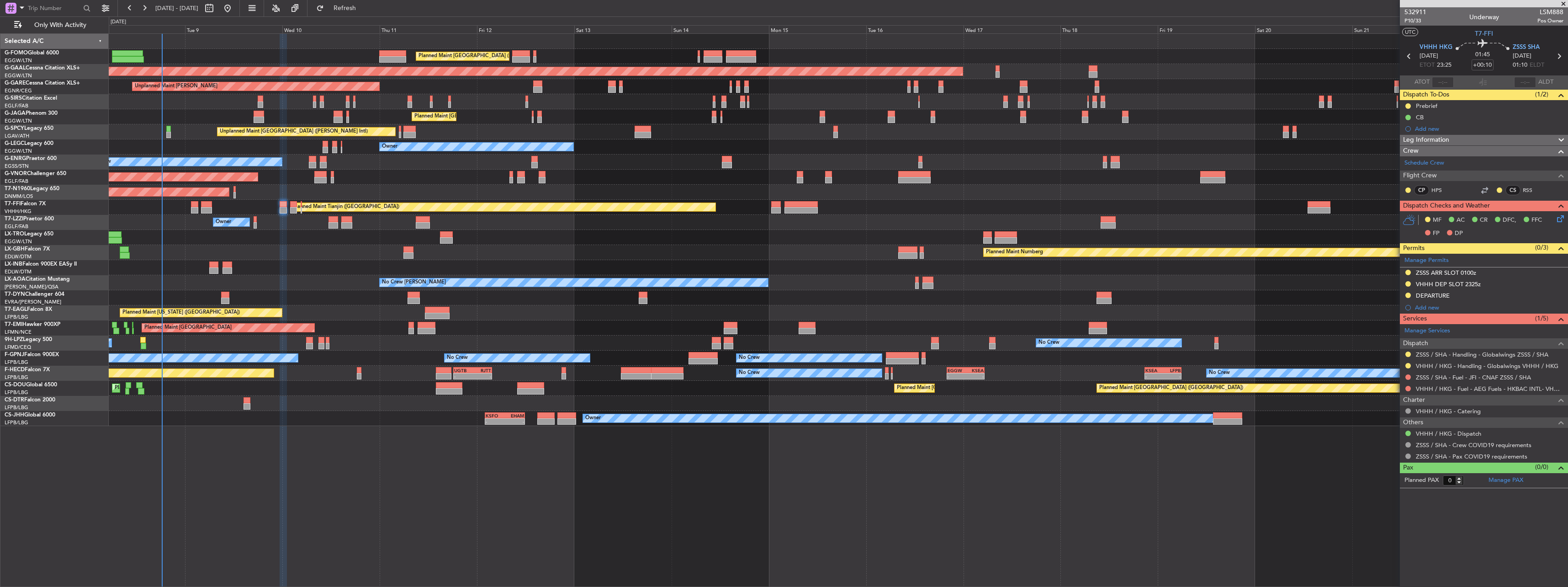
click at [1561, 217] on icon at bounding box center [1559, 217] width 7 height 7
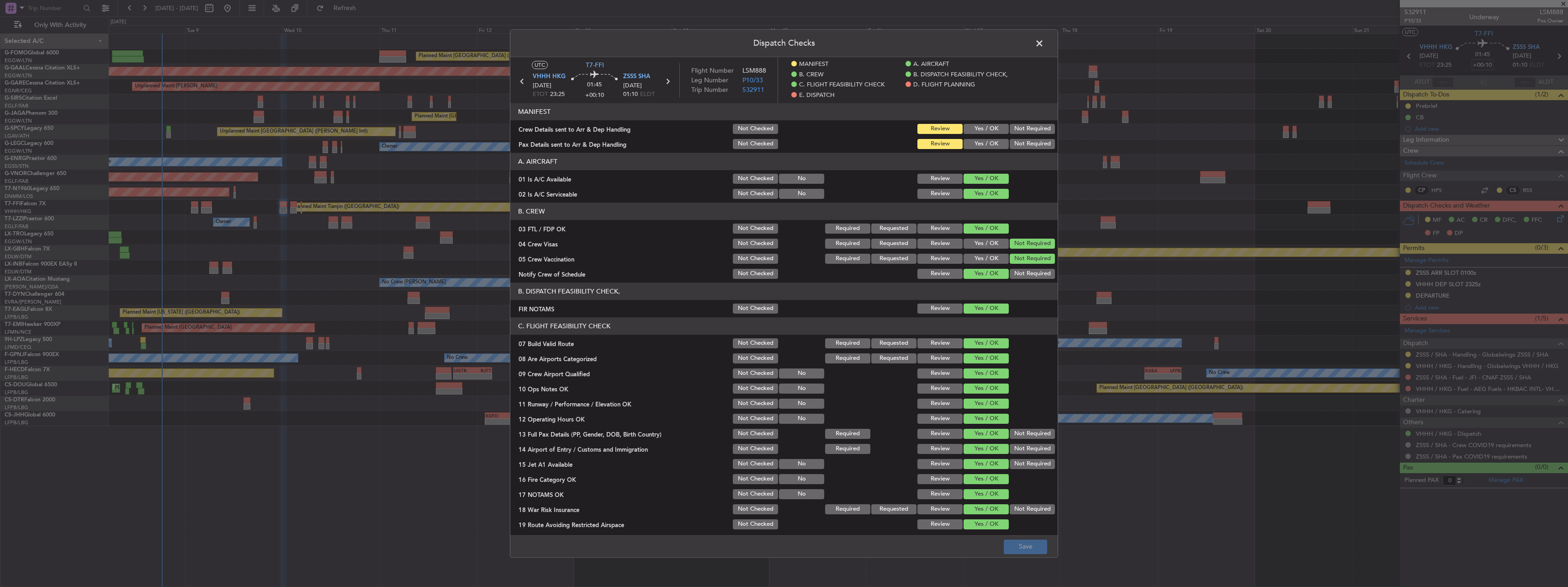
click at [971, 130] on button "Yes / OK" at bounding box center [986, 128] width 45 height 10
drag, startPoint x: 970, startPoint y: 143, endPoint x: 971, endPoint y: 150, distance: 7.1
click at [970, 144] on button "Yes / OK" at bounding box center [986, 144] width 45 height 10
click at [1027, 547] on button "Save" at bounding box center [1025, 547] width 43 height 15
click at [1044, 42] on span at bounding box center [1044, 46] width 0 height 18
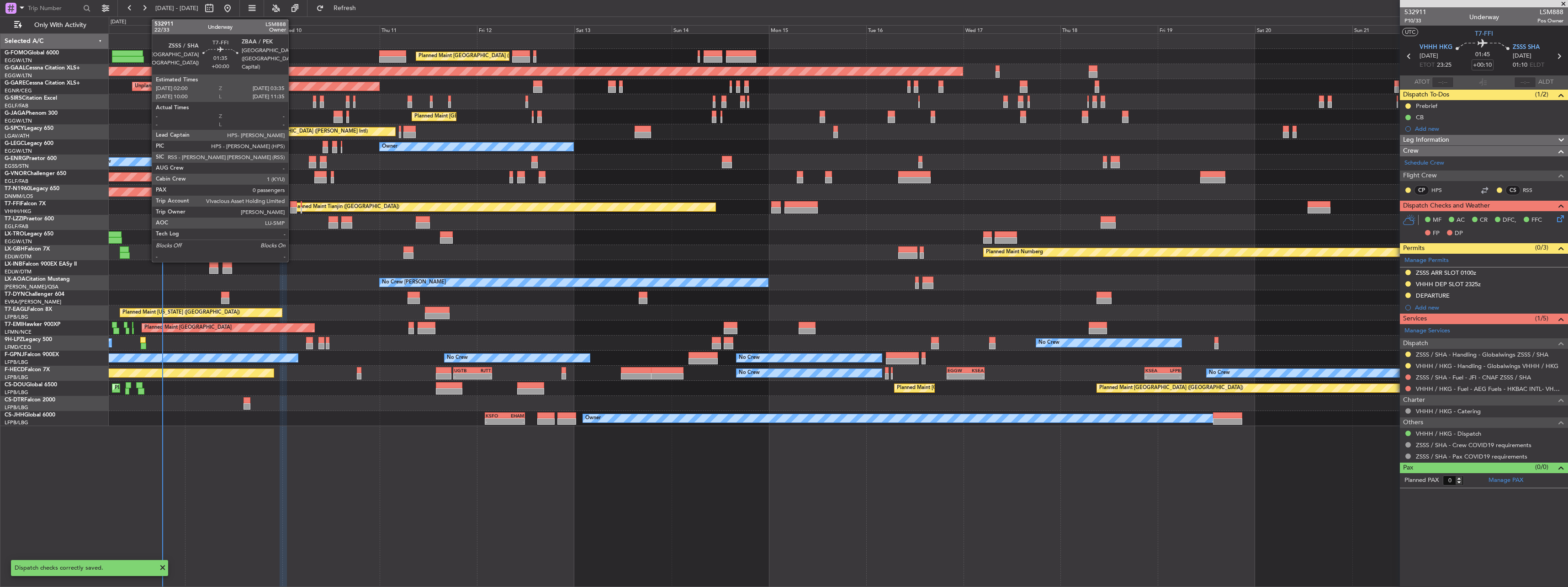
click at [292, 205] on div at bounding box center [293, 204] width 7 height 7
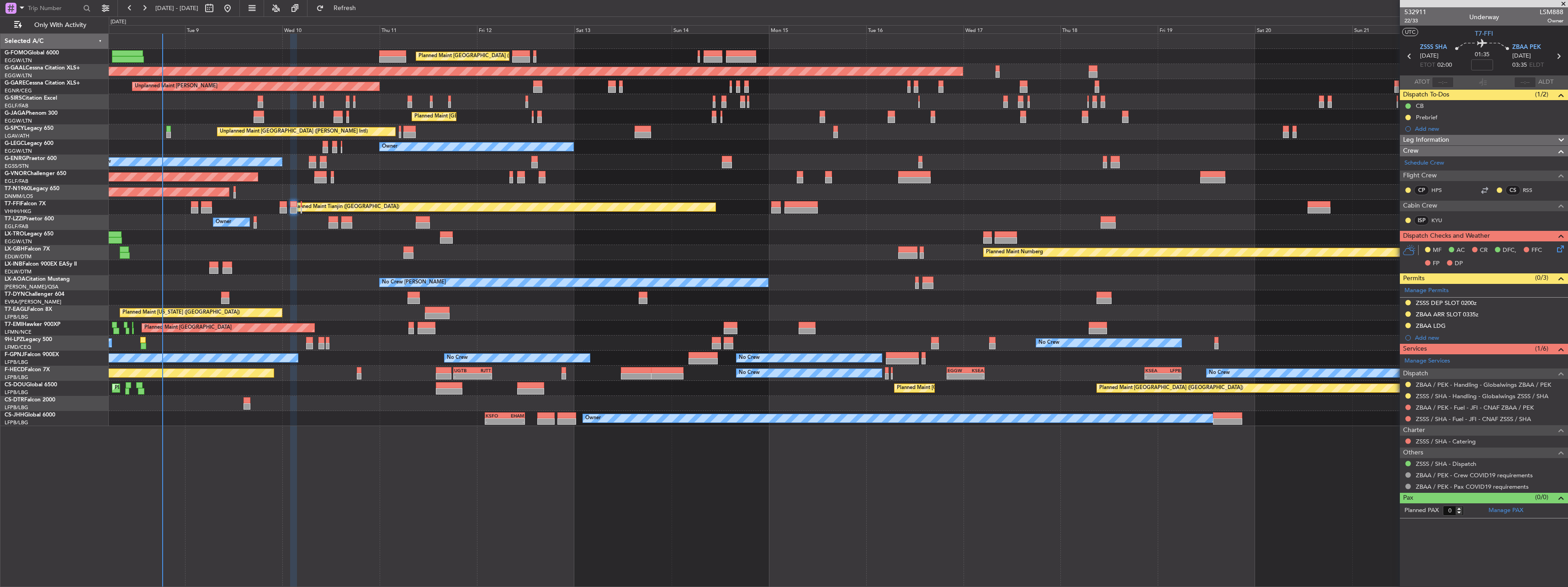
click at [1560, 249] on icon at bounding box center [1559, 247] width 7 height 7
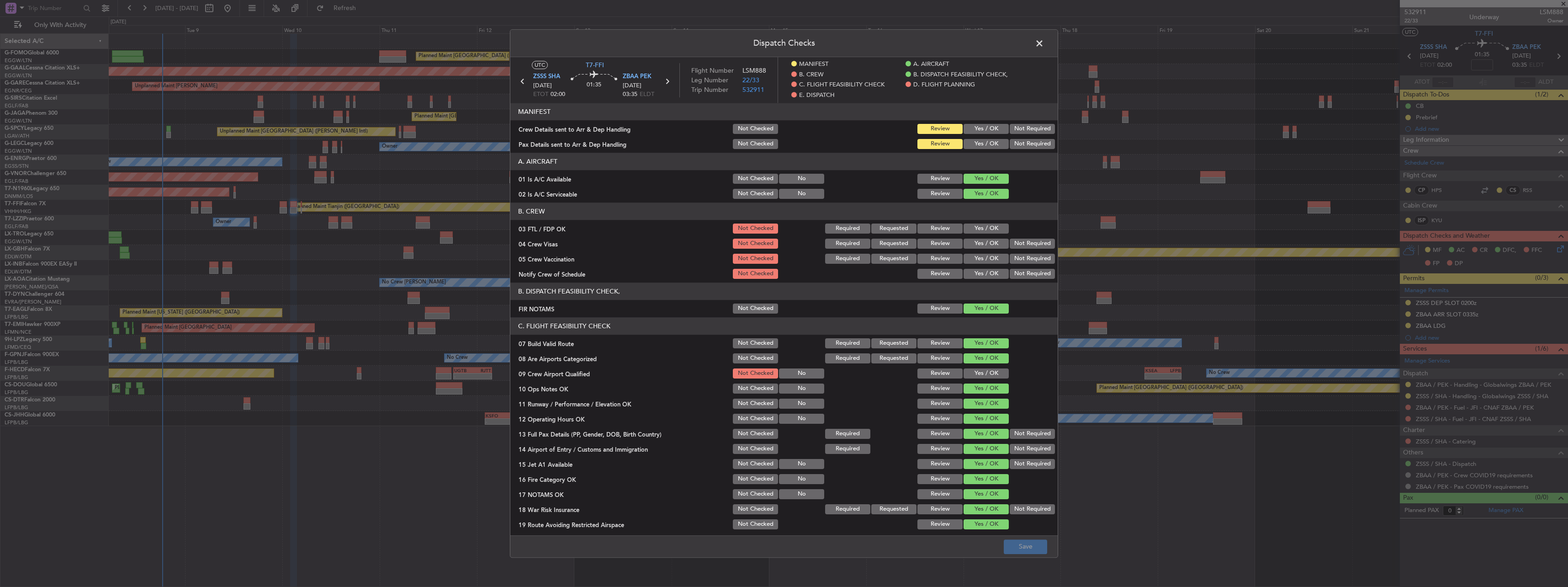
click at [979, 132] on button "Yes / OK" at bounding box center [986, 128] width 45 height 10
click at [979, 147] on button "Yes / OK" at bounding box center [986, 144] width 45 height 10
click at [1028, 547] on button "Save" at bounding box center [1025, 547] width 43 height 15
click at [1044, 42] on span at bounding box center [1044, 46] width 0 height 18
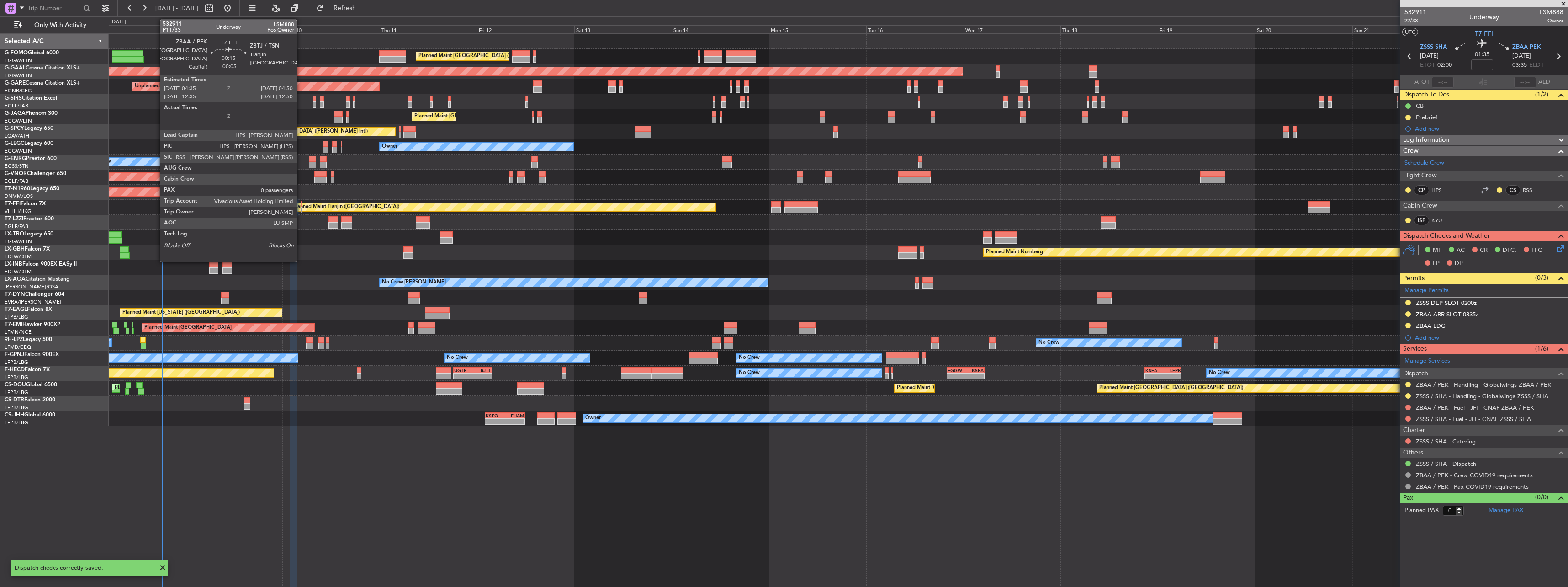
click at [301, 207] on div at bounding box center [301, 210] width 1 height 7
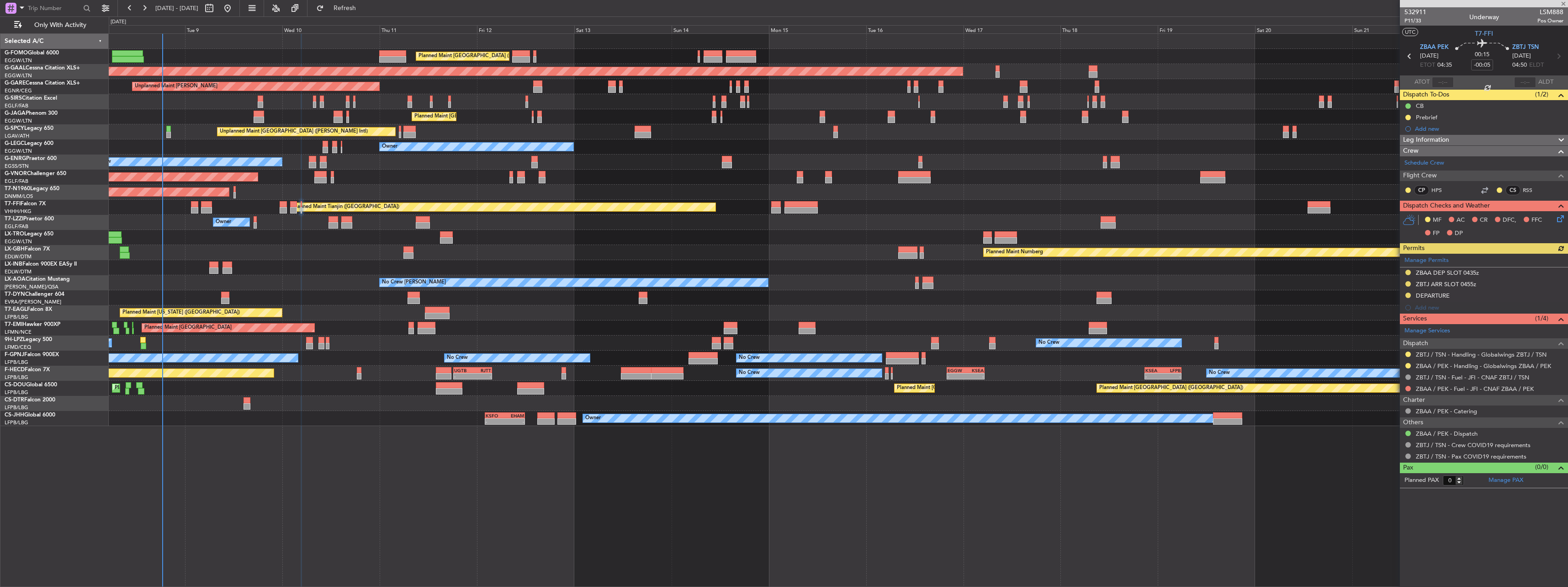
click at [1563, 220] on icon at bounding box center [1559, 217] width 7 height 7
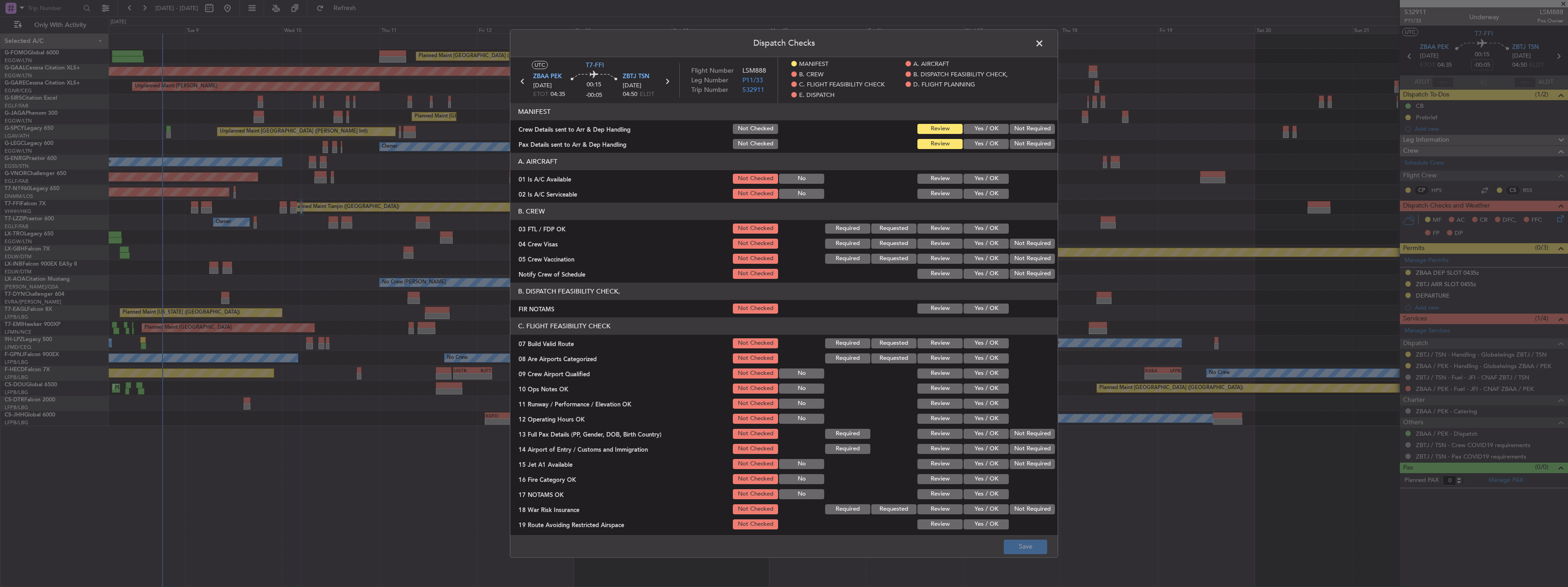
drag, startPoint x: 976, startPoint y: 130, endPoint x: 978, endPoint y: 140, distance: 10.2
click at [977, 133] on button "Yes / OK" at bounding box center [986, 128] width 45 height 10
click at [978, 141] on button "Yes / OK" at bounding box center [986, 144] width 45 height 10
click at [981, 180] on button "Yes / OK" at bounding box center [986, 178] width 45 height 10
click at [982, 197] on button "Yes / OK" at bounding box center [986, 194] width 45 height 10
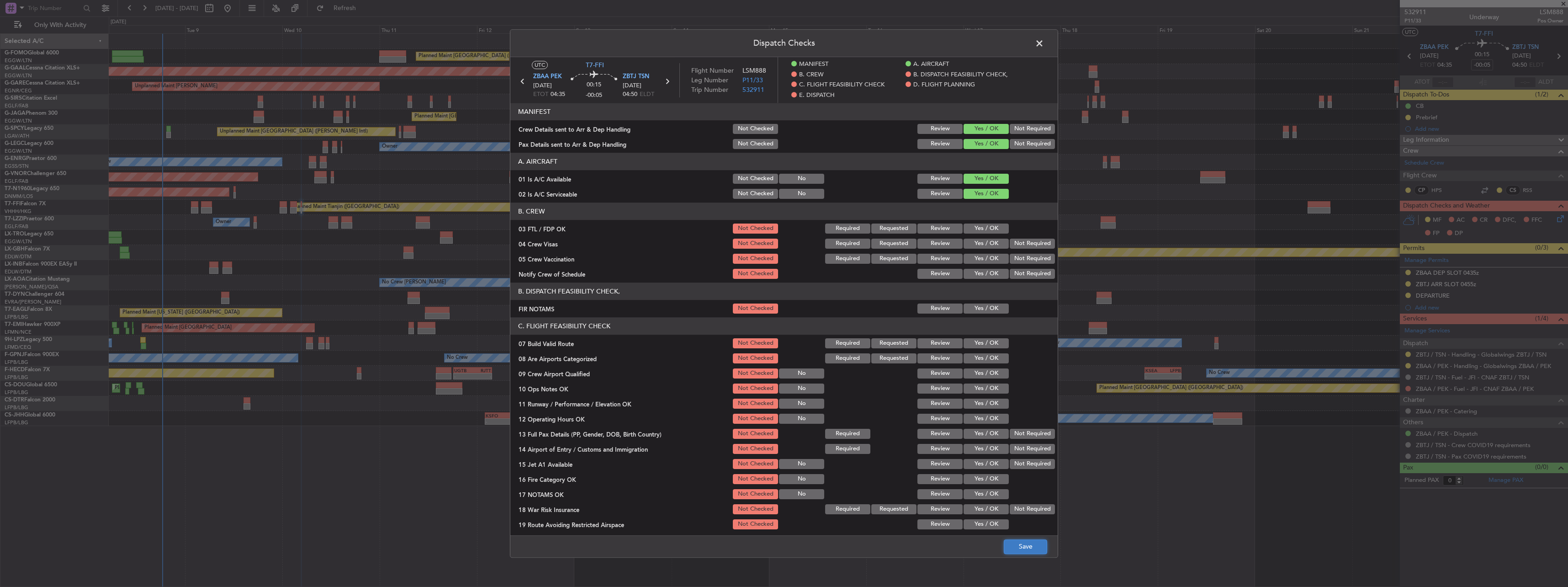
click at [1035, 544] on button "Save" at bounding box center [1025, 547] width 43 height 15
click at [1044, 43] on span at bounding box center [1044, 46] width 0 height 18
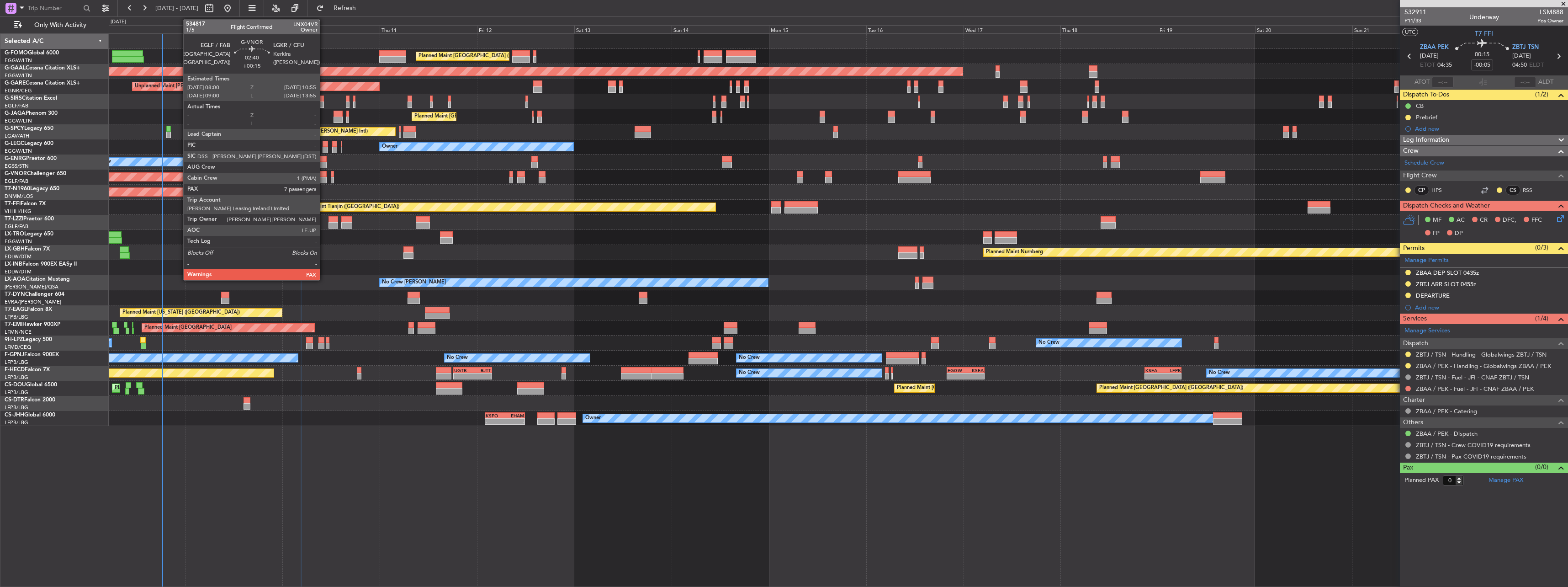
click at [324, 174] on div at bounding box center [320, 174] width 12 height 7
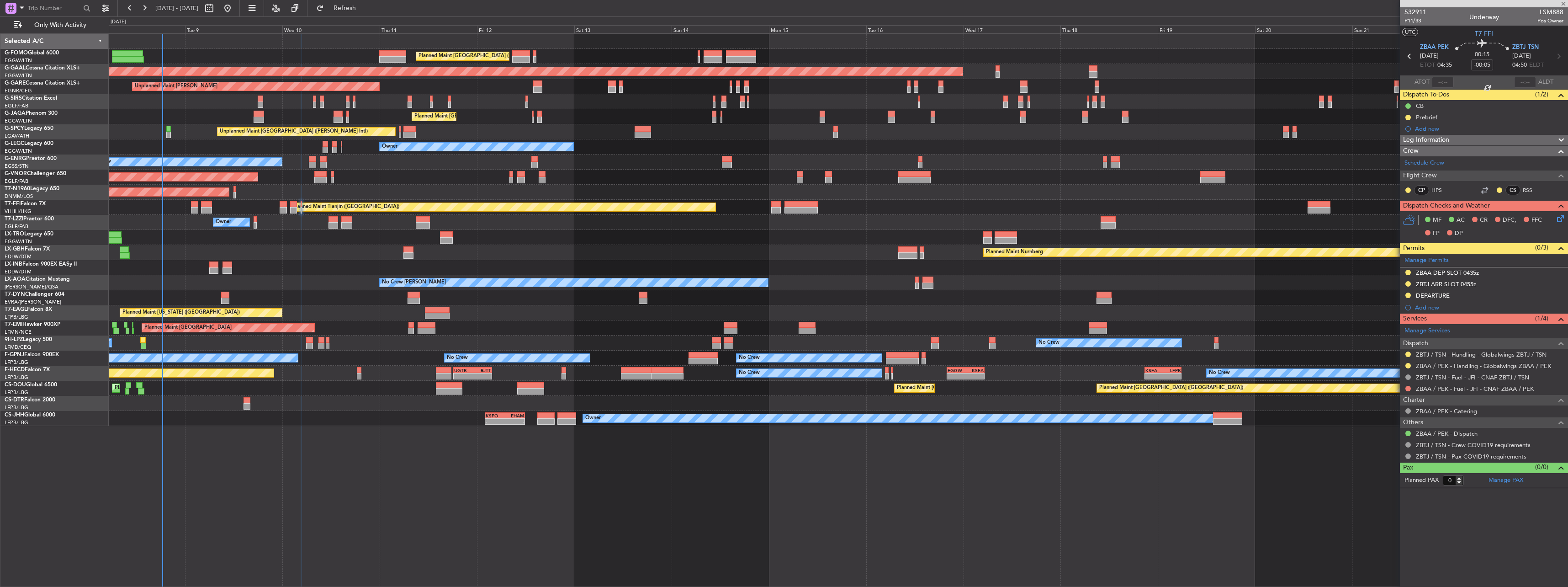
type input "+00:15"
type input "7"
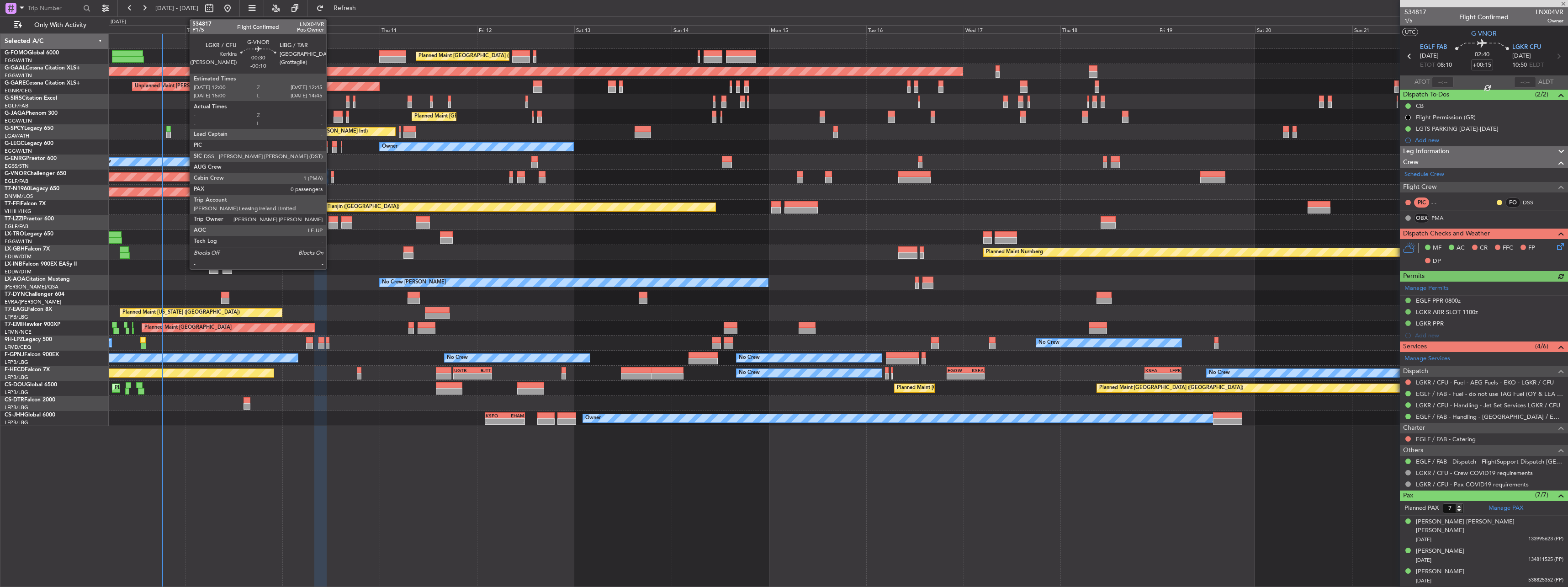
click at [331, 175] on div at bounding box center [332, 174] width 3 height 7
type input "-00:10"
type input "0"
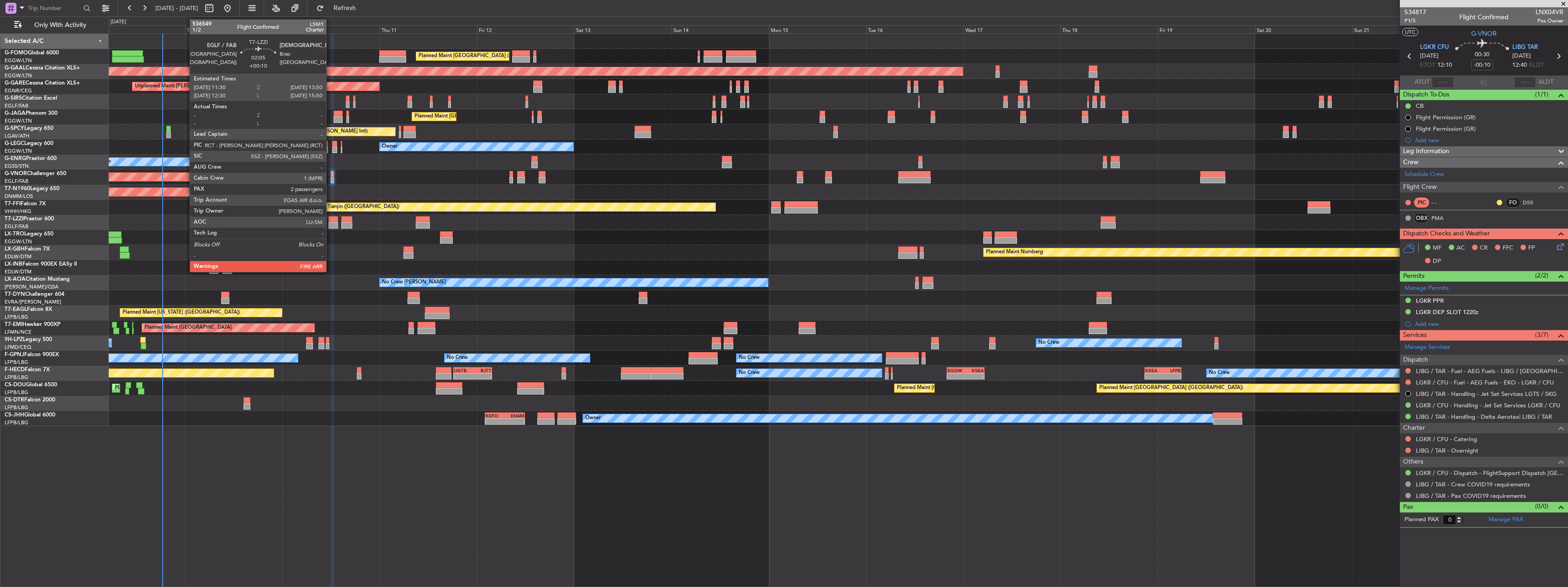
click at [331, 222] on div at bounding box center [334, 219] width 10 height 7
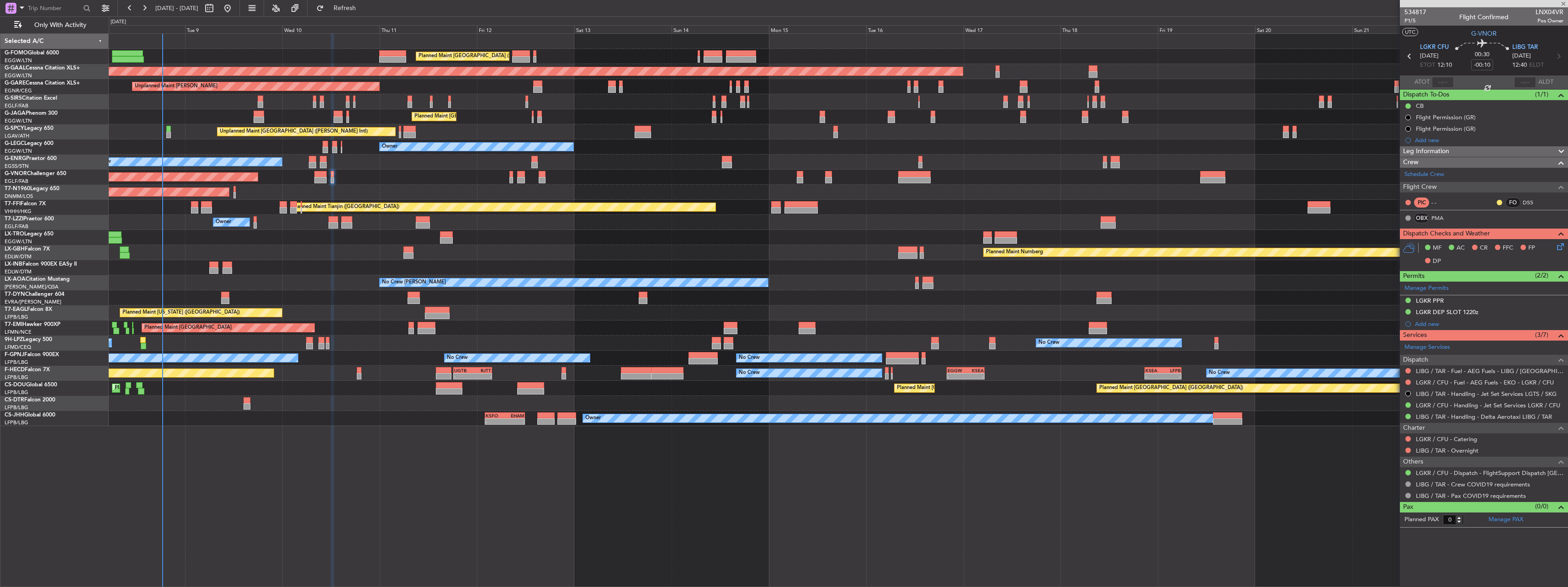
type input "+00:10"
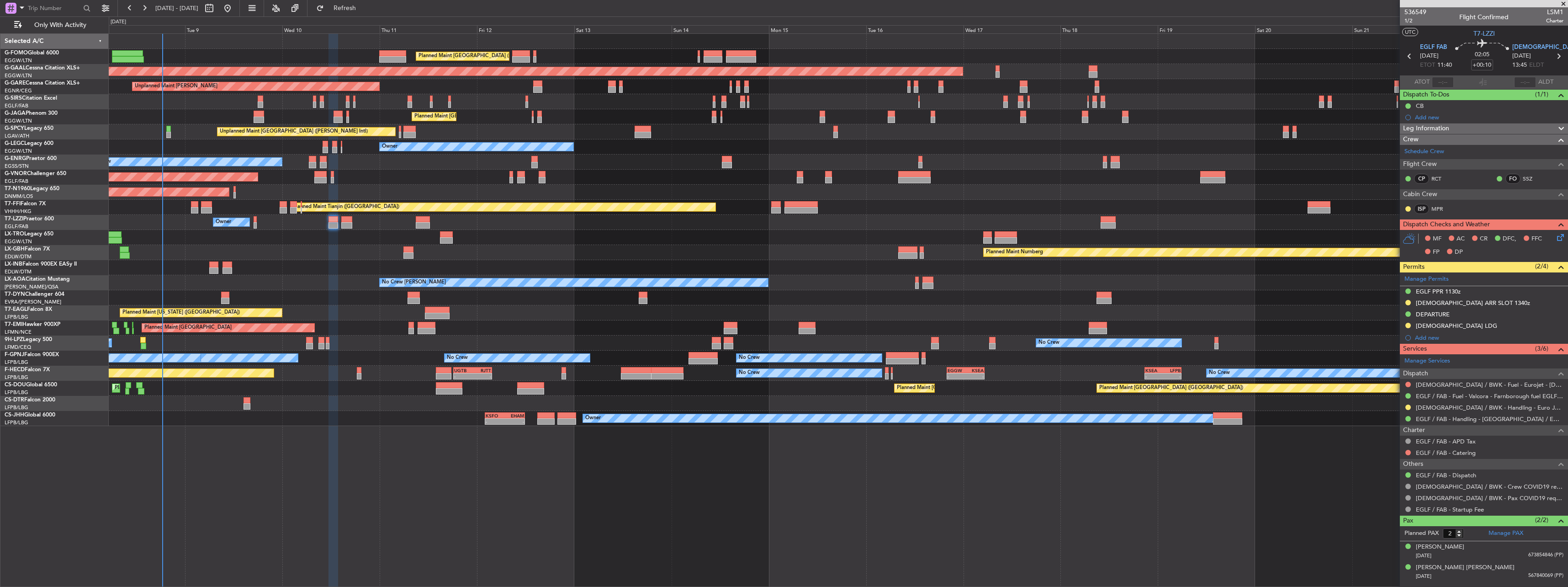
click at [1557, 238] on icon at bounding box center [1559, 236] width 7 height 7
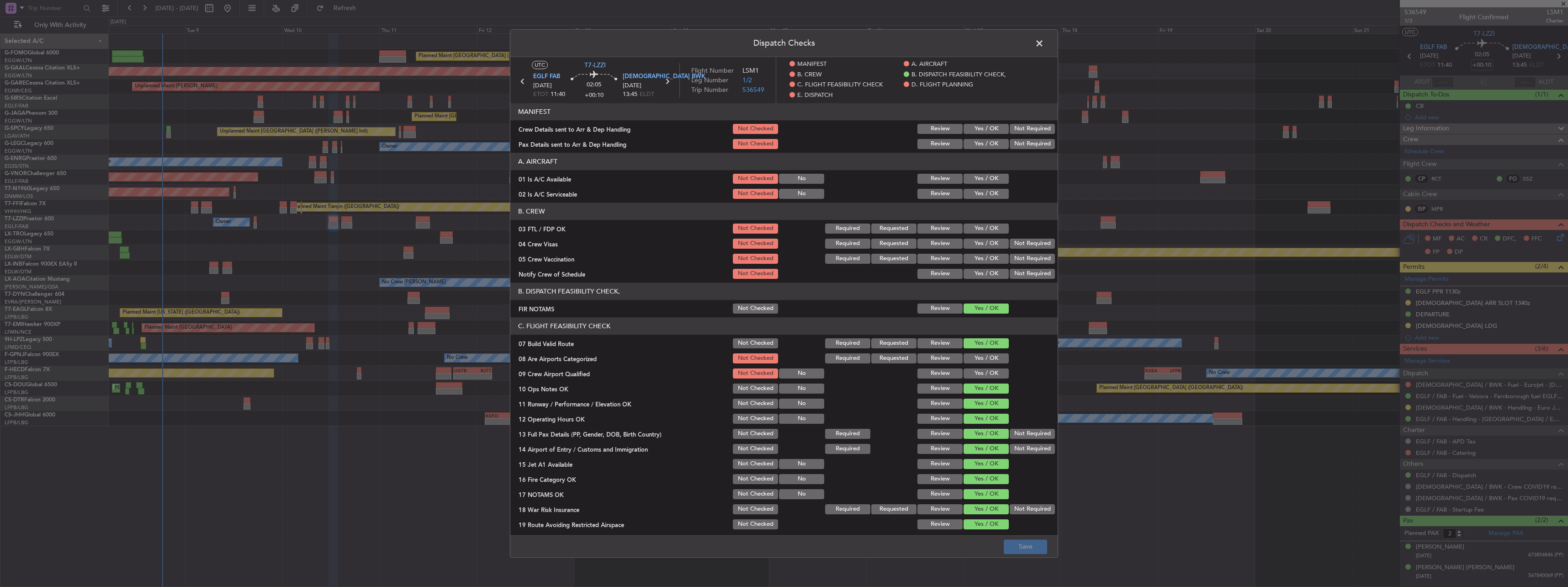
click at [973, 125] on div "Yes / OK" at bounding box center [985, 128] width 46 height 13
click at [977, 132] on button "Yes / OK" at bounding box center [986, 128] width 45 height 10
click at [978, 146] on button "Yes / OK" at bounding box center [986, 144] width 45 height 10
click at [986, 180] on button "Yes / OK" at bounding box center [986, 178] width 45 height 10
click at [987, 202] on article "MANIFEST Crew Details sent to Arr & Dep Handling Not Checked Review Yes / OK No…" at bounding box center [783, 316] width 547 height 427
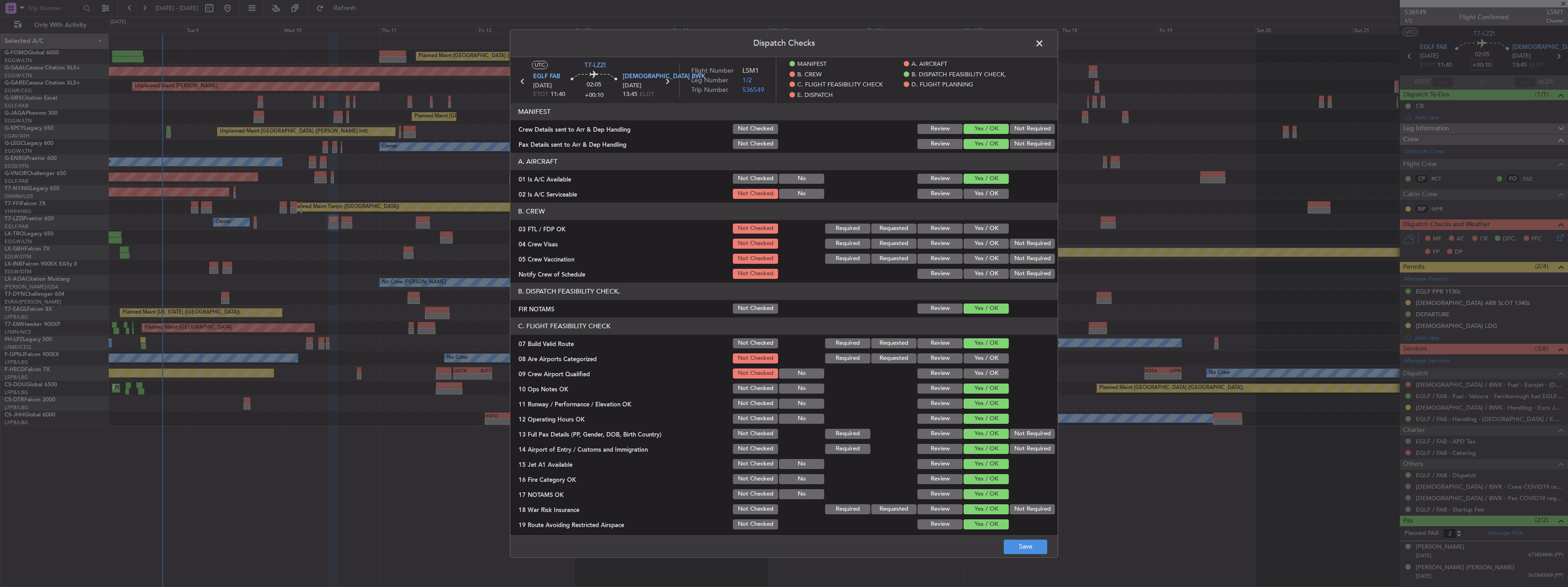
click at [989, 197] on button "Yes / OK" at bounding box center [986, 194] width 45 height 10
click at [1029, 552] on button "Save" at bounding box center [1025, 547] width 43 height 15
drag, startPoint x: 1038, startPoint y: 43, endPoint x: 1030, endPoint y: 46, distance: 8.5
click at [1044, 43] on span at bounding box center [1044, 46] width 0 height 18
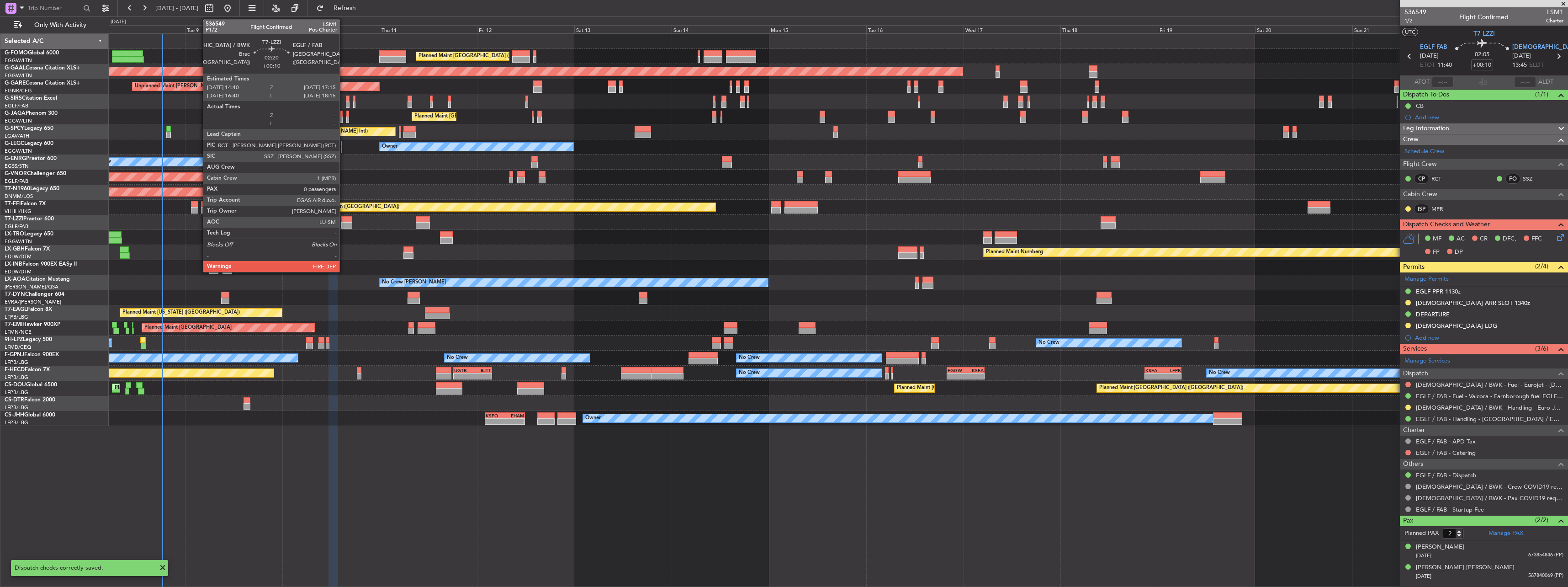
click at [345, 220] on div at bounding box center [346, 219] width 10 height 7
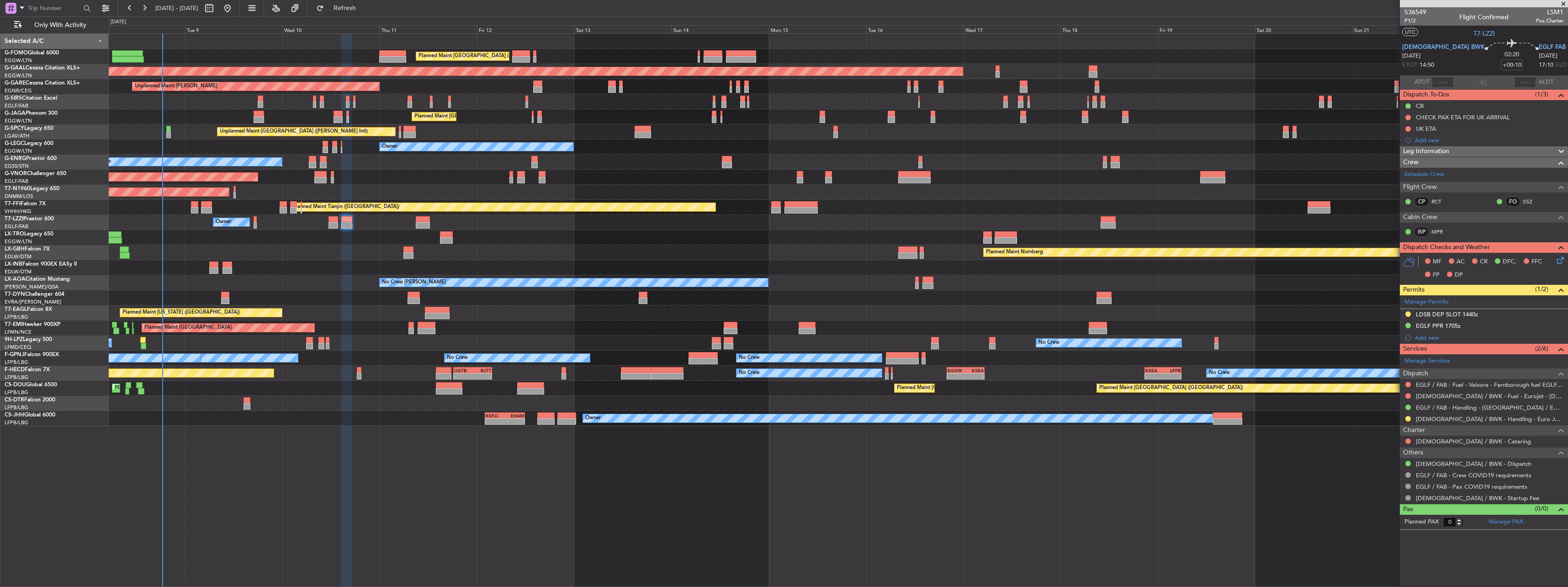
click at [1563, 262] on icon at bounding box center [1559, 259] width 7 height 7
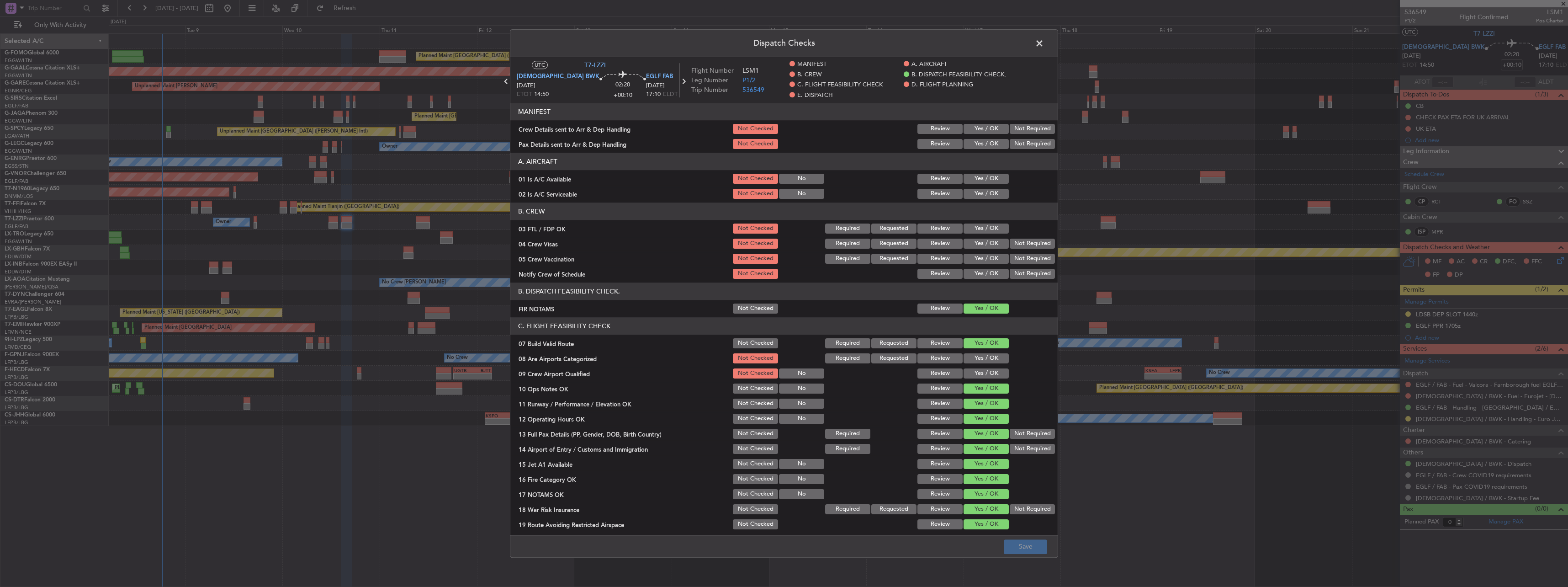
click at [983, 133] on button "Yes / OK" at bounding box center [986, 128] width 45 height 10
click at [981, 141] on button "Yes / OK" at bounding box center [986, 144] width 45 height 10
click at [983, 181] on button "Yes / OK" at bounding box center [986, 178] width 45 height 10
click at [981, 200] on div "Yes / OK" at bounding box center [985, 194] width 46 height 13
click at [984, 196] on button "Yes / OK" at bounding box center [986, 194] width 45 height 10
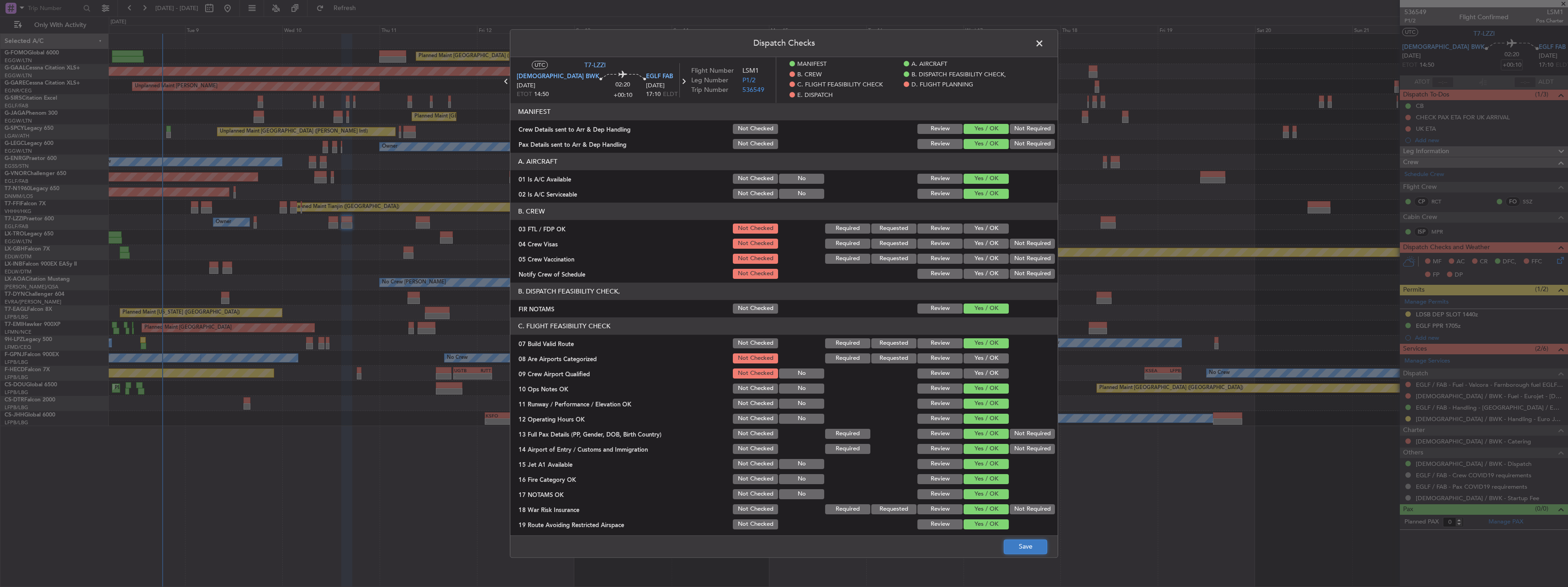
click at [1018, 553] on button "Save" at bounding box center [1025, 547] width 43 height 15
click at [1044, 42] on span at bounding box center [1044, 46] width 0 height 18
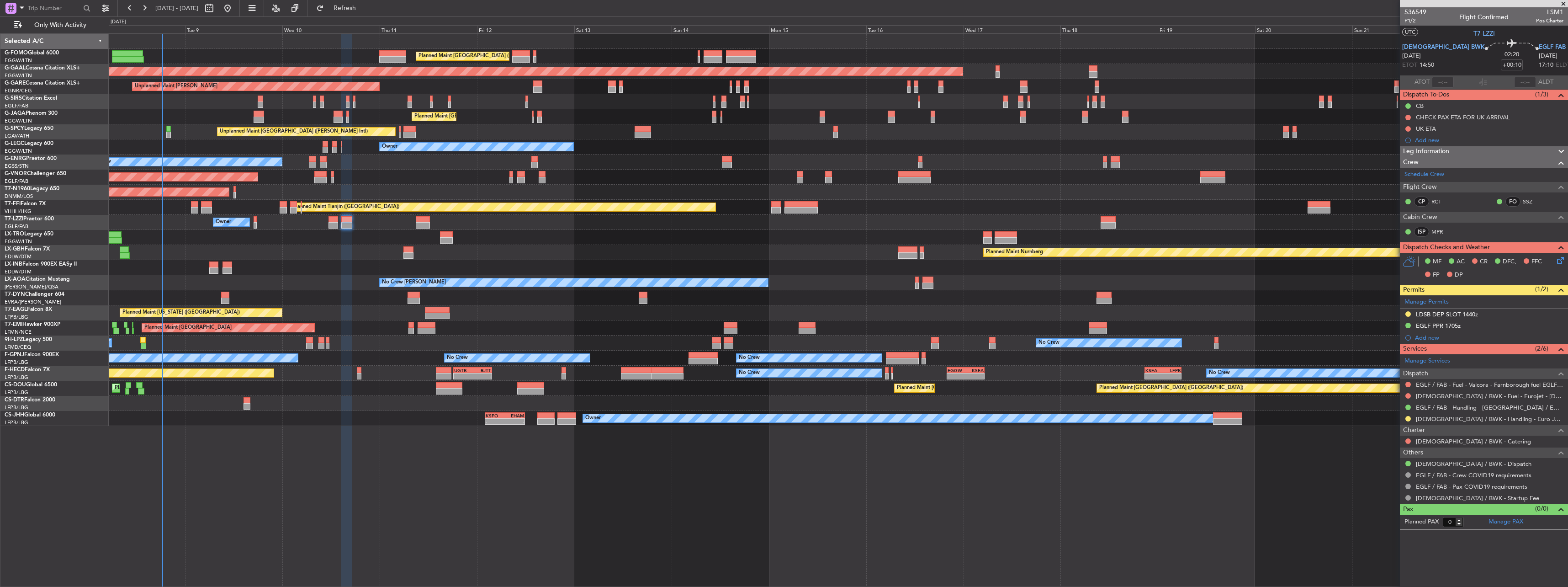
click at [1038, 42] on div at bounding box center [838, 41] width 1459 height 15
click at [338, 117] on div at bounding box center [338, 119] width 9 height 7
type input "2"
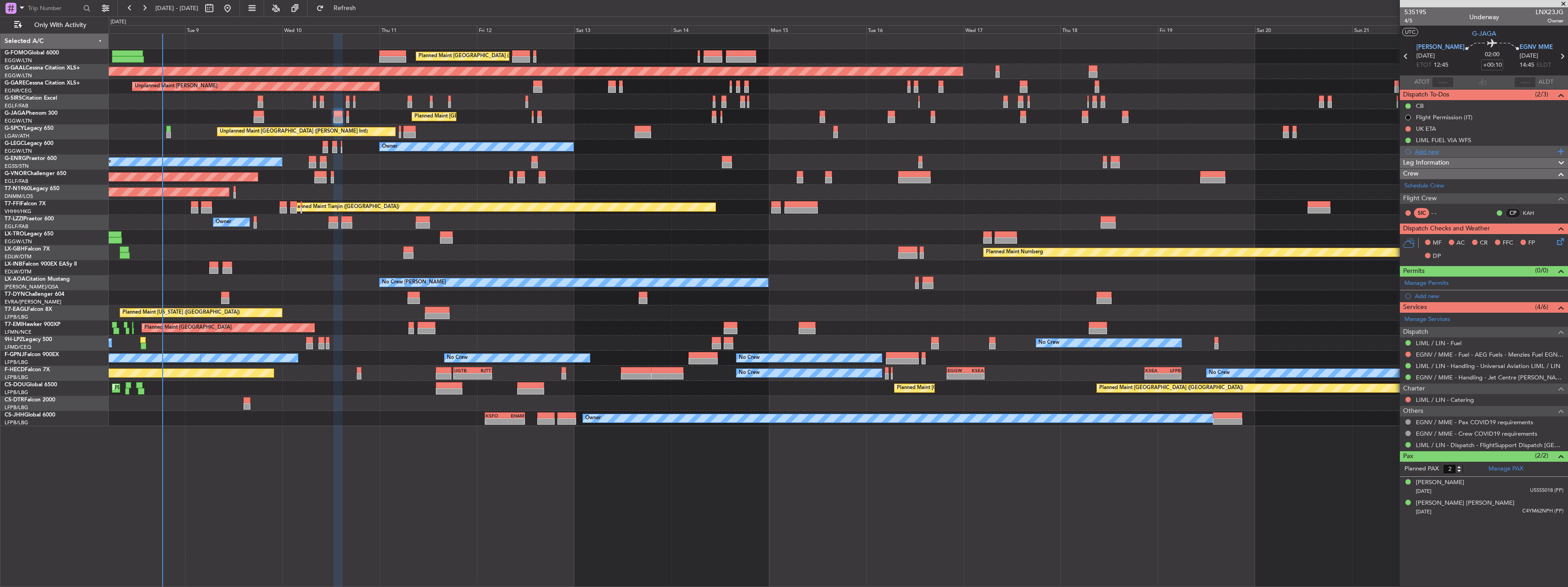
click at [1432, 152] on div "Add new" at bounding box center [1485, 151] width 140 height 8
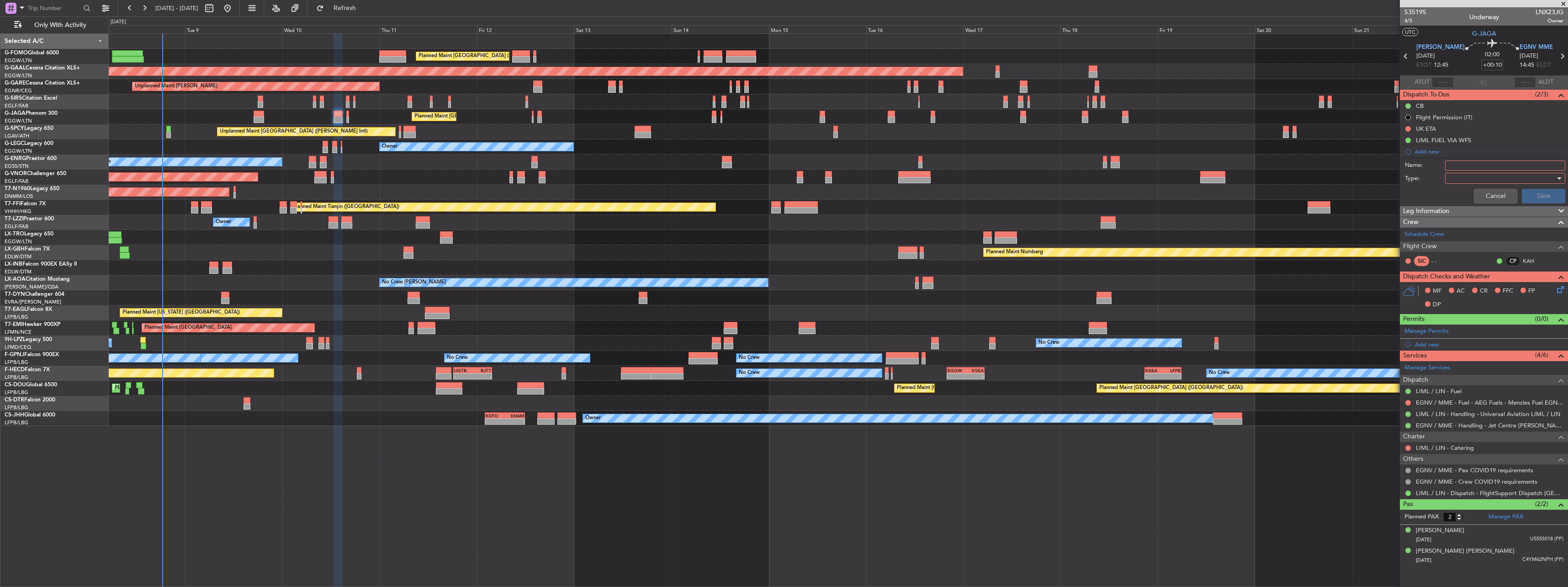
click at [1486, 164] on input "Name:" at bounding box center [1505, 165] width 120 height 10
type input "E"
click at [1500, 191] on button "Cancel" at bounding box center [1495, 196] width 43 height 15
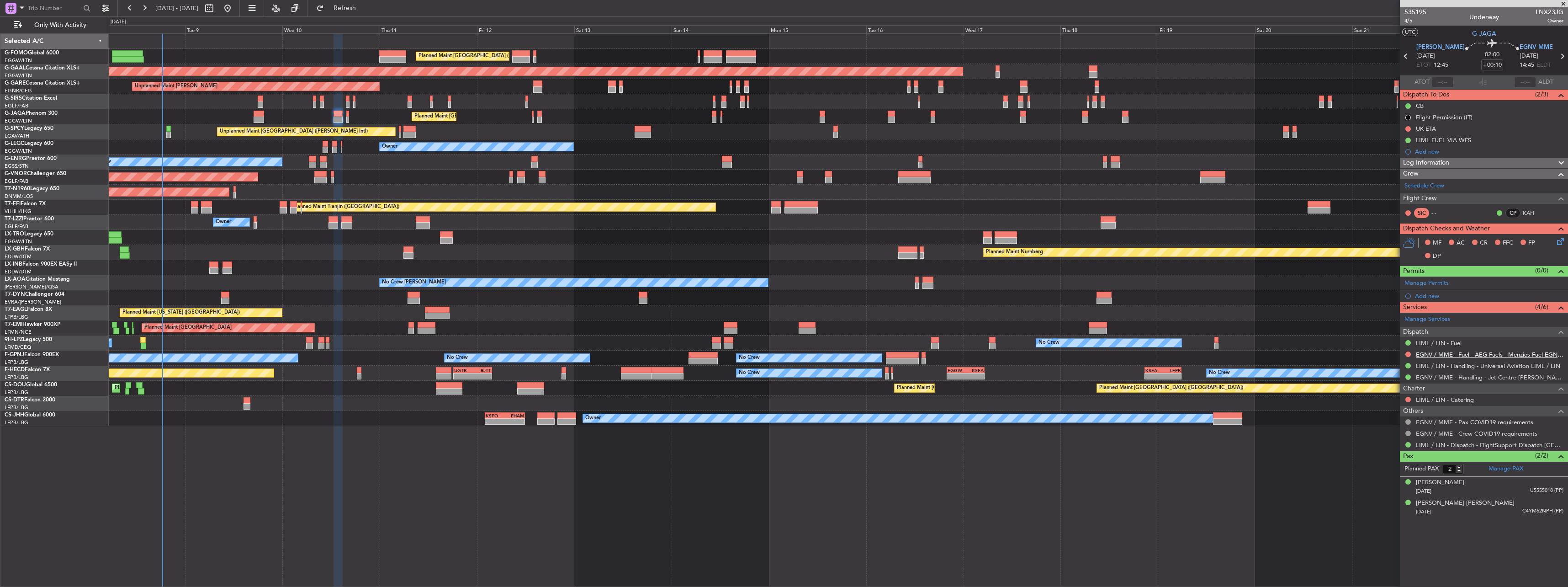
click at [1437, 354] on link "EGNV / MME - Fuel - AEG Fuels - Menzies Fuel EGNV / MME" at bounding box center [1489, 354] width 147 height 8
click at [1425, 147] on div "Add new" at bounding box center [1484, 151] width 168 height 12
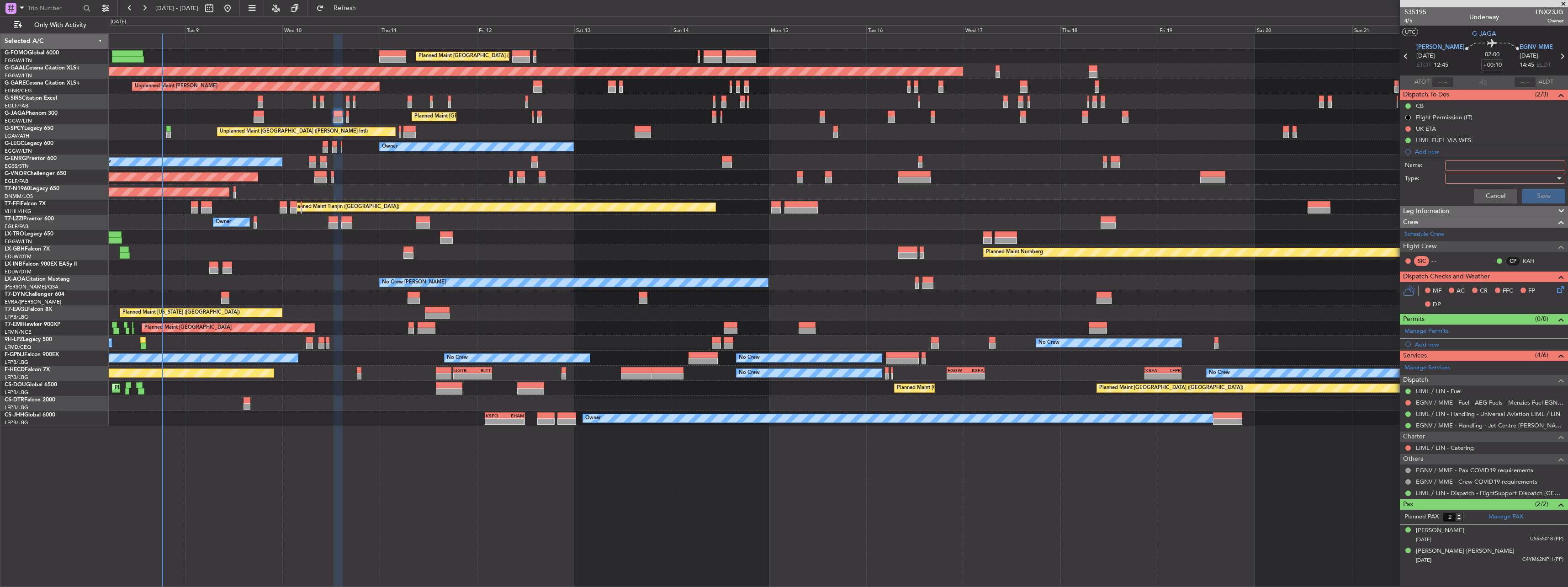
click at [1465, 162] on input "Name:" at bounding box center [1505, 165] width 120 height 10
type input "EGNV FUEL VIA HANDLER"
click at [1468, 172] on div at bounding box center [1502, 178] width 107 height 14
click at [1464, 197] on span "Generic" at bounding box center [1500, 197] width 112 height 14
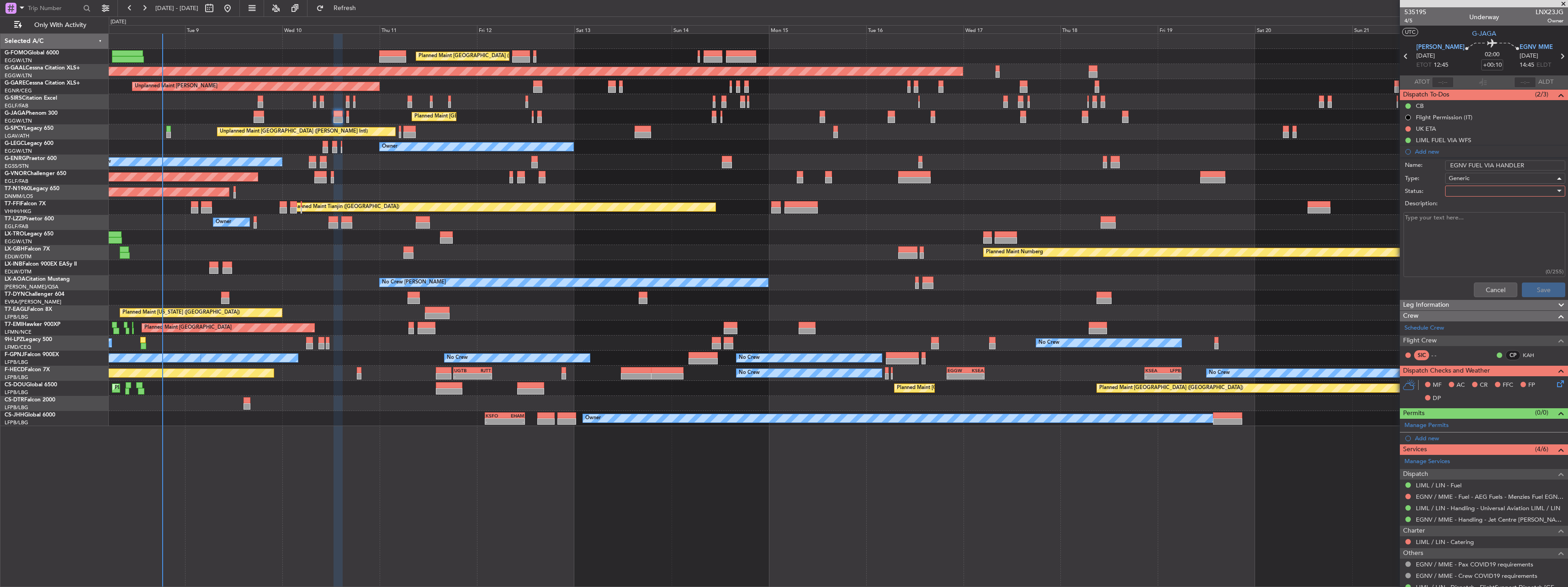
click at [1463, 188] on div at bounding box center [1502, 191] width 107 height 14
click at [1464, 225] on span "In Progress" at bounding box center [1501, 223] width 107 height 14
click at [1546, 284] on button "Save" at bounding box center [1543, 290] width 43 height 15
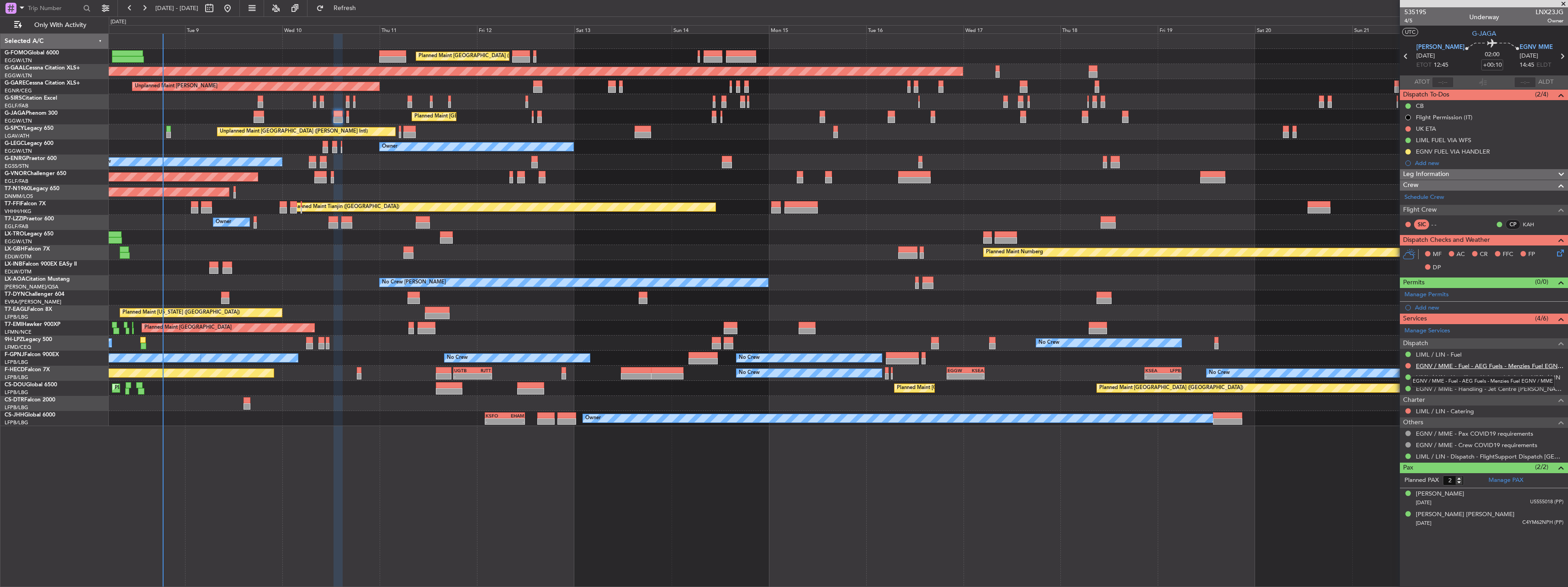
click at [1481, 365] on link "EGNV / MME - Fuel - AEG Fuels - Menzies Fuel EGNV / MME" at bounding box center [1489, 365] width 147 height 8
click at [1429, 362] on link "EGNV / MME - Fuel - AEG Fuels - Menzies Fuel EGNV / MME" at bounding box center [1489, 365] width 147 height 8
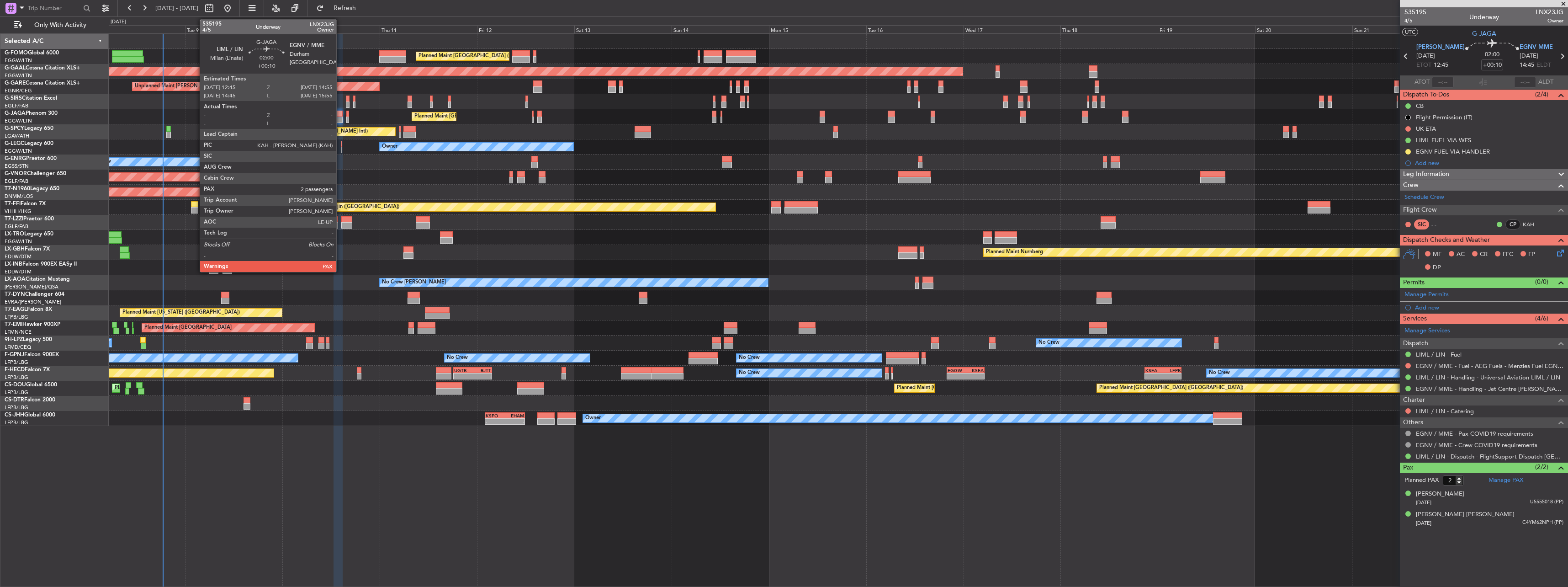
click at [340, 114] on div at bounding box center [338, 114] width 9 height 7
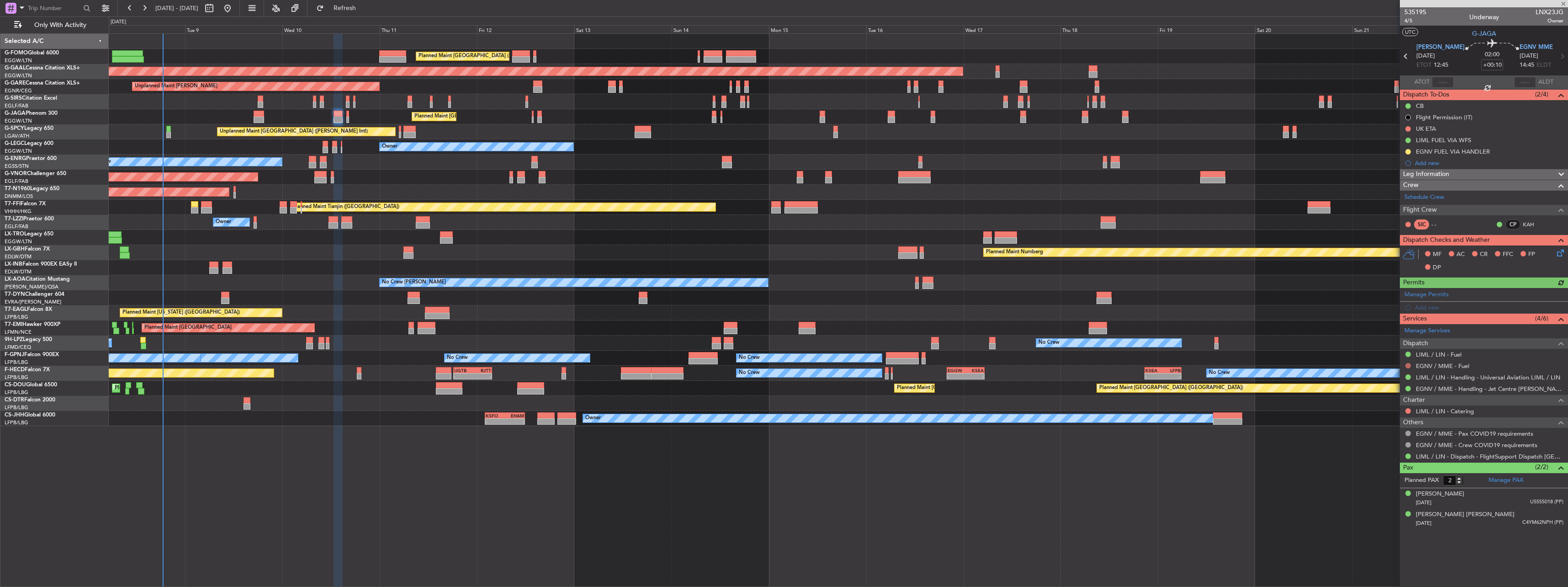
click at [1408, 365] on button at bounding box center [1408, 365] width 5 height 5
click at [1375, 419] on span "Requested" at bounding box center [1382, 420] width 29 height 9
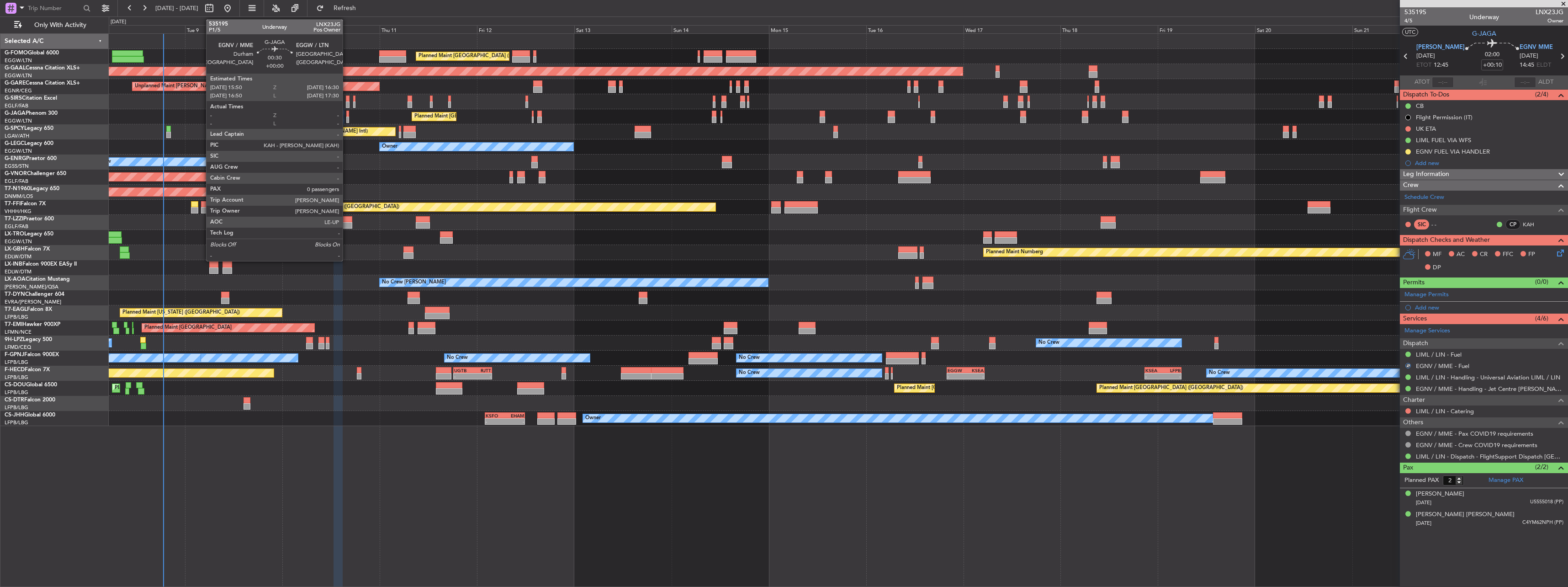
click at [347, 119] on div at bounding box center [348, 119] width 3 height 7
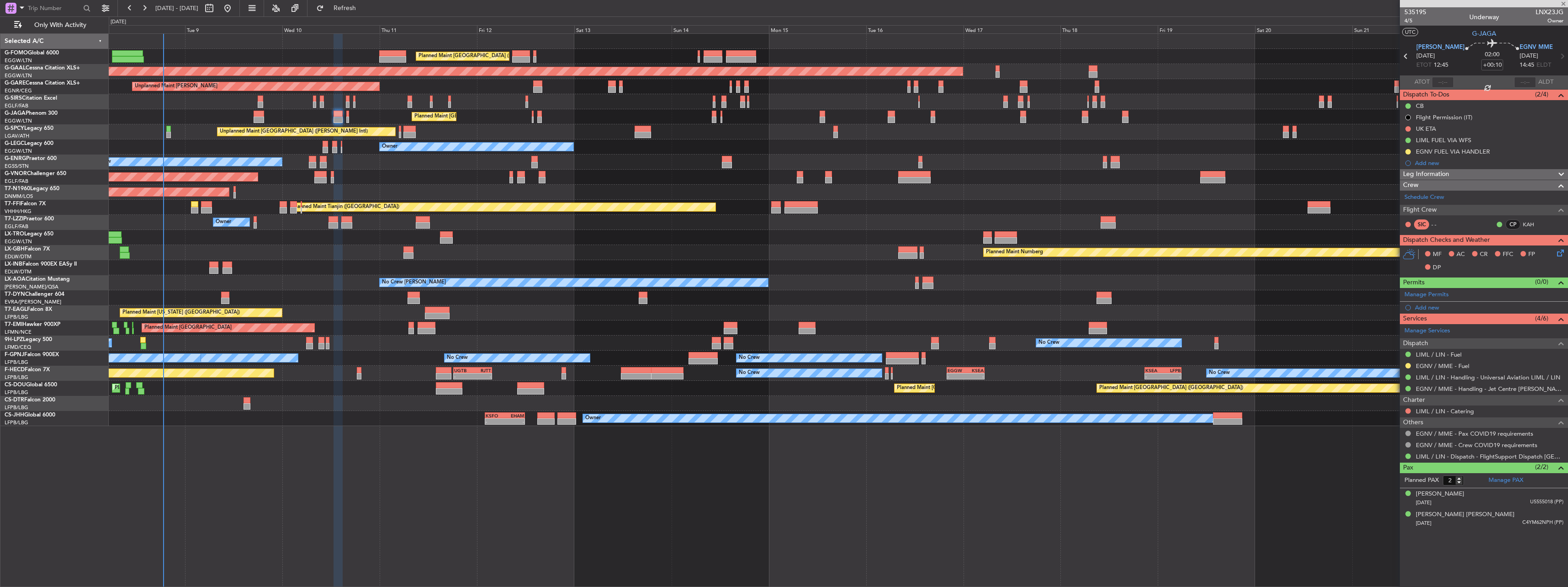
type input "0"
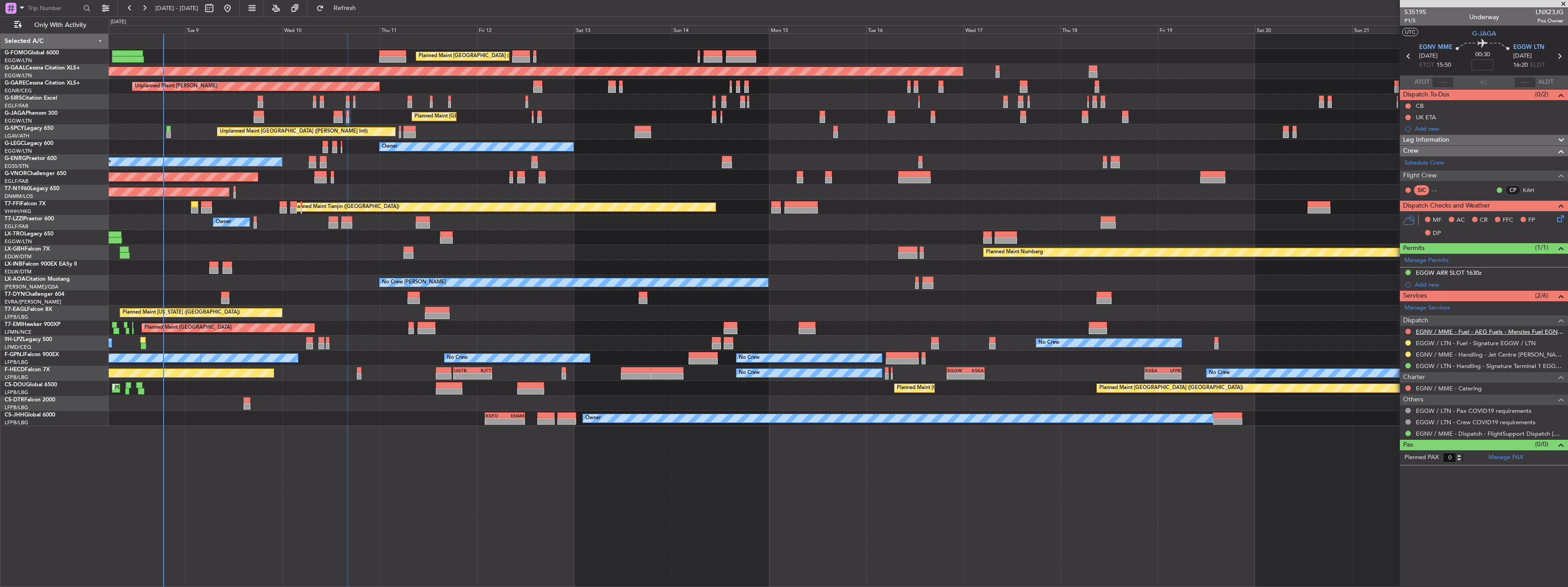
click at [1458, 329] on link "EGNV / MME - Fuel - AEG Fuels - Menzies Fuel EGNV / MME" at bounding box center [1489, 331] width 147 height 8
click at [1406, 341] on button at bounding box center [1408, 342] width 5 height 5
click at [1386, 453] on span "Confirmed" at bounding box center [1382, 451] width 29 height 9
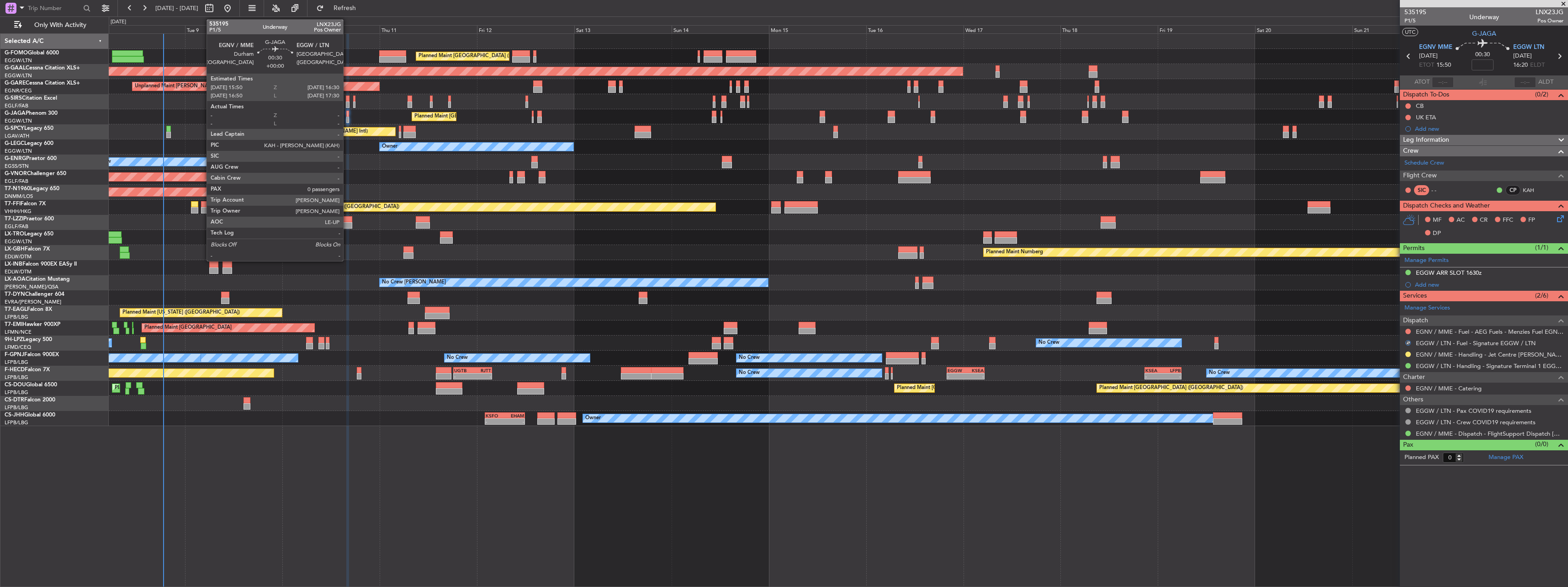
click at [347, 113] on div at bounding box center [348, 114] width 3 height 7
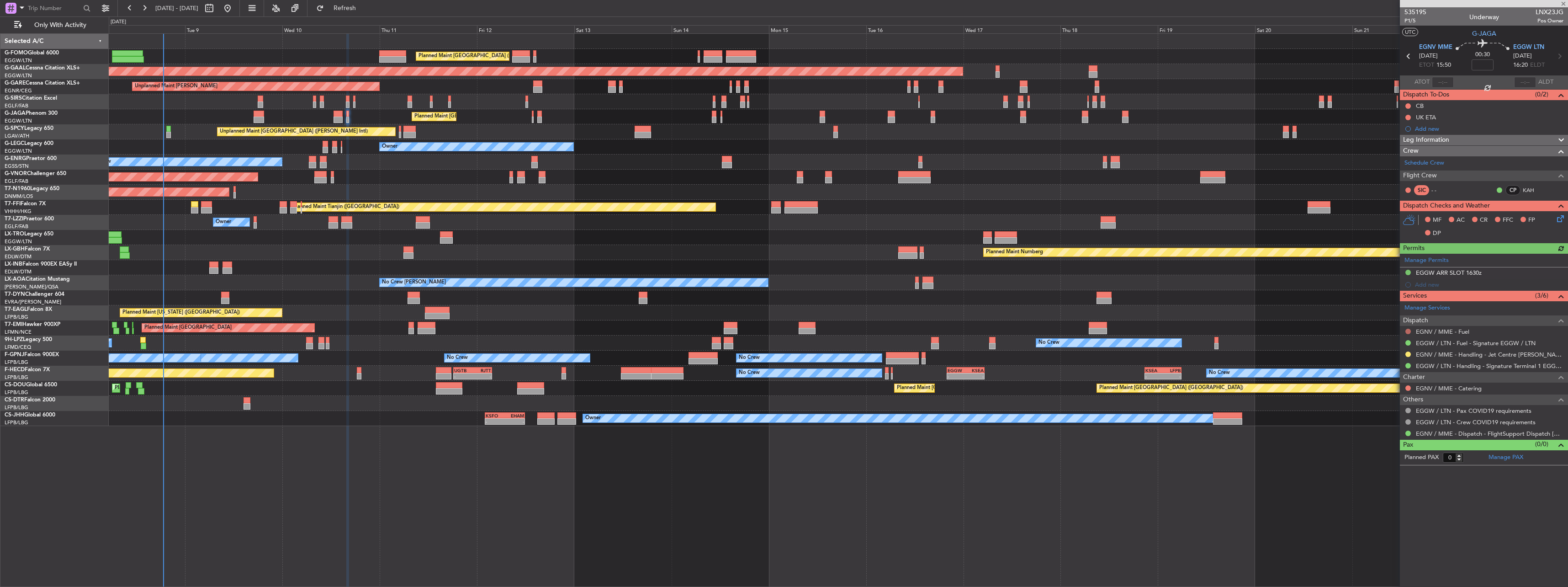
click at [1408, 332] on button at bounding box center [1408, 331] width 5 height 5
click at [1390, 384] on span "Requested" at bounding box center [1382, 385] width 29 height 9
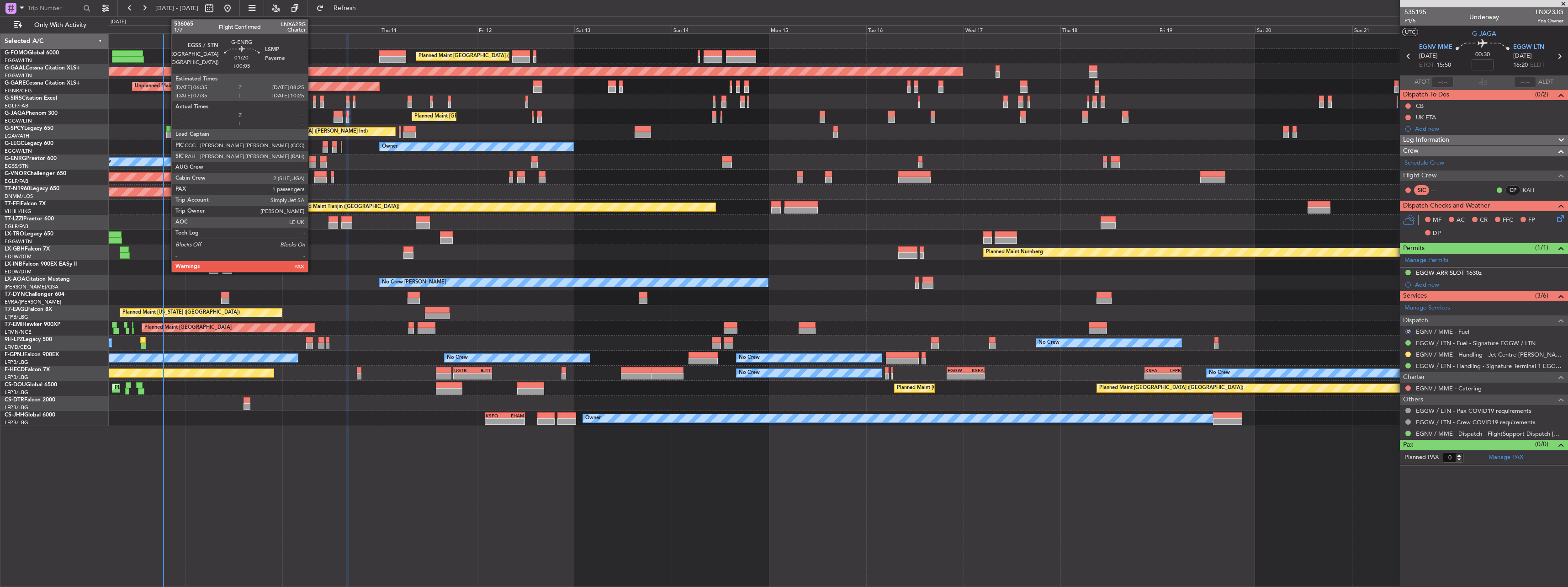
click at [312, 160] on div at bounding box center [312, 159] width 8 height 7
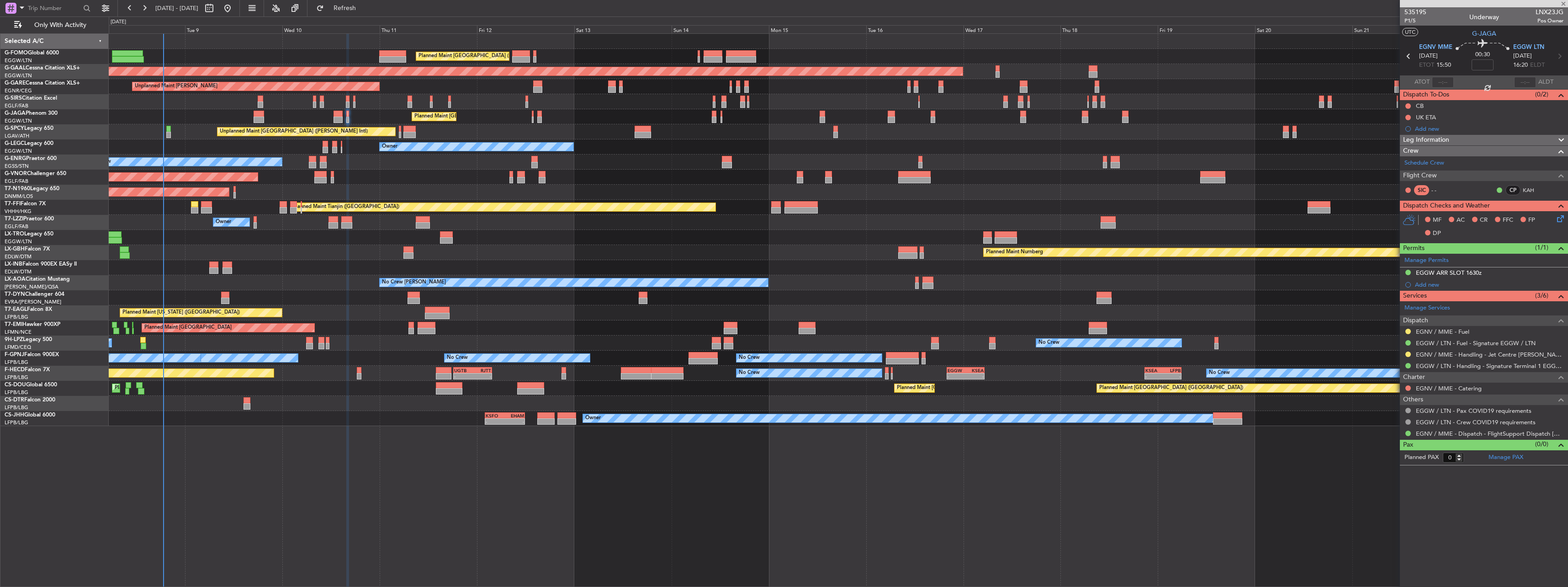
type input "+00:05"
type input "1"
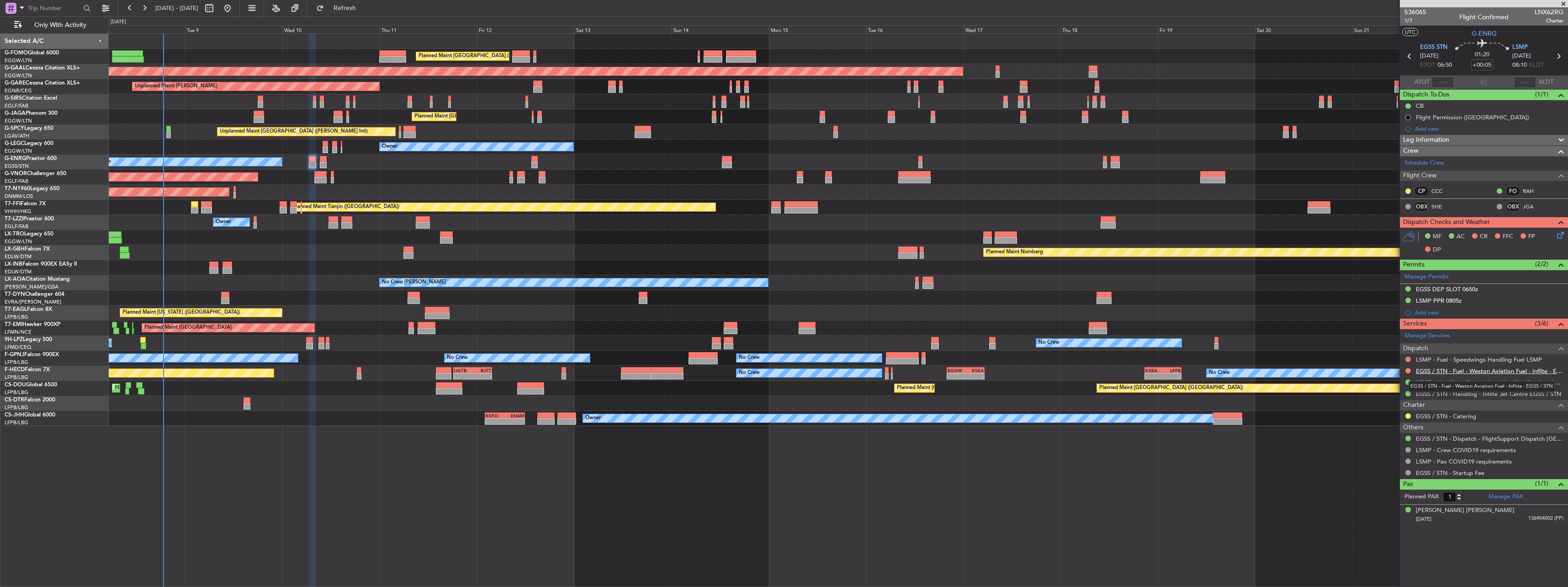
click at [1447, 368] on link "EGSS / STN - Fuel - Weston Aviation Fuel - Inflite - EGSS / STN" at bounding box center [1489, 371] width 147 height 8
click at [1439, 392] on link "EGSS / STN - Handling - Inflite Jet Centre EGSS / STN" at bounding box center [1488, 393] width 145 height 8
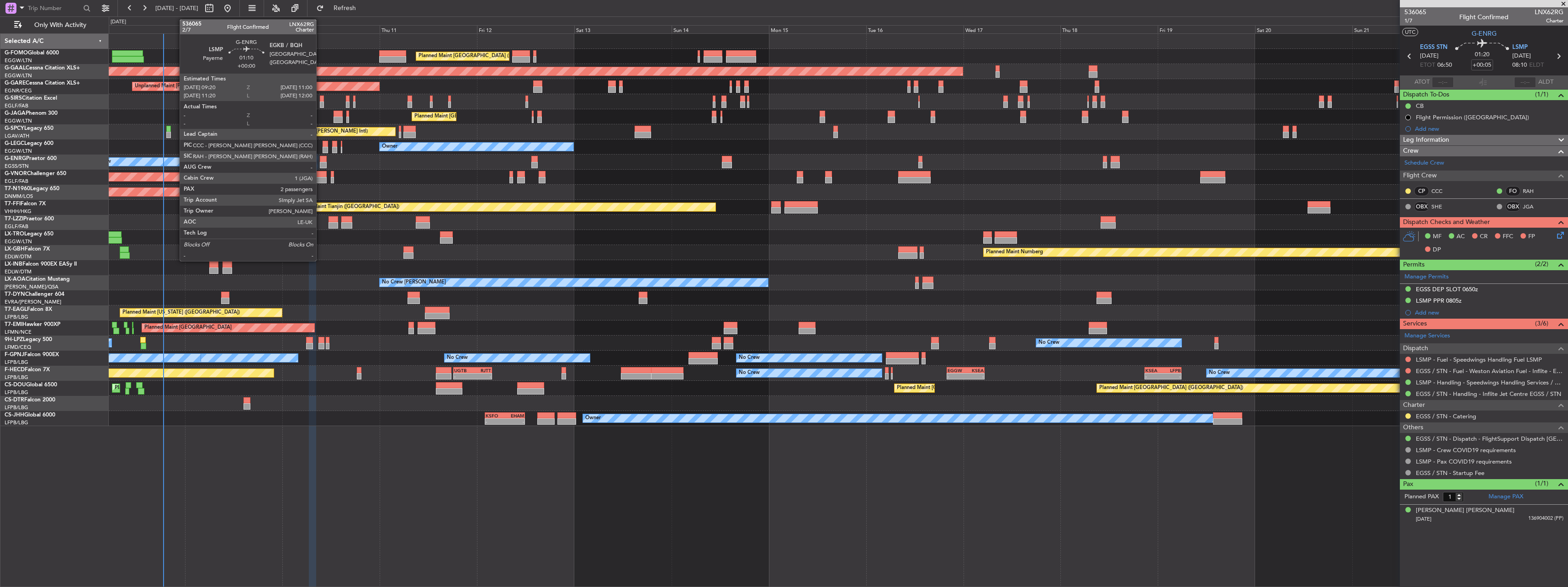
click at [320, 164] on div at bounding box center [323, 165] width 7 height 7
type input "2"
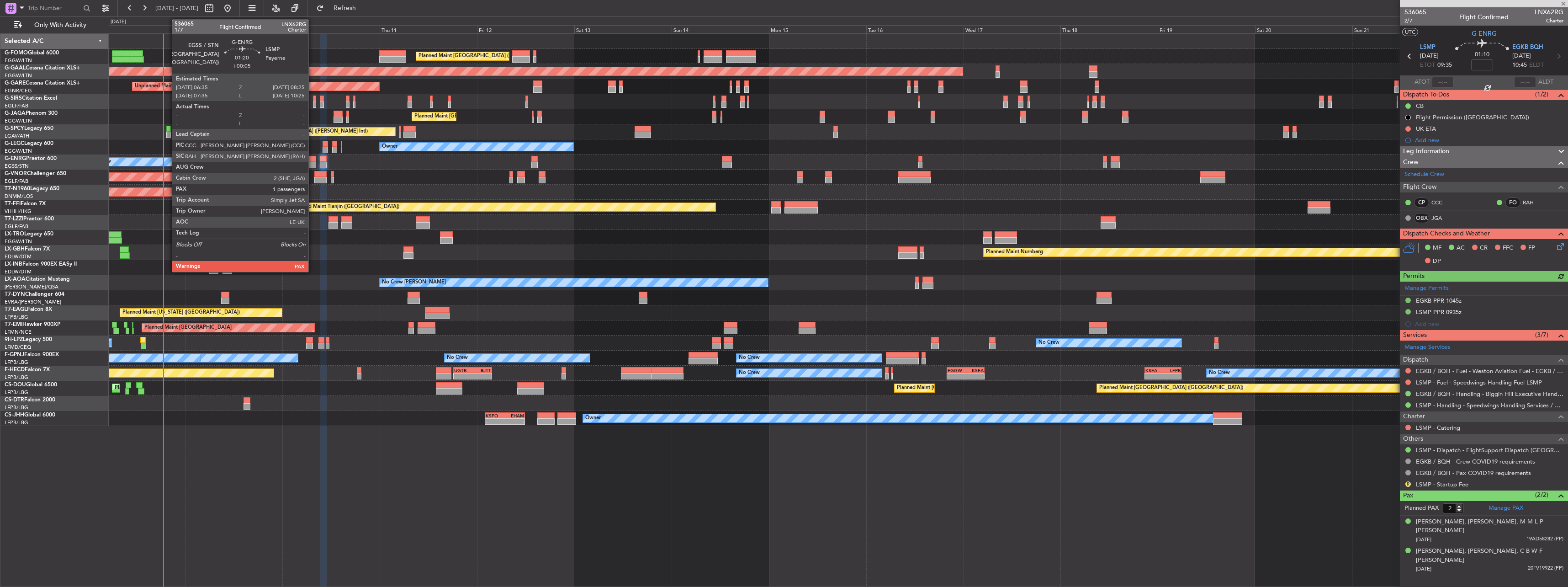
click at [312, 163] on div at bounding box center [312, 165] width 8 height 7
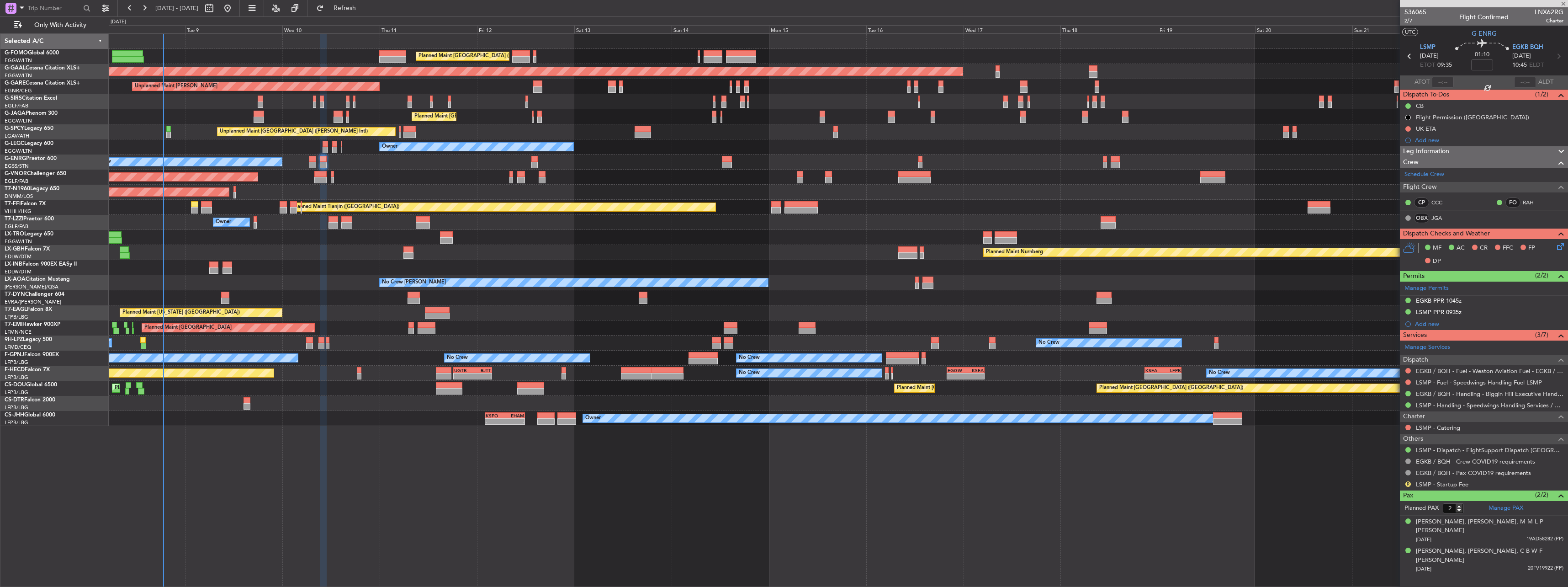
type input "+00:05"
type input "1"
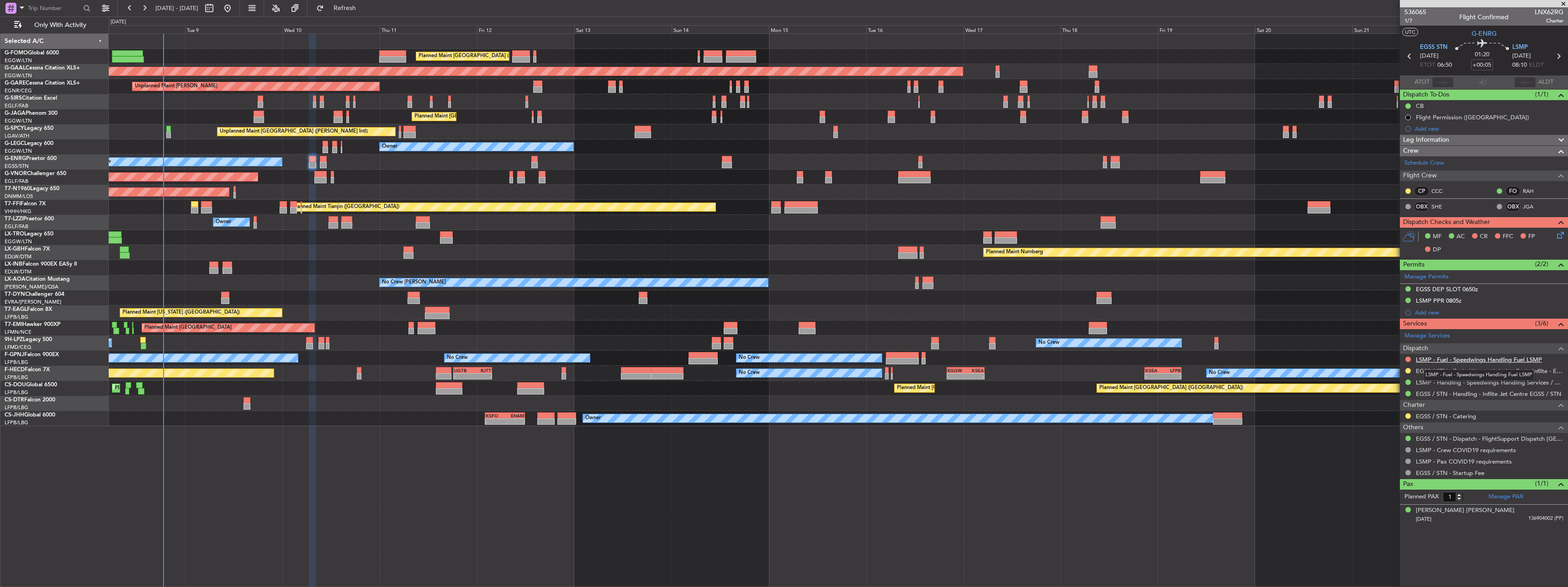
click at [1455, 356] on link "LSMP - Fuel - Speedwings Handling Fuel LSMP" at bounding box center [1479, 359] width 126 height 8
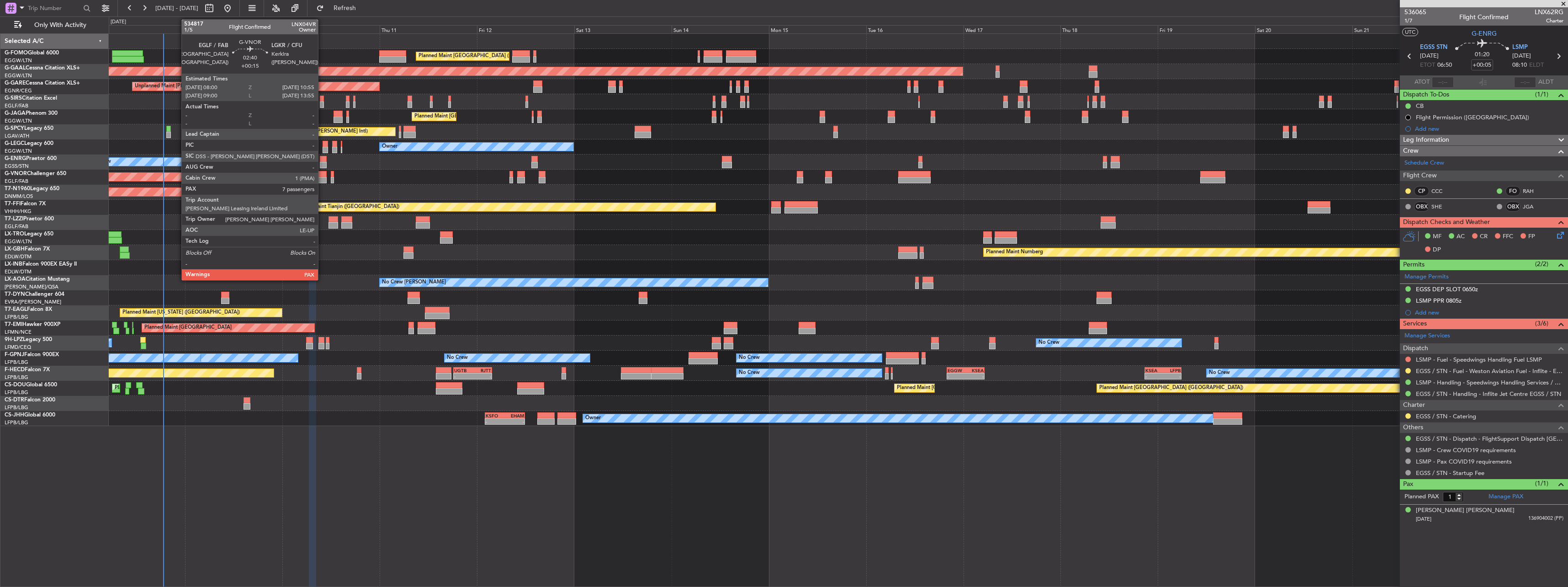
click at [322, 180] on div at bounding box center [320, 180] width 12 height 7
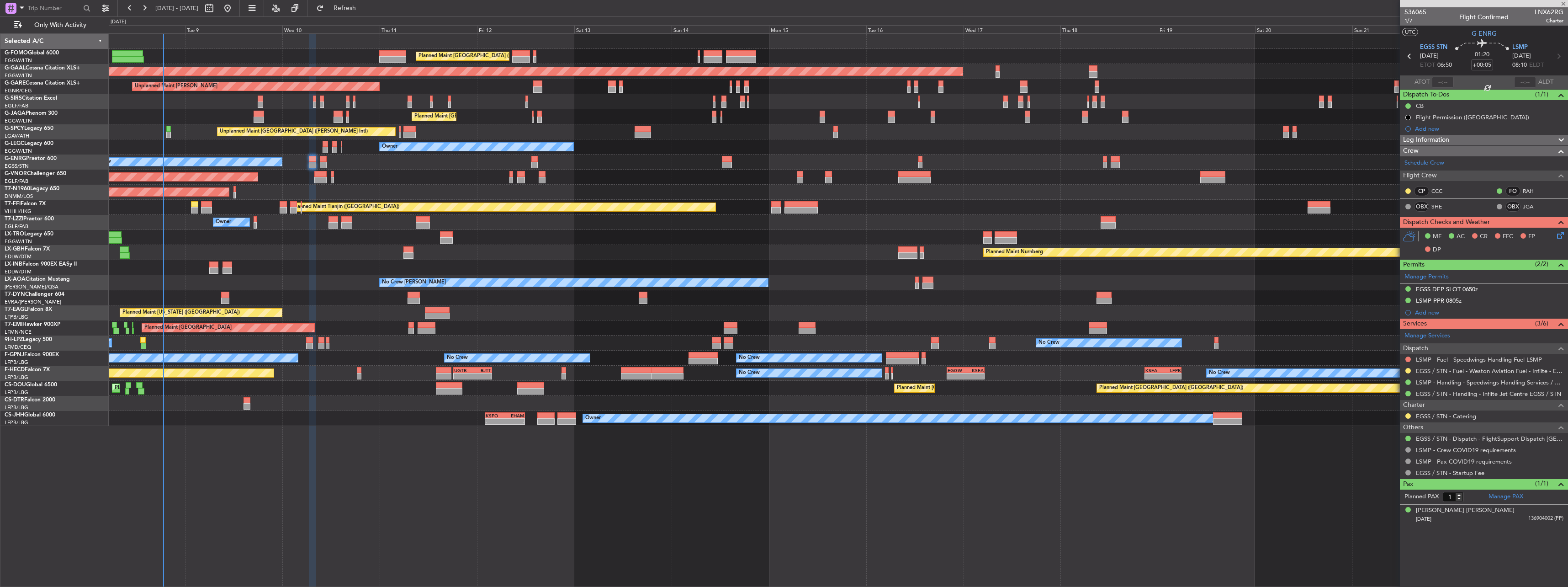
type input "+00:15"
type input "7"
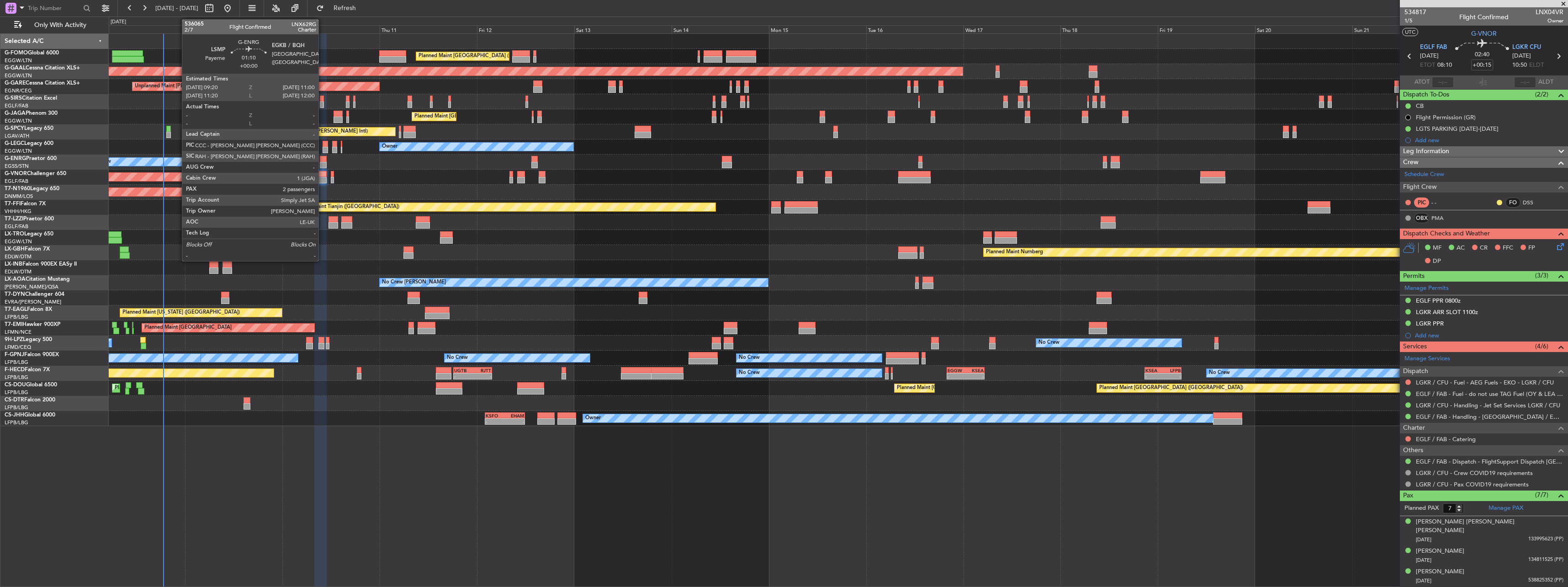
click at [323, 163] on div at bounding box center [323, 165] width 7 height 7
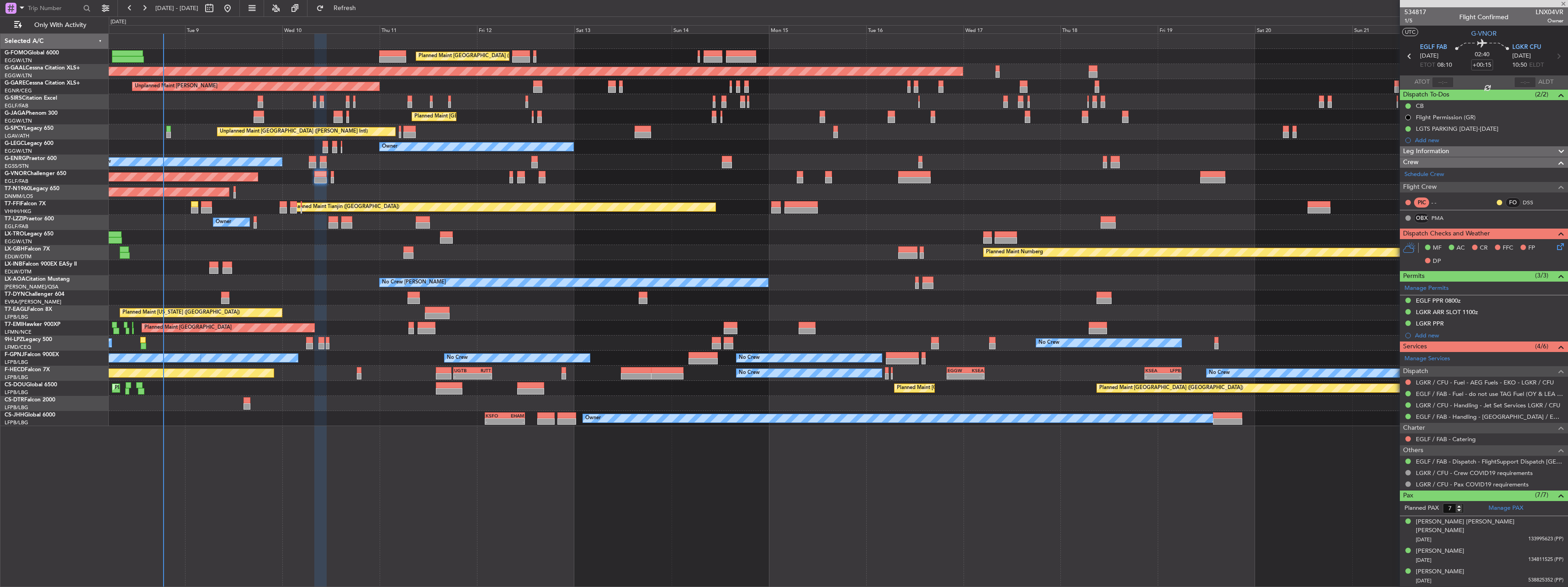
type input "2"
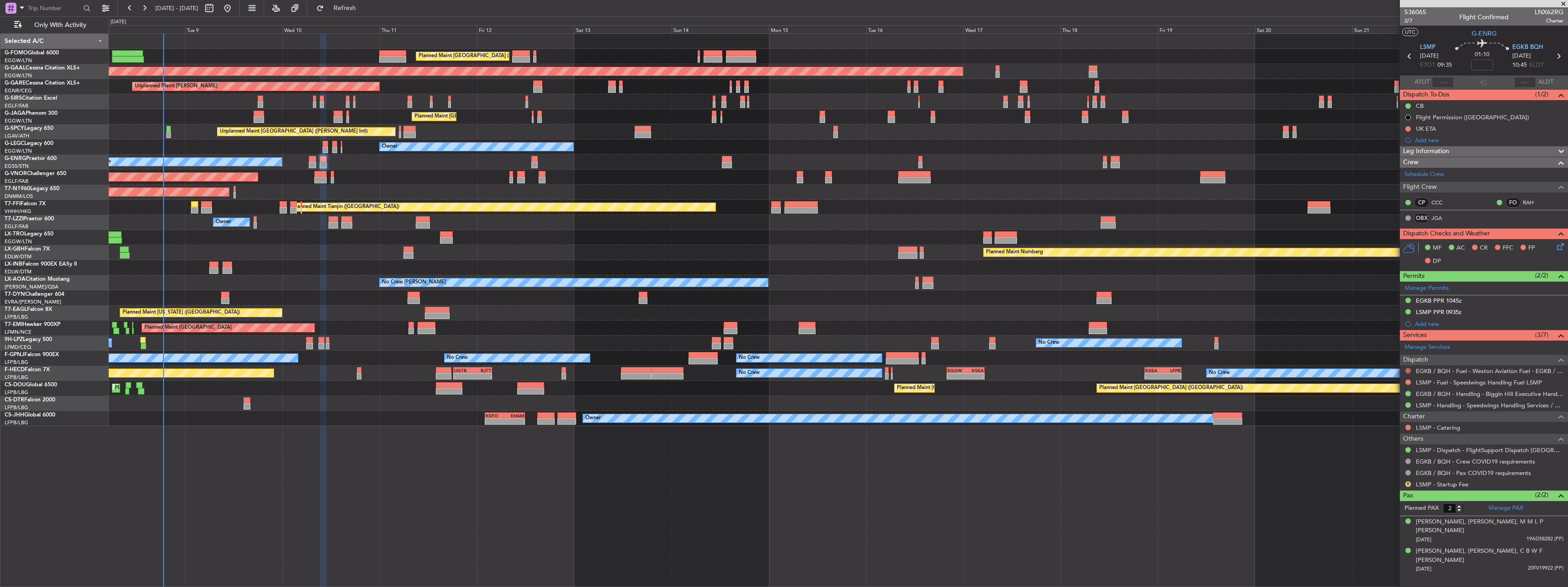
click at [1409, 370] on button at bounding box center [1408, 370] width 5 height 5
click at [1373, 384] on span "Not Required" at bounding box center [1386, 383] width 37 height 9
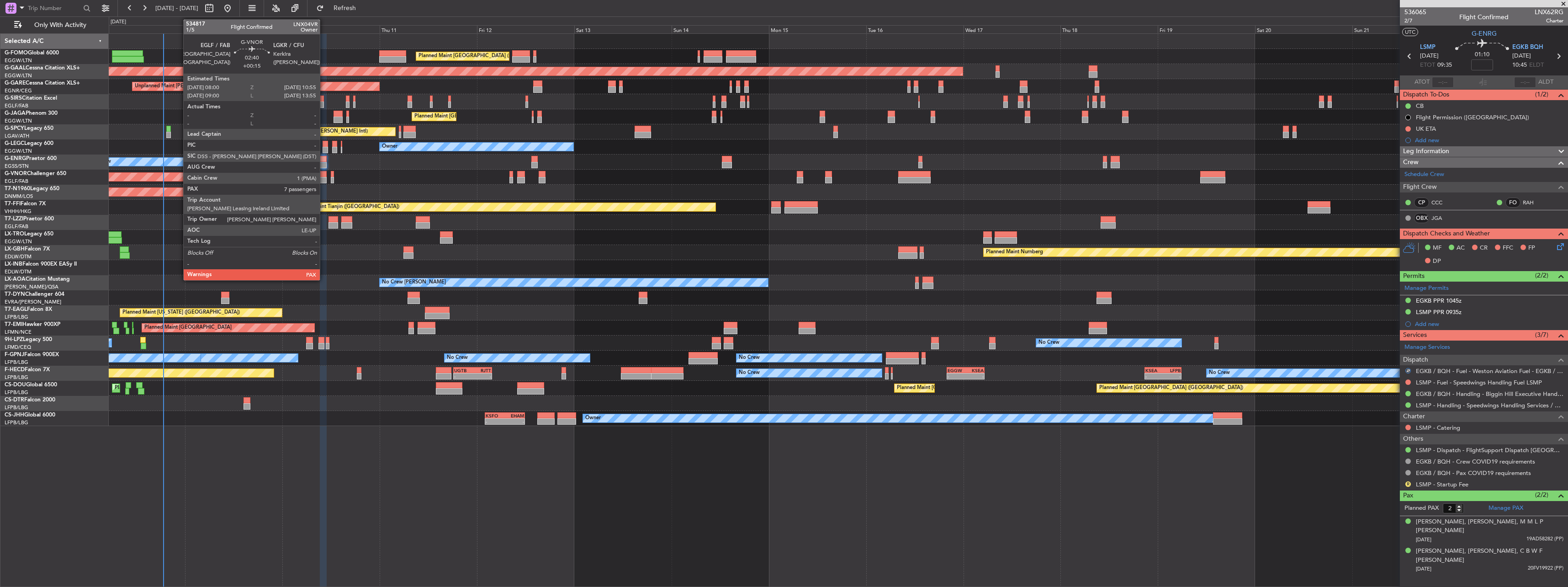
click at [324, 177] on div at bounding box center [320, 174] width 12 height 7
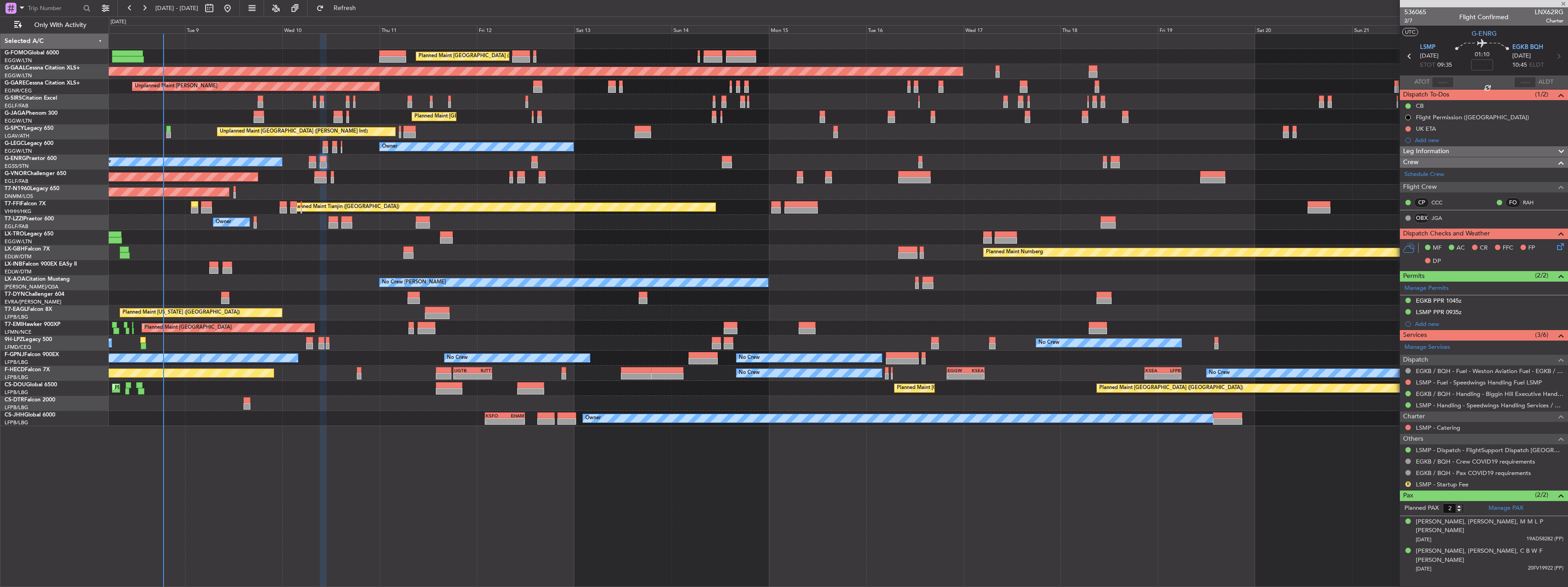
type input "+00:15"
type input "7"
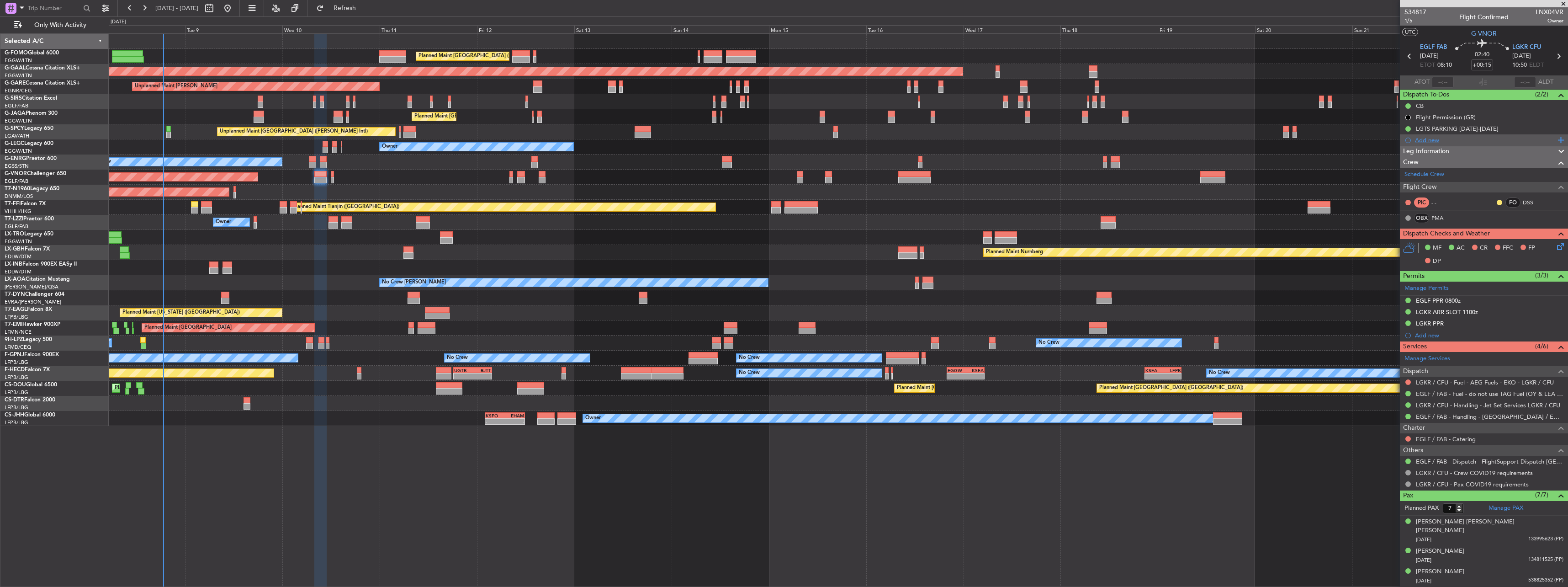
click at [1419, 140] on div "Add new" at bounding box center [1485, 140] width 140 height 8
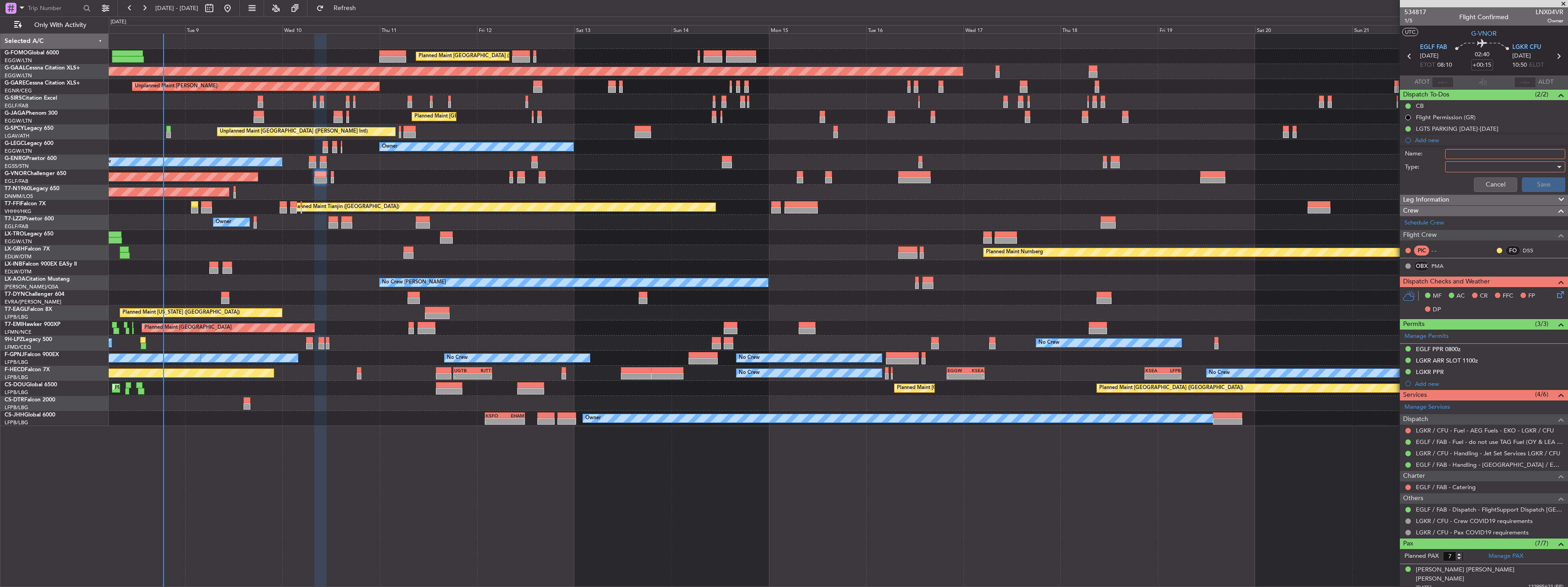
click at [1463, 155] on input "Name:" at bounding box center [1505, 154] width 120 height 10
type input "L"
click at [1483, 185] on button "Cancel" at bounding box center [1495, 185] width 43 height 15
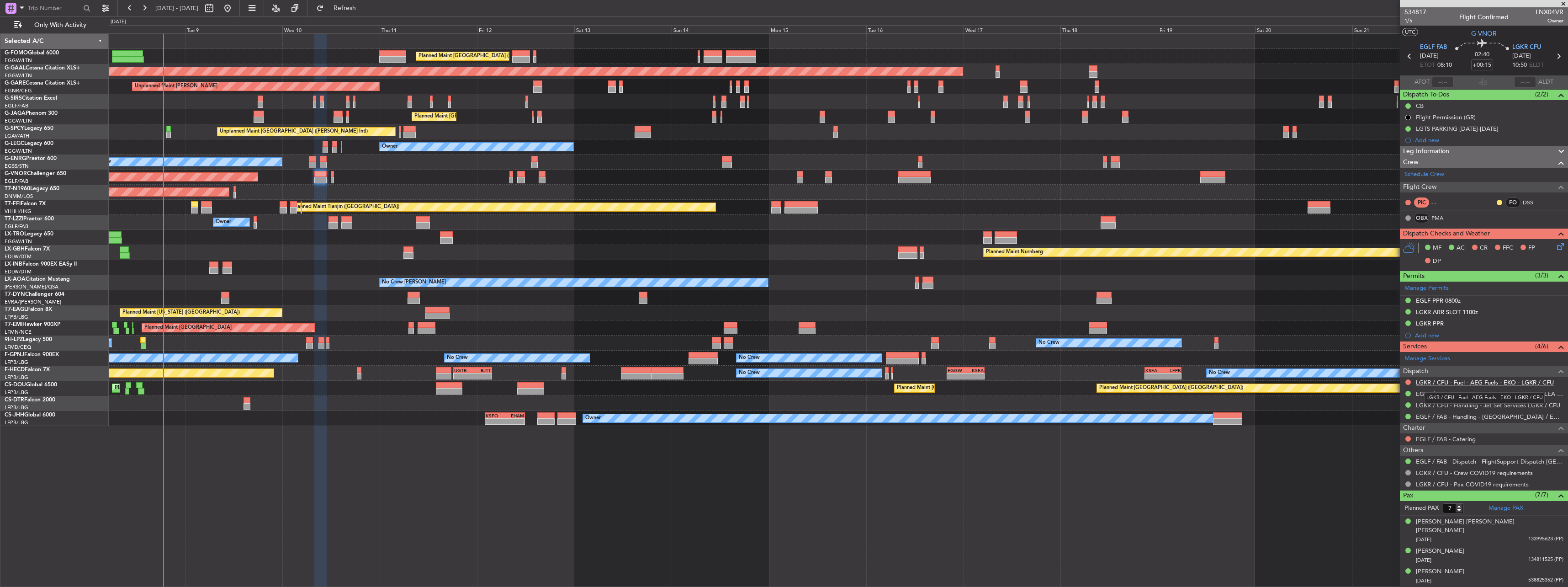
click at [1539, 380] on link "LGKR / CFU - Fuel - AEG Fuels - EKO - LGKR / CFU" at bounding box center [1485, 382] width 138 height 8
click at [334, 177] on div "Planned Maint [GEOGRAPHIC_DATA] ([GEOGRAPHIC_DATA])" at bounding box center [838, 177] width 1459 height 15
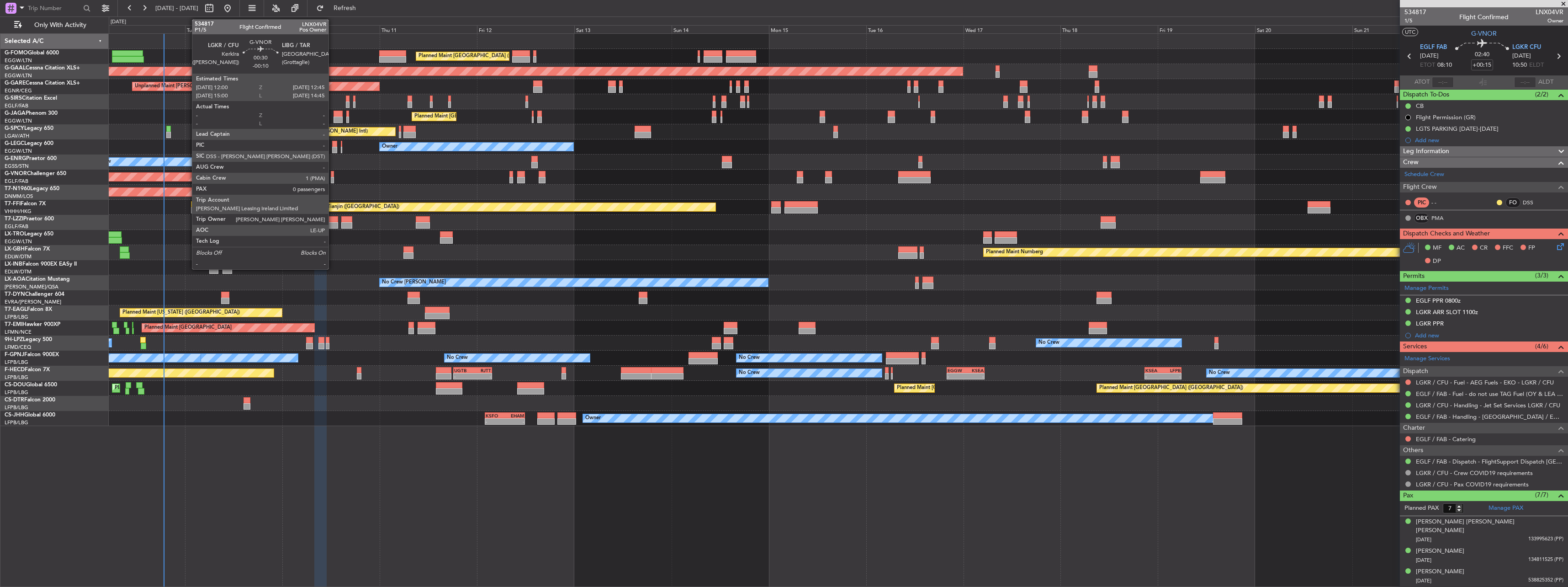
click at [334, 178] on div at bounding box center [332, 180] width 3 height 7
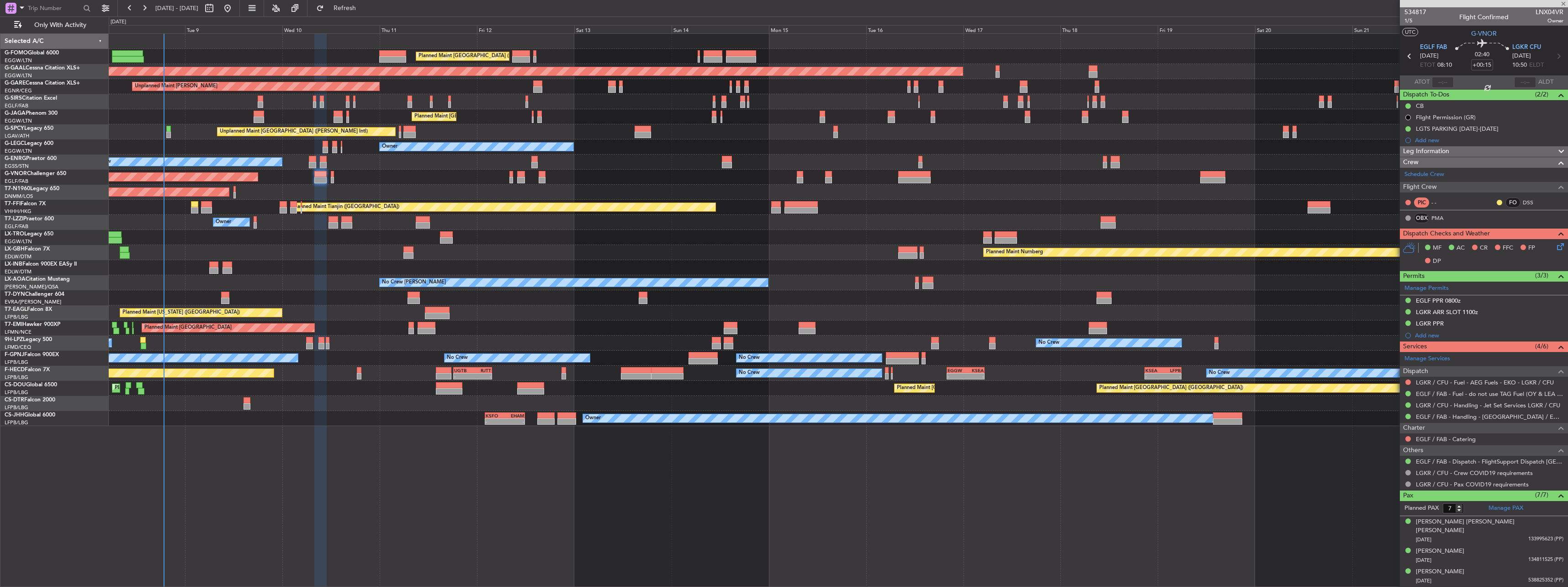
type input "-00:10"
type input "0"
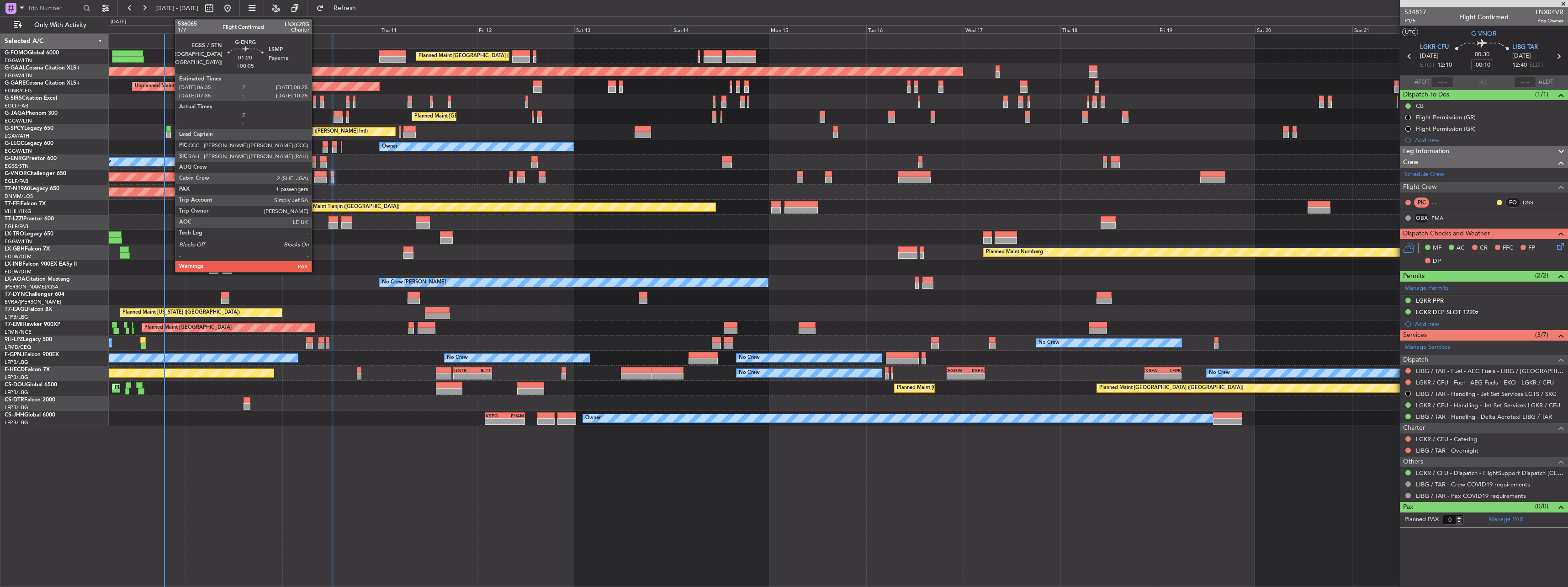
click at [316, 158] on div at bounding box center [312, 159] width 8 height 7
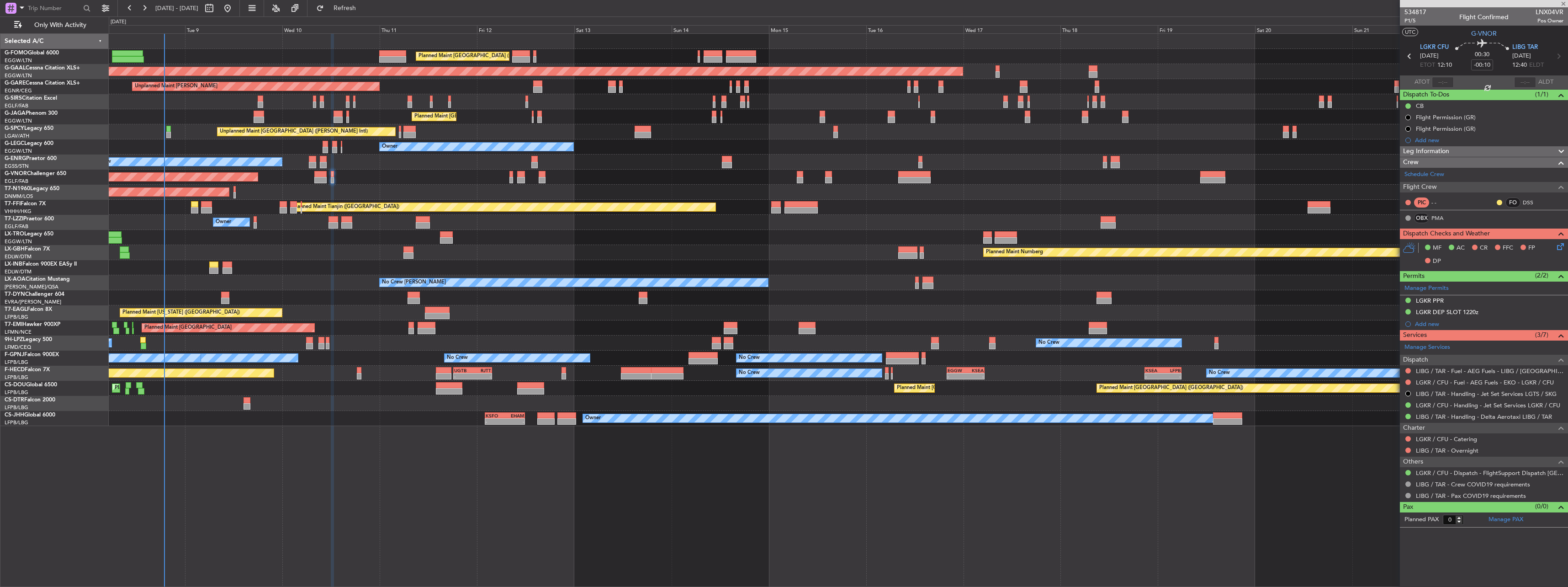
type input "+00:05"
type input "1"
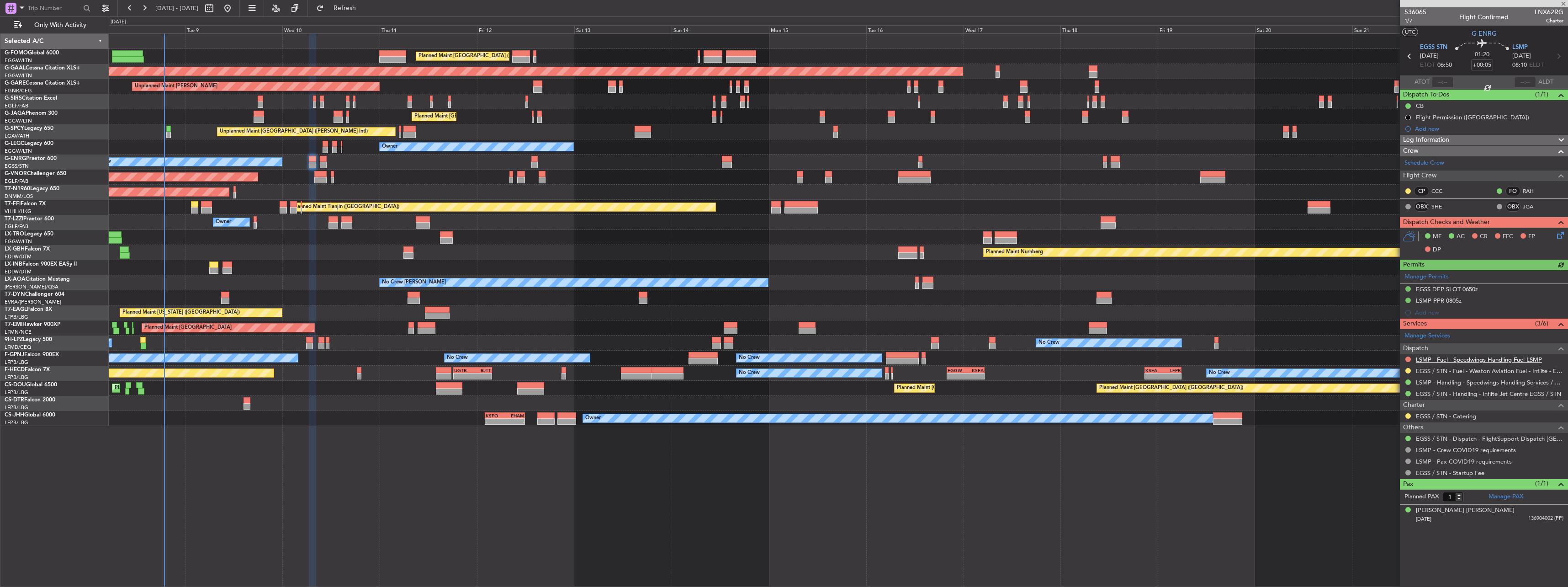
click at [1468, 359] on link "LSMP - Fuel - Speedwings Handling Fuel LSMP" at bounding box center [1479, 359] width 126 height 8
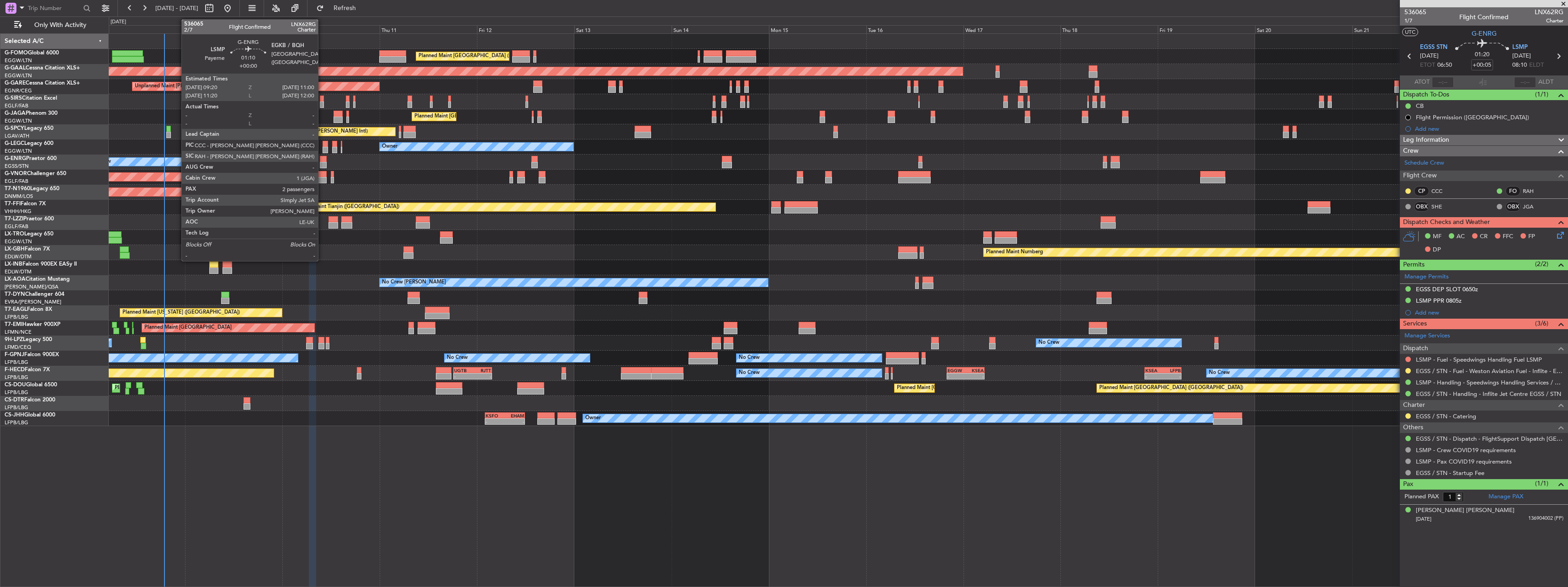
click at [322, 159] on div at bounding box center [323, 159] width 7 height 7
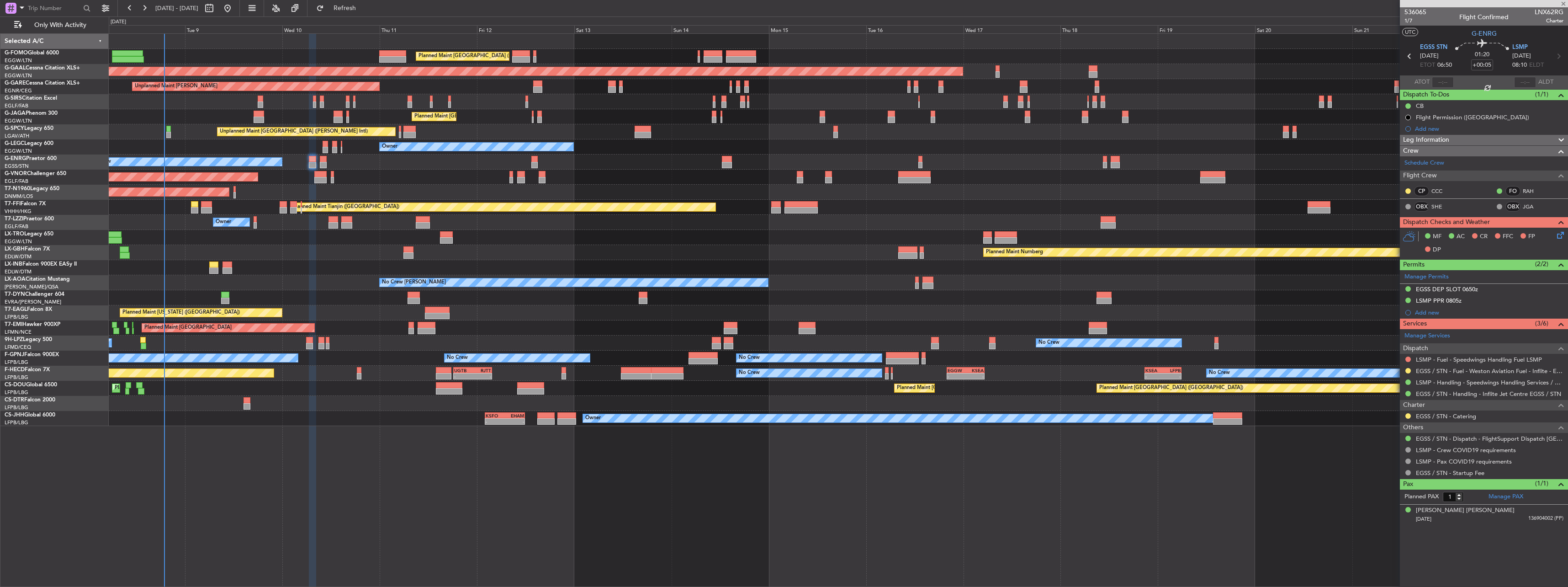
type input "2"
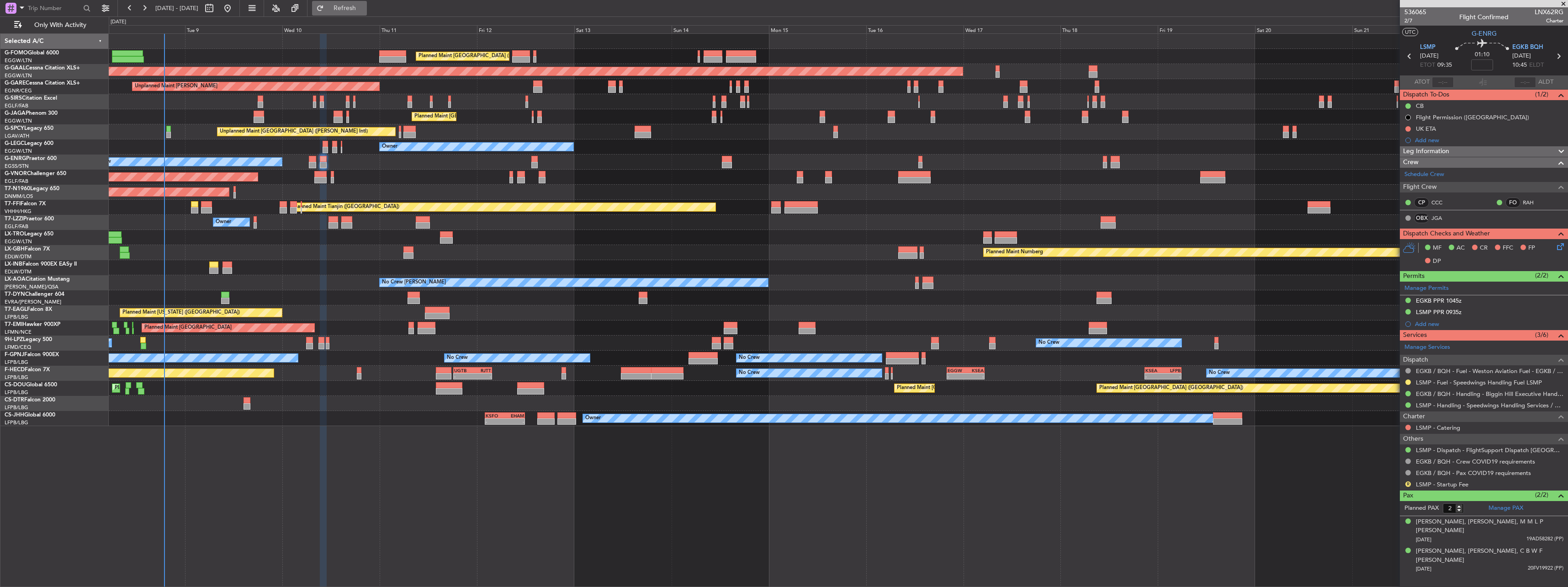
click at [366, 14] on button "Refresh" at bounding box center [340, 9] width 55 height 15
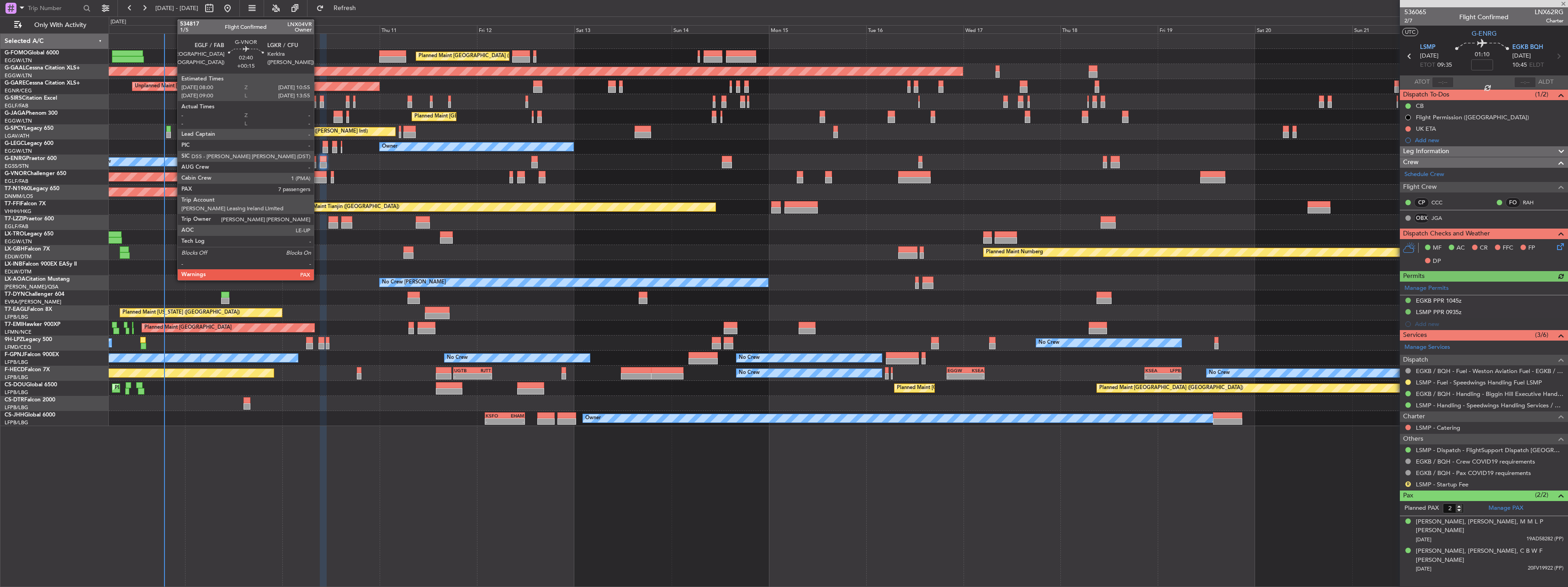
click at [318, 175] on div at bounding box center [320, 174] width 12 height 7
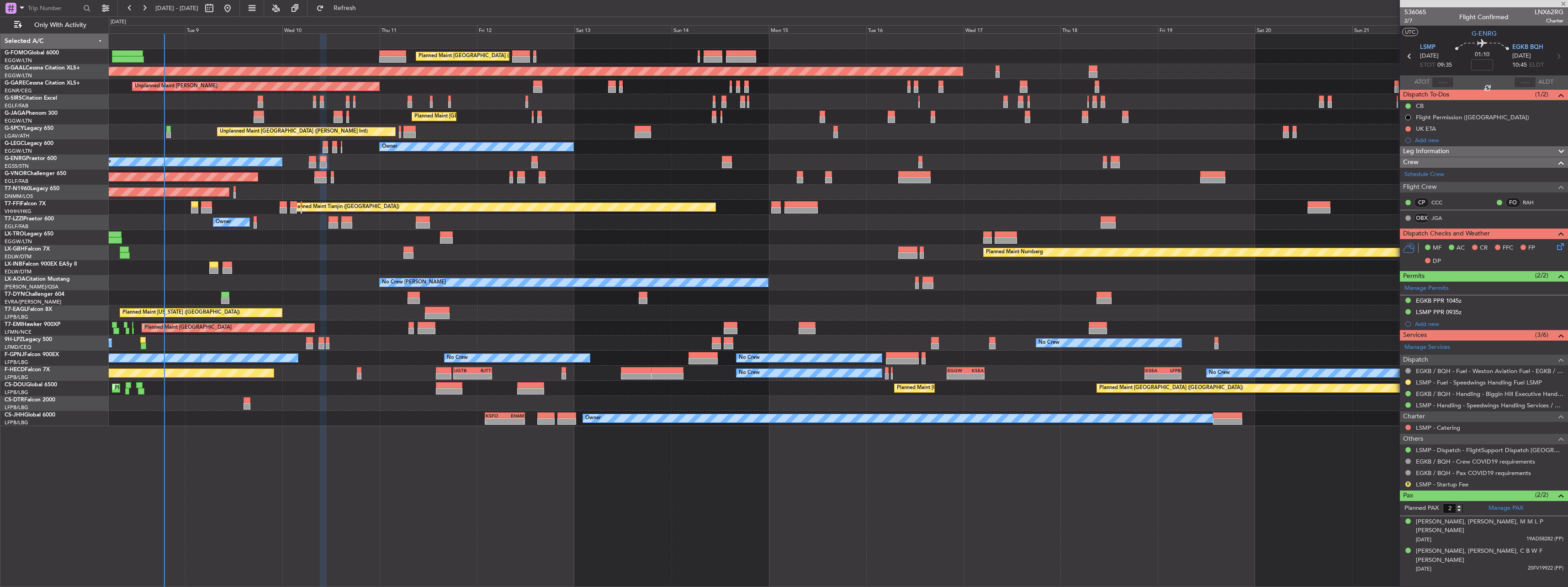
type input "+00:15"
type input "7"
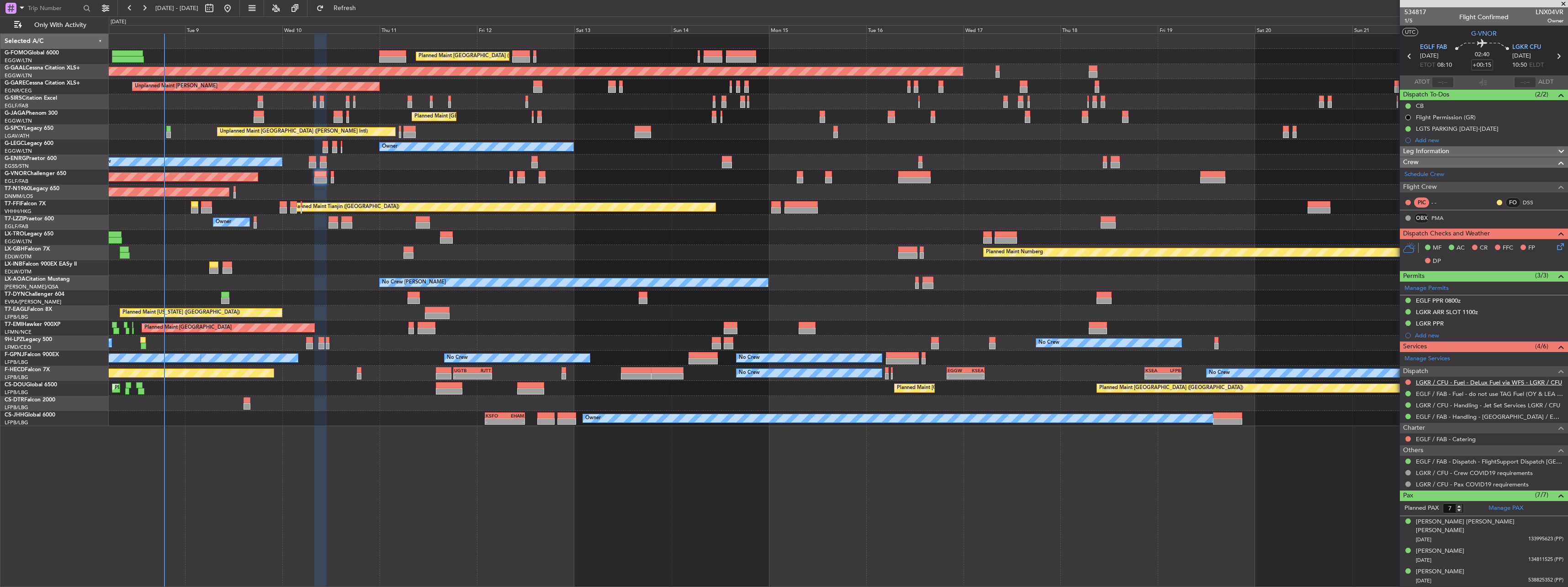
click at [1433, 380] on link "LGKR / CFU - Fuel - DeLux Fuel via WFS - LGKR / CFU" at bounding box center [1489, 382] width 146 height 8
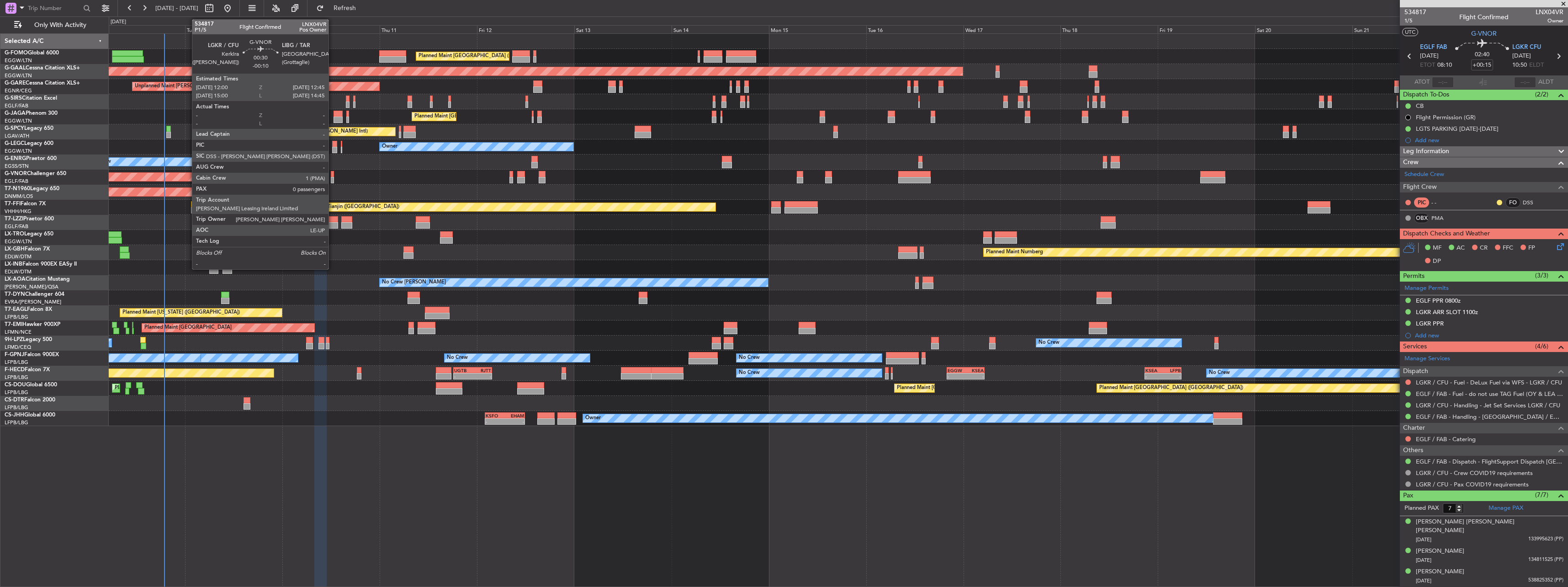
click at [332, 177] on div at bounding box center [332, 174] width 3 height 7
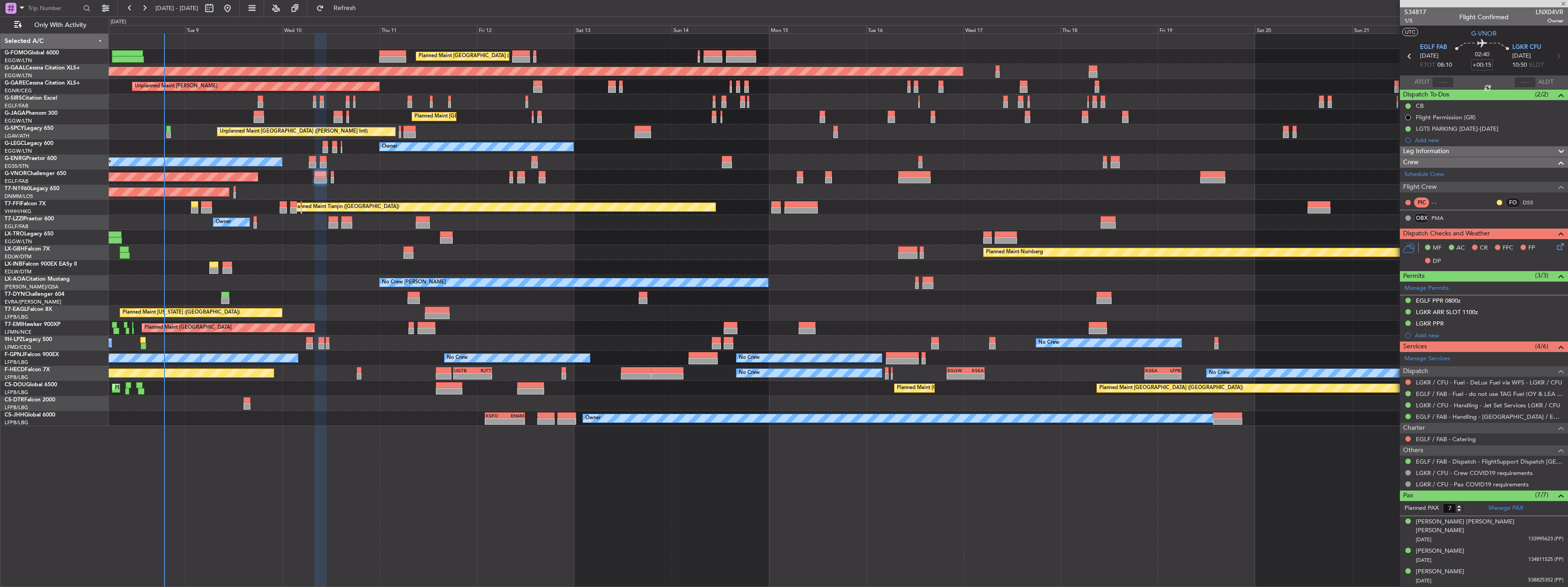
type input "-00:10"
type input "0"
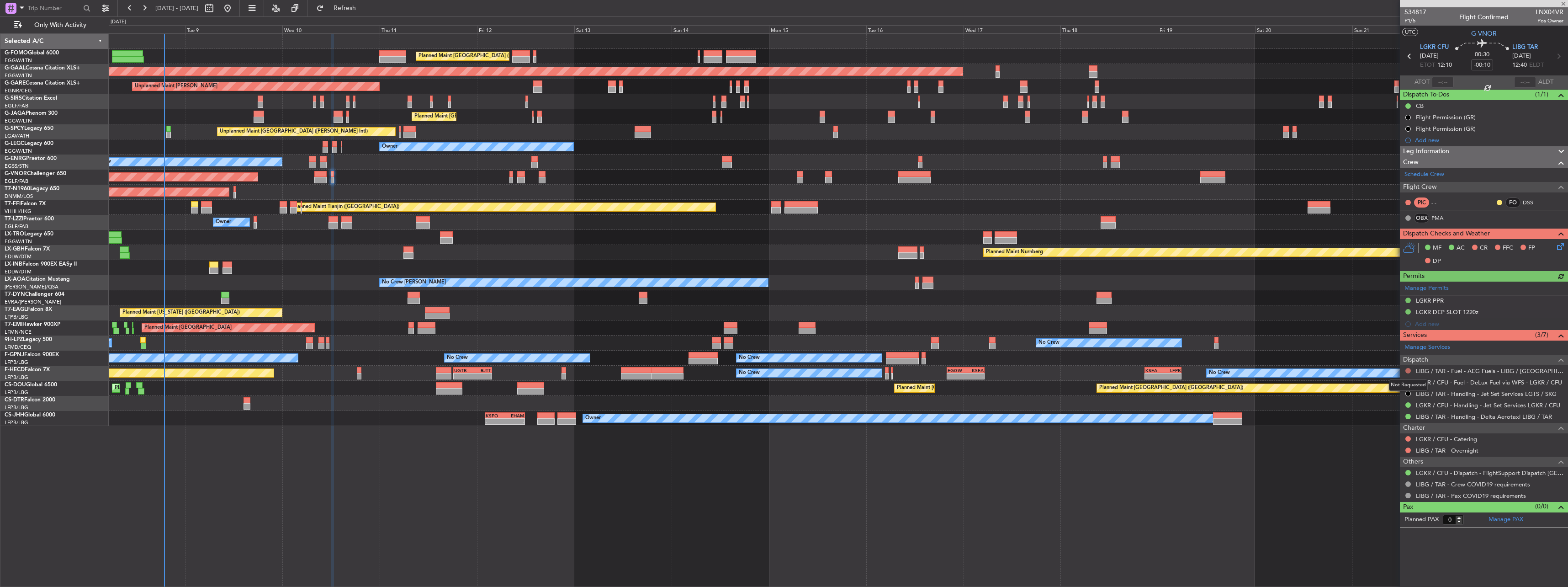
click at [1409, 370] on button at bounding box center [1408, 370] width 5 height 5
click at [1374, 384] on span "Not Required" at bounding box center [1386, 383] width 37 height 9
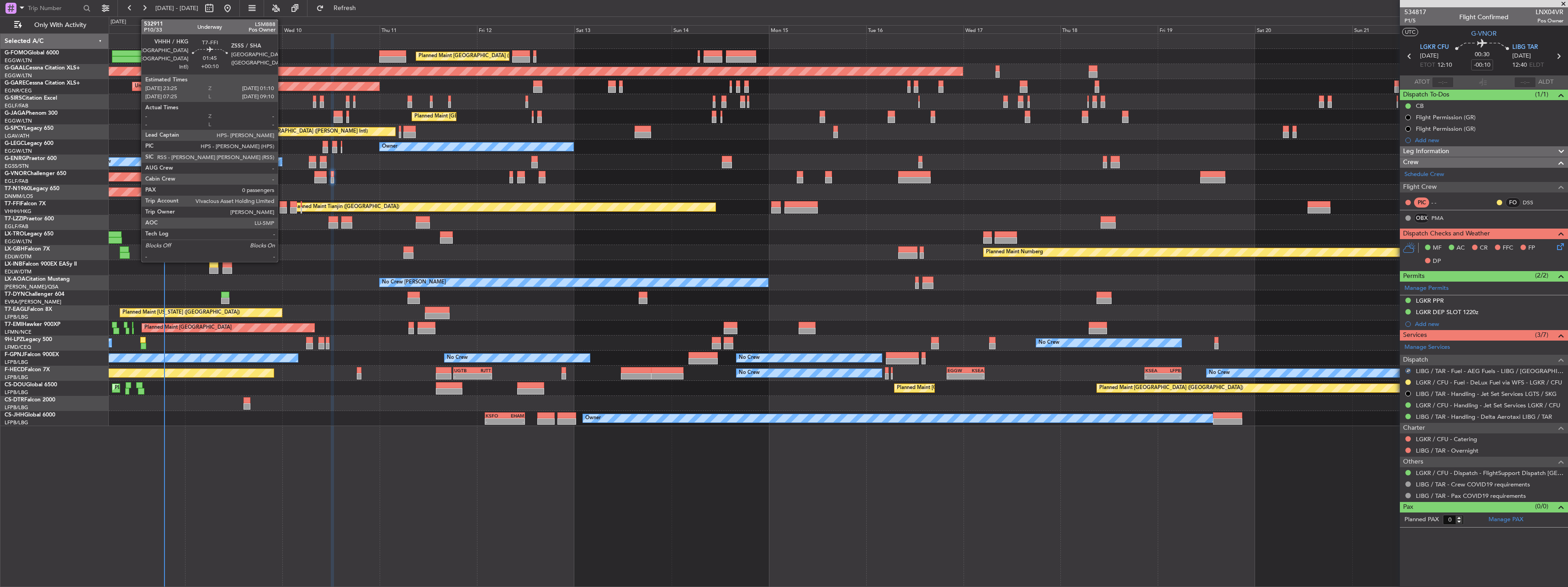
click at [282, 207] on div at bounding box center [283, 210] width 7 height 7
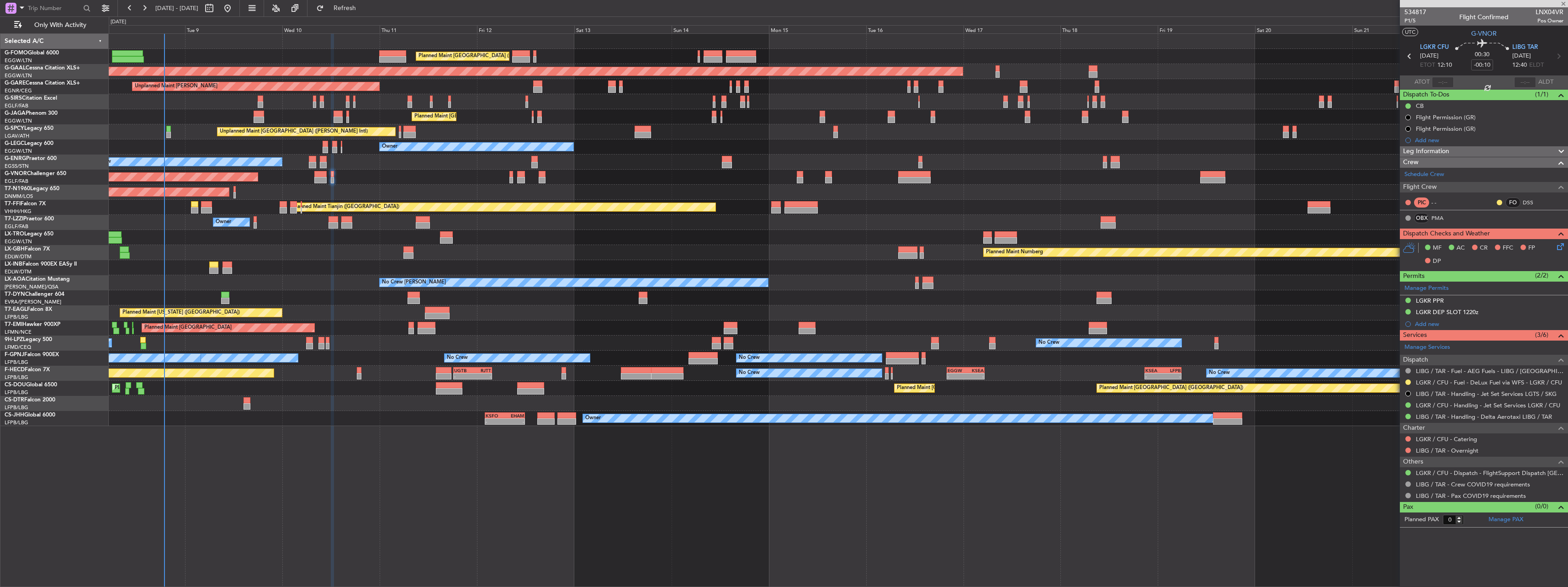
type input "+00:10"
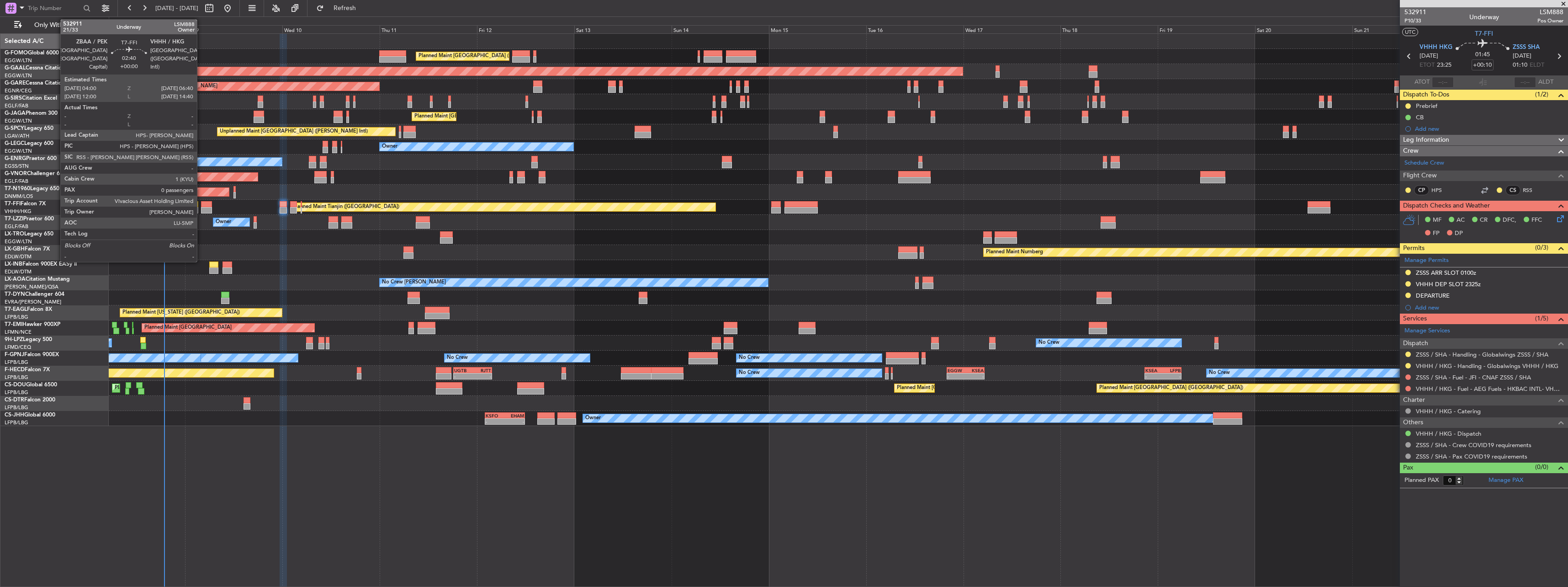
click at [208, 205] on div at bounding box center [206, 204] width 11 height 7
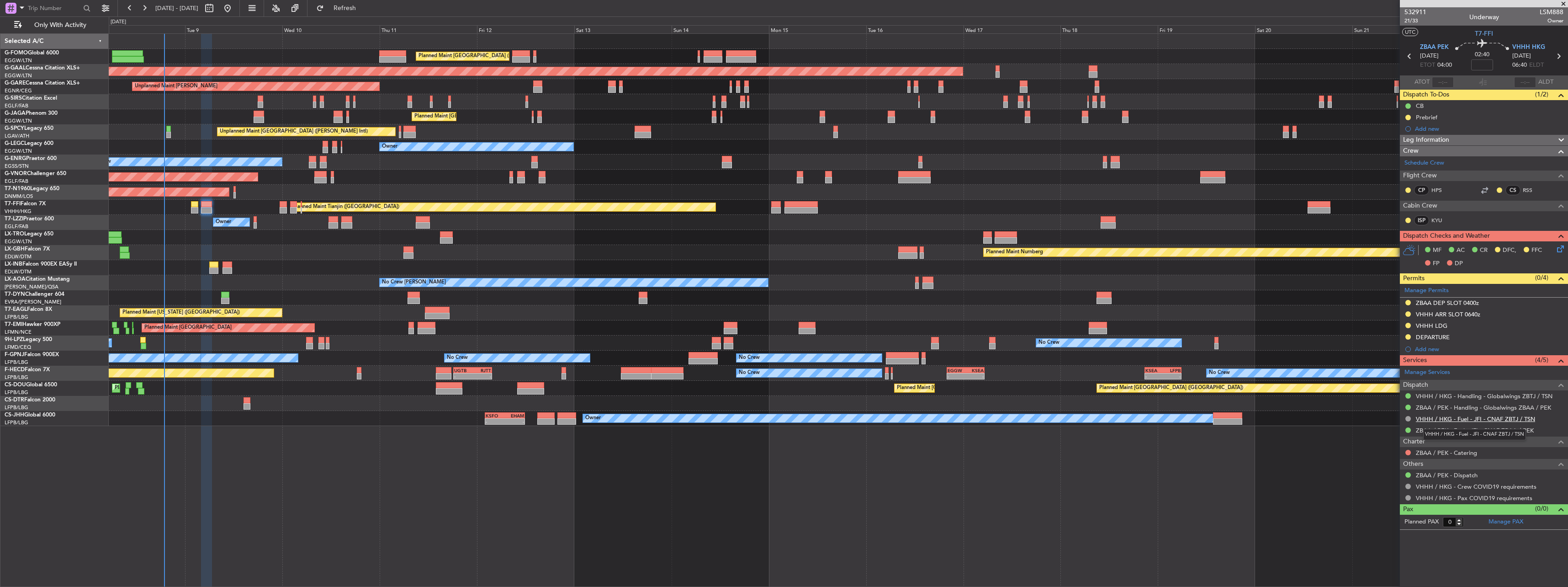
click at [1456, 418] on link "VHHH / HKG - Fuel - JFI - CNAF ZBTJ / TSN" at bounding box center [1475, 419] width 119 height 8
click at [1468, 399] on mat-tooltip-component "Complete" at bounding box center [1484, 402] width 40 height 24
click at [1455, 396] on link "VHHH / HKG - Handling - Globalwings ZBTJ / TSN" at bounding box center [1484, 396] width 136 height 8
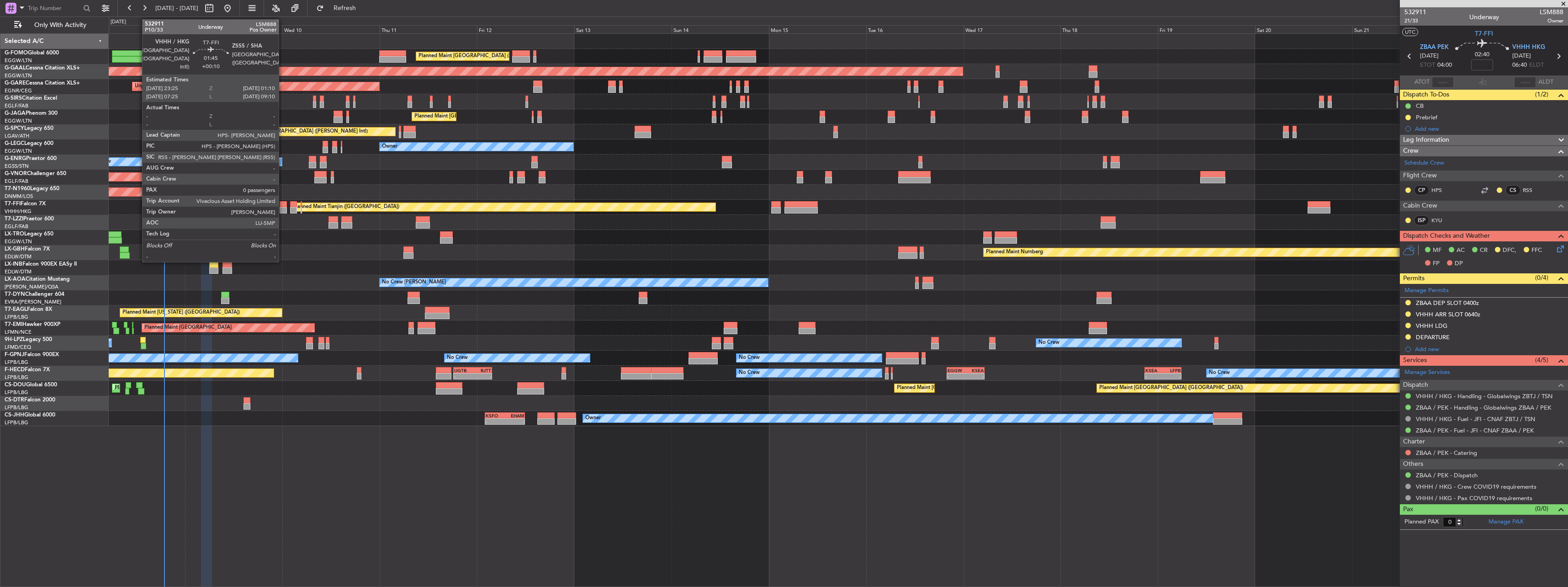
click at [283, 203] on div at bounding box center [283, 204] width 7 height 7
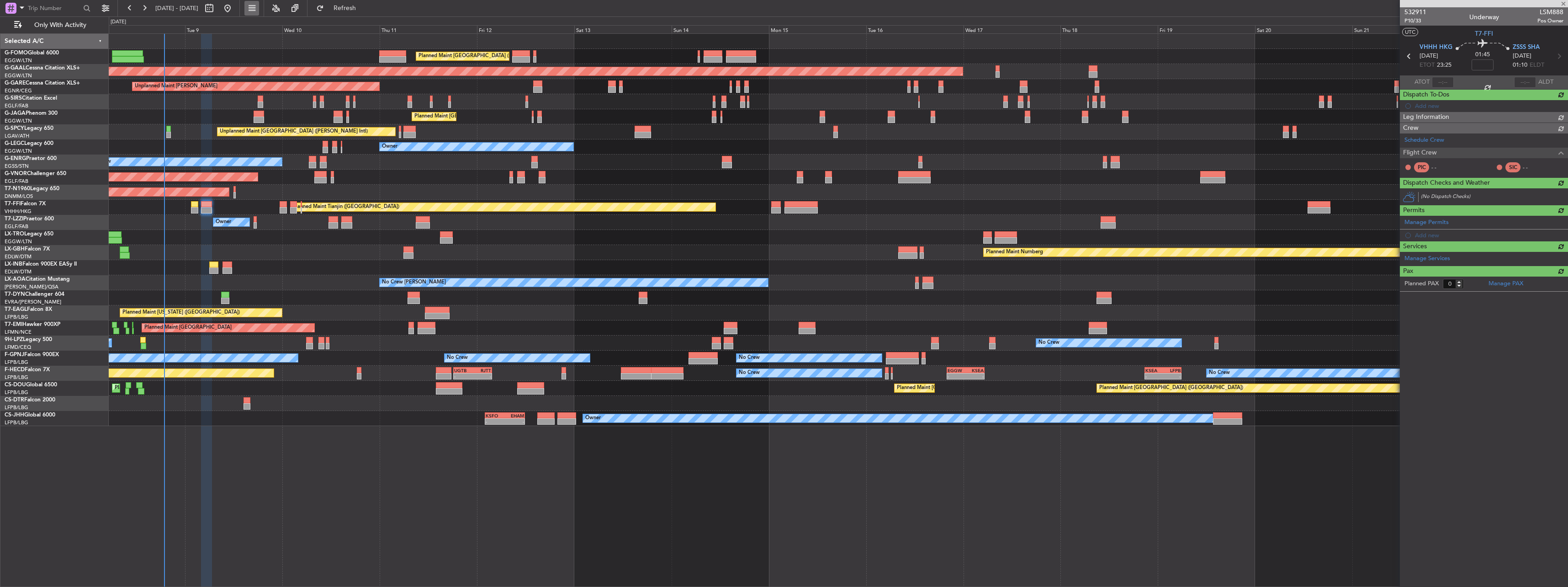
type input "+00:10"
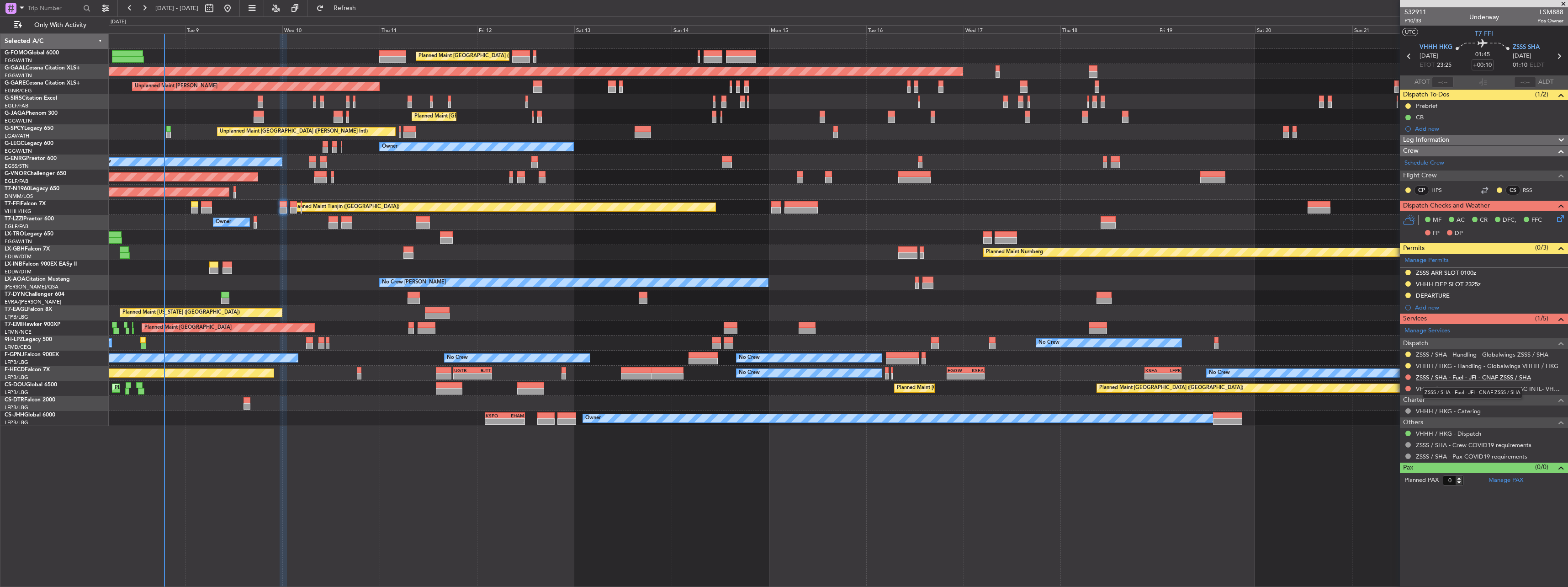
click at [1438, 374] on link "ZSSS / SHA - Fuel - JFI - CNAF ZSSS / SHA" at bounding box center [1473, 377] width 115 height 8
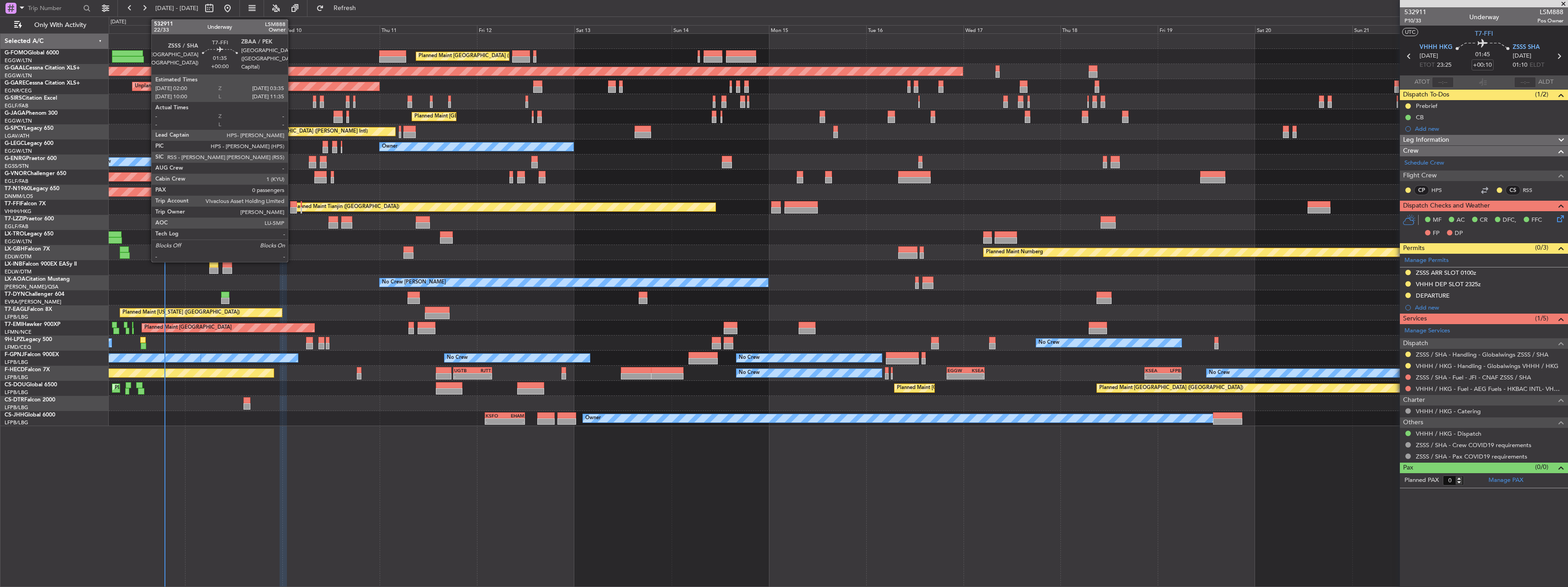
click at [292, 208] on div at bounding box center [293, 210] width 7 height 7
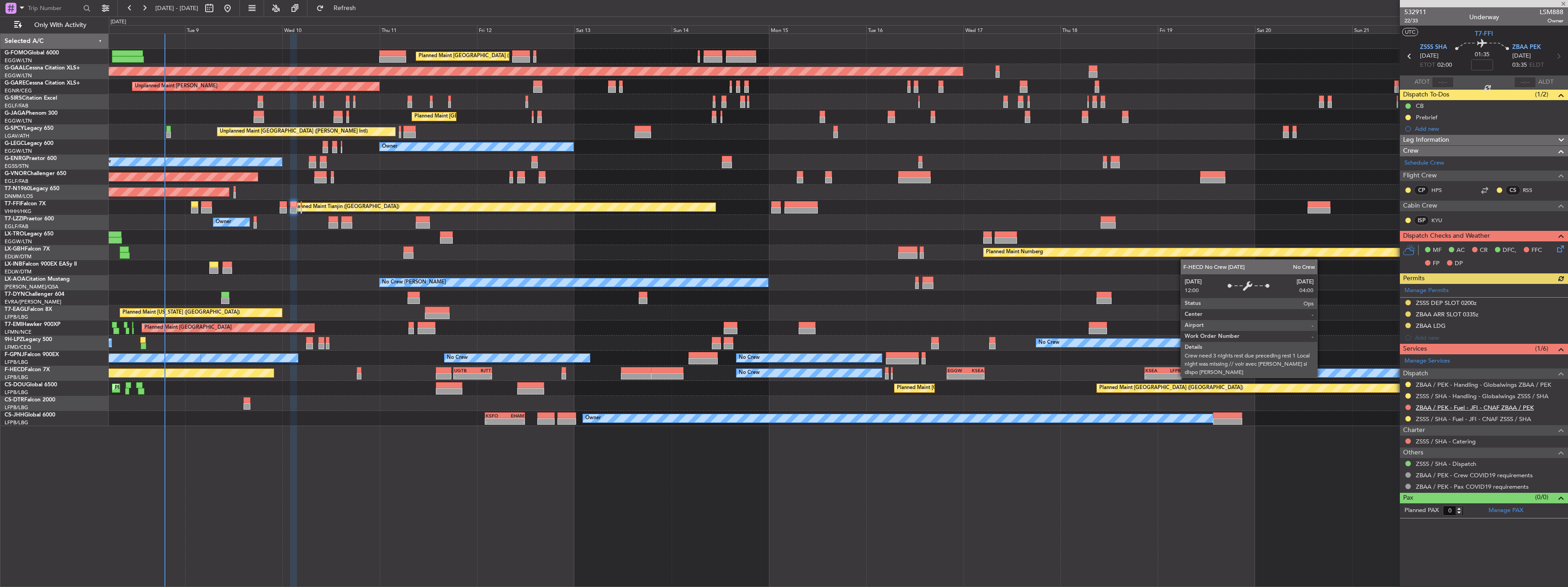
click at [1430, 404] on link "ZBAA / PEK - Fuel - JFI - CNAF ZBAA / PEK" at bounding box center [1475, 407] width 118 height 8
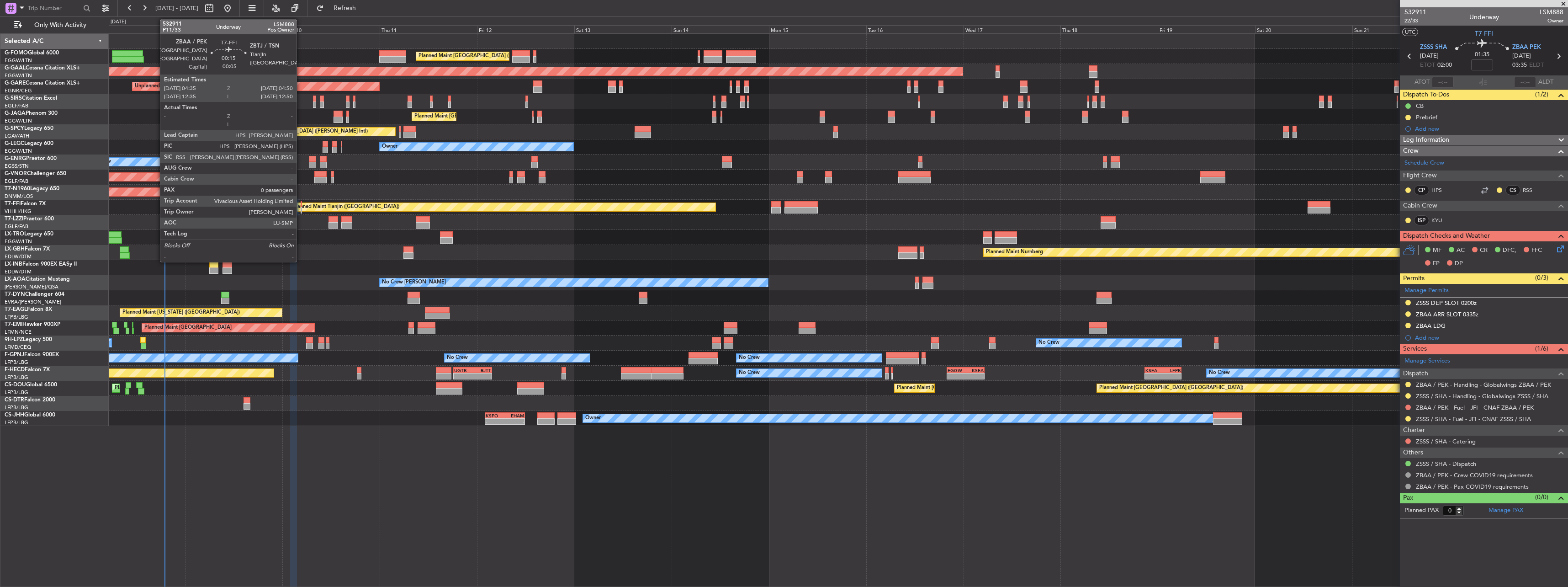
click at [301, 205] on div at bounding box center [301, 204] width 1 height 7
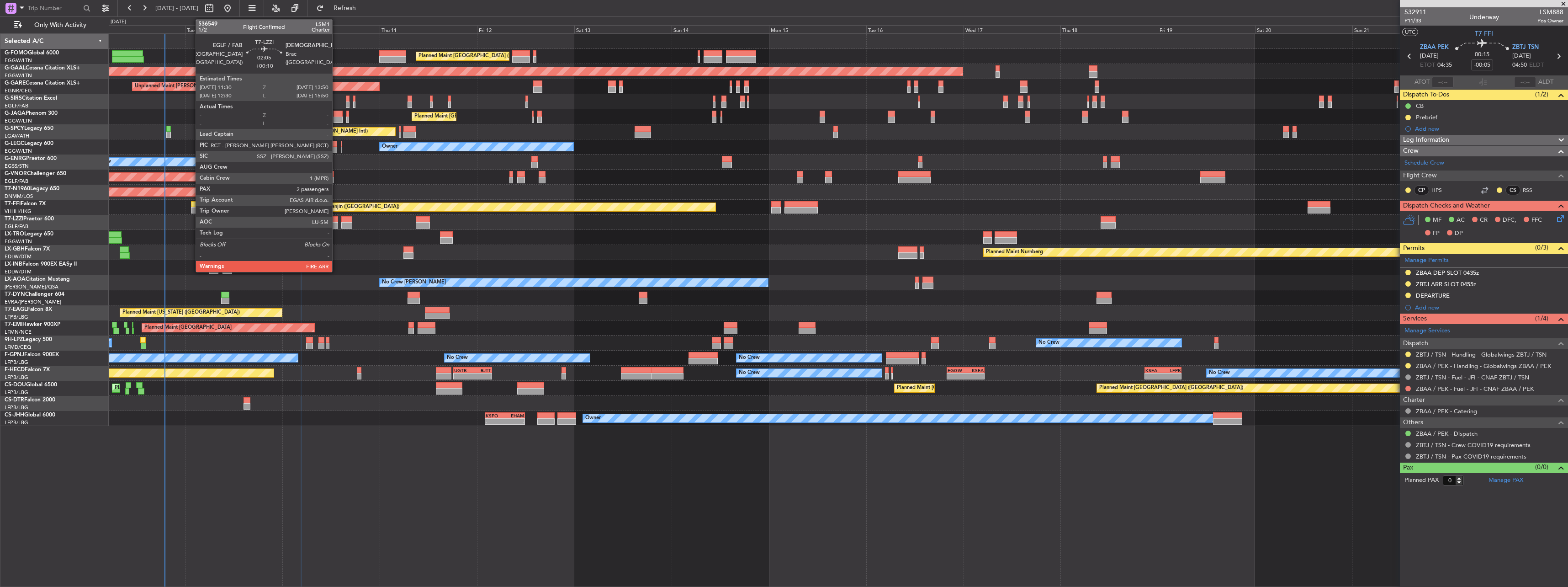
click at [336, 223] on div at bounding box center [334, 225] width 10 height 7
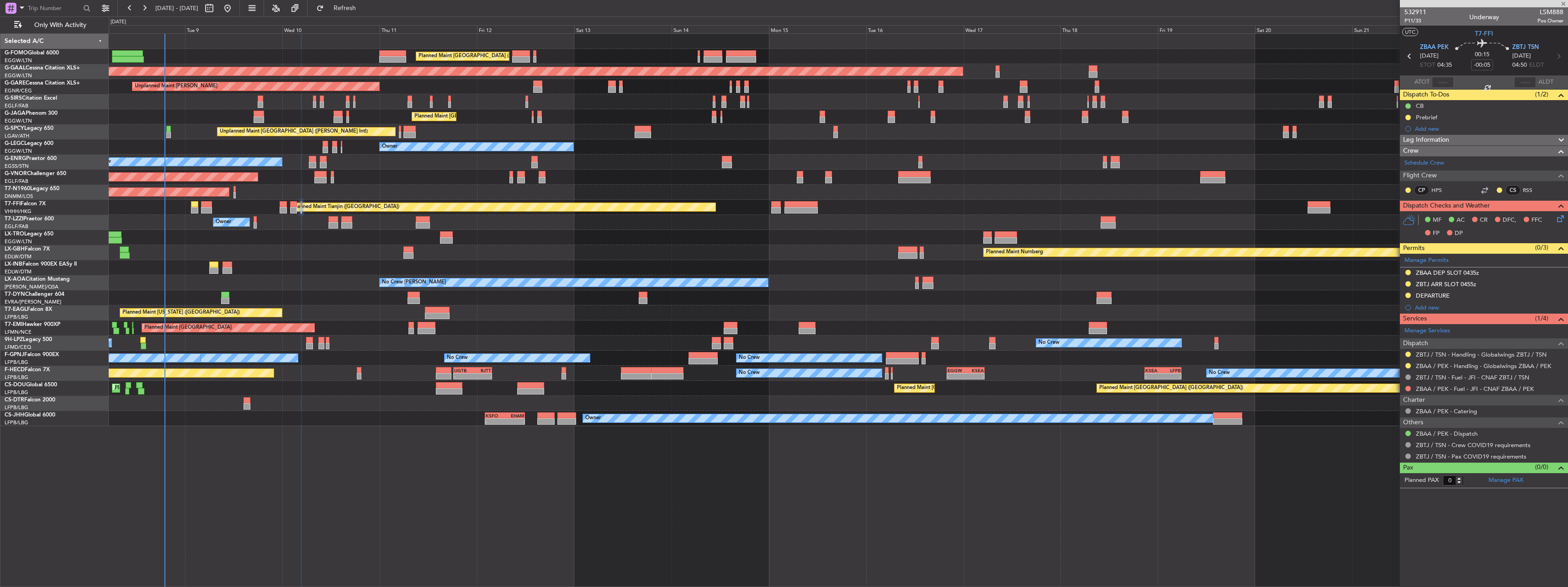
type input "+00:10"
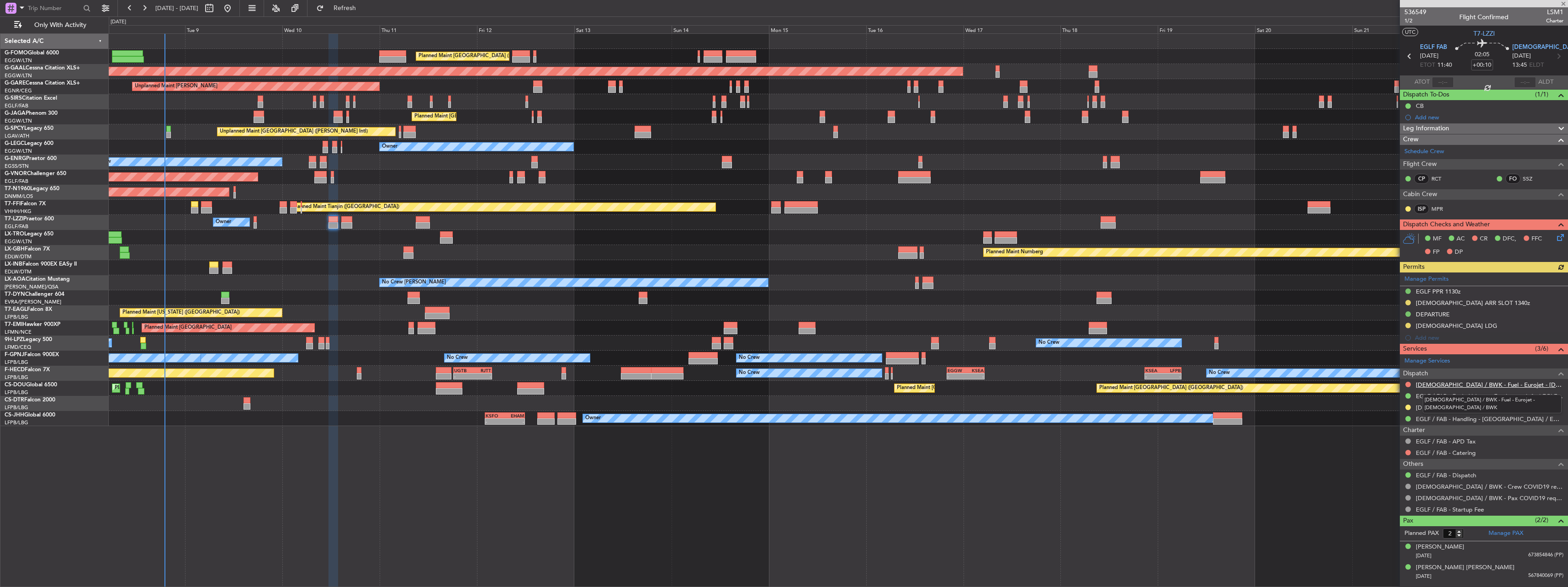
click at [1428, 383] on link "LDSB / BWK - Fuel - Eurojet - LDSB / BWK" at bounding box center [1489, 384] width 147 height 8
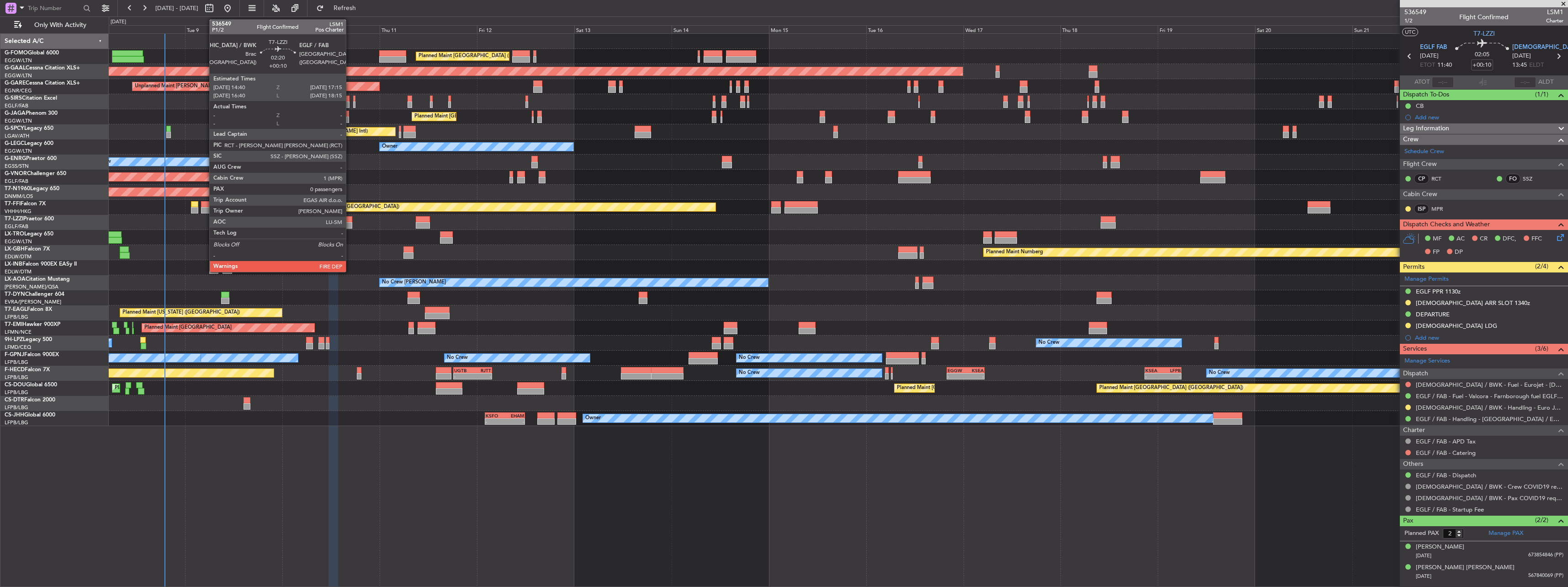
click at [350, 223] on div at bounding box center [346, 225] width 10 height 7
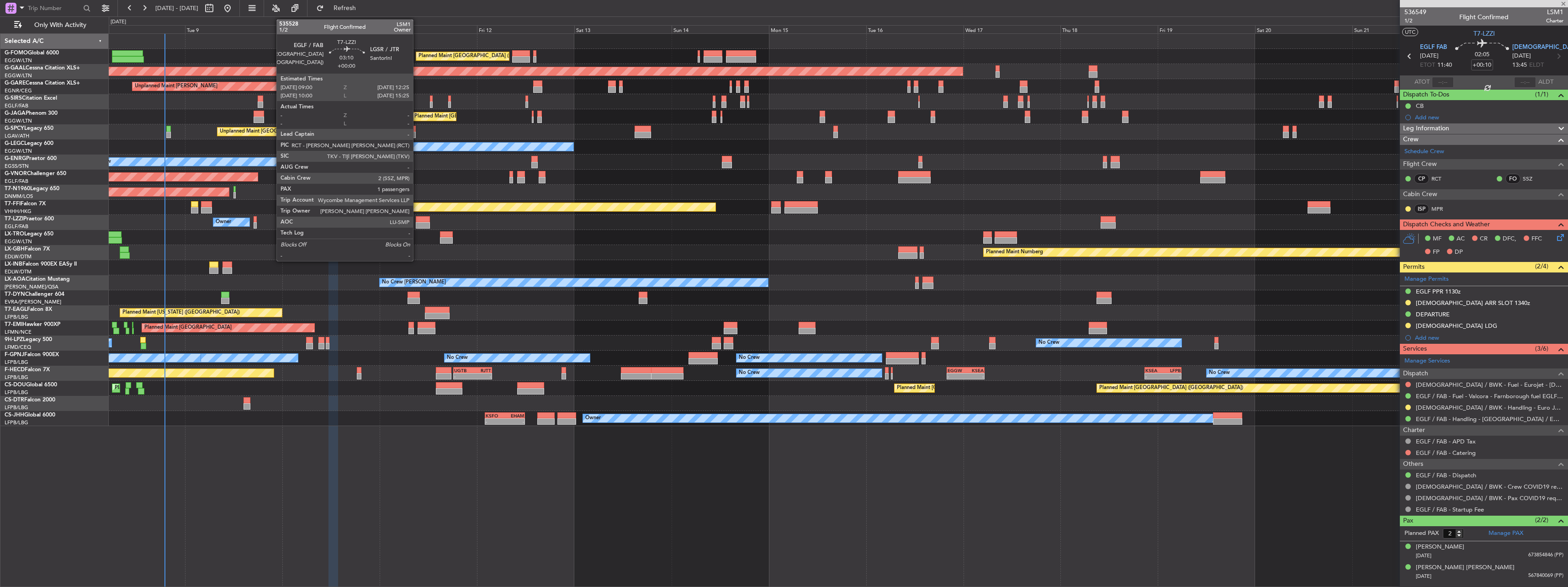
type input "0"
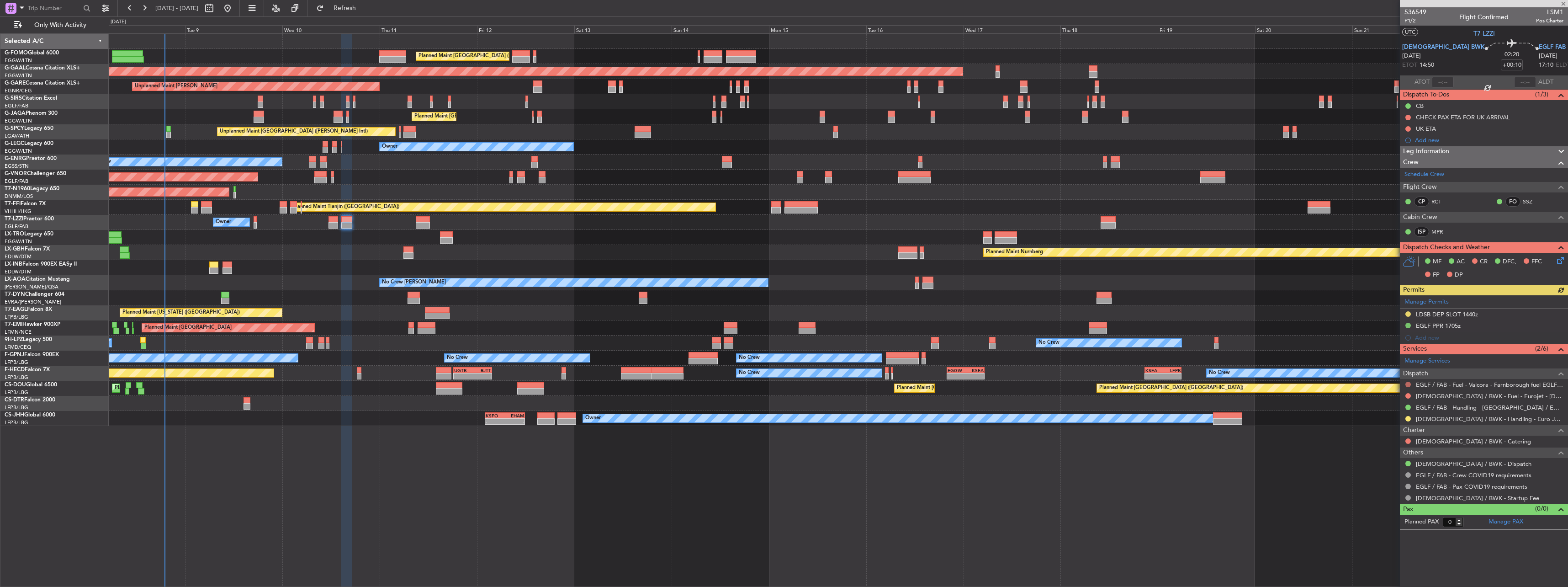
click at [1407, 384] on button at bounding box center [1408, 384] width 5 height 5
click at [1395, 494] on span "Confirmed" at bounding box center [1382, 493] width 29 height 9
click at [425, 225] on div at bounding box center [422, 225] width 14 height 7
type input "1"
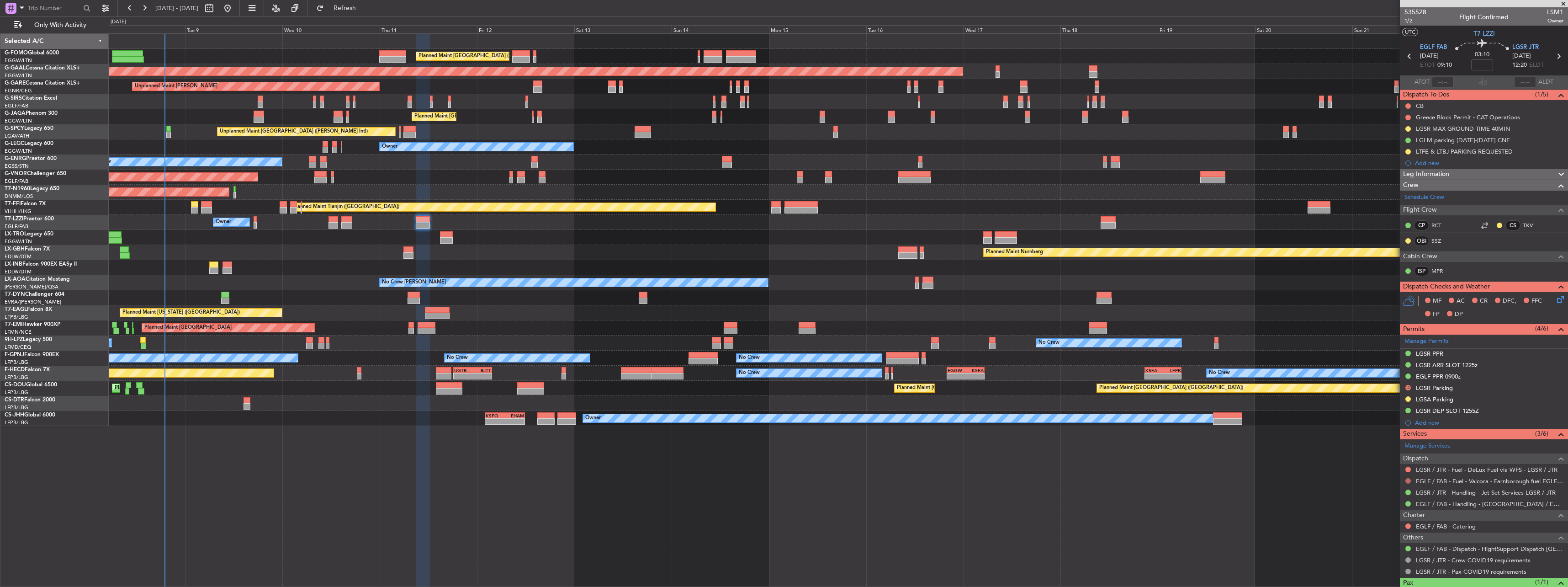
click at [1406, 478] on button at bounding box center [1408, 480] width 5 height 5
click at [1393, 470] on span "Confirmed" at bounding box center [1382, 467] width 29 height 9
type input "+00:10"
type input "3"
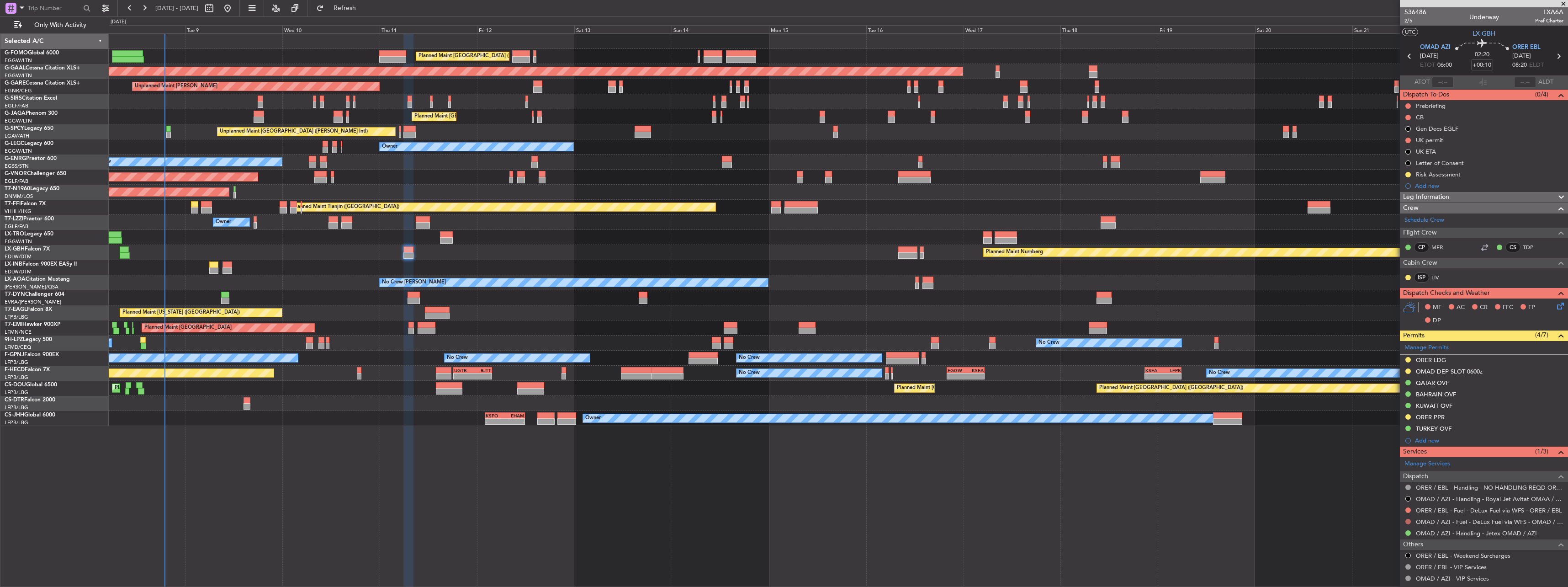
click at [1408, 521] on button at bounding box center [1408, 521] width 5 height 5
click at [1387, 407] on span "Not Required" at bounding box center [1386, 412] width 37 height 9
click at [1408, 510] on button at bounding box center [1408, 510] width 5 height 5
click at [1389, 402] on span "Not Required" at bounding box center [1386, 400] width 37 height 9
click at [1428, 521] on link "OMAD / AZI - Fuel - DeLux Fuel via WFS - OMAD / AZI" at bounding box center [1489, 521] width 147 height 8
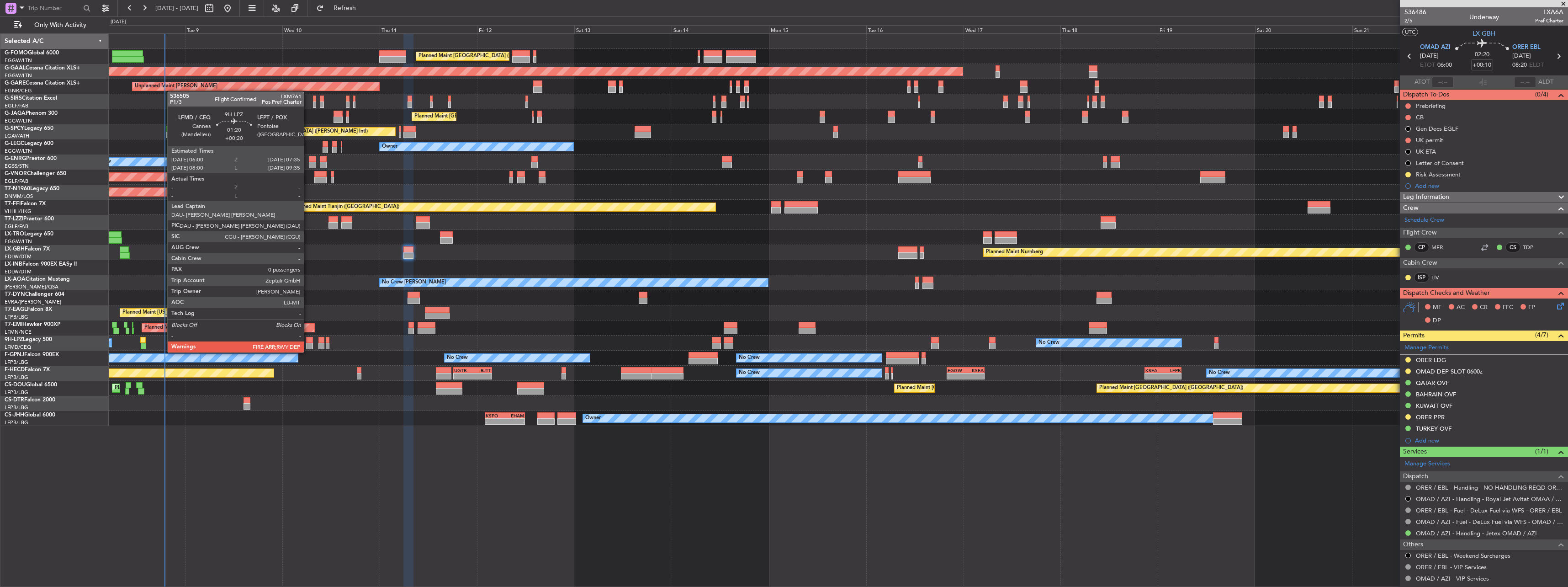
click at [308, 344] on div at bounding box center [309, 346] width 7 height 7
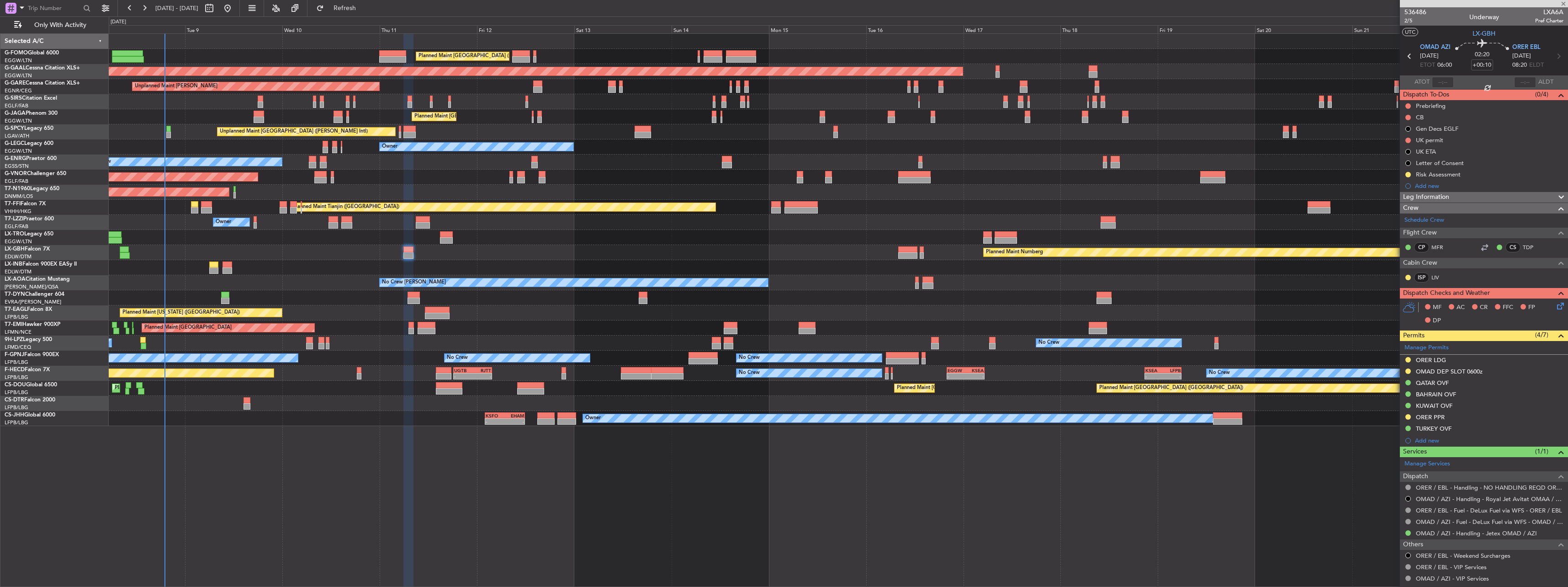
type input "+00:20"
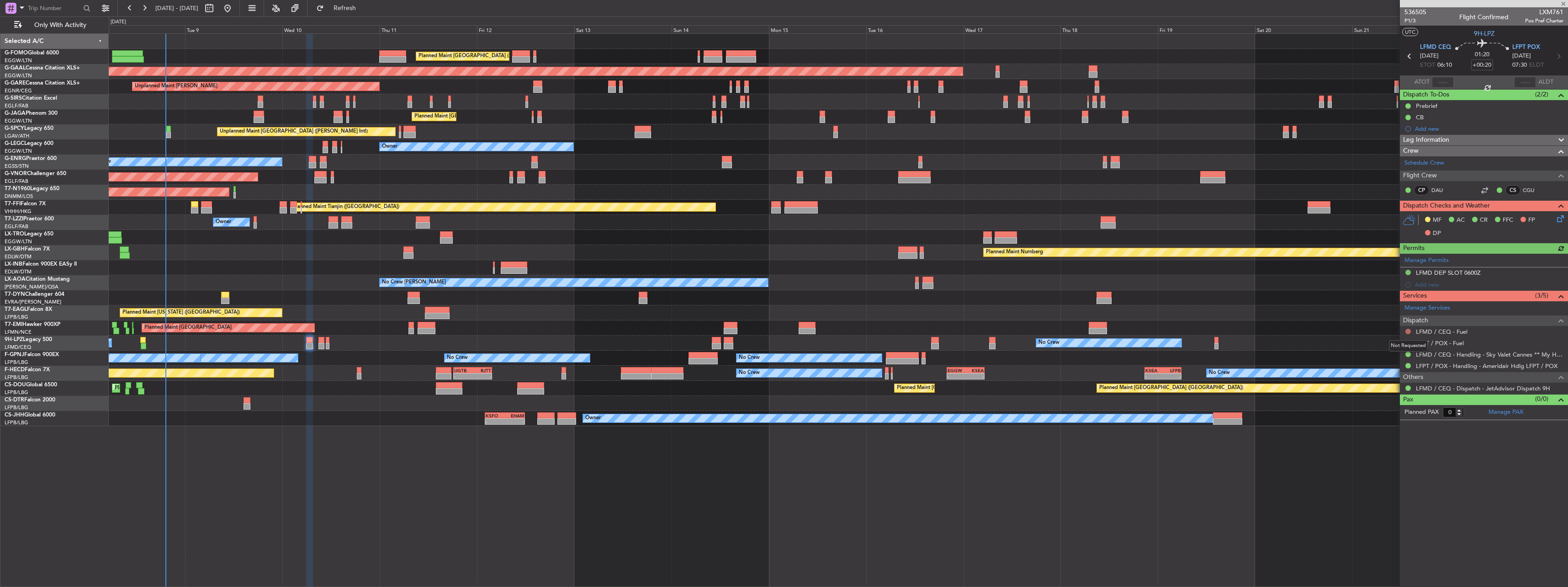
click at [1409, 329] on button at bounding box center [1408, 331] width 5 height 5
click at [1379, 342] on span "Not Required" at bounding box center [1386, 344] width 37 height 9
click at [1406, 342] on button at bounding box center [1408, 342] width 5 height 5
click at [1400, 353] on span "Not Required" at bounding box center [1386, 355] width 37 height 9
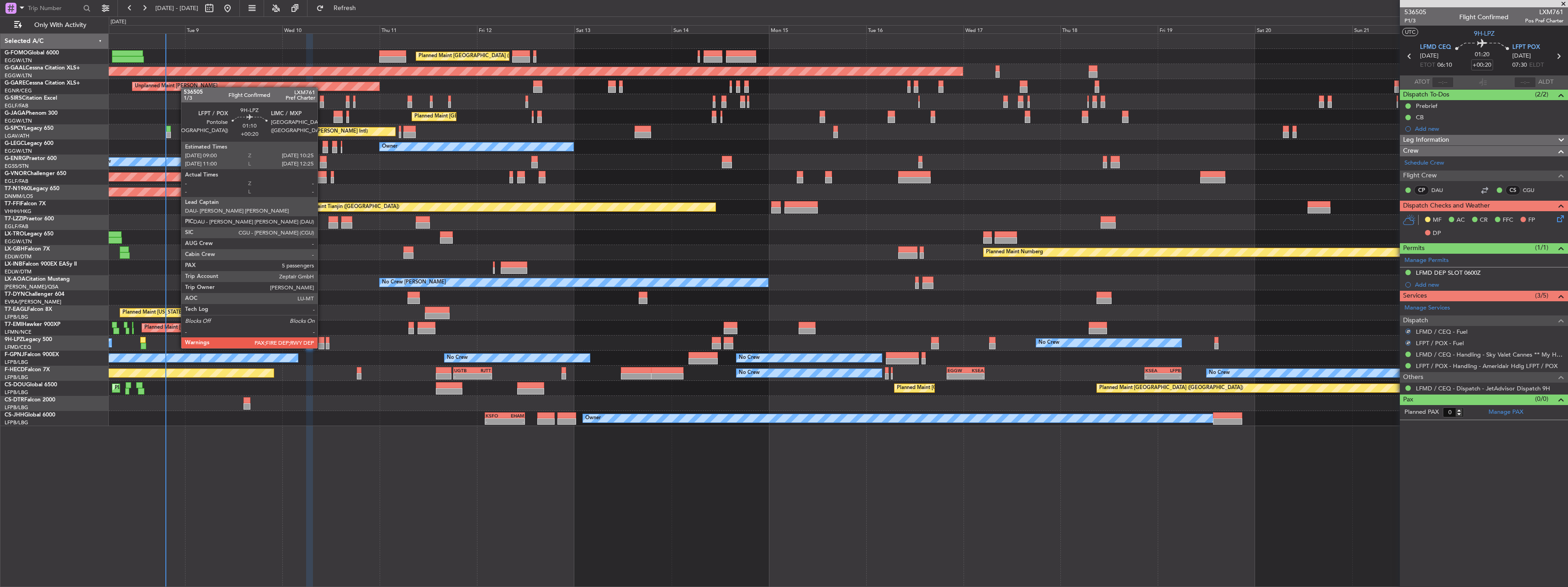
click at [321, 340] on div at bounding box center [321, 340] width 6 height 7
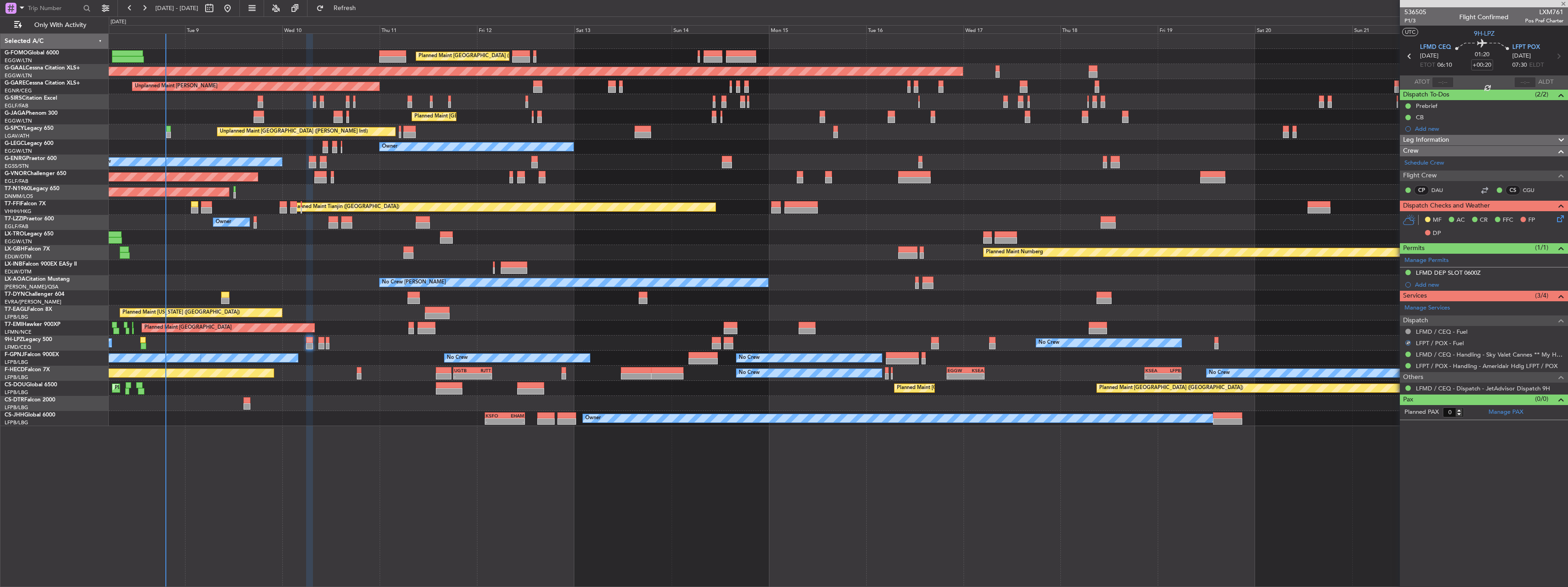
type input "5"
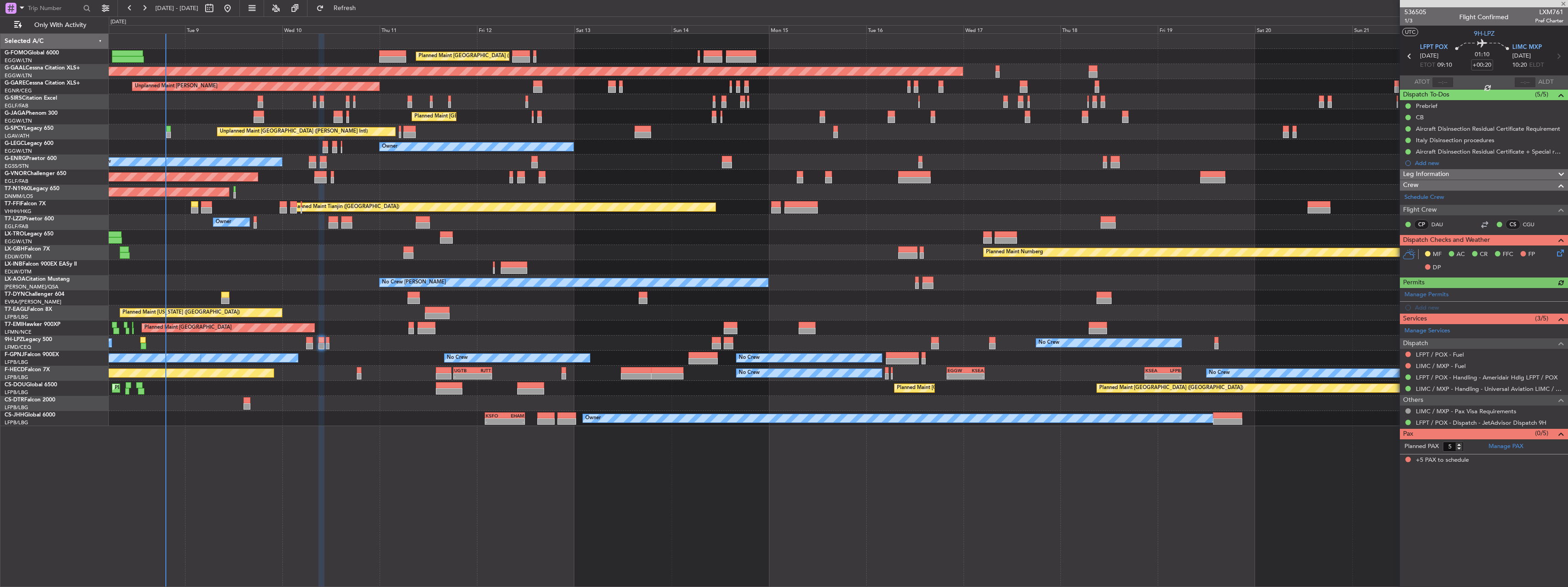
click at [1404, 352] on div at bounding box center [1408, 354] width 7 height 7
click at [1407, 353] on button at bounding box center [1408, 354] width 5 height 5
click at [1391, 367] on span "Not Required" at bounding box center [1386, 367] width 37 height 9
click at [1408, 365] on button at bounding box center [1408, 365] width 5 height 5
click at [1395, 375] on span "Not Required" at bounding box center [1386, 378] width 37 height 9
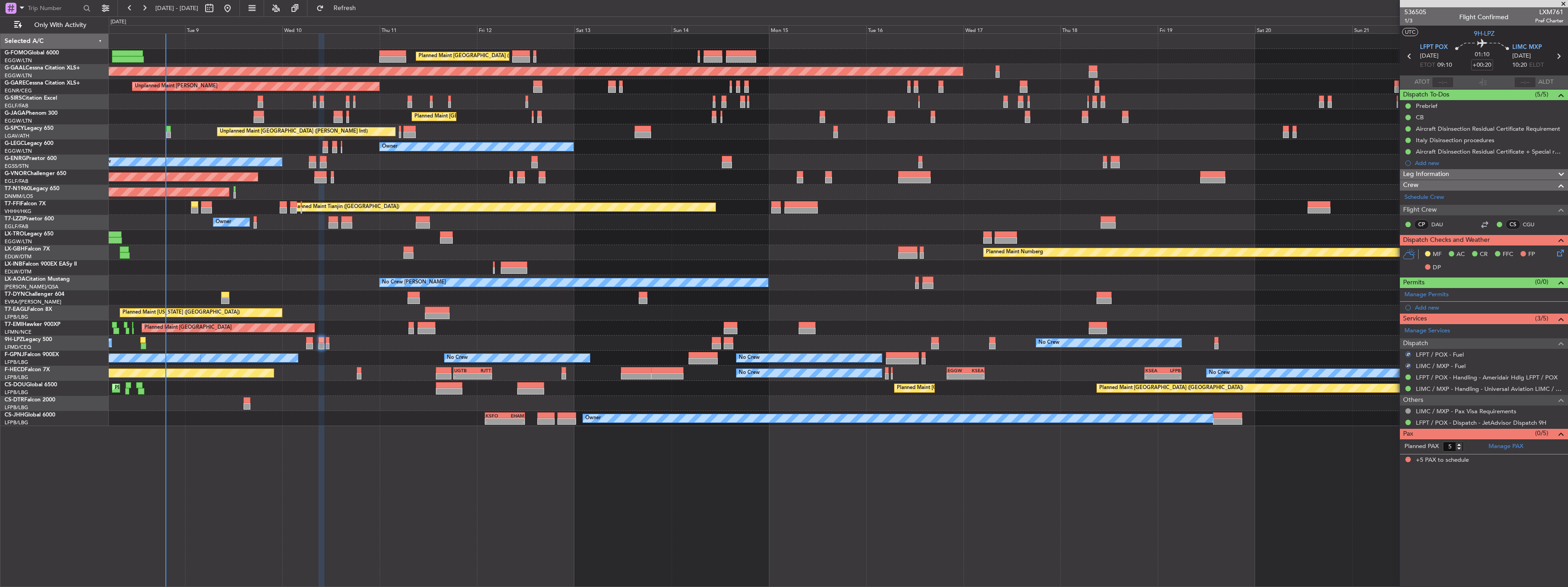
click at [329, 339] on div at bounding box center [327, 340] width 4 height 7
type input "+00:10"
type input "0"
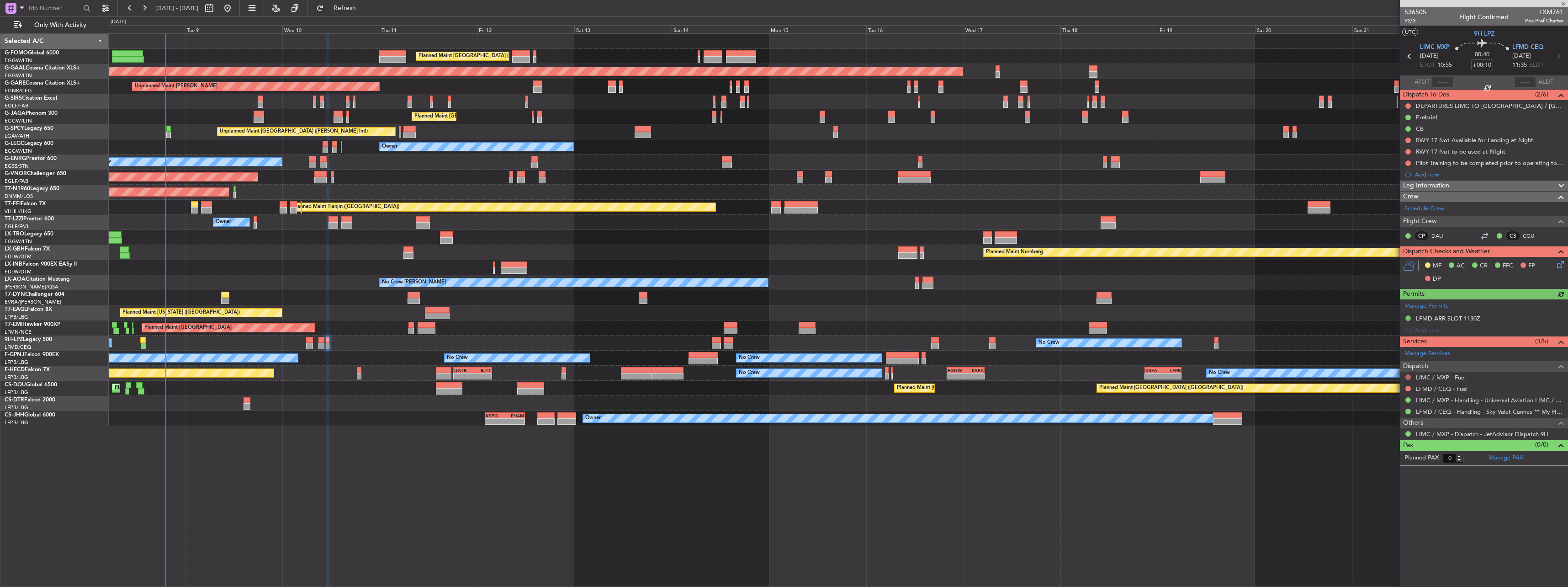
click at [1407, 378] on button at bounding box center [1408, 377] width 5 height 5
click at [1377, 392] on span "Not Required" at bounding box center [1386, 390] width 37 height 9
click at [1406, 387] on button at bounding box center [1408, 388] width 5 height 5
click at [1365, 402] on li "Not Required" at bounding box center [1407, 401] width 105 height 14
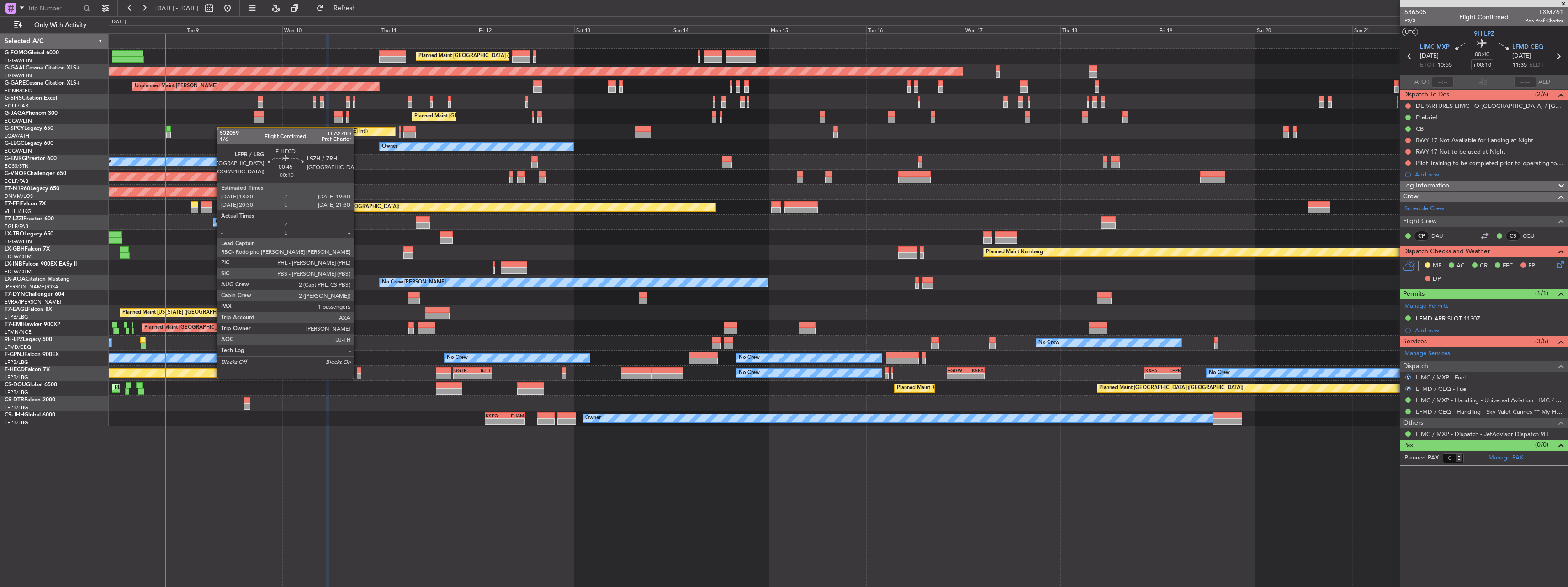
click at [358, 369] on div at bounding box center [359, 370] width 4 height 7
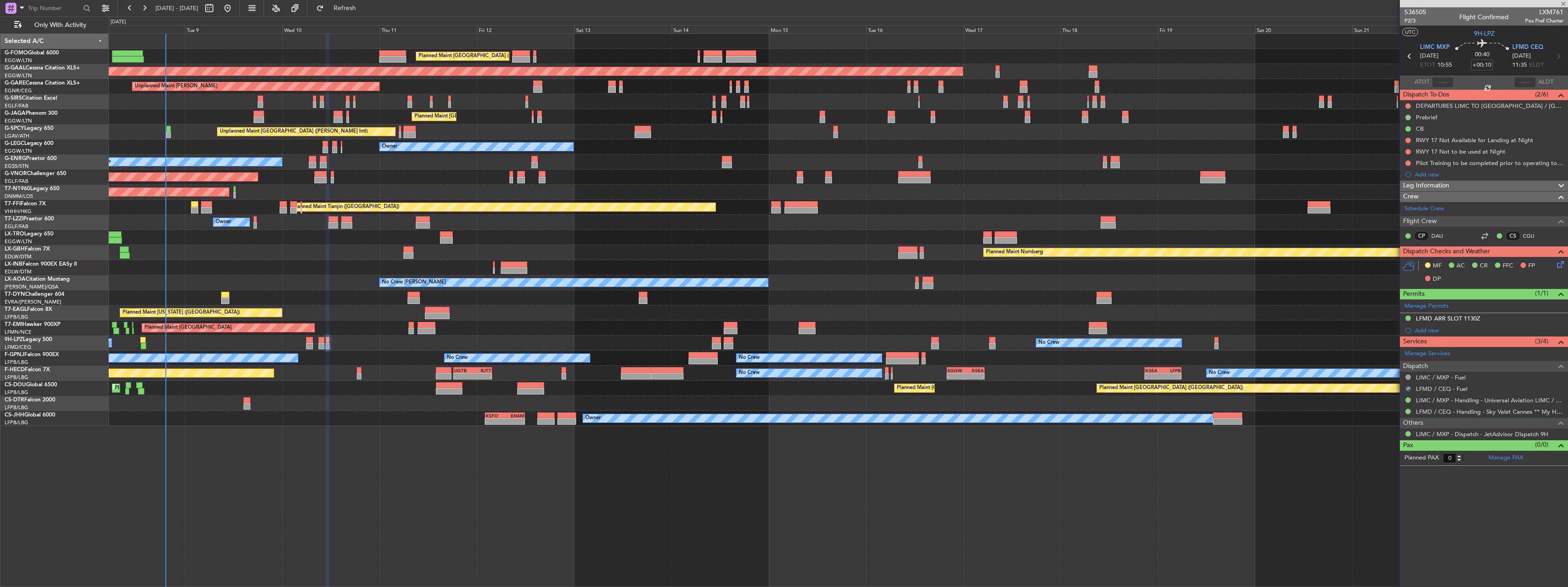
type input "-00:10"
type input "1"
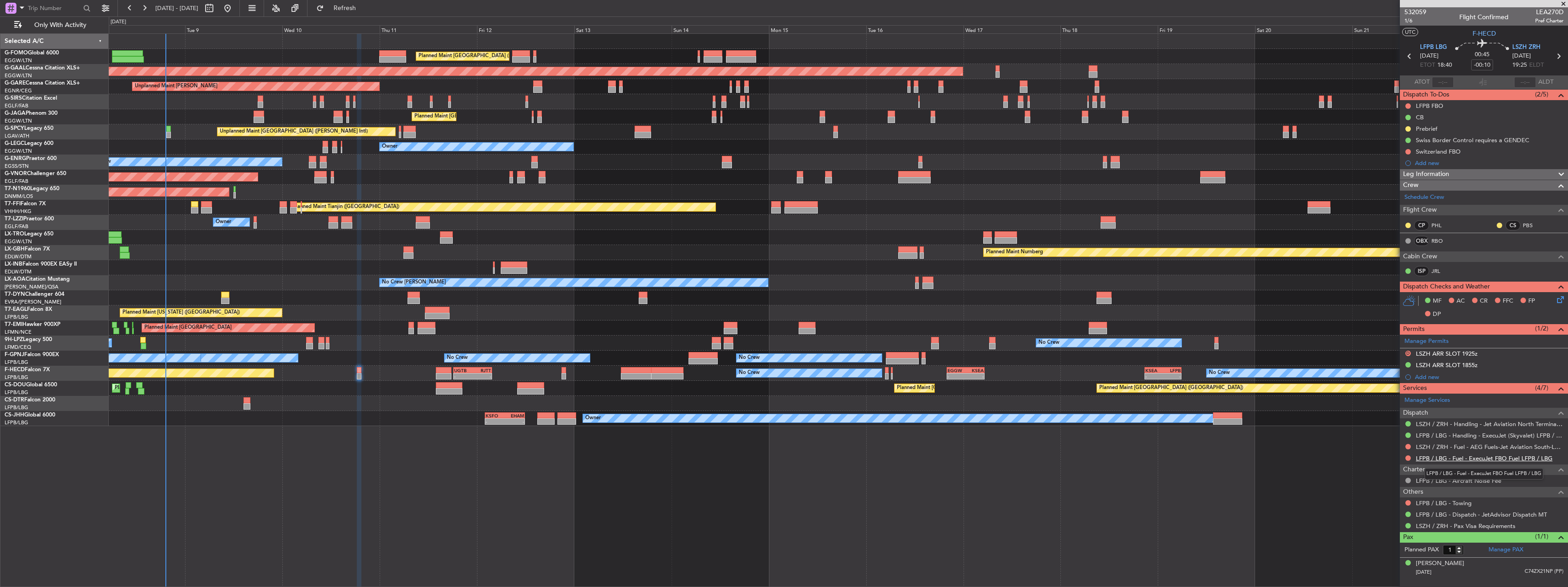
click at [1433, 455] on link "LFPB / LBG - Fuel - ExecuJet FBO Fuel LFPB / LBG" at bounding box center [1484, 458] width 136 height 8
click at [356, 371] on div "Planned Maint [GEOGRAPHIC_DATA] ([GEOGRAPHIC_DATA]) No Crew No Crew - - UGTB 18…" at bounding box center [838, 373] width 1459 height 15
click at [1507, 446] on link "LSZH / ZRH - Fuel - AEG Fuels-Jet Aviation South-LSZH/ZRH" at bounding box center [1489, 446] width 147 height 8
click at [1423, 146] on div "Switzerland FBO" at bounding box center [1484, 151] width 168 height 12
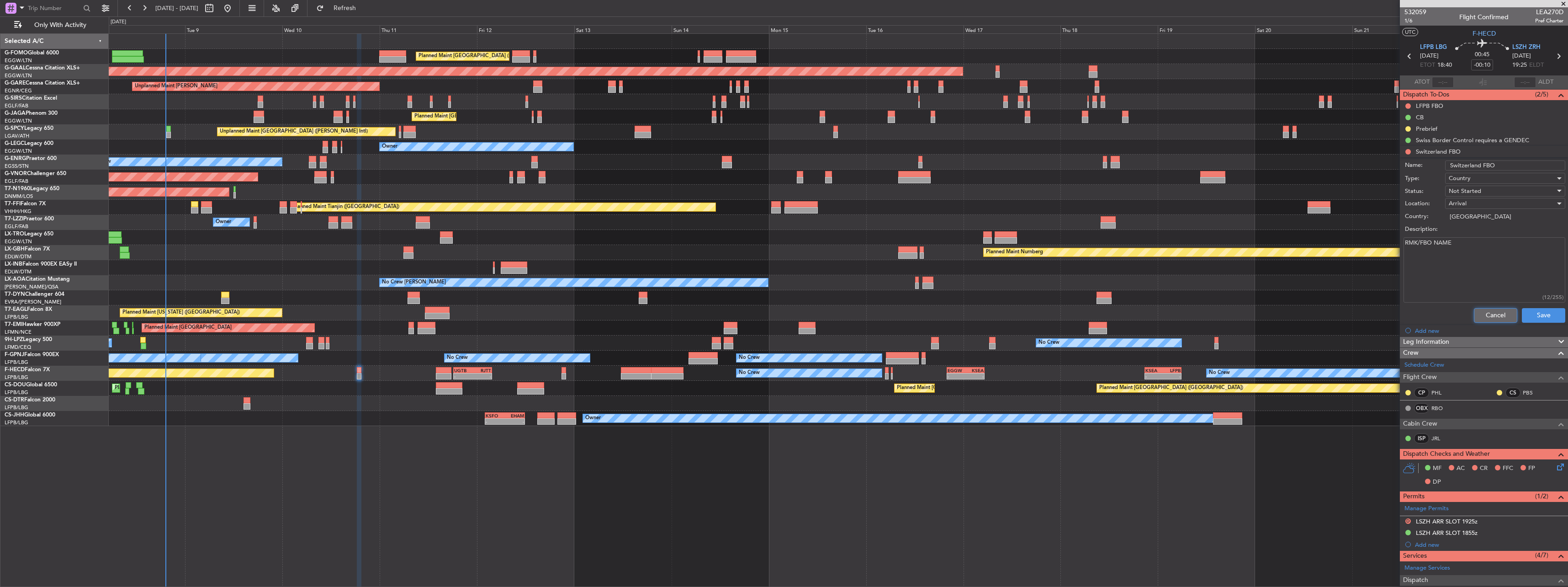
click at [1494, 315] on button "Cancel" at bounding box center [1495, 315] width 43 height 15
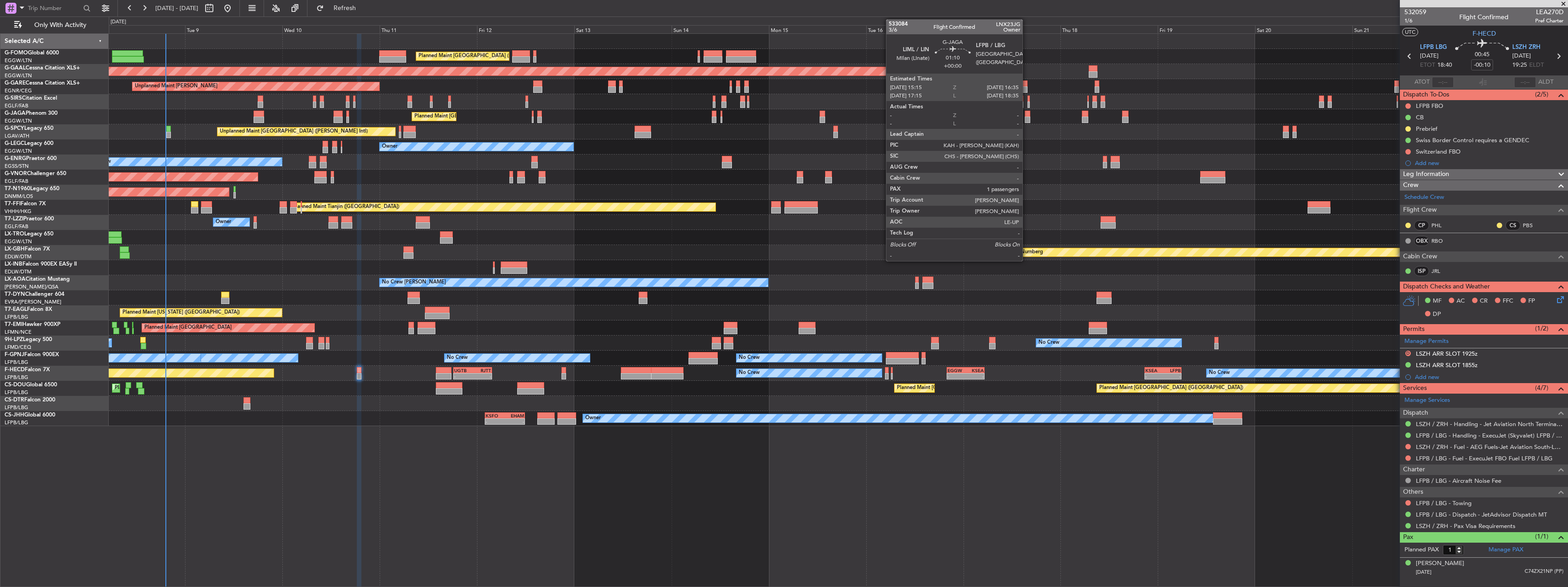
click at [1027, 116] on div at bounding box center [1027, 114] width 5 height 7
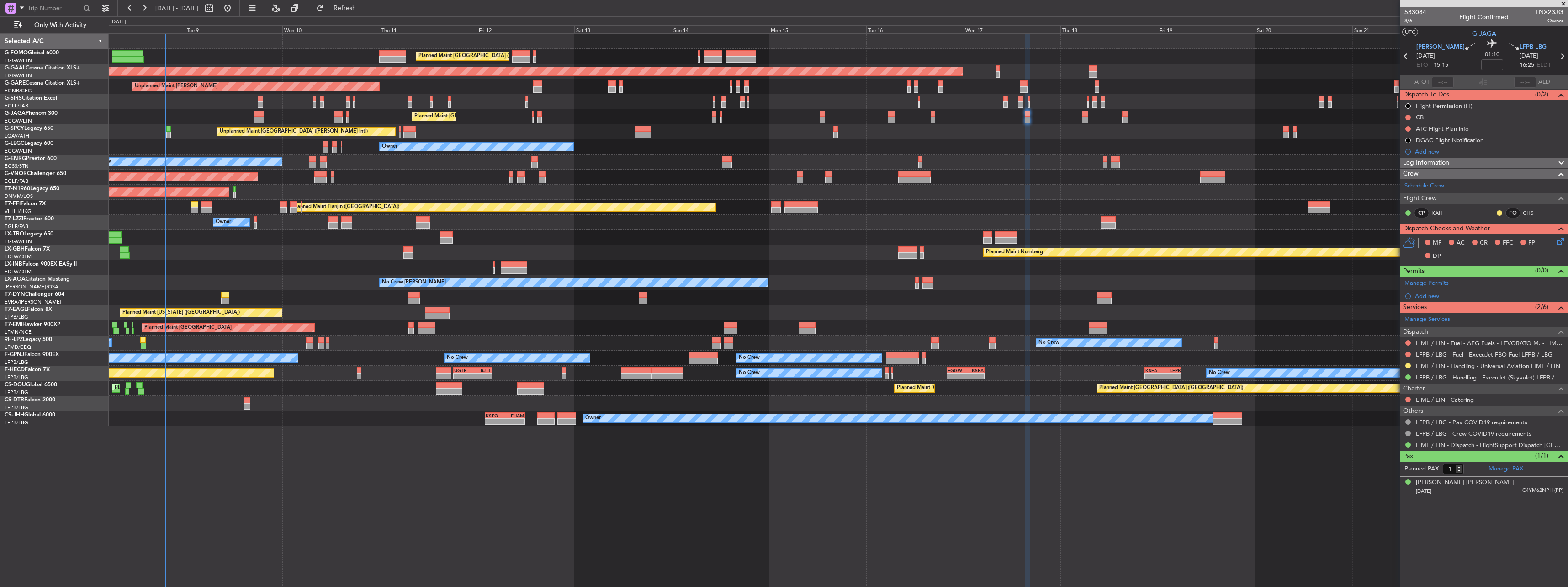
click at [1406, 362] on div at bounding box center [1408, 365] width 7 height 7
click at [1407, 368] on mat-tooltip-component "Requested" at bounding box center [1409, 380] width 41 height 24
click at [1407, 365] on button at bounding box center [1408, 365] width 5 height 5
click at [1395, 477] on span "Confirmed" at bounding box center [1382, 474] width 29 height 9
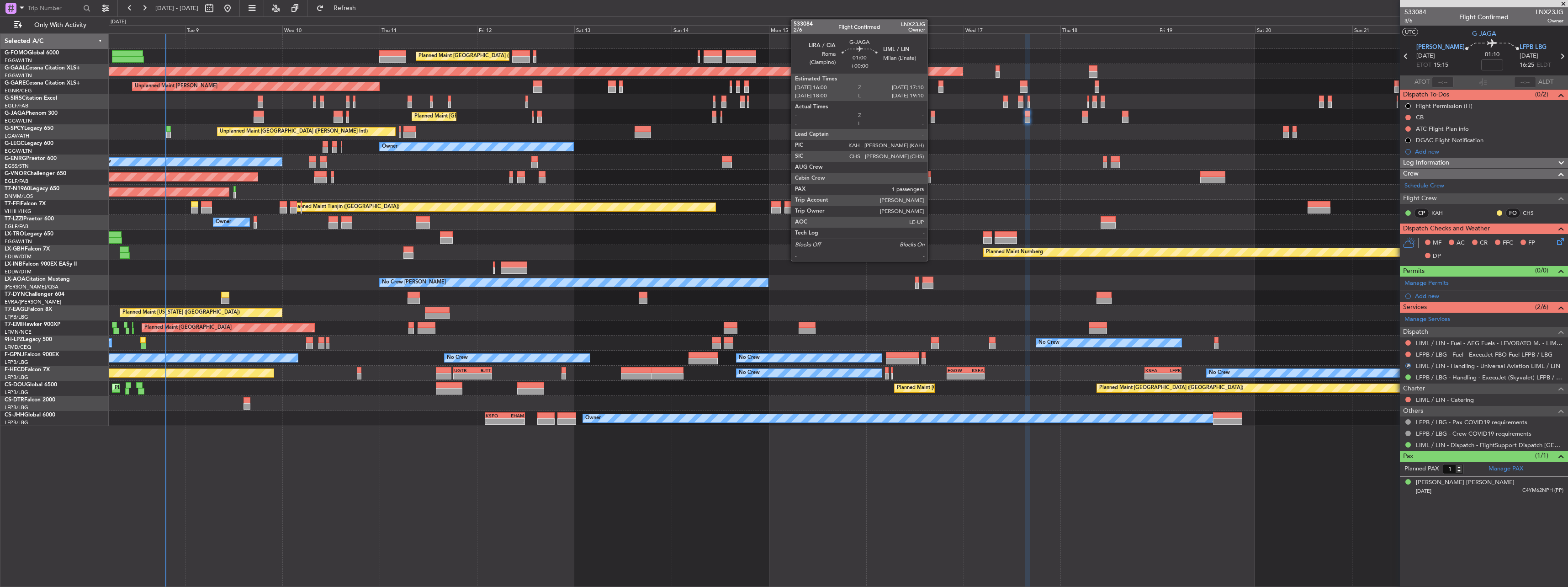
click at [932, 114] on div at bounding box center [933, 114] width 5 height 7
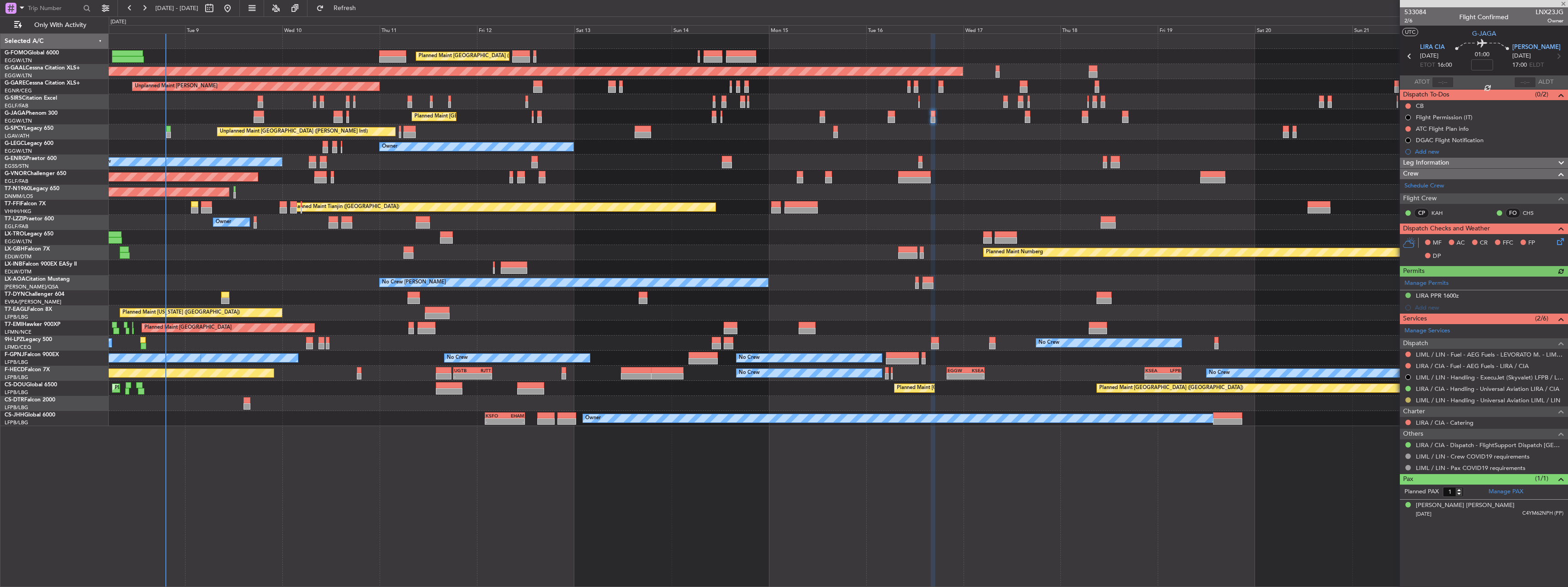
click at [1407, 399] on button at bounding box center [1408, 399] width 5 height 5
click at [1393, 510] on span "Confirmed" at bounding box center [1382, 508] width 29 height 9
click at [363, 374] on div "Planned Maint [GEOGRAPHIC_DATA] ([GEOGRAPHIC_DATA]) No Crew No Crew - - UGTB 18…" at bounding box center [838, 373] width 1459 height 15
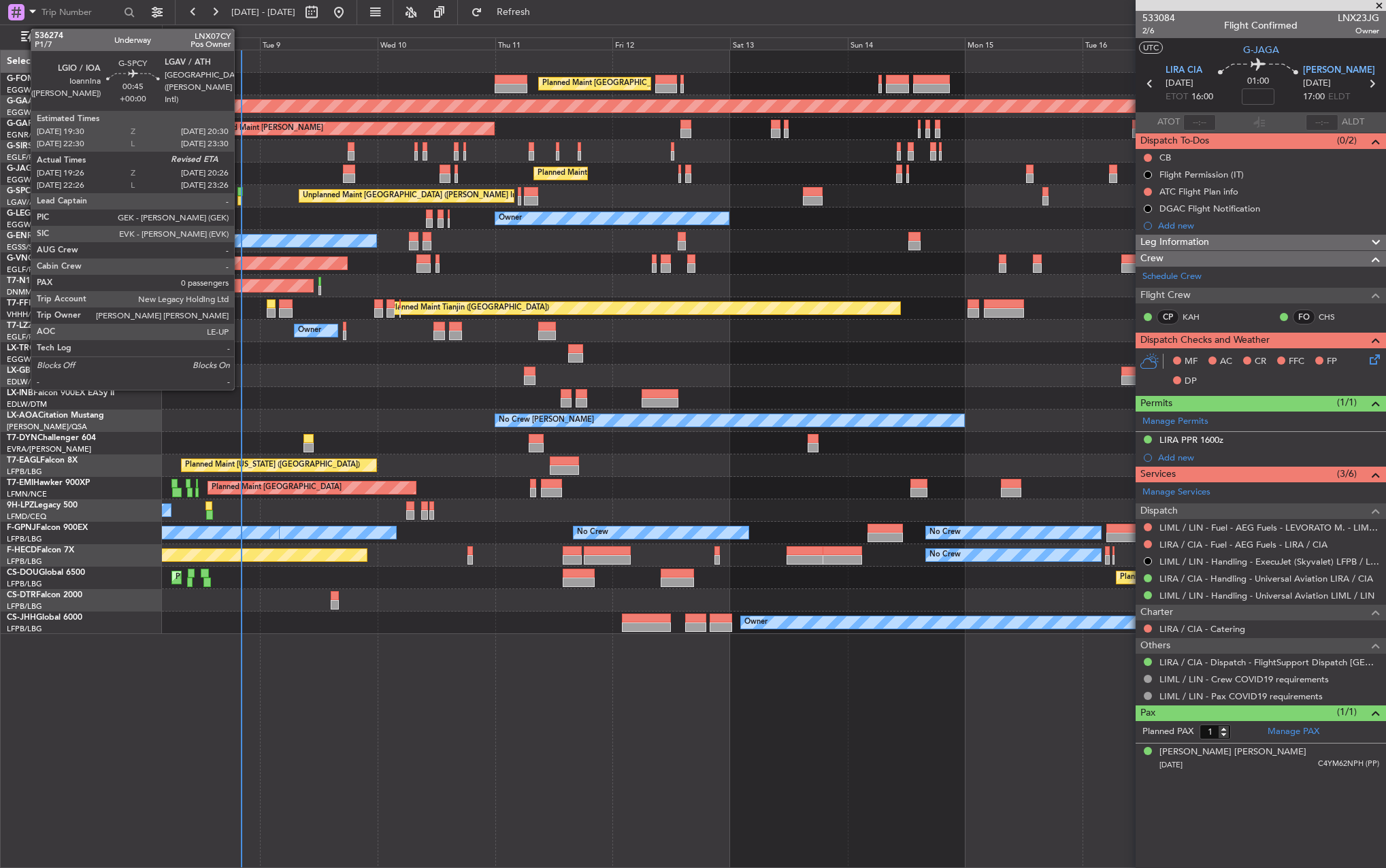
click at [241, 190] on div at bounding box center [240, 191] width 5 height 10
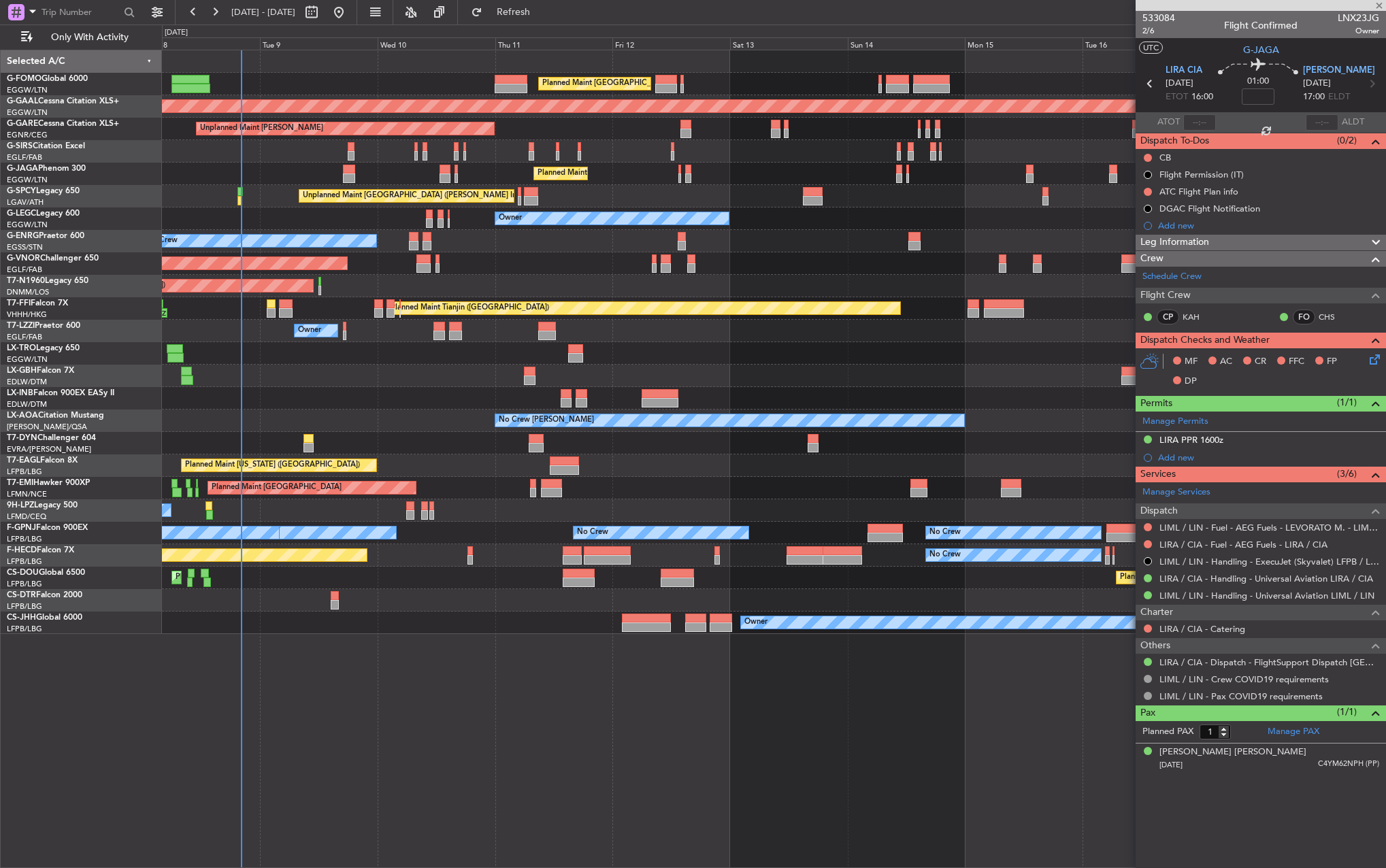
type input "19:26"
type input "0"
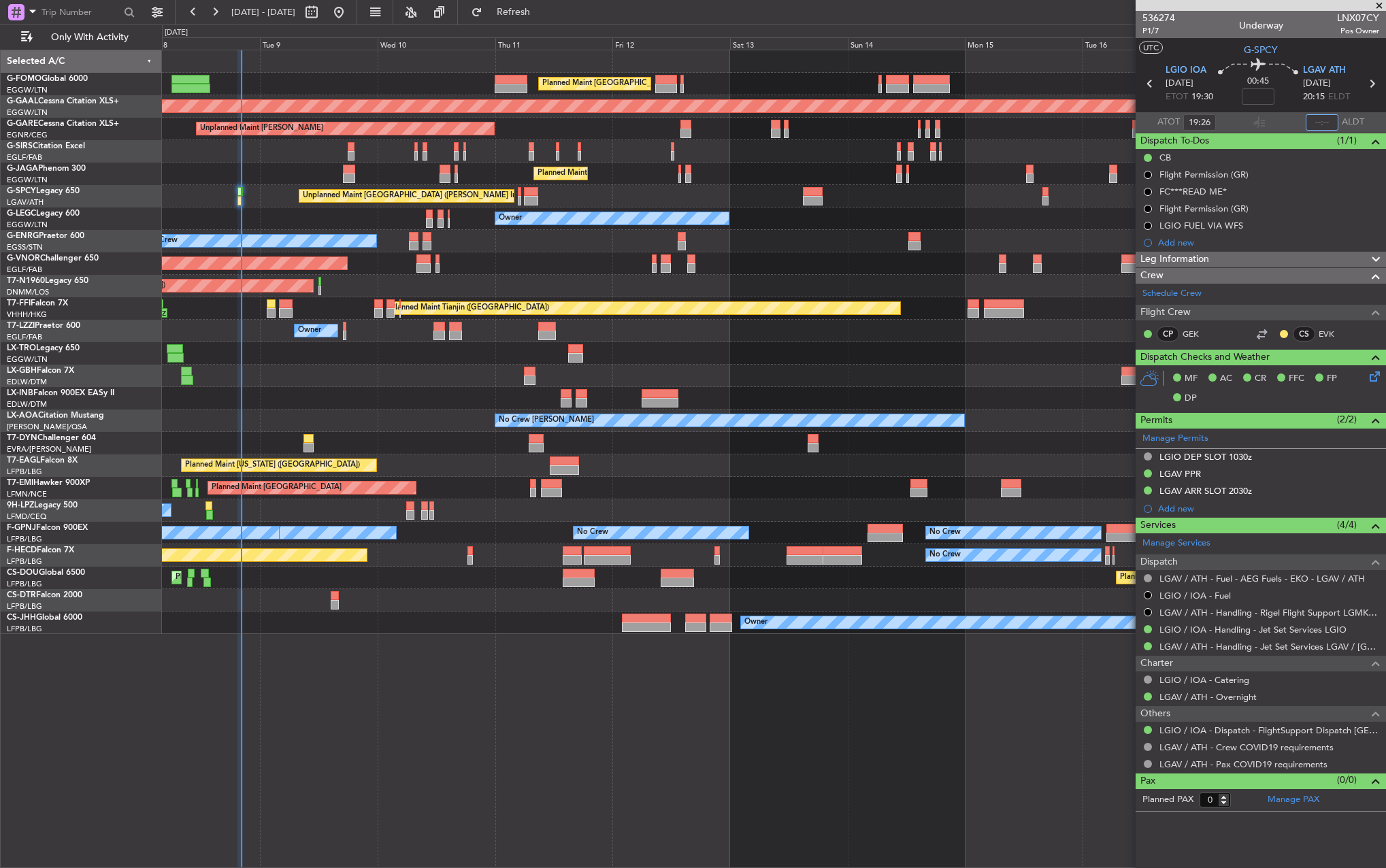
click at [1321, 120] on input "text" at bounding box center [1322, 122] width 33 height 16
type input "20:07"
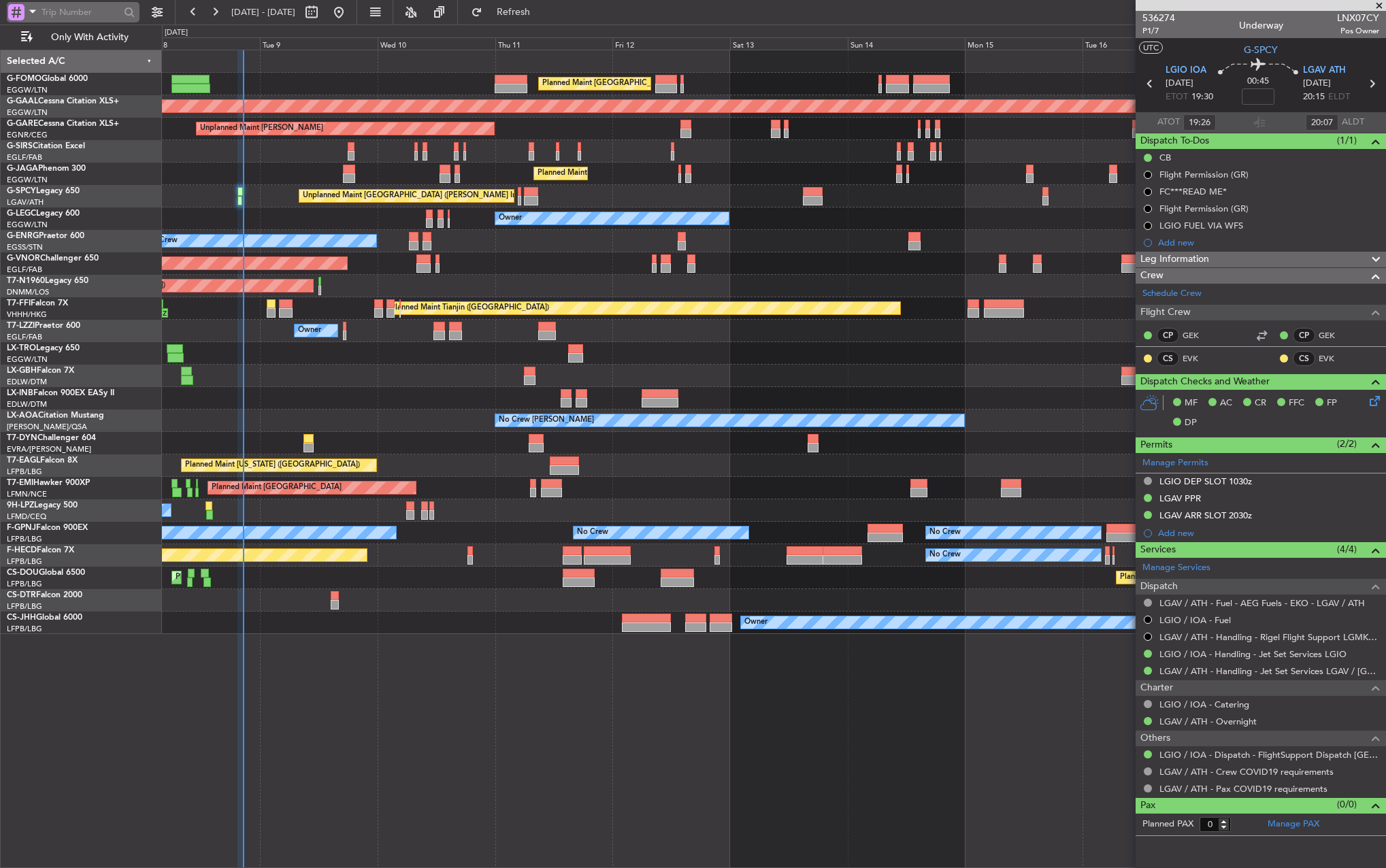
click at [37, 13] on span at bounding box center [33, 11] width 16 height 17
click at [39, 104] on span "Airport" at bounding box center [46, 109] width 29 height 14
click at [86, 12] on input "text" at bounding box center [81, 12] width 78 height 21
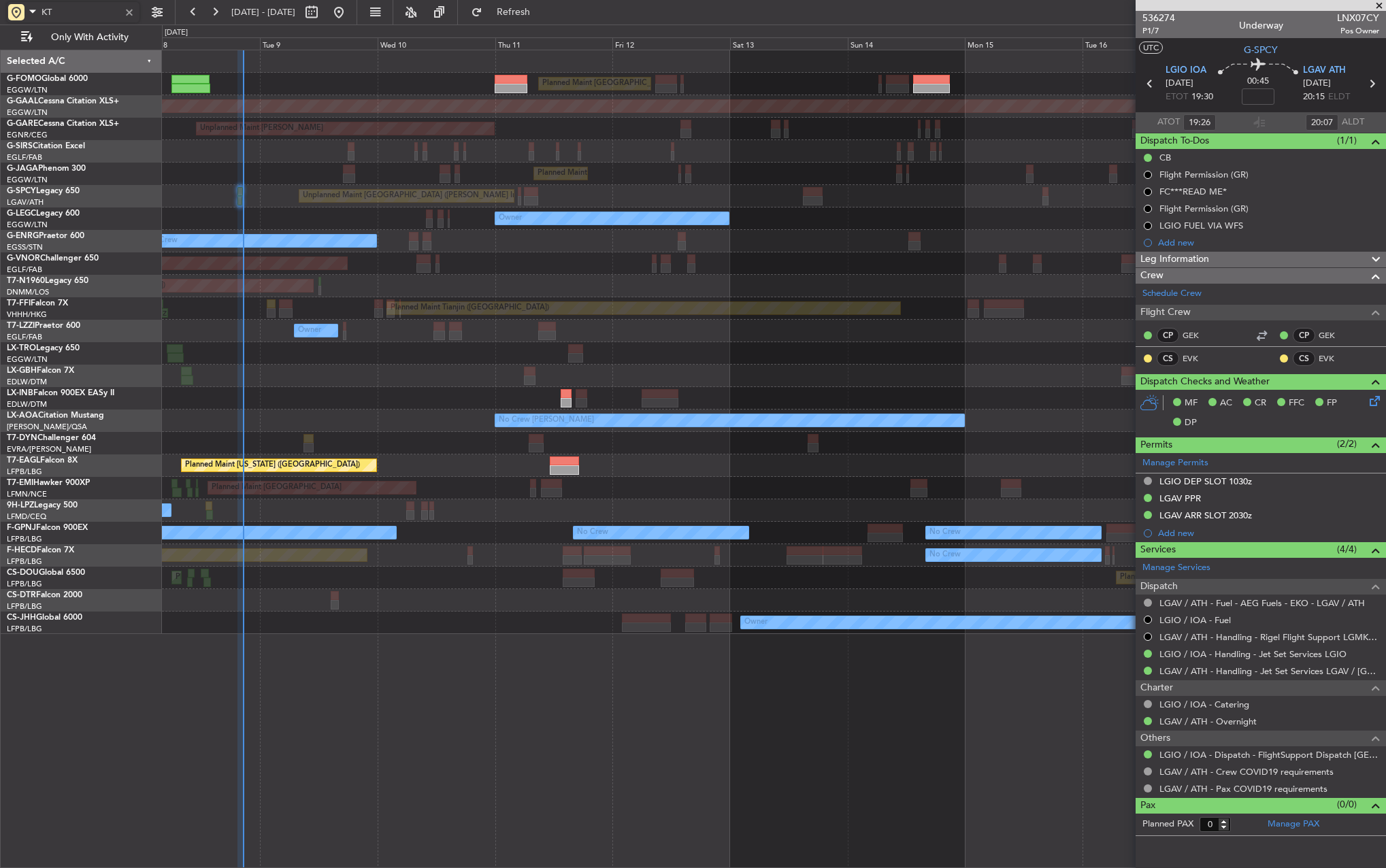
click at [66, 15] on input "KT" at bounding box center [81, 12] width 78 height 21
type input "K"
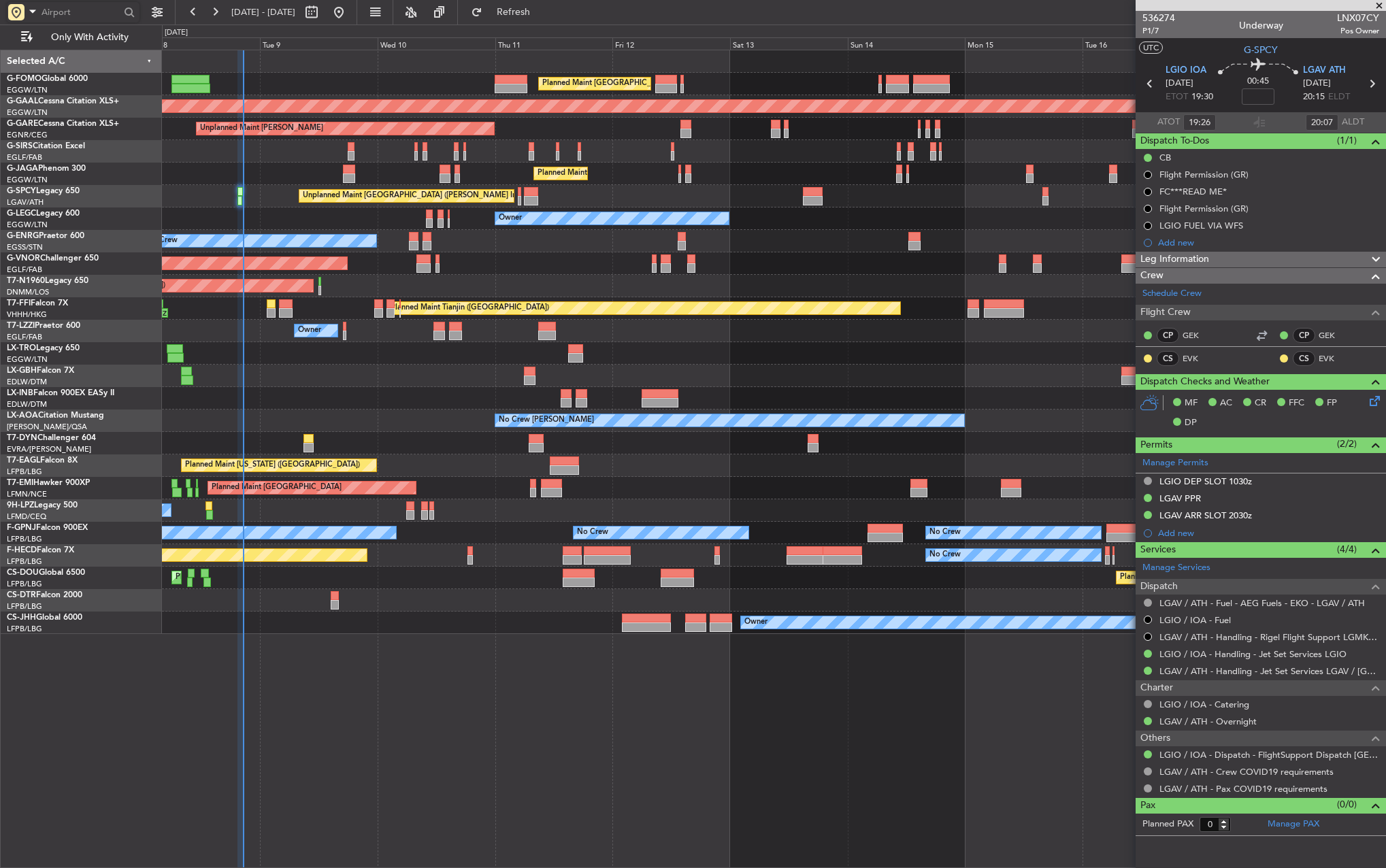
click at [430, 75] on div "Planned Maint [GEOGRAPHIC_DATA] ([GEOGRAPHIC_DATA]) Planned Maint [GEOGRAPHIC_D…" at bounding box center [774, 83] width 1224 height 23
click at [758, 13] on div "[DATE] - [DATE] Refresh Quick Links Only With Activity" at bounding box center [693, 12] width 1386 height 24
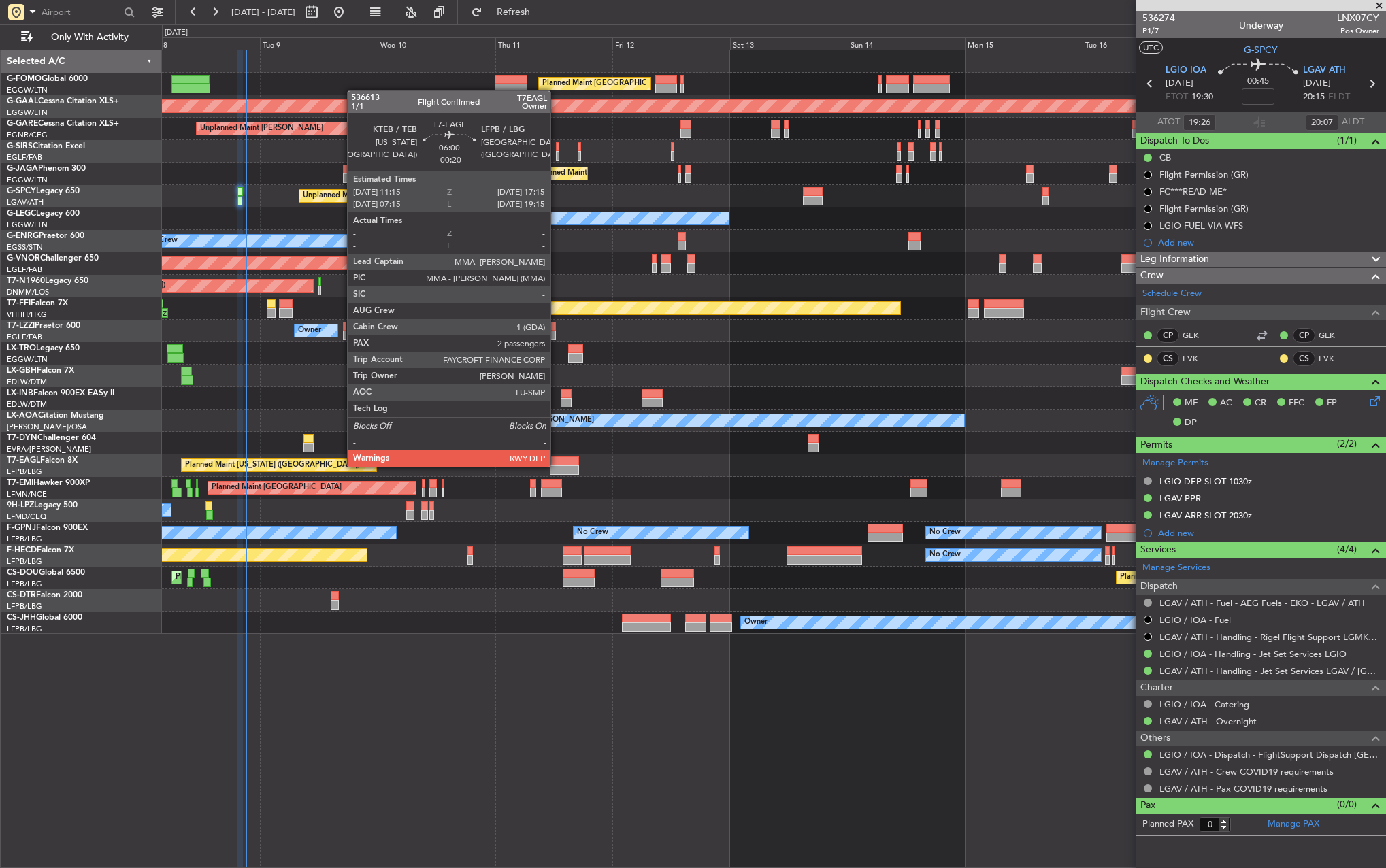
click at [557, 465] on div at bounding box center [564, 469] width 30 height 10
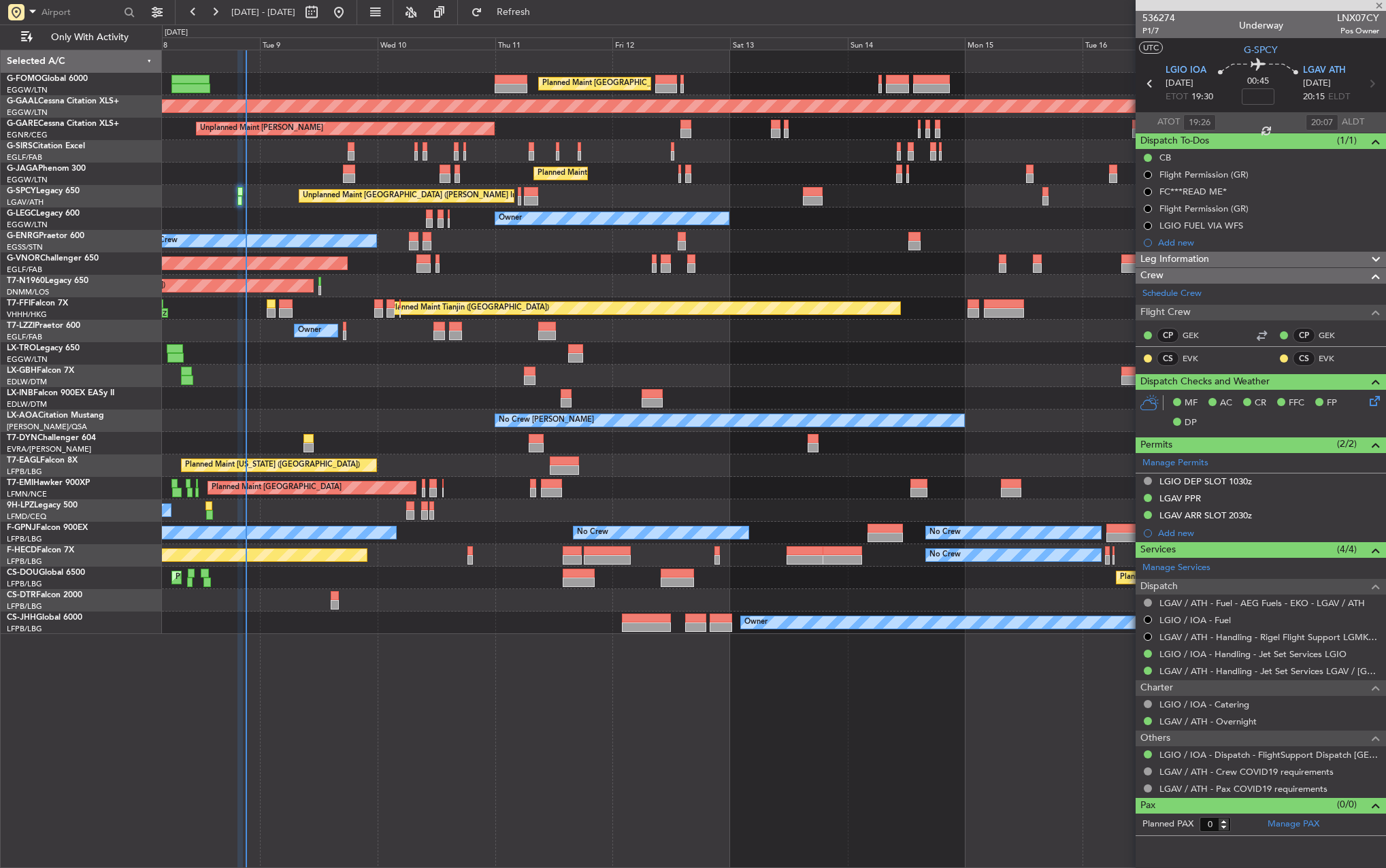
type input "-00:20"
type input "2"
